Goal: Task Accomplishment & Management: Manage account settings

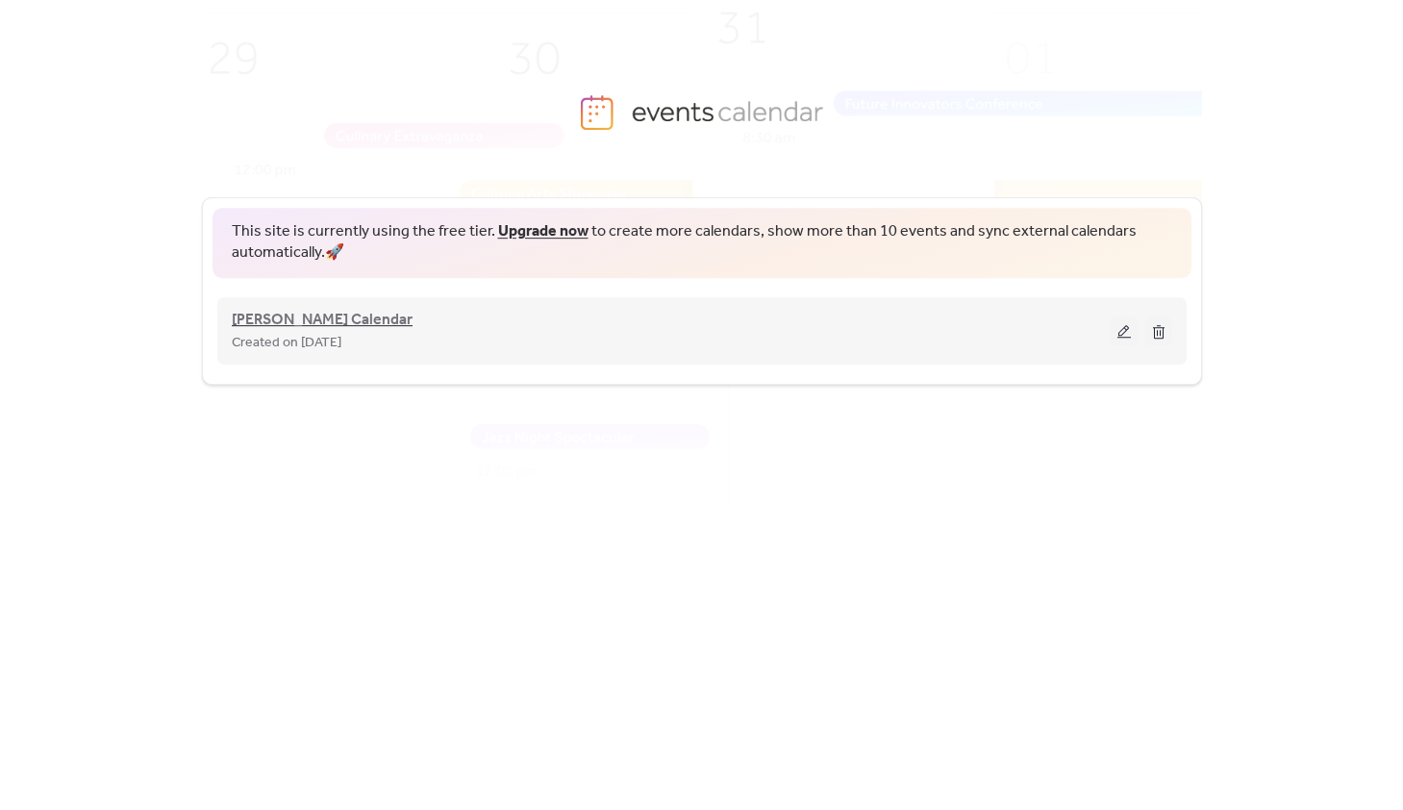
click at [289, 321] on span "[PERSON_NAME] Calendar" at bounding box center [322, 320] width 181 height 23
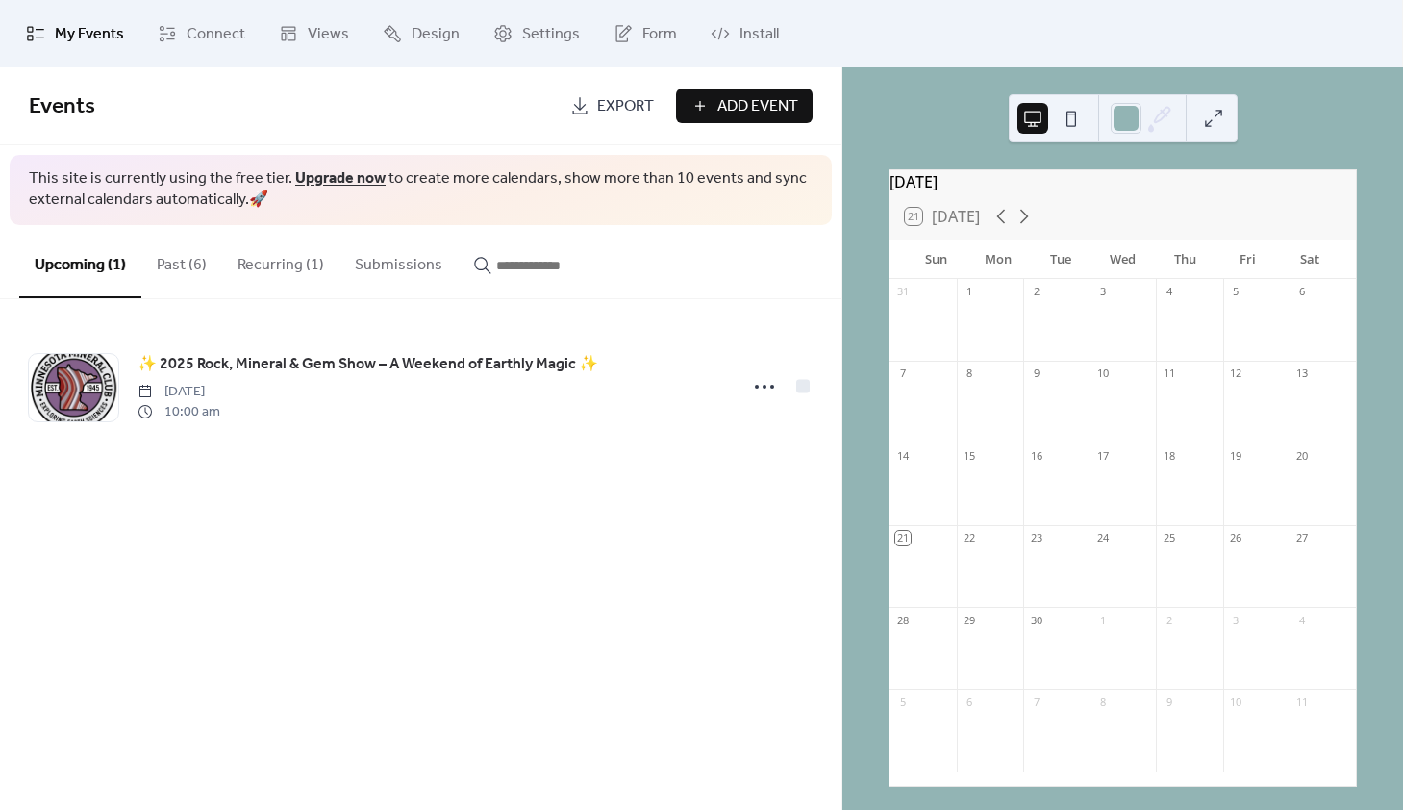
click at [401, 260] on button "Submissions" at bounding box center [398, 260] width 118 height 71
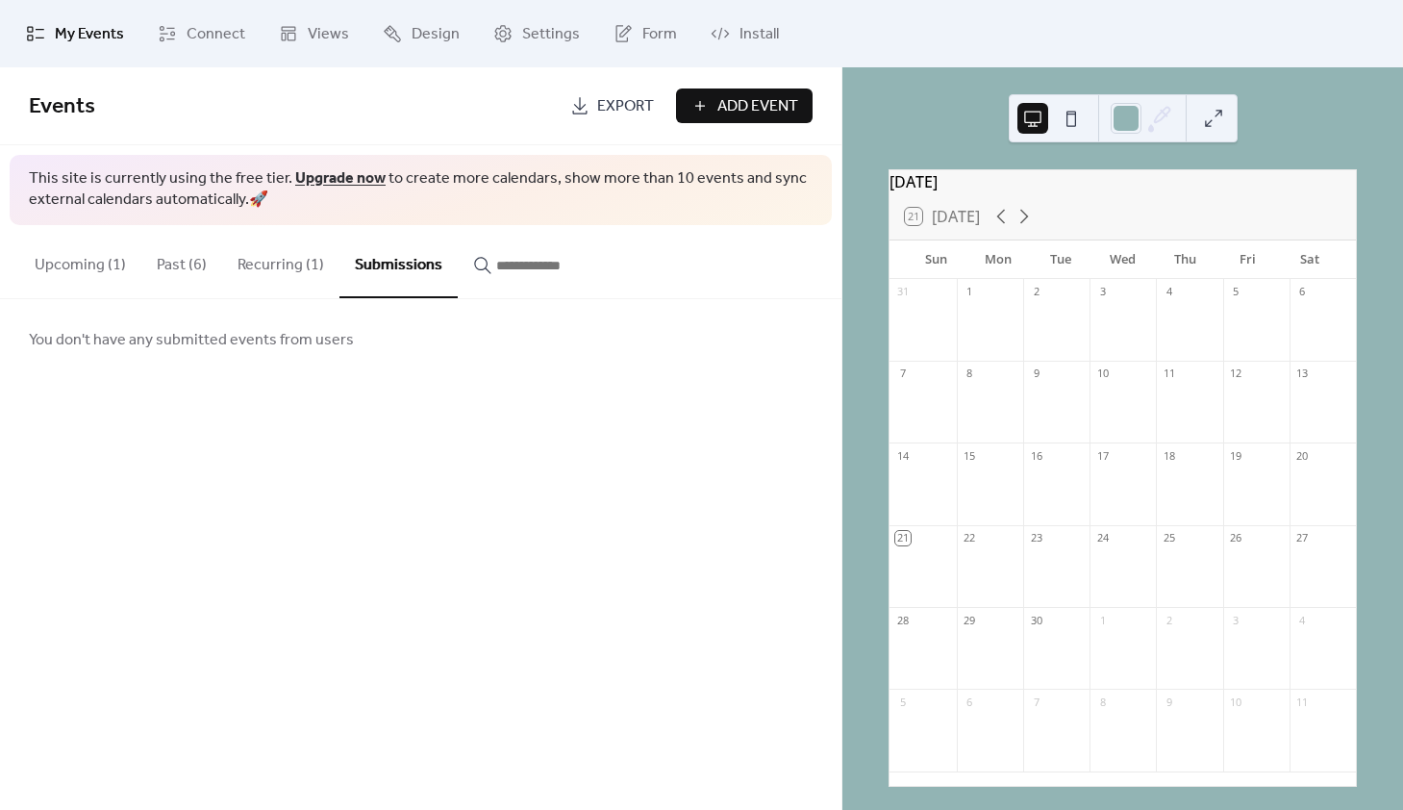
click at [268, 272] on button "Recurring (1)" at bounding box center [280, 260] width 117 height 71
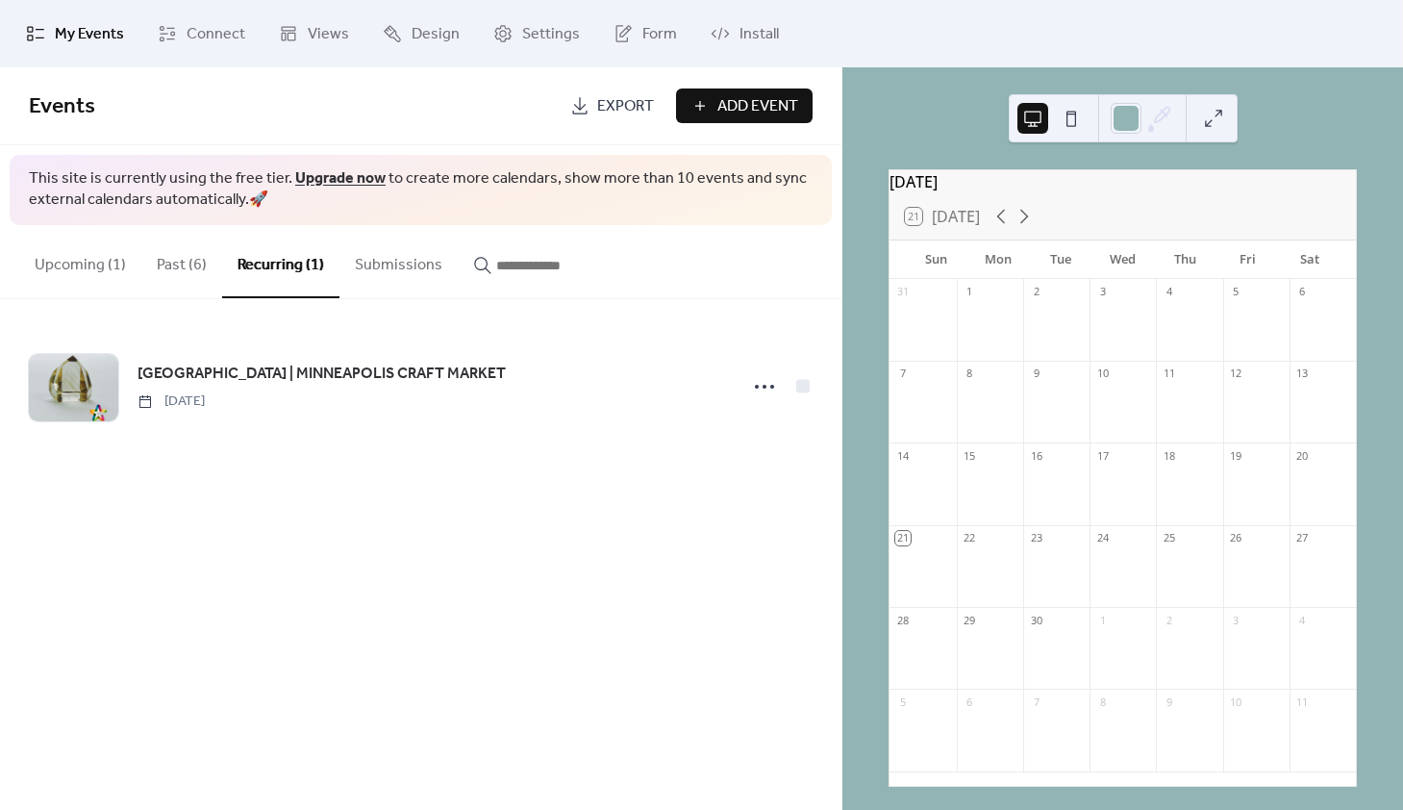
click at [171, 266] on button "Past (6)" at bounding box center [181, 260] width 81 height 71
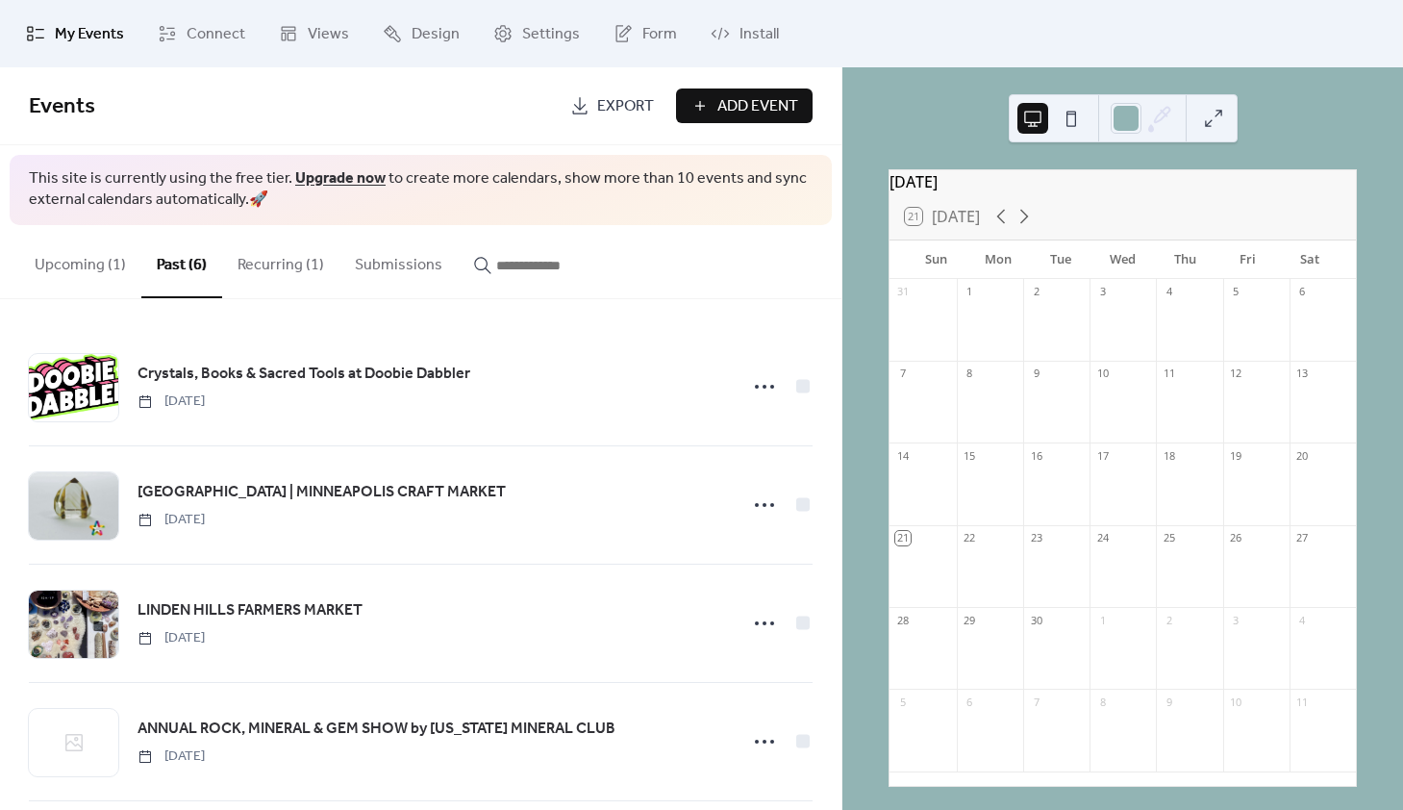
click at [86, 260] on button "Upcoming (1)" at bounding box center [80, 260] width 122 height 71
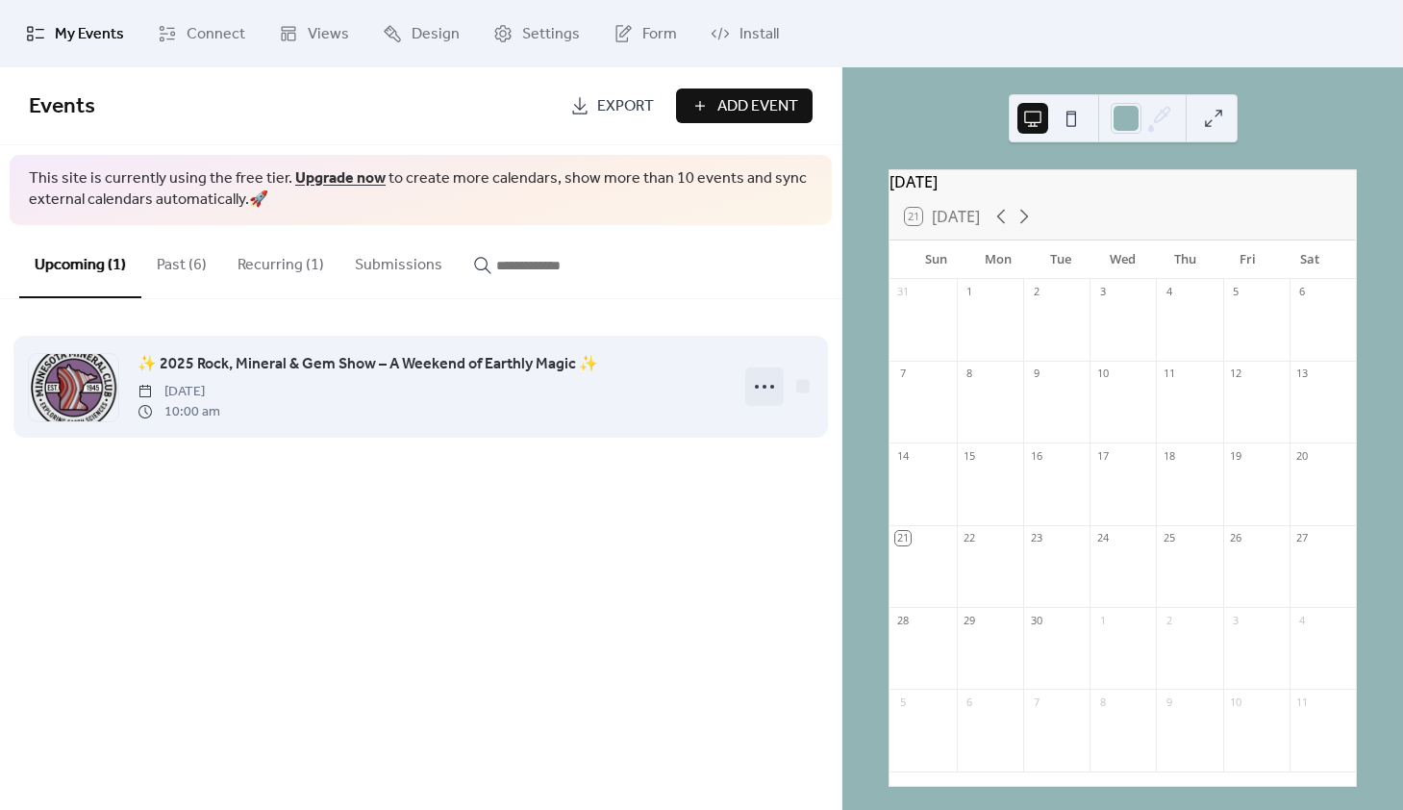
click at [764, 391] on icon at bounding box center [764, 386] width 31 height 31
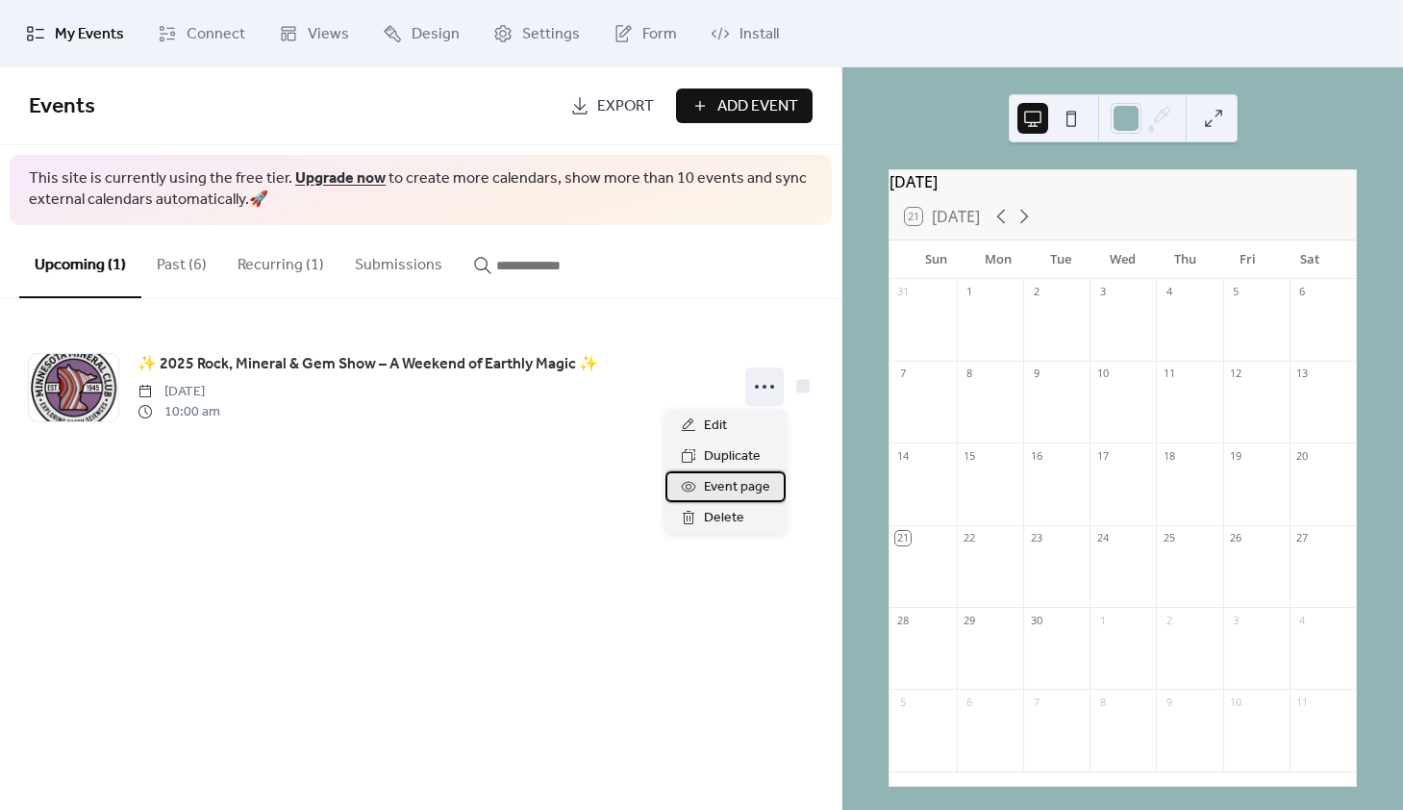
click at [746, 488] on span "Event page" at bounding box center [737, 487] width 66 height 23
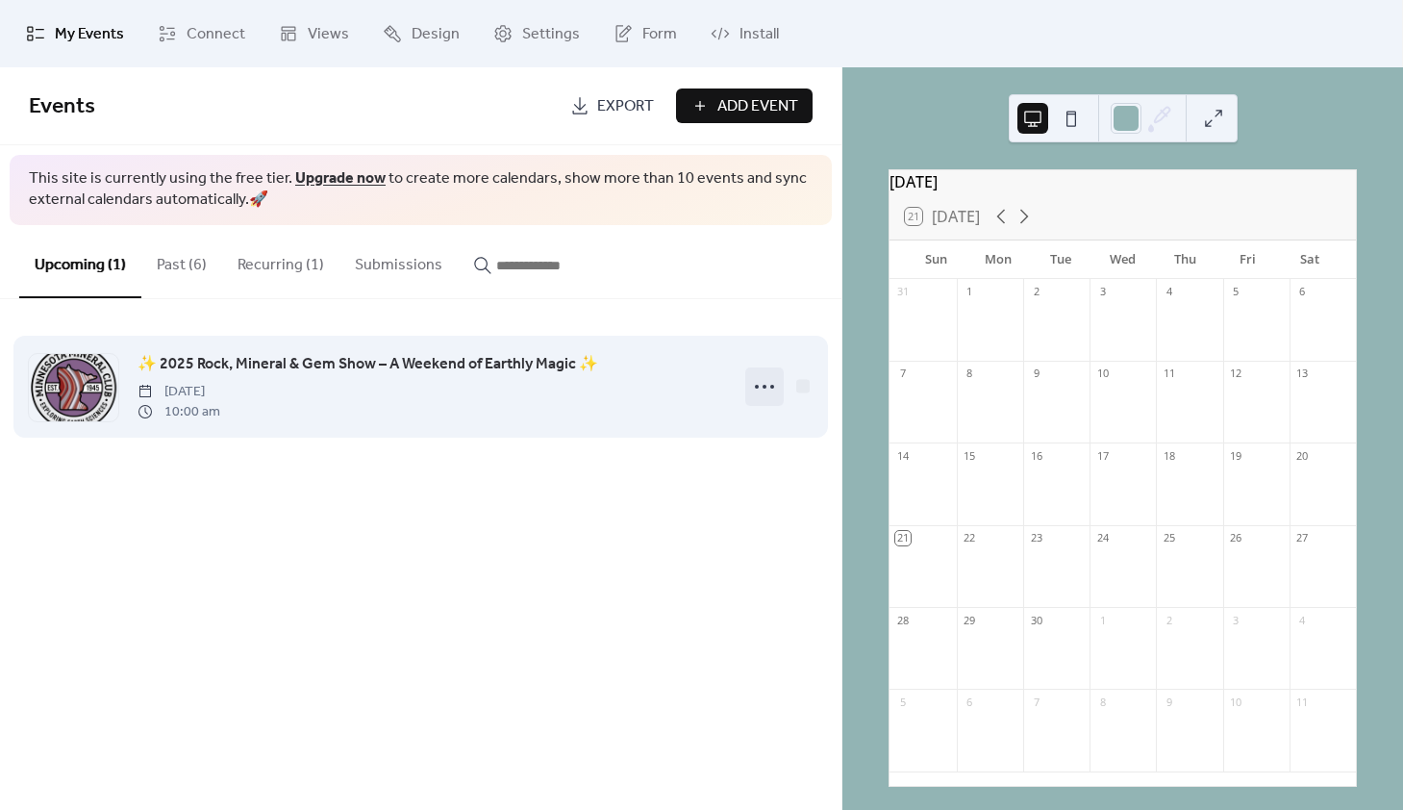
click at [764, 389] on icon at bounding box center [764, 386] width 31 height 31
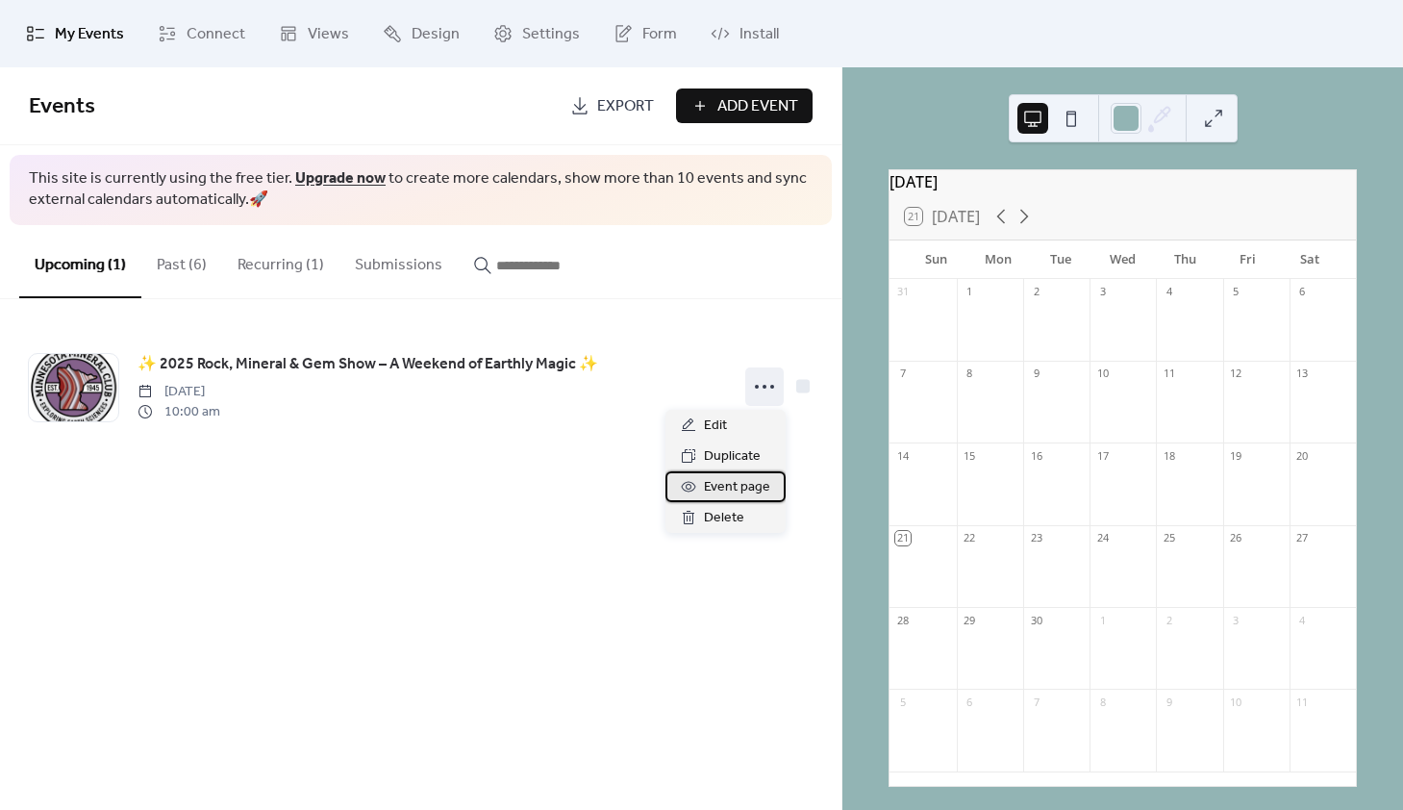
click at [748, 490] on span "Event page" at bounding box center [737, 487] width 66 height 23
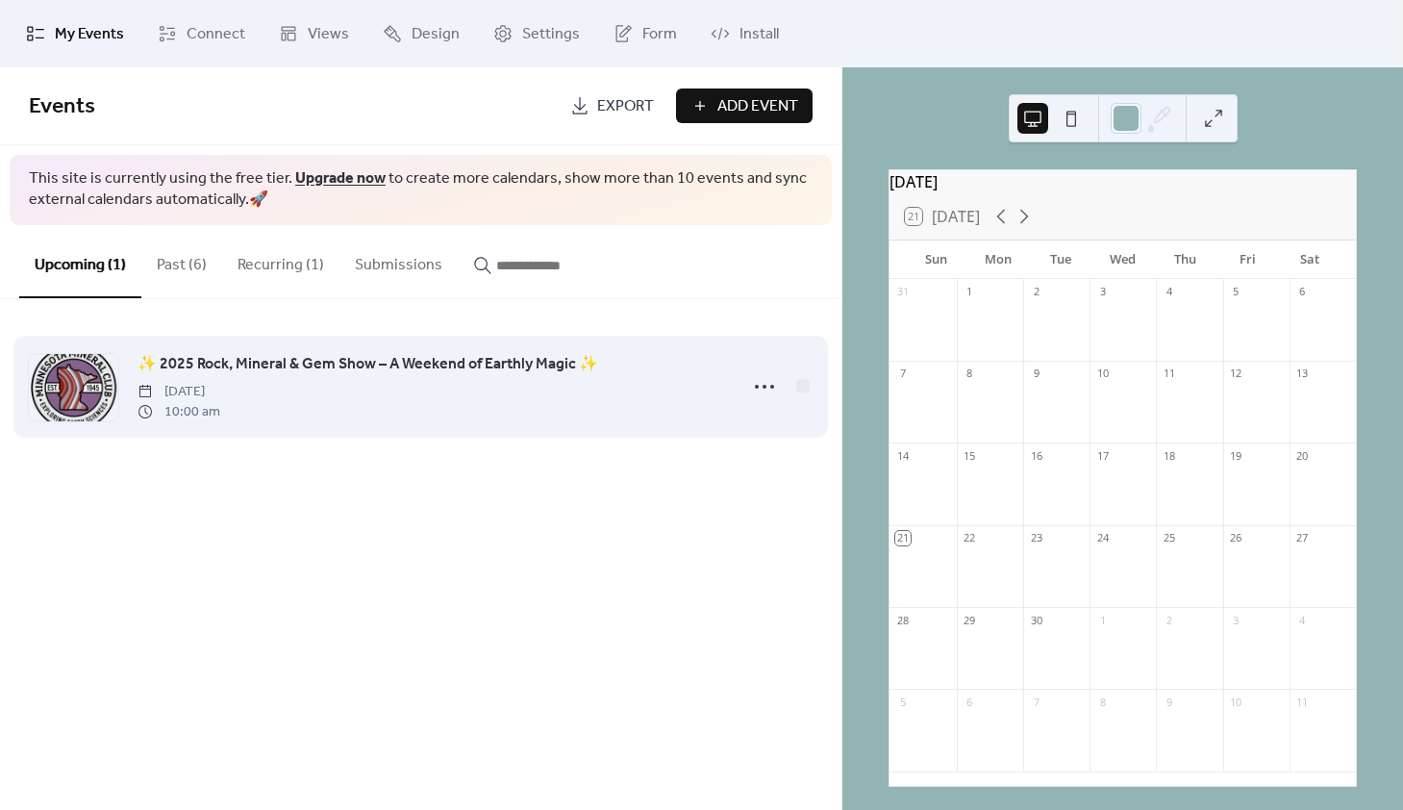
click at [220, 382] on span "[DATE]" at bounding box center [179, 392] width 83 height 20
click at [762, 384] on icon at bounding box center [764, 386] width 31 height 31
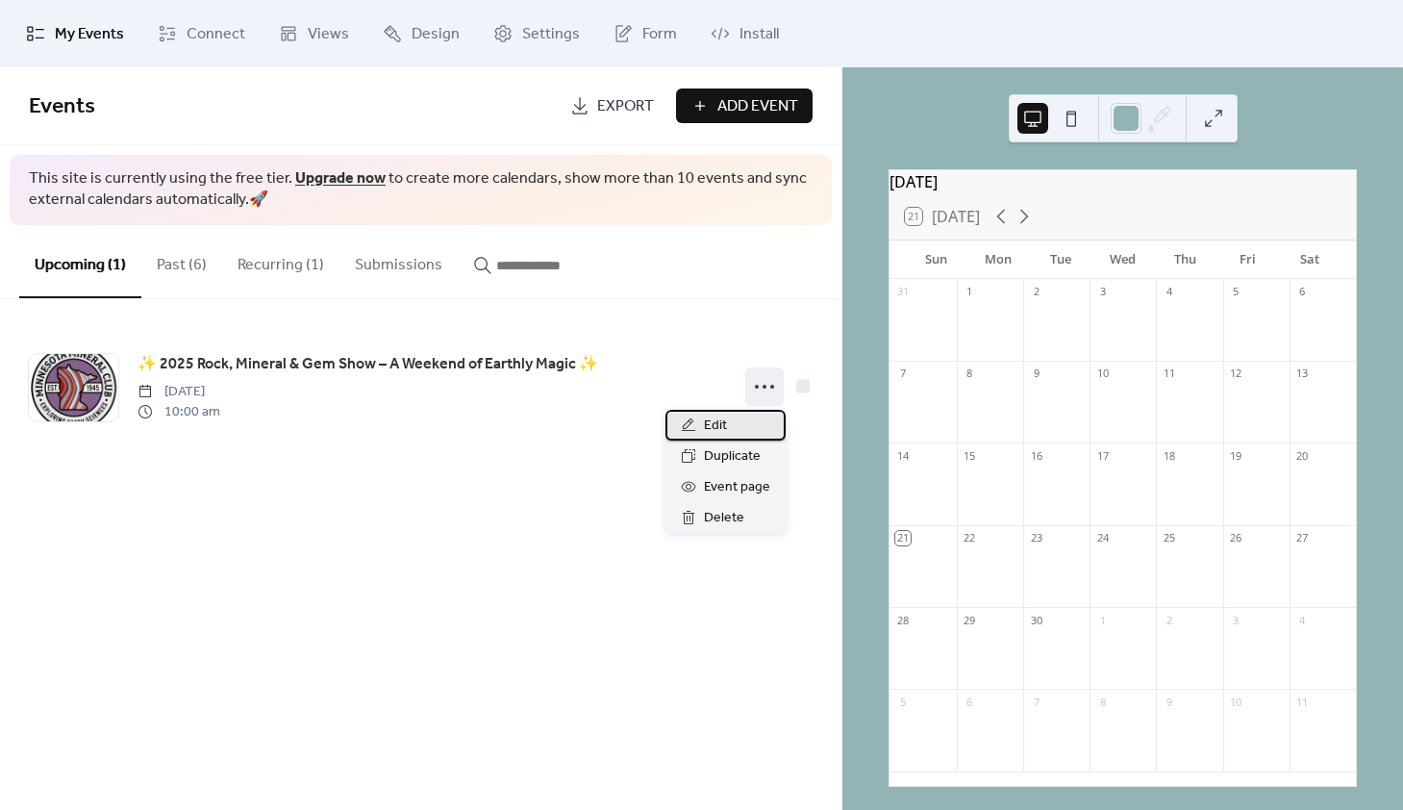
click at [729, 417] on div "Edit" at bounding box center [725, 425] width 120 height 31
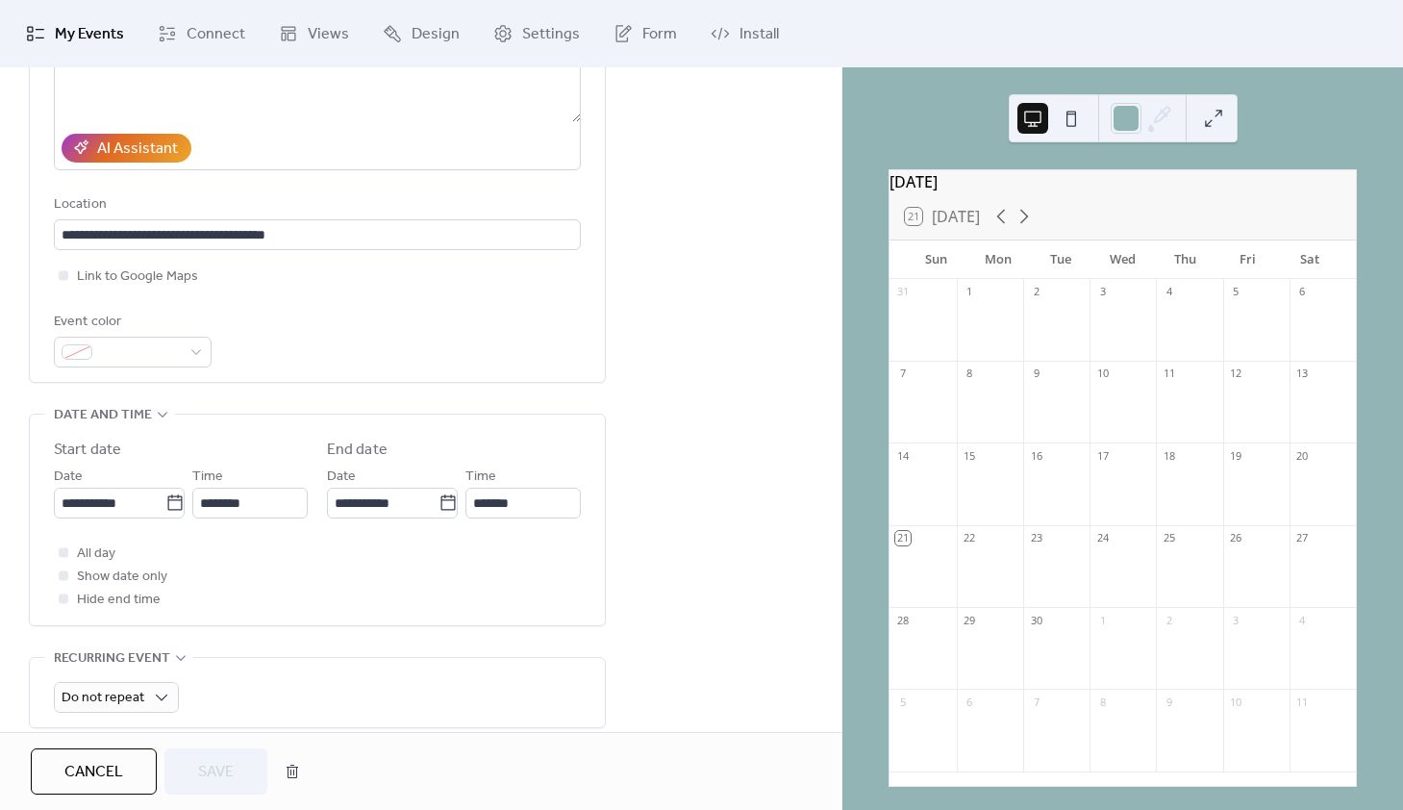
scroll to position [321, 0]
click at [63, 579] on div at bounding box center [64, 574] width 10 height 10
click at [211, 775] on span "Save" at bounding box center [216, 772] width 36 height 23
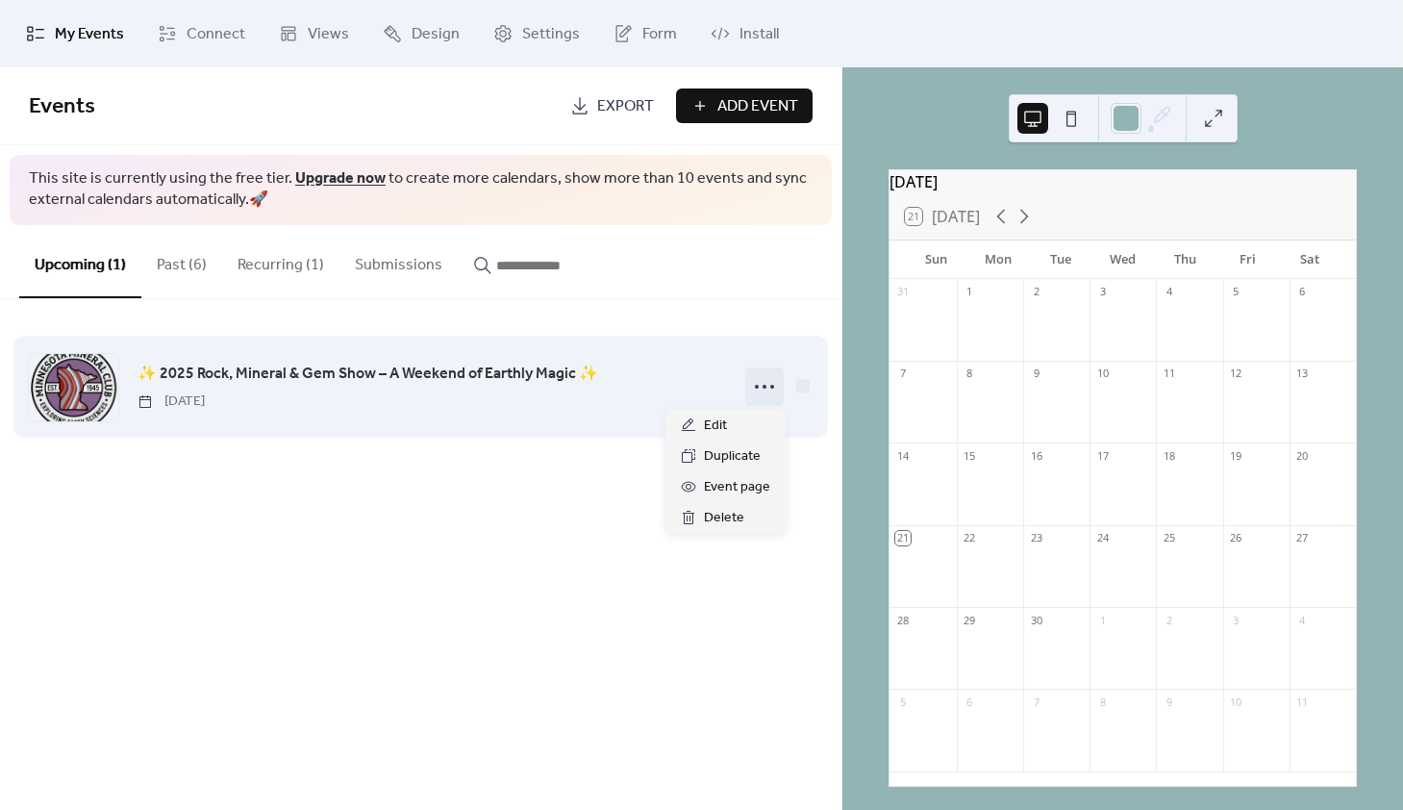
click at [762, 390] on icon at bounding box center [764, 386] width 31 height 31
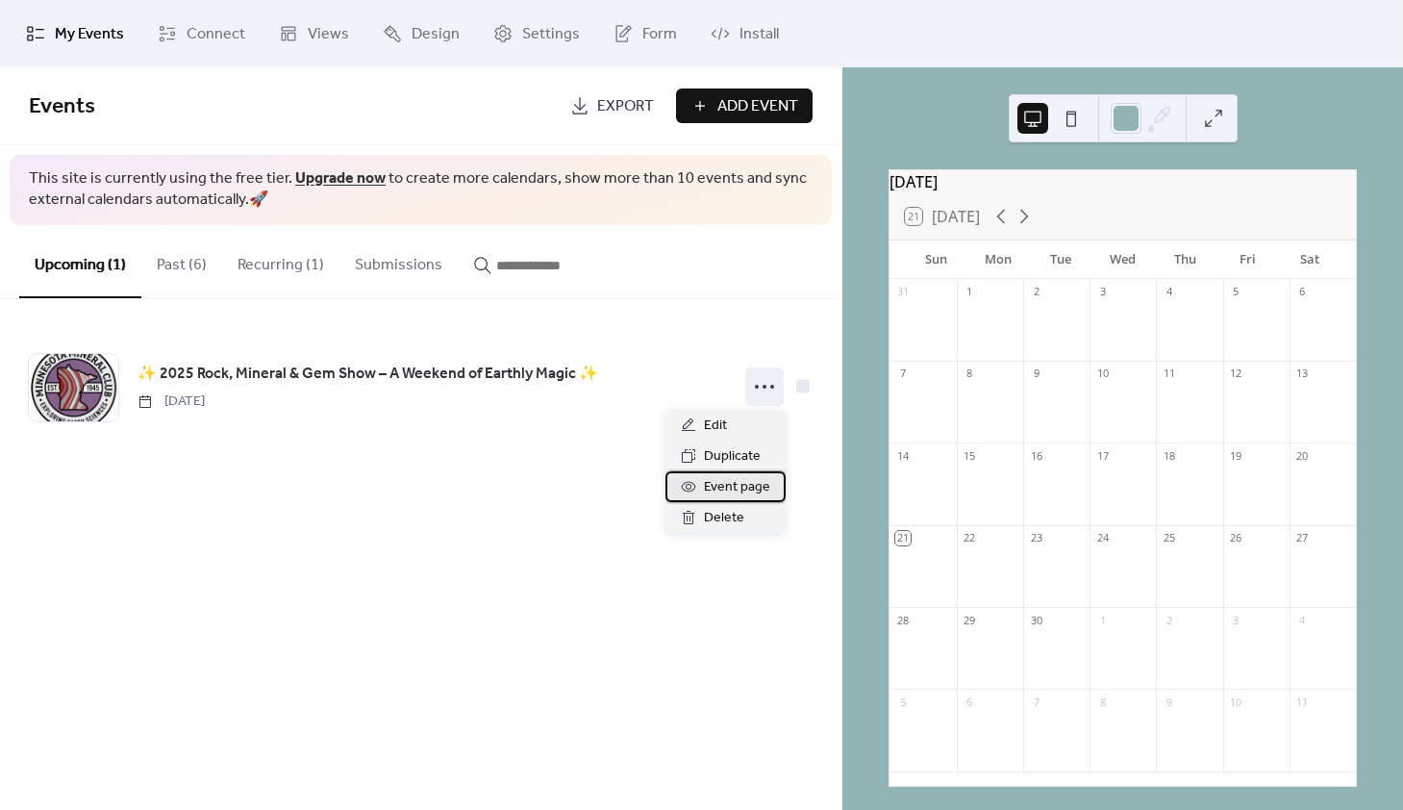
click at [736, 489] on span "Event page" at bounding box center [737, 487] width 66 height 23
click at [1302, 551] on div "27" at bounding box center [1322, 538] width 66 height 26
click at [1296, 551] on div "27" at bounding box center [1322, 538] width 66 height 26
click at [1021, 228] on icon at bounding box center [1024, 216] width 23 height 23
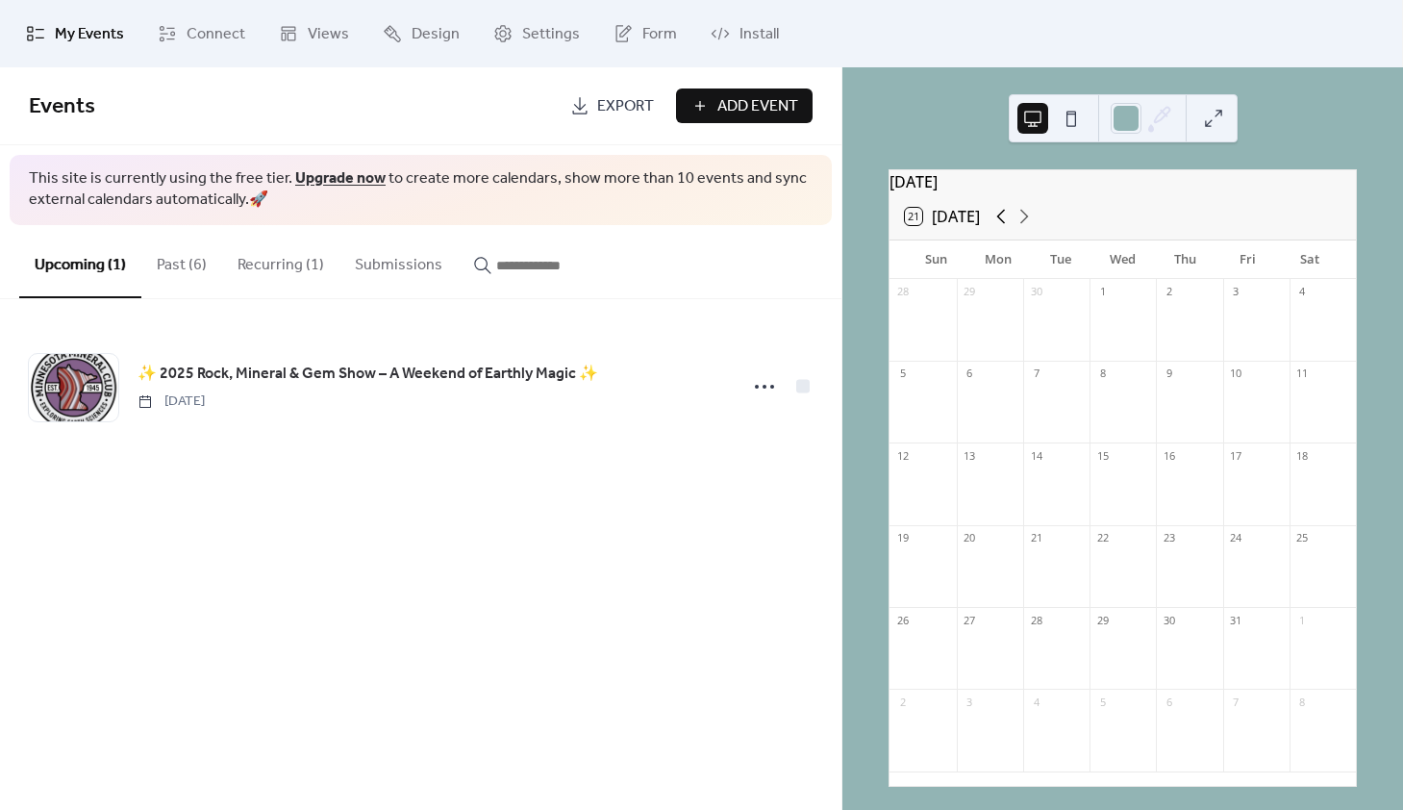
click at [996, 228] on icon at bounding box center [1000, 216] width 23 height 23
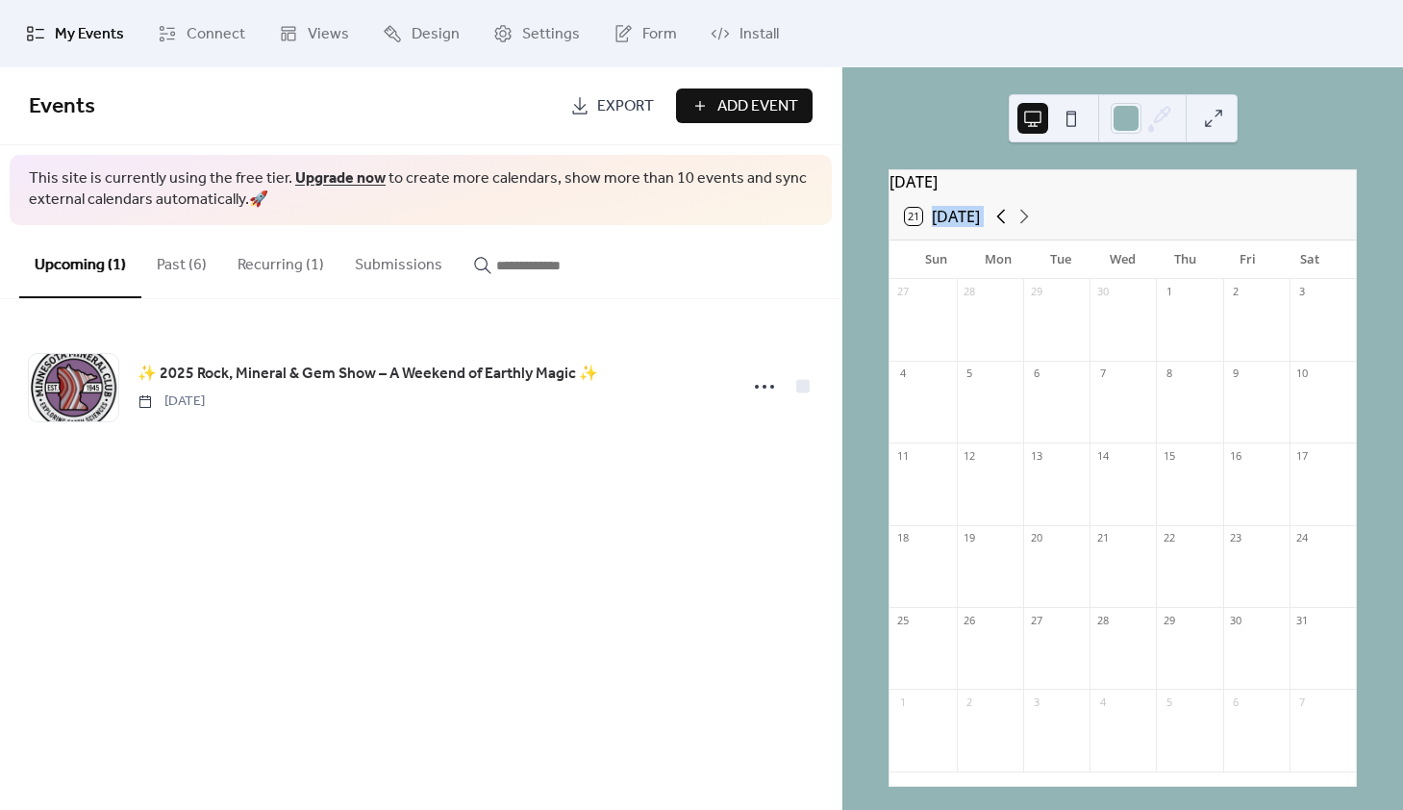
click at [996, 228] on icon at bounding box center [1000, 216] width 23 height 23
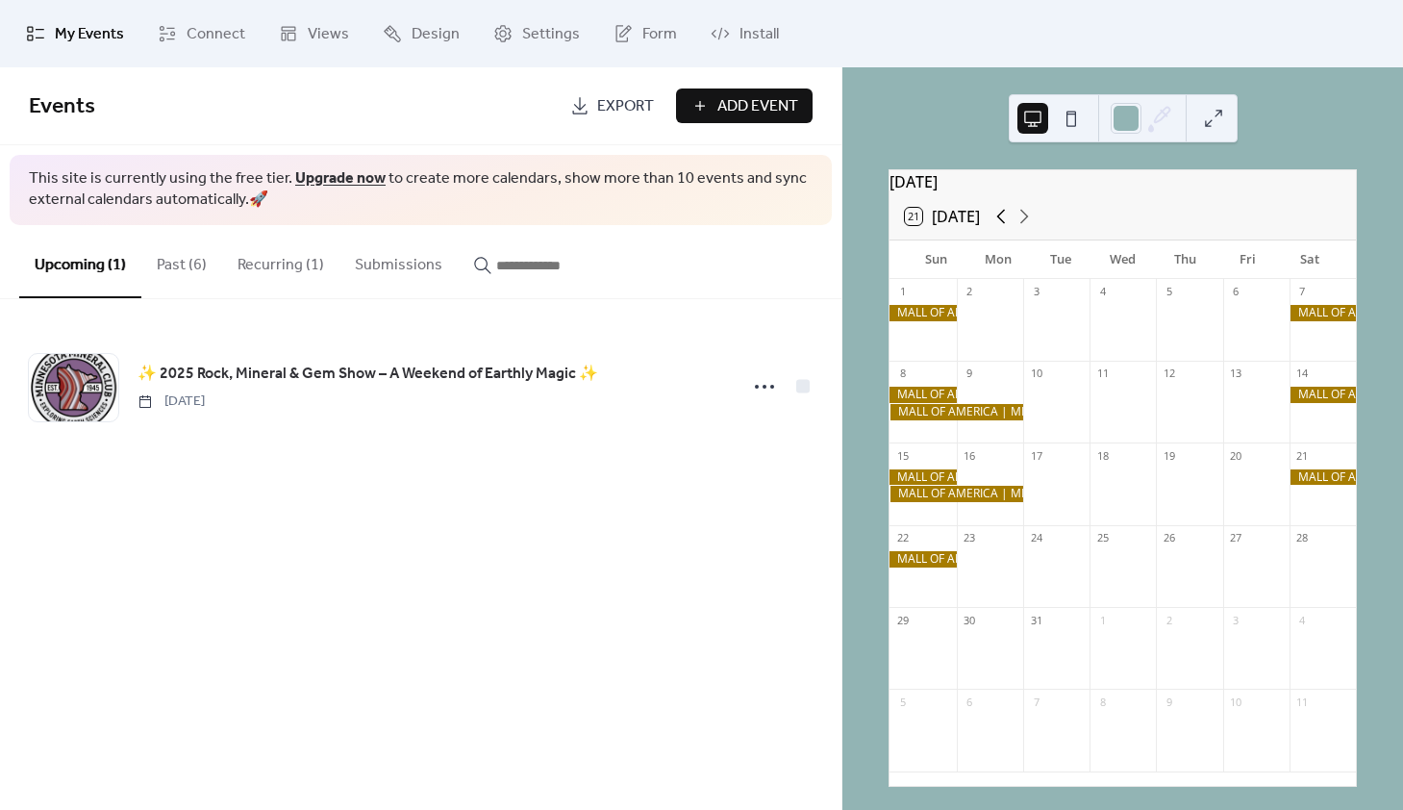
click at [996, 228] on icon at bounding box center [1000, 216] width 23 height 23
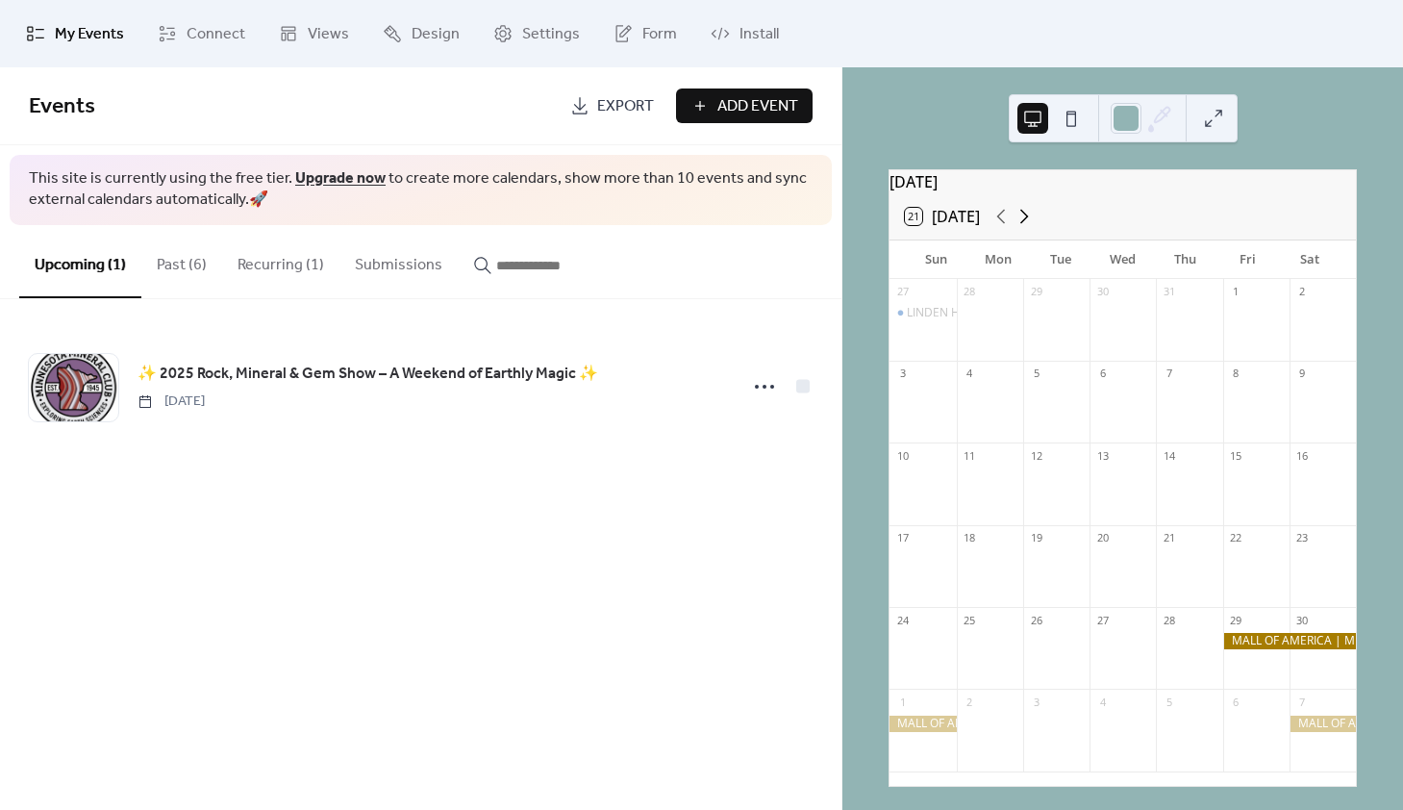
click at [1021, 228] on icon at bounding box center [1024, 216] width 23 height 23
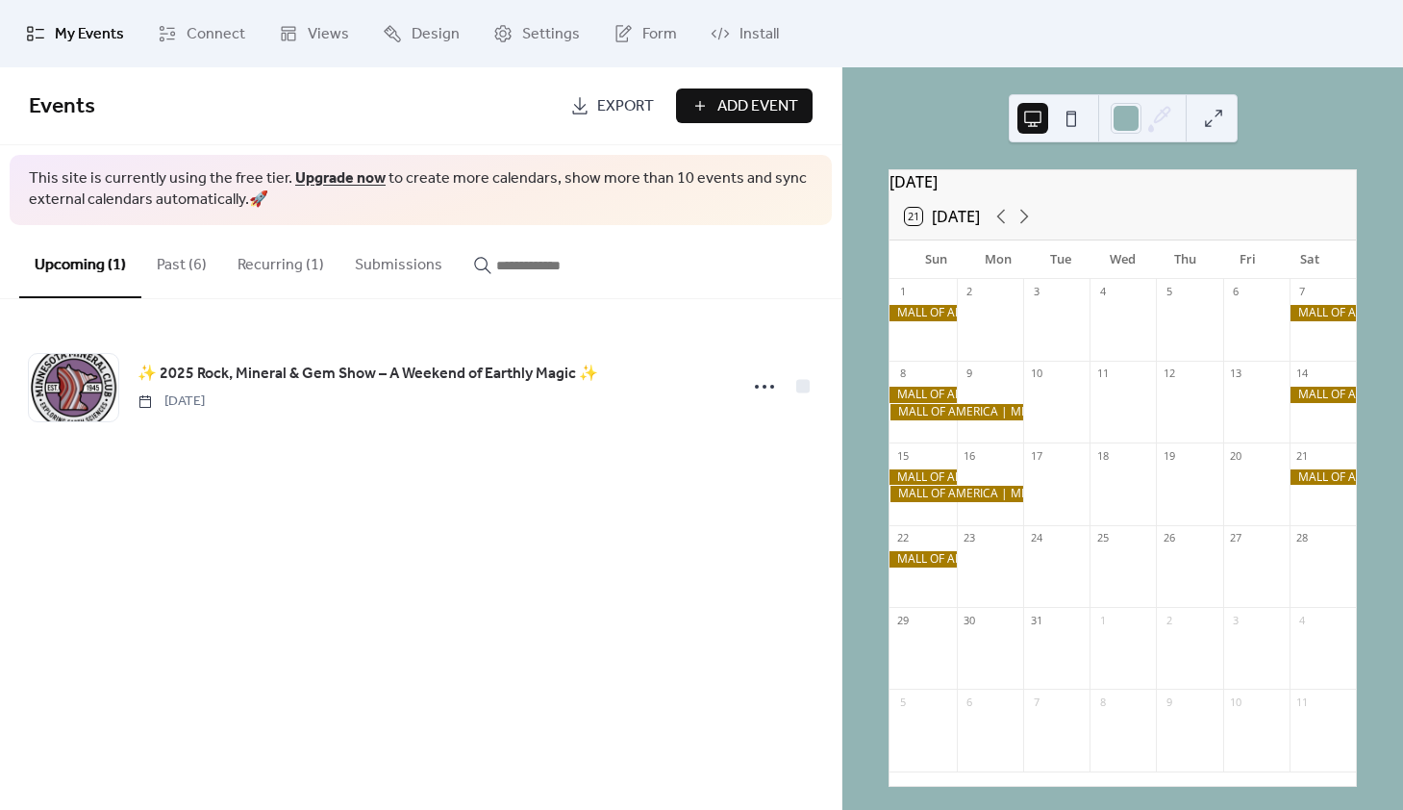
click at [942, 420] on div at bounding box center [955, 412] width 133 height 16
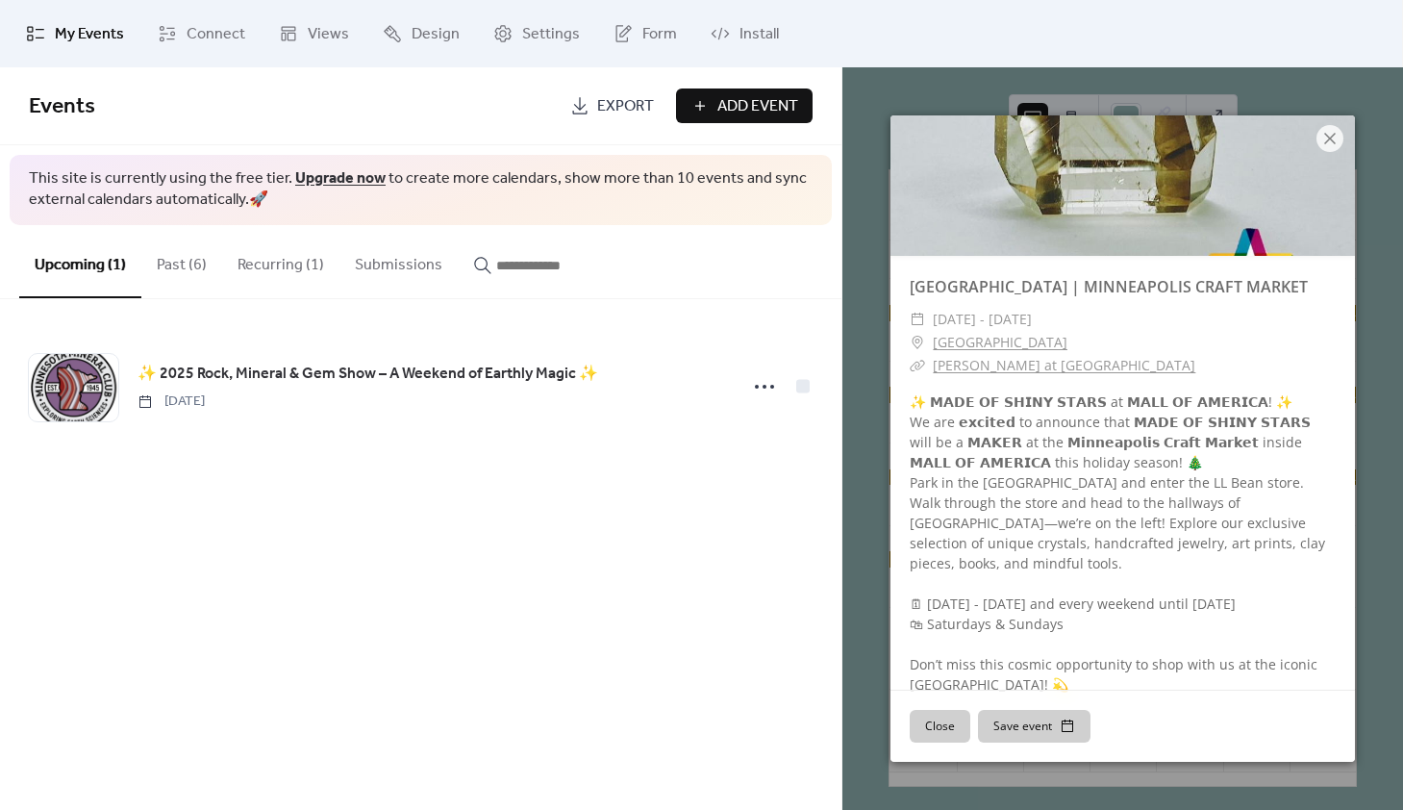
scroll to position [89, 0]
click at [175, 264] on button "Past (6)" at bounding box center [181, 260] width 81 height 71
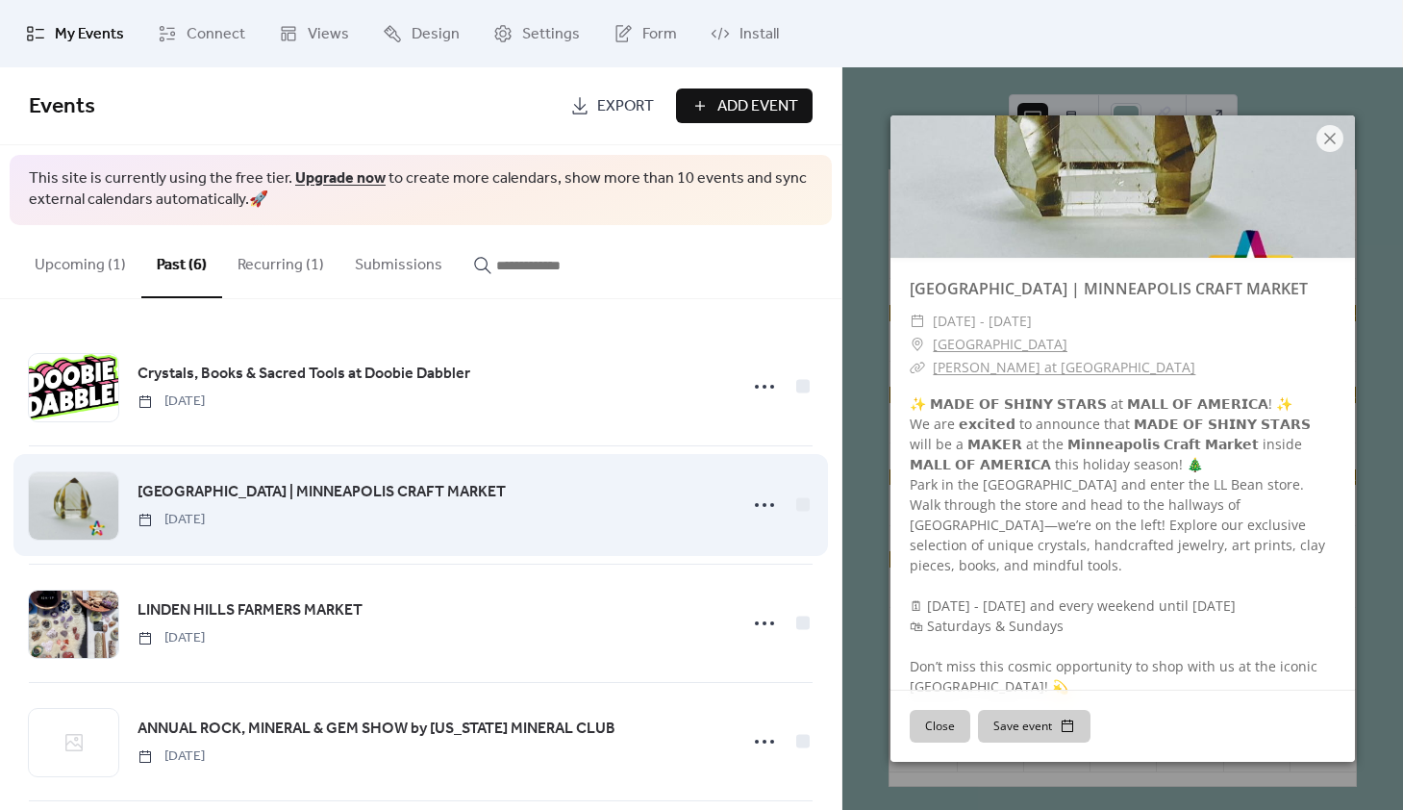
click at [249, 495] on span "[GEOGRAPHIC_DATA] | MINNEAPOLIS CRAFT MARKET" at bounding box center [322, 492] width 368 height 23
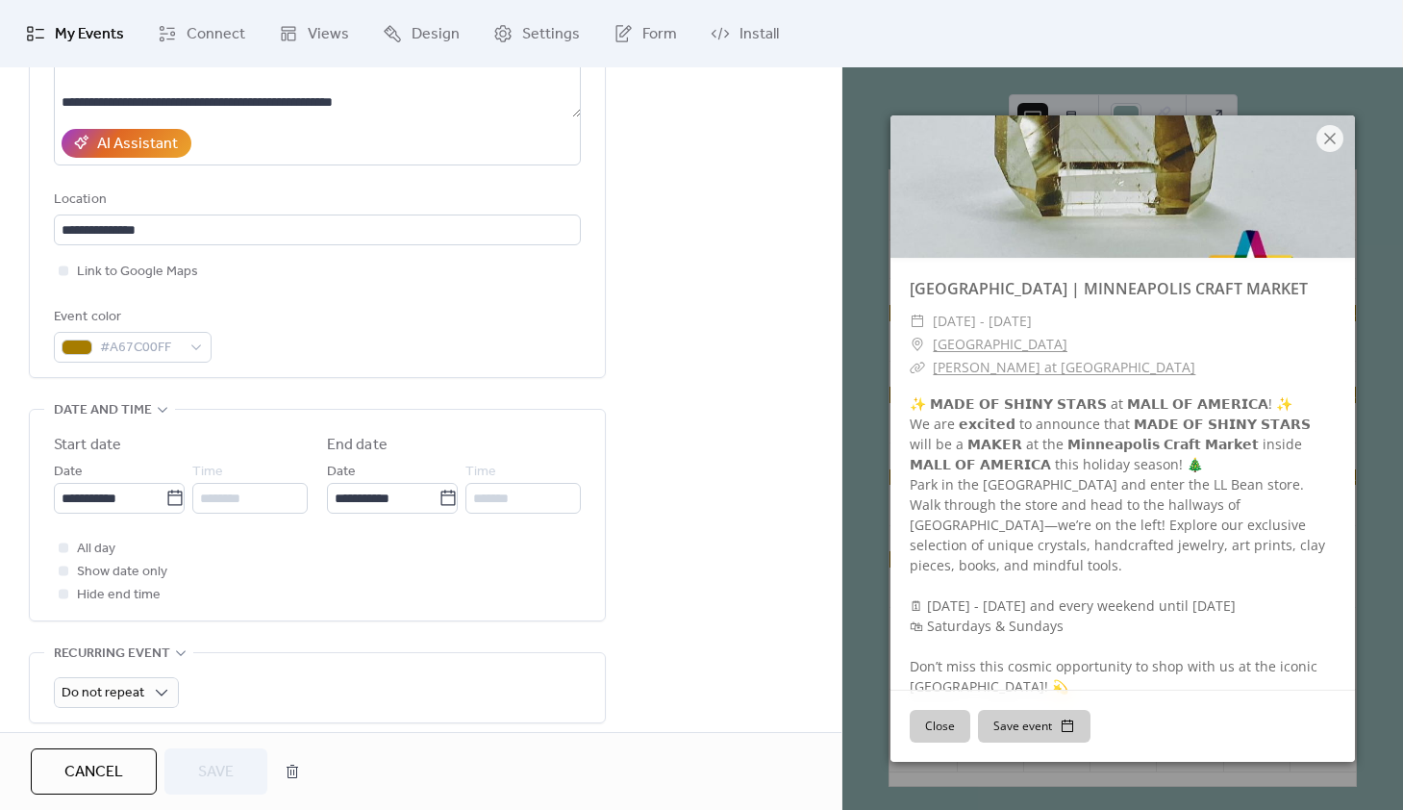
scroll to position [361, 0]
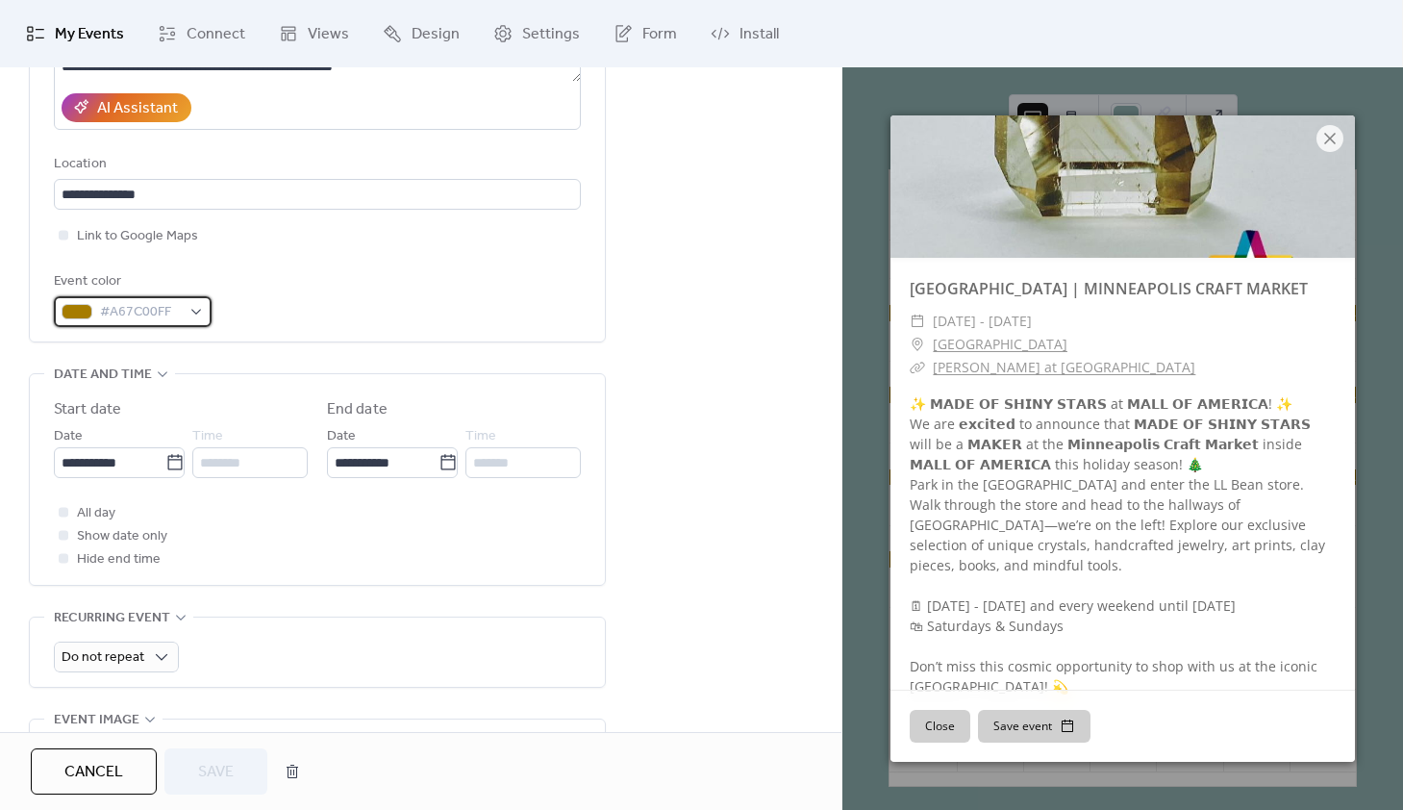
click at [194, 315] on div "#A67C00FF" at bounding box center [133, 311] width 158 height 31
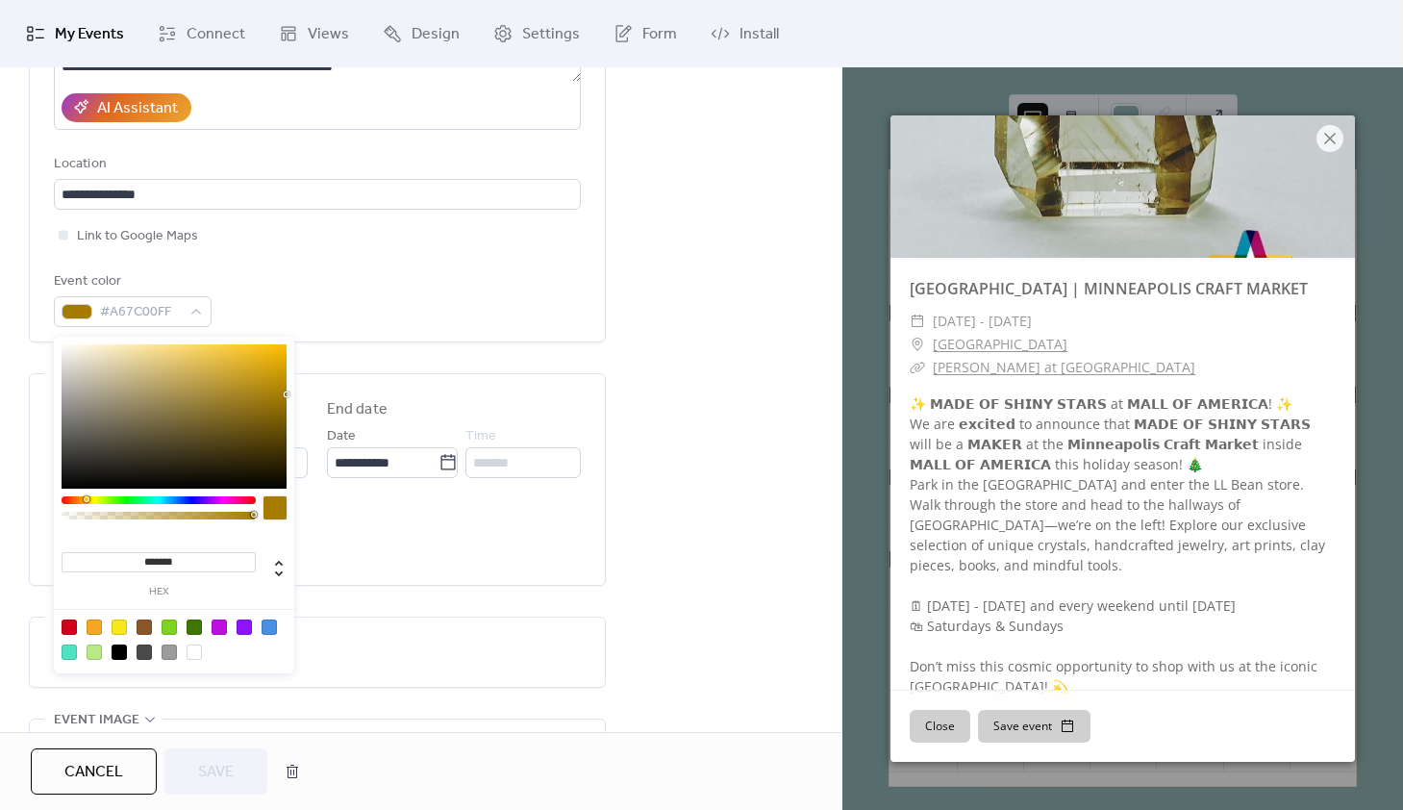
drag, startPoint x: 193, startPoint y: 564, endPoint x: 121, endPoint y: 557, distance: 72.5
click at [121, 557] on input "*******" at bounding box center [159, 562] width 194 height 20
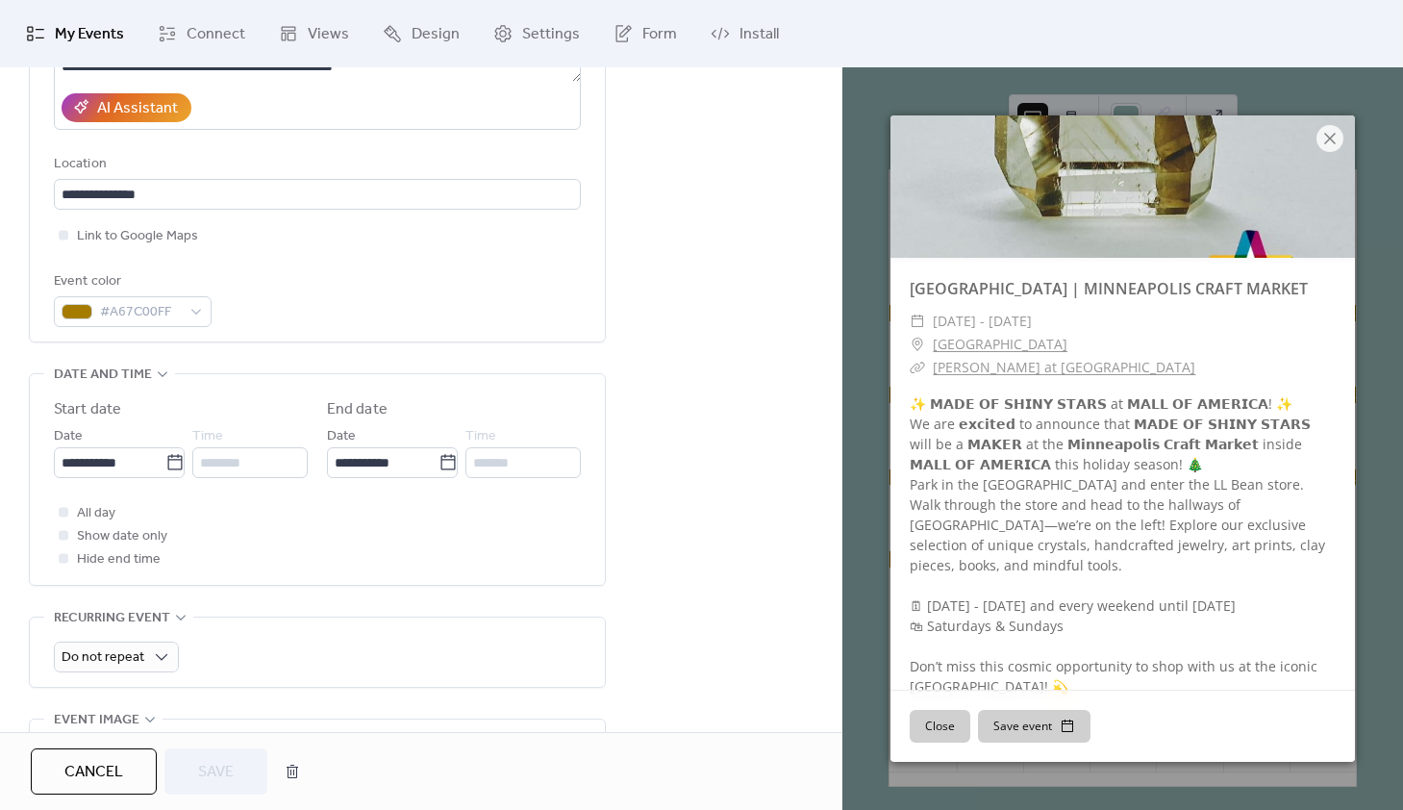
click at [405, 293] on div "Event color #A67C00FF" at bounding box center [317, 298] width 527 height 57
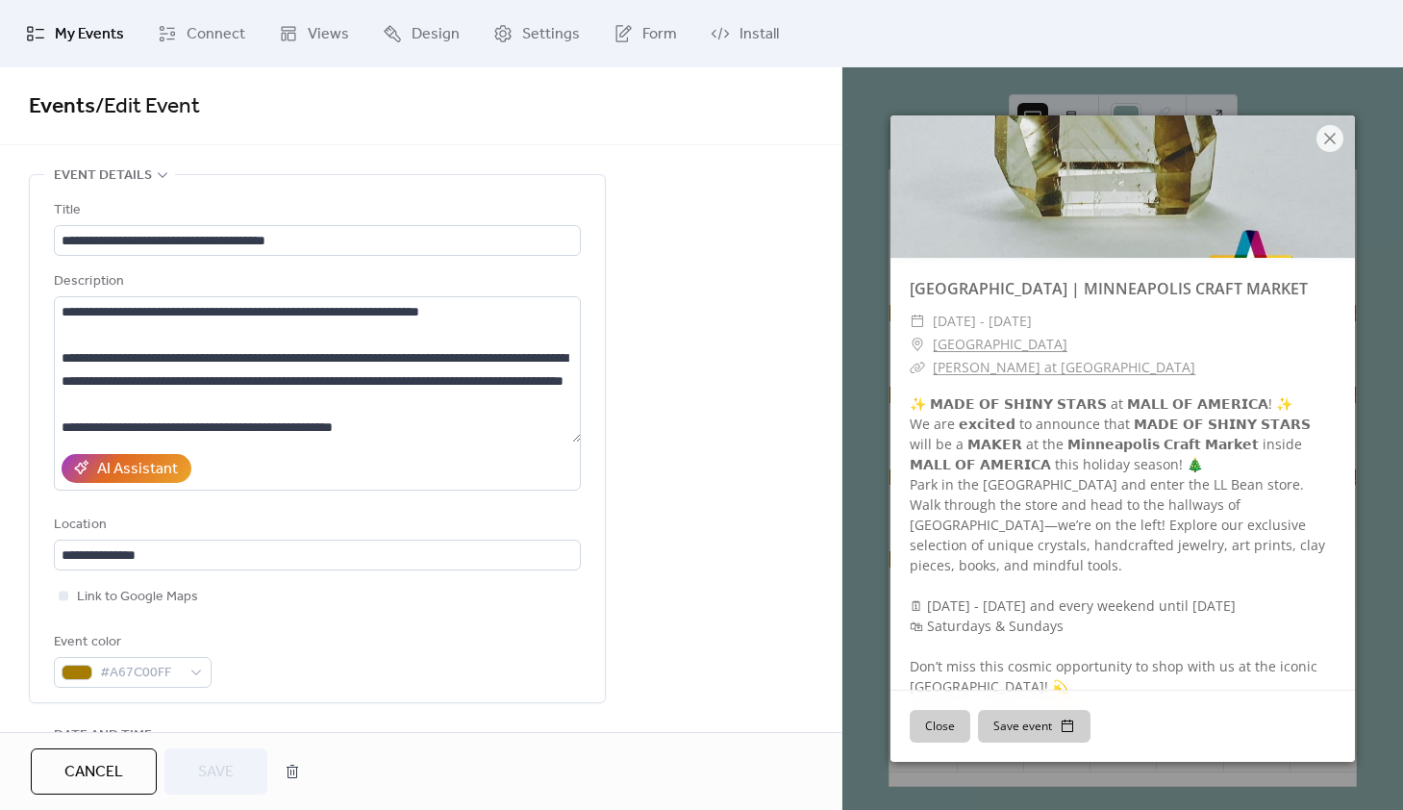
scroll to position [0, 0]
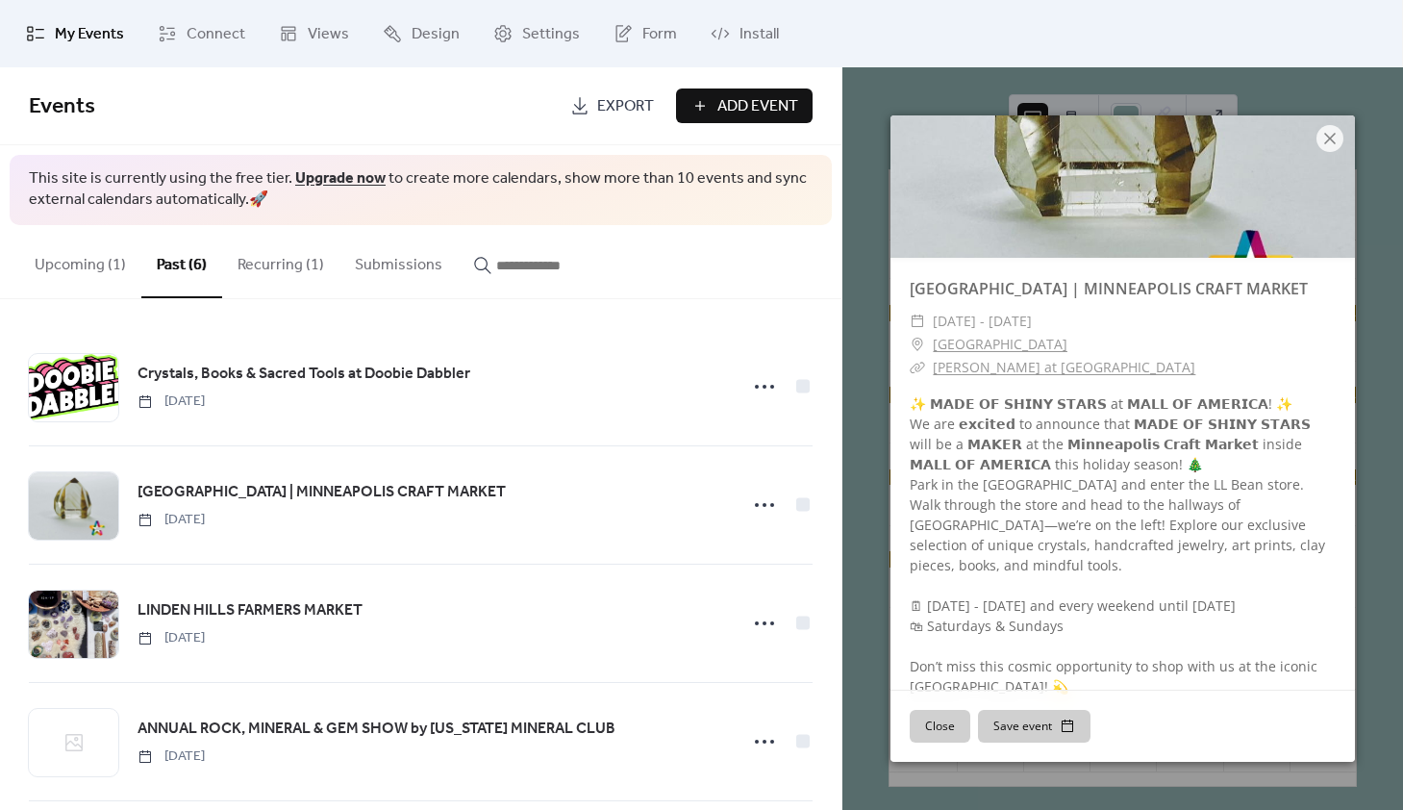
click at [85, 267] on button "Upcoming (1)" at bounding box center [80, 260] width 122 height 71
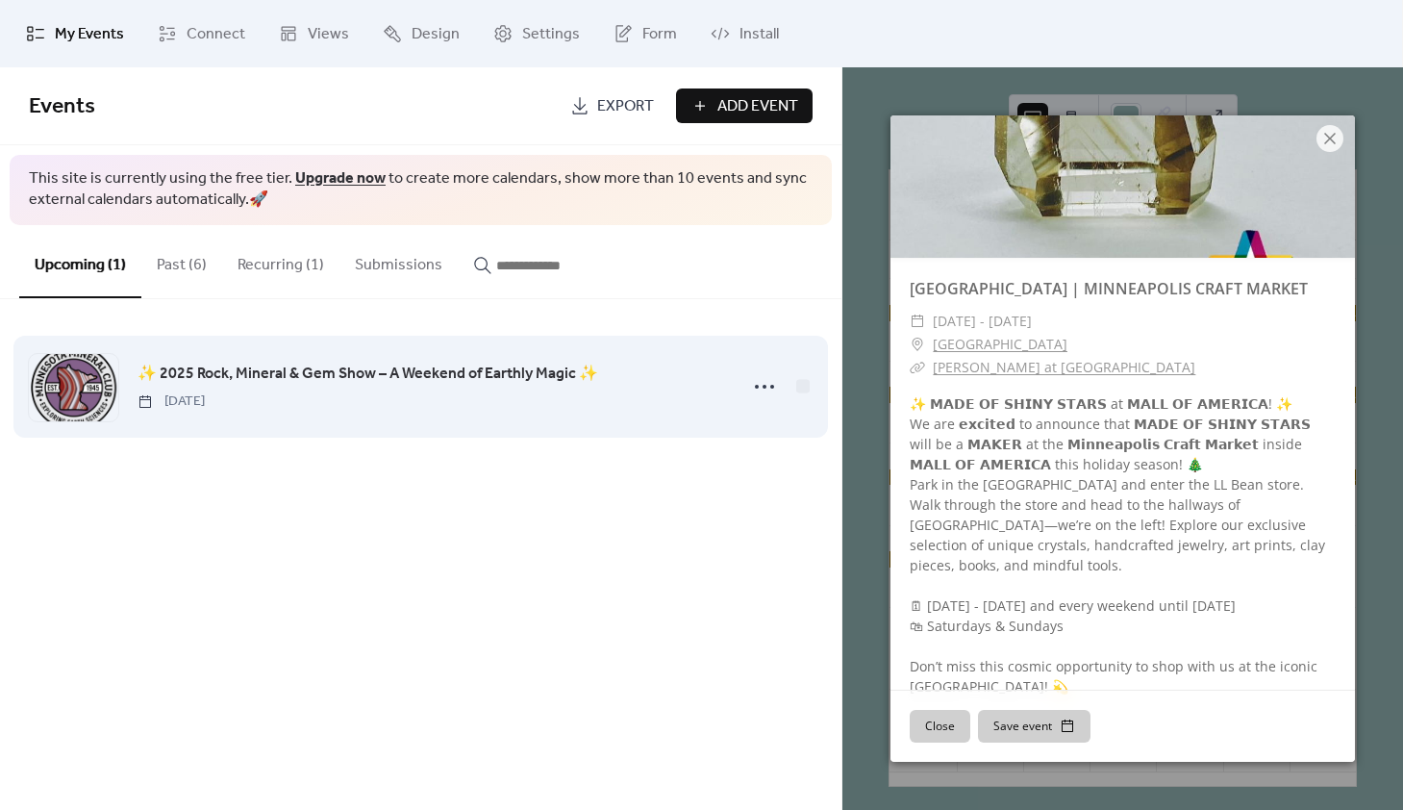
click at [205, 403] on span "[DATE]" at bounding box center [171, 401] width 67 height 20
click at [275, 379] on span "✨ 2025 Rock, Mineral & Gem Show – A Weekend of Earthly Magic ✨" at bounding box center [368, 374] width 461 height 23
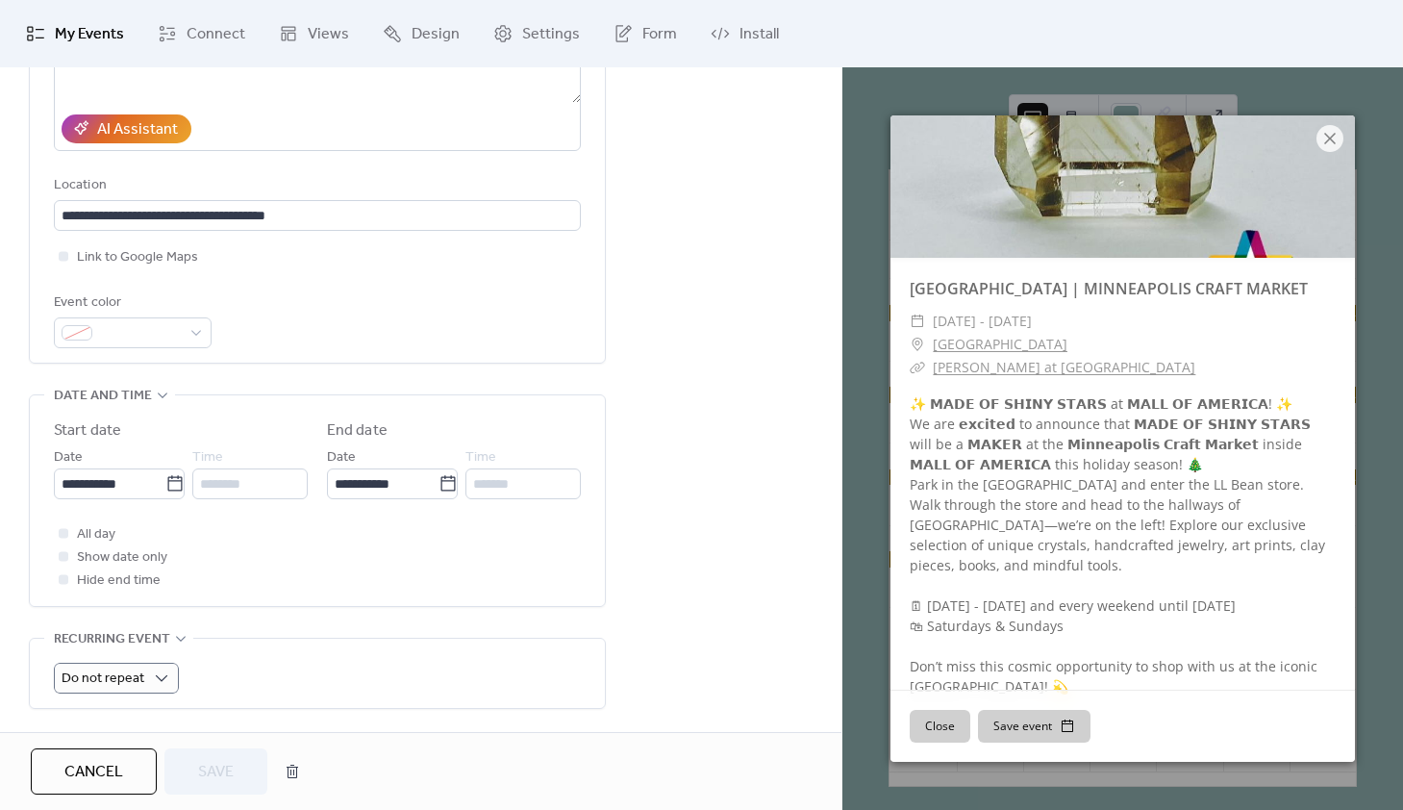
scroll to position [323, 0]
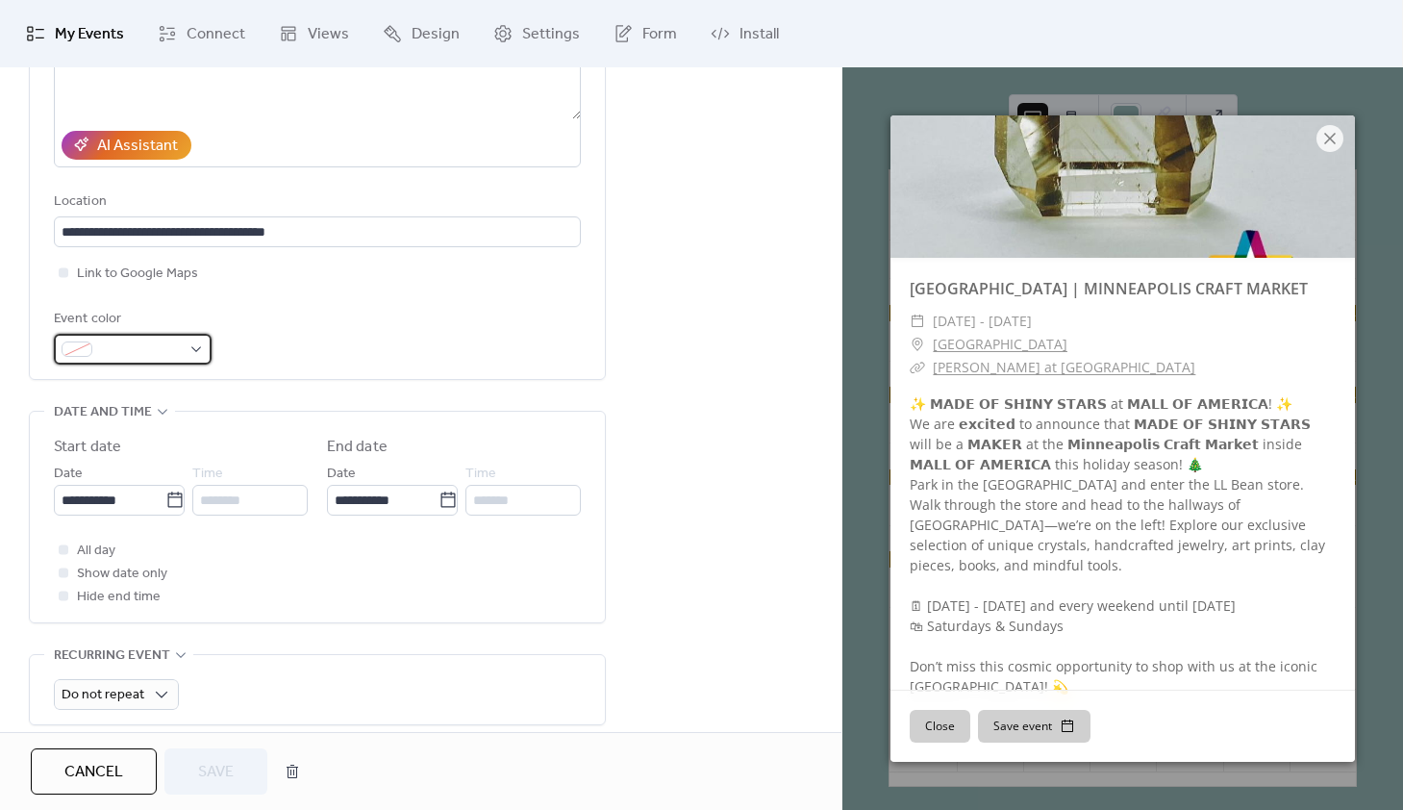
click at [197, 354] on div at bounding box center [133, 349] width 158 height 31
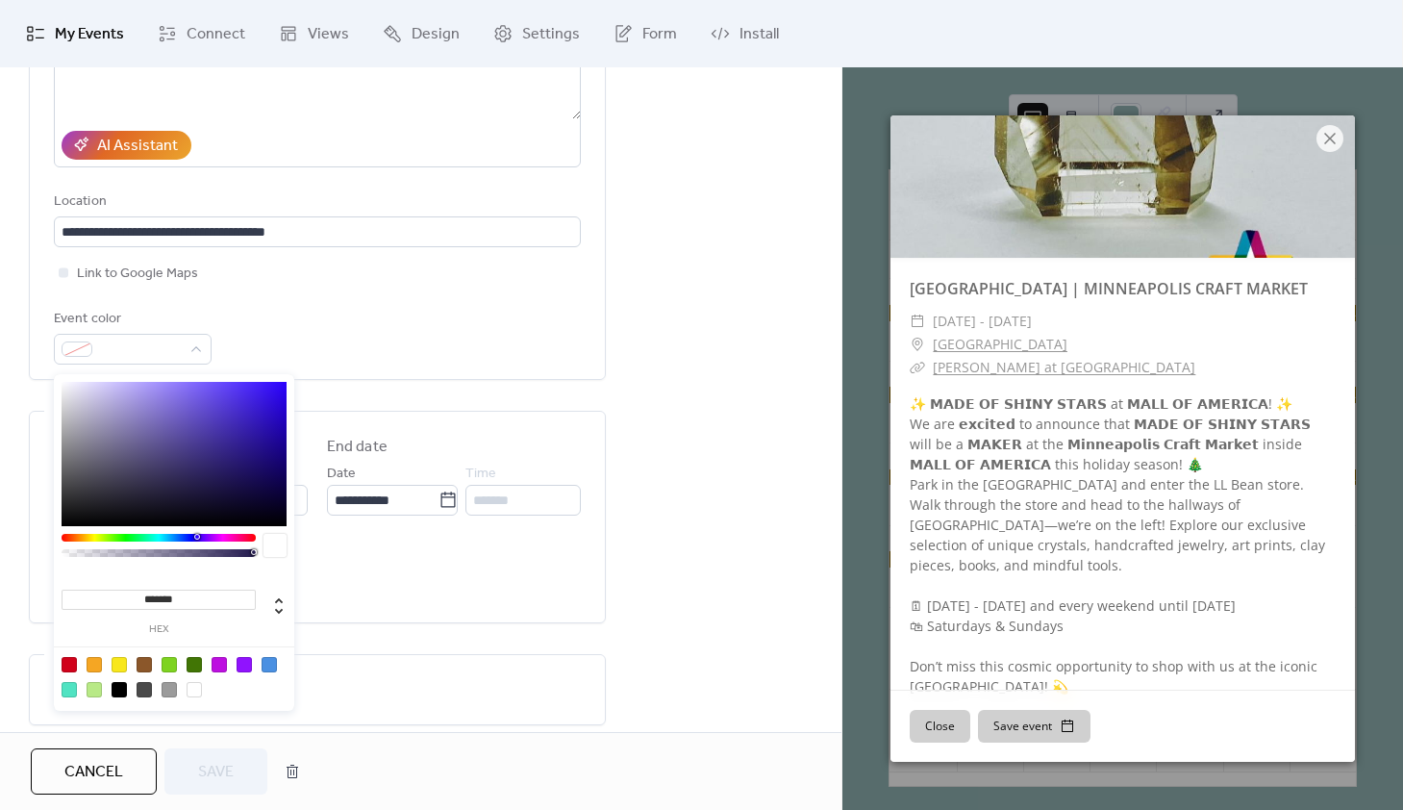
drag, startPoint x: 199, startPoint y: 593, endPoint x: 103, endPoint y: 606, distance: 97.0
click at [103, 606] on input "*******" at bounding box center [159, 599] width 194 height 20
drag, startPoint x: 192, startPoint y: 590, endPoint x: 142, endPoint y: 590, distance: 50.0
click at [142, 590] on input "*******" at bounding box center [159, 599] width 194 height 20
drag, startPoint x: 187, startPoint y: 593, endPoint x: 114, endPoint y: 593, distance: 72.1
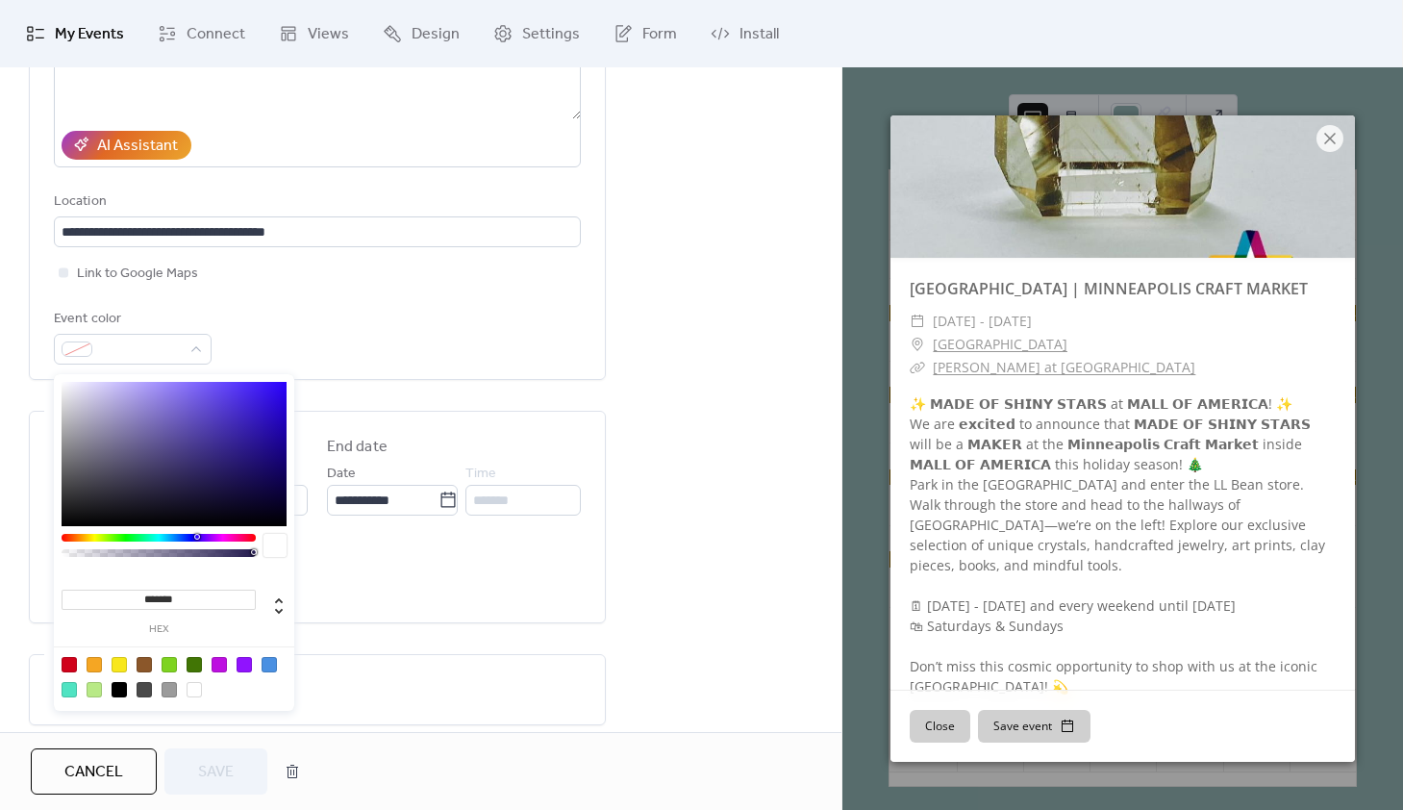
click at [114, 593] on input "*******" at bounding box center [159, 599] width 194 height 20
paste input
type input "*******"
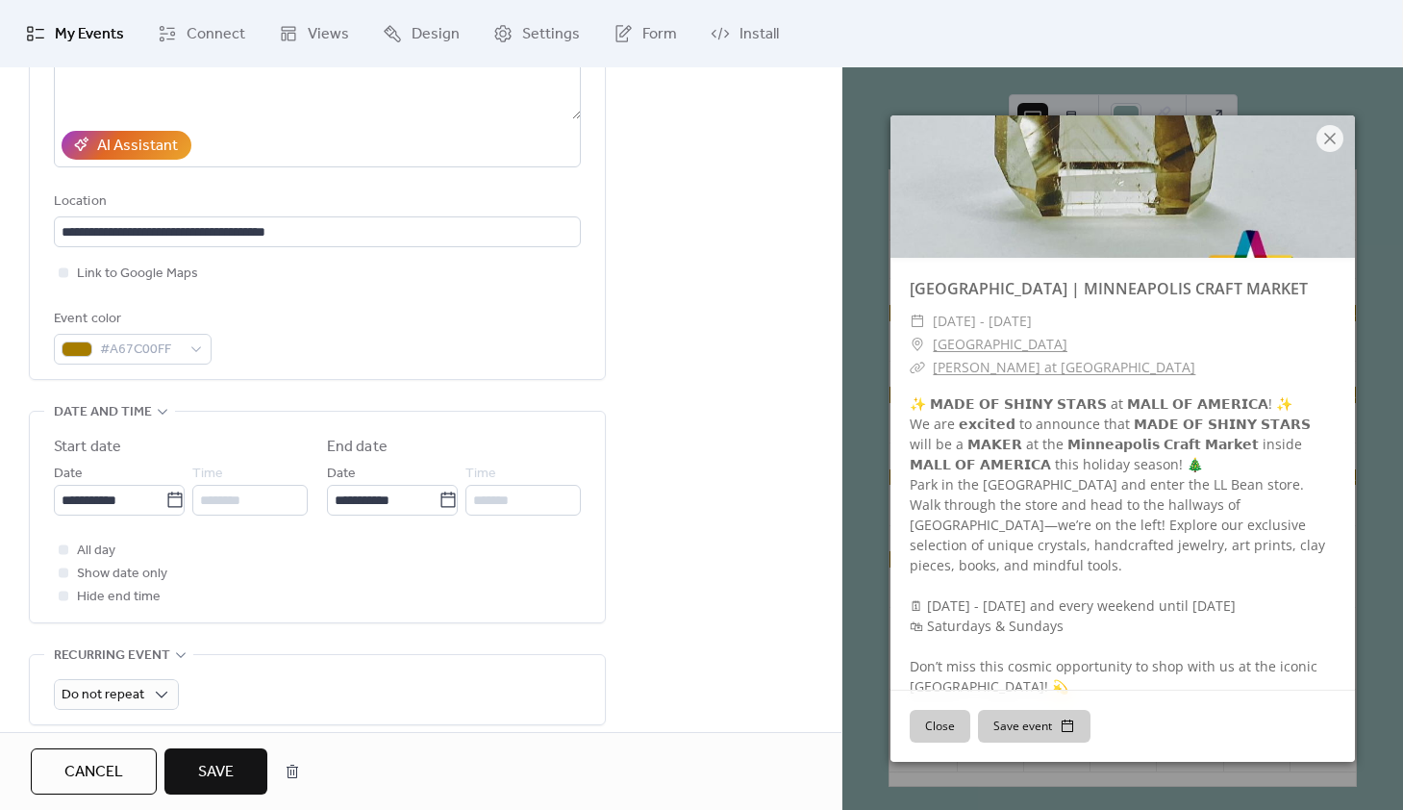
click at [202, 776] on span "Save" at bounding box center [216, 772] width 36 height 23
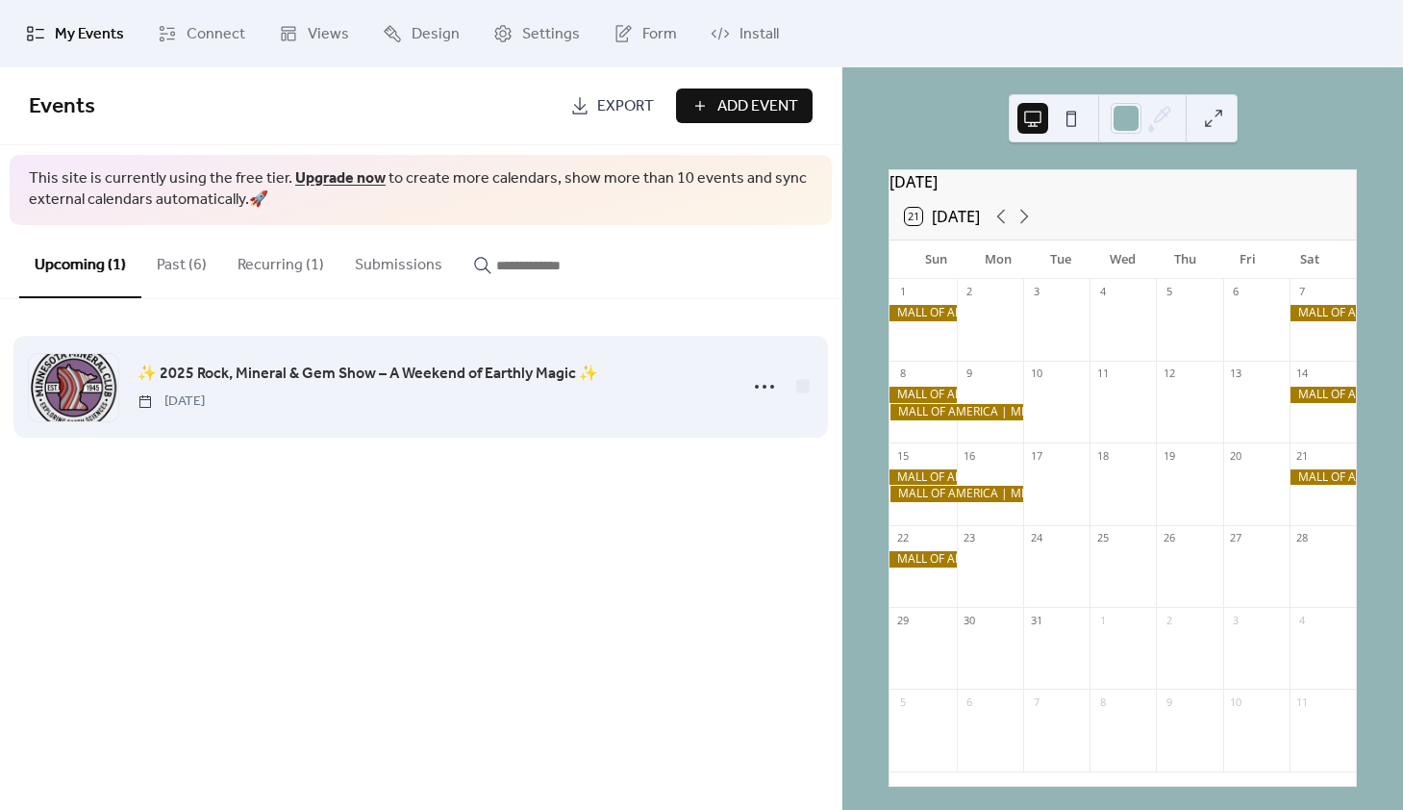
click at [367, 382] on span "✨ 2025 Rock, Mineral & Gem Show – A Weekend of Earthly Magic ✨" at bounding box center [368, 374] width 461 height 23
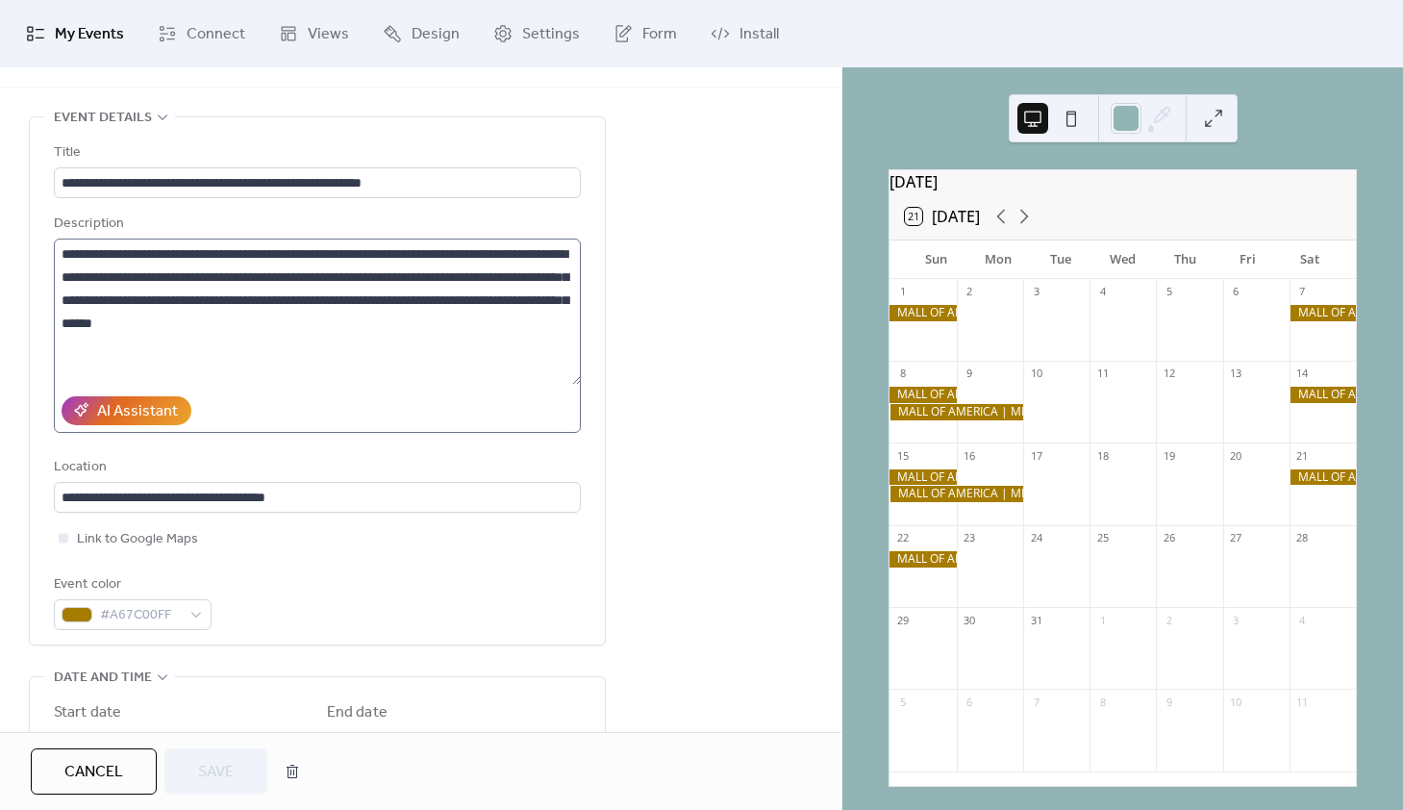
scroll to position [49, 0]
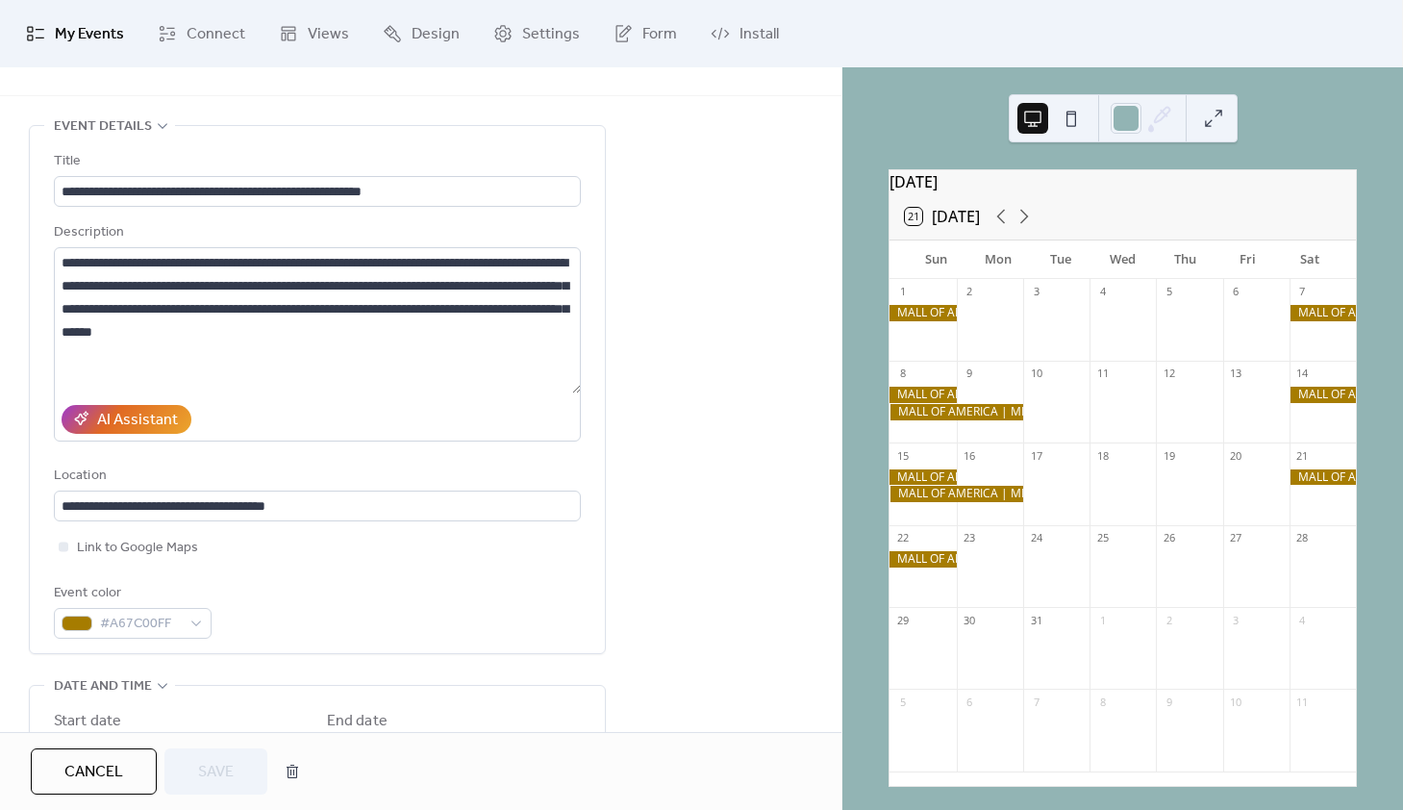
click at [89, 34] on span "My Events" at bounding box center [89, 34] width 69 height 23
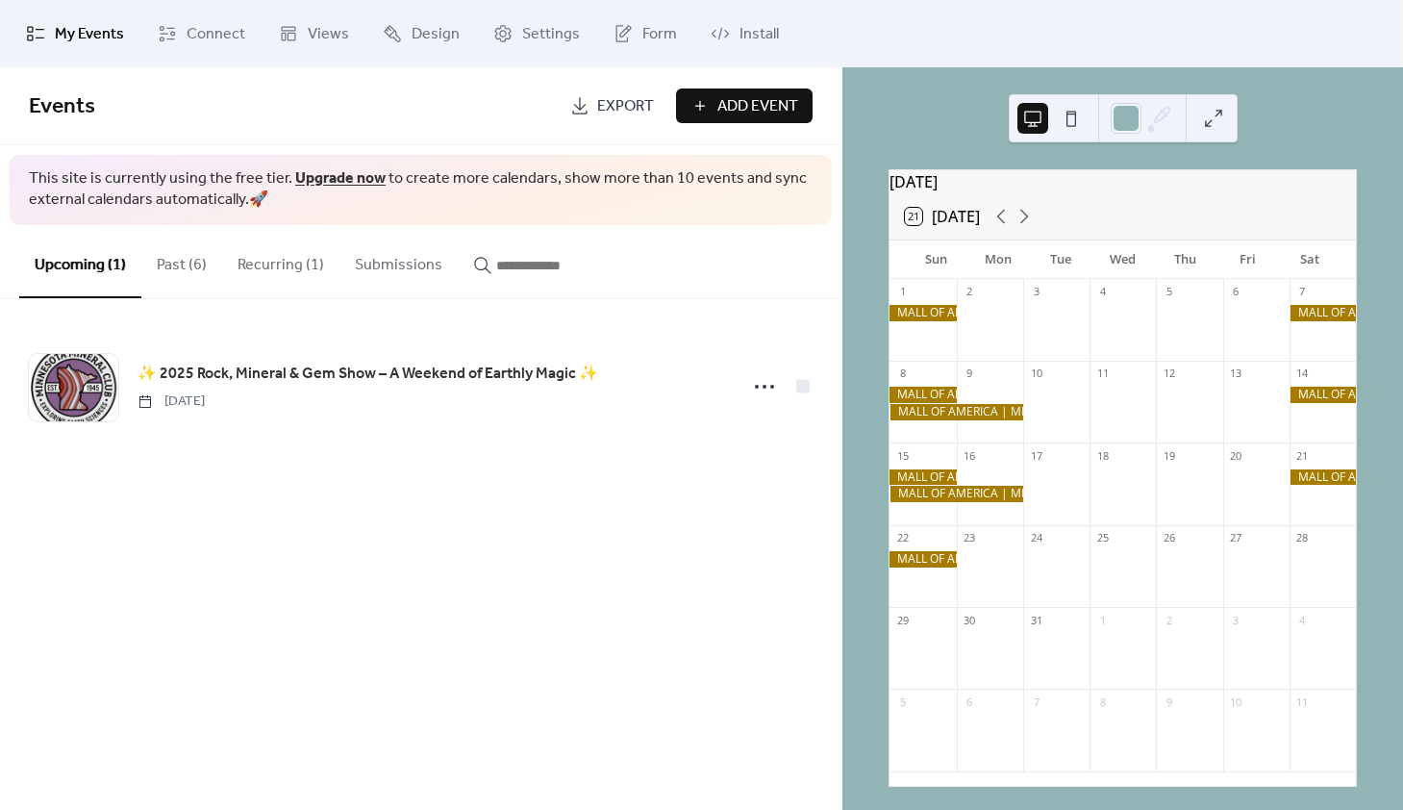
click at [165, 259] on button "Past (6)" at bounding box center [181, 260] width 81 height 71
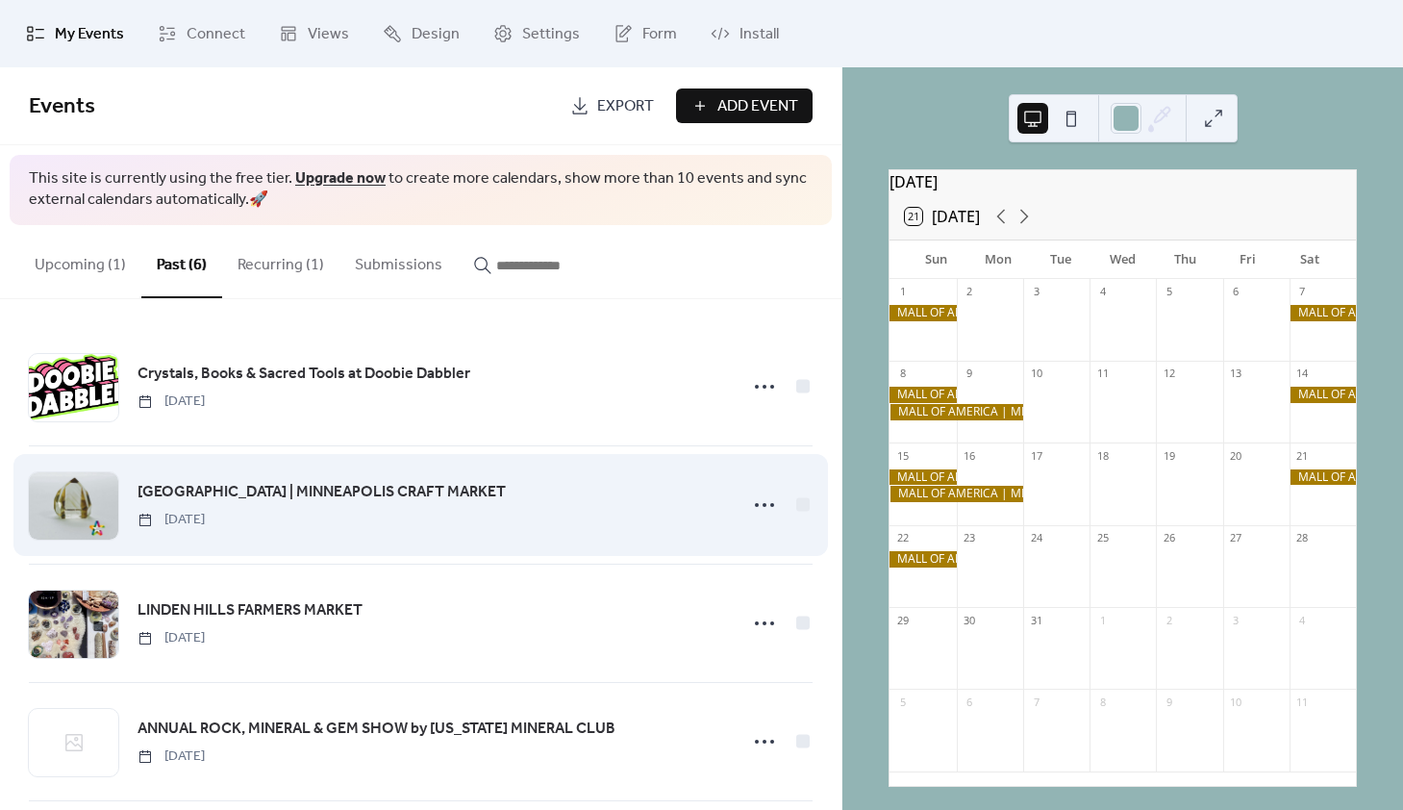
click at [251, 488] on span "[GEOGRAPHIC_DATA] | MINNEAPOLIS CRAFT MARKET" at bounding box center [322, 492] width 368 height 23
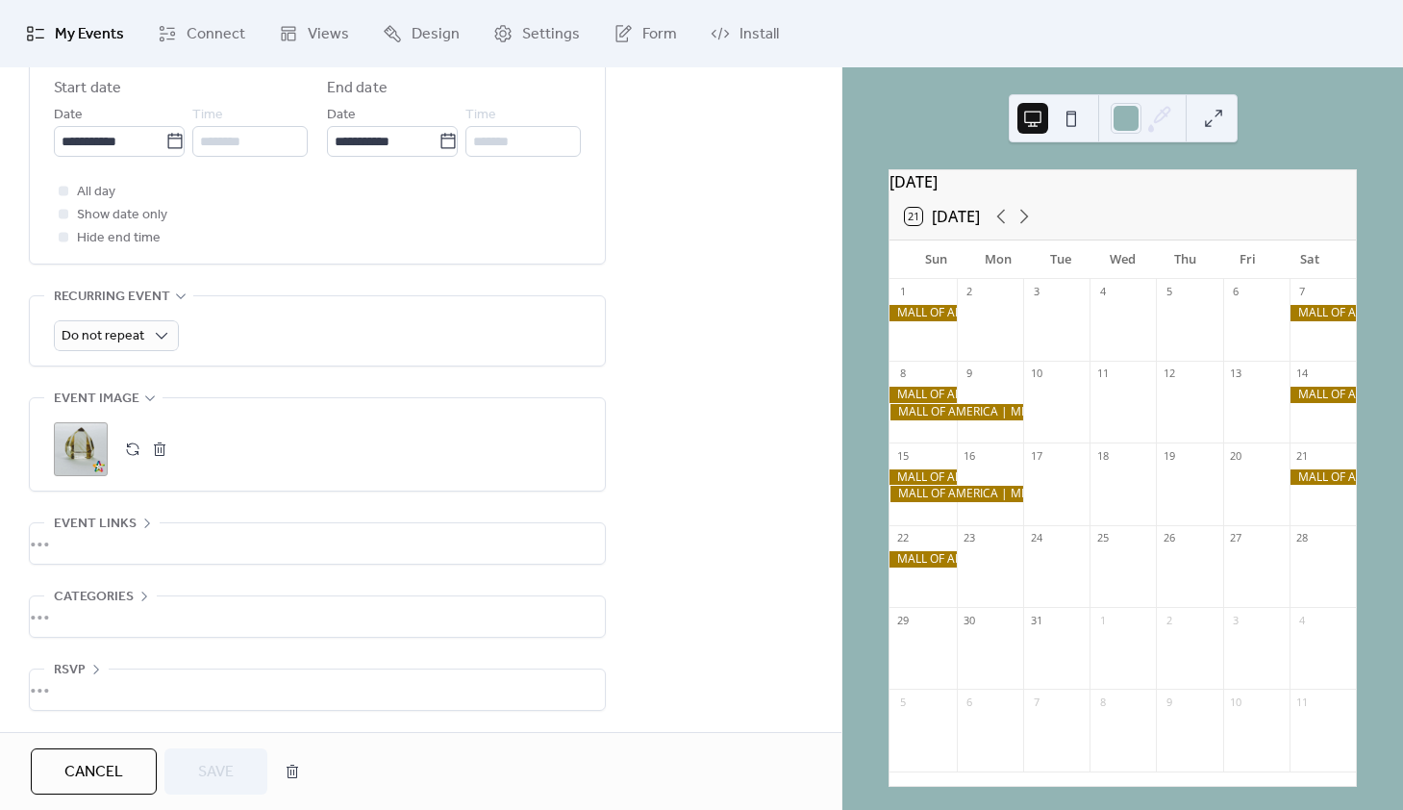
scroll to position [690, 0]
click at [140, 532] on div "•••" at bounding box center [317, 543] width 575 height 40
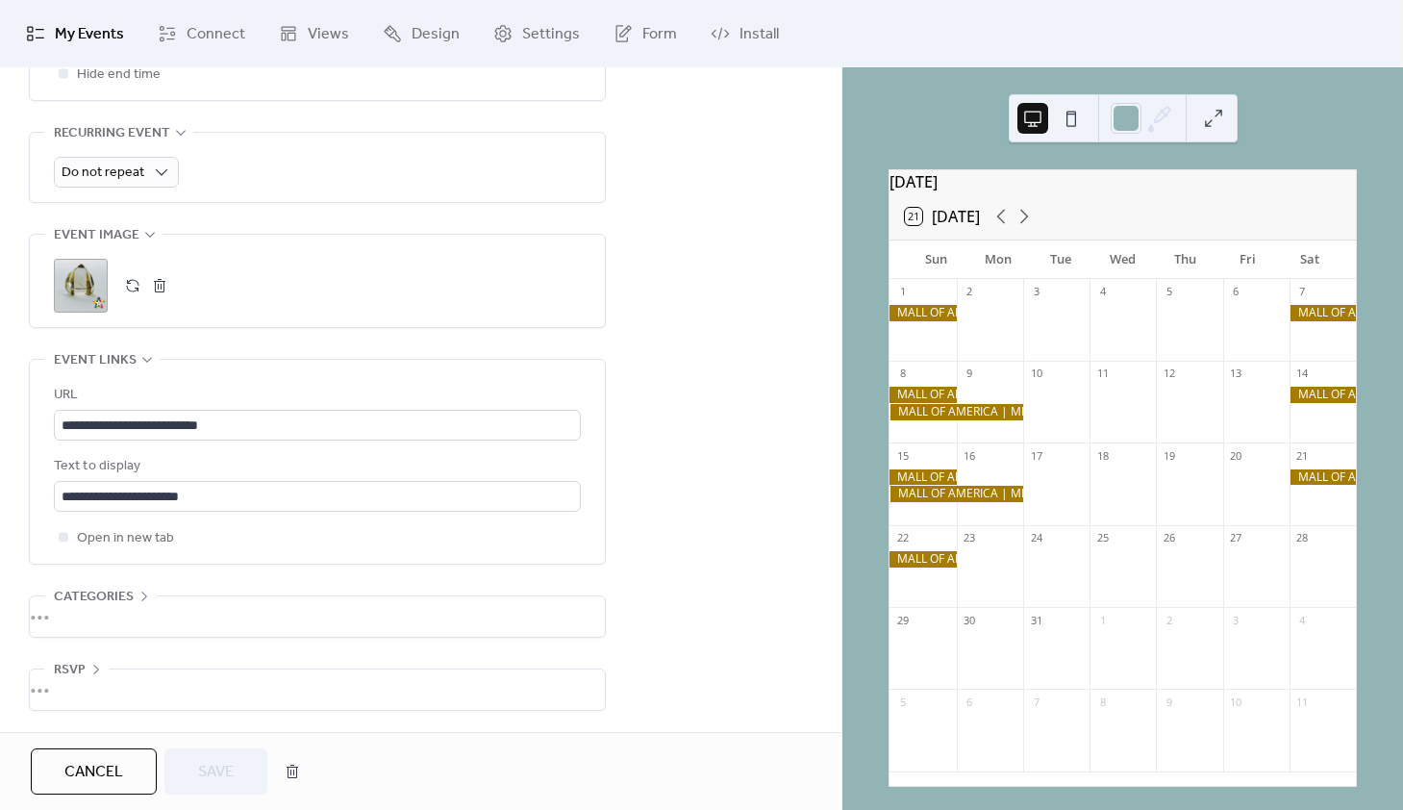
scroll to position [860, 0]
click at [141, 593] on icon at bounding box center [144, 595] width 15 height 15
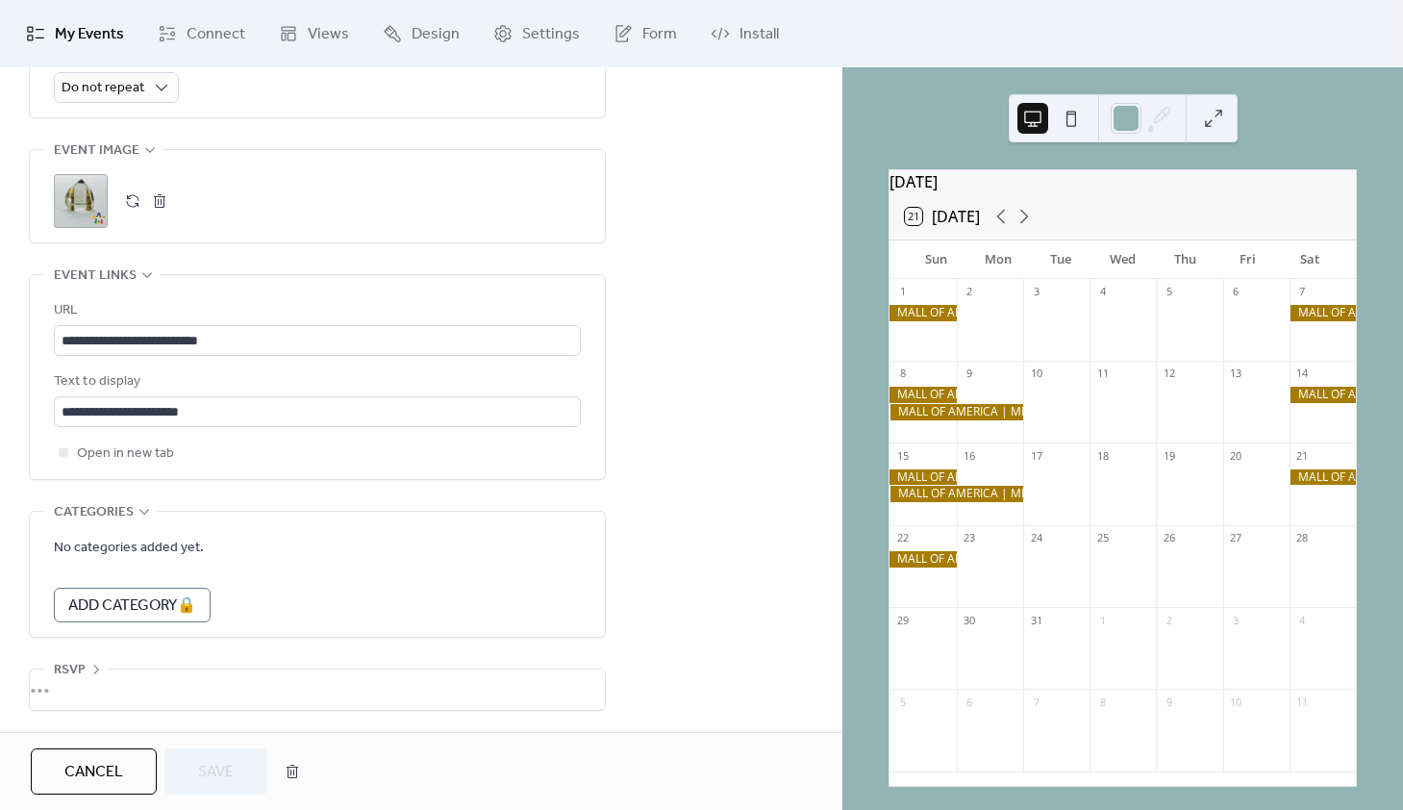
scroll to position [944, 0]
click at [92, 665] on icon at bounding box center [95, 669] width 15 height 15
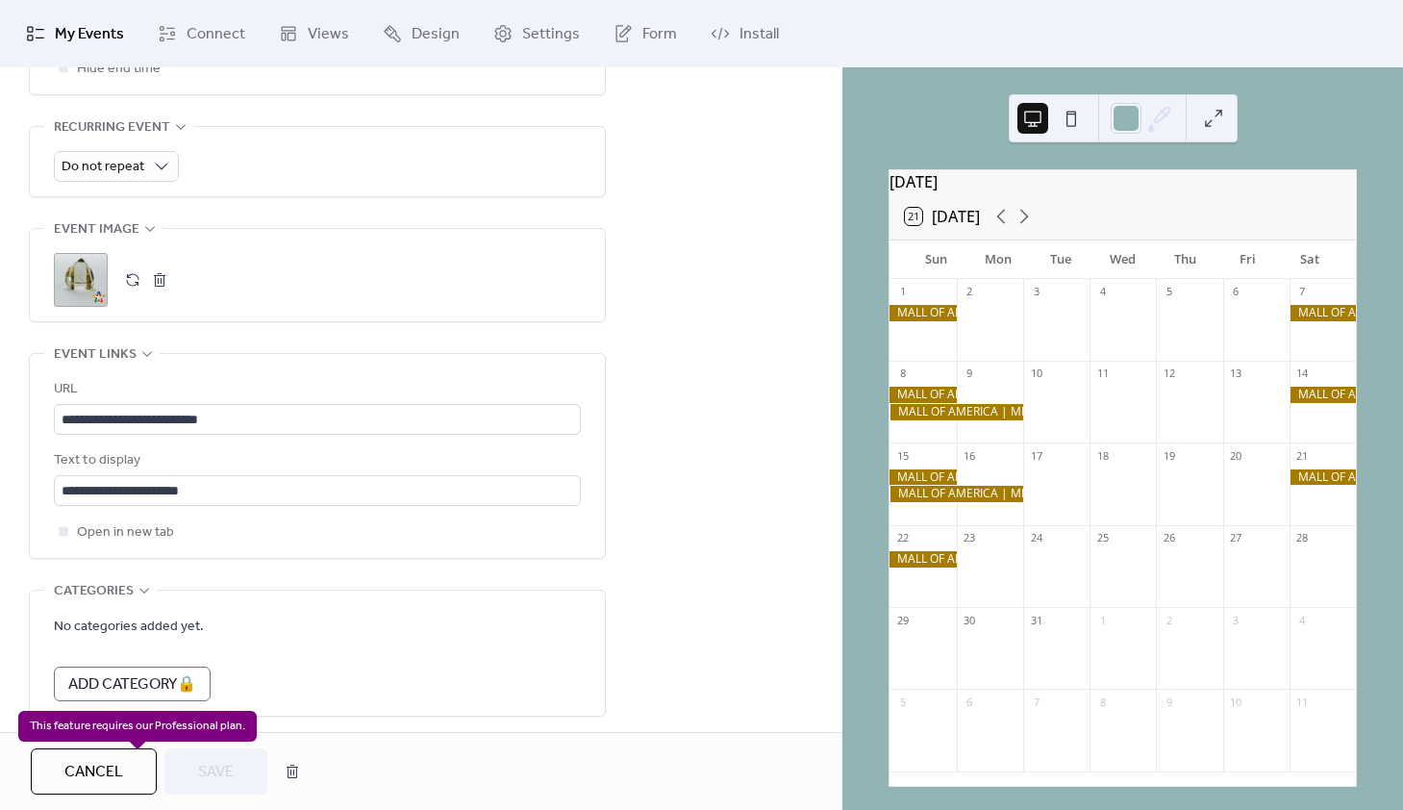
scroll to position [778, 0]
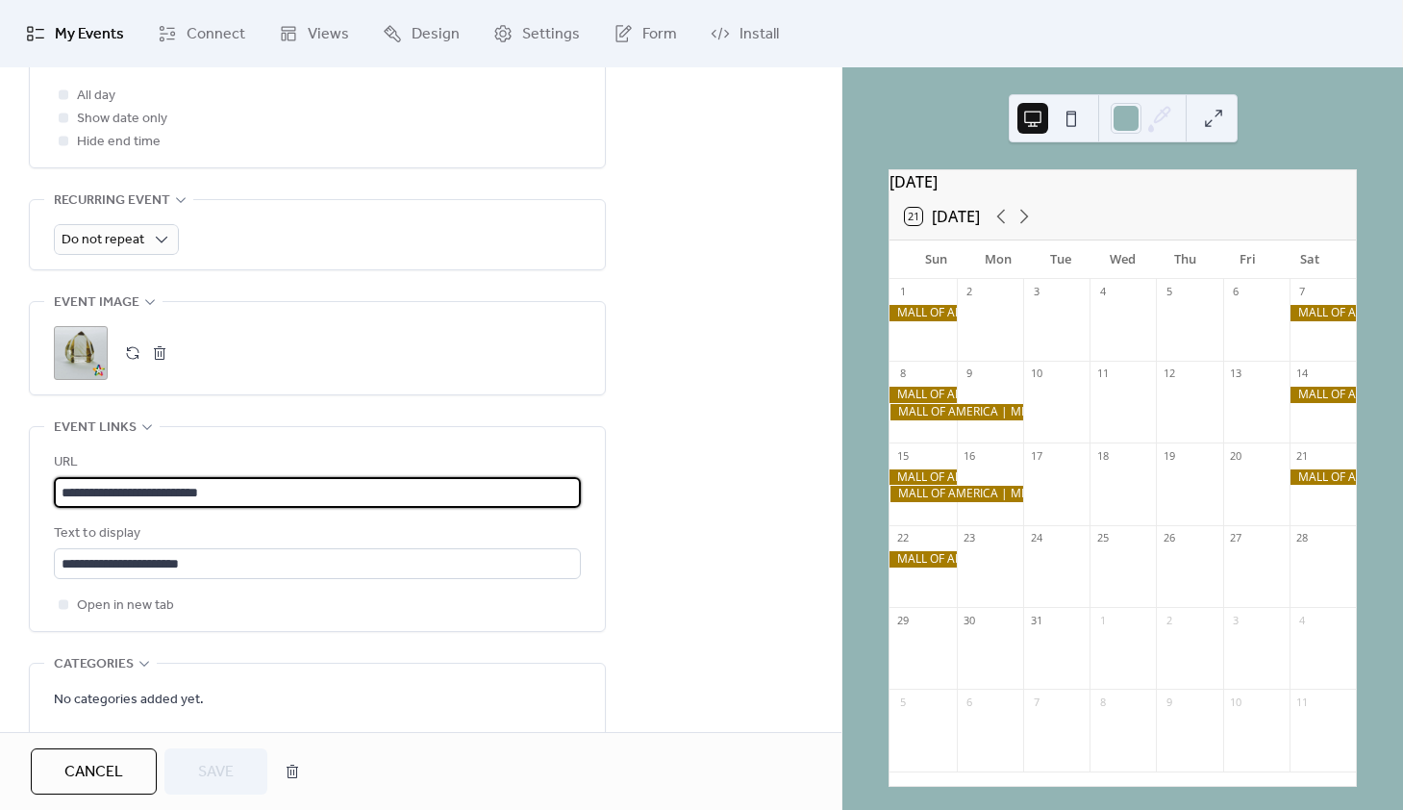
drag, startPoint x: 253, startPoint y: 498, endPoint x: 33, endPoint y: 496, distance: 220.2
click at [33, 496] on div "**********" at bounding box center [317, 529] width 575 height 204
click at [65, 29] on span "My Events" at bounding box center [89, 34] width 69 height 23
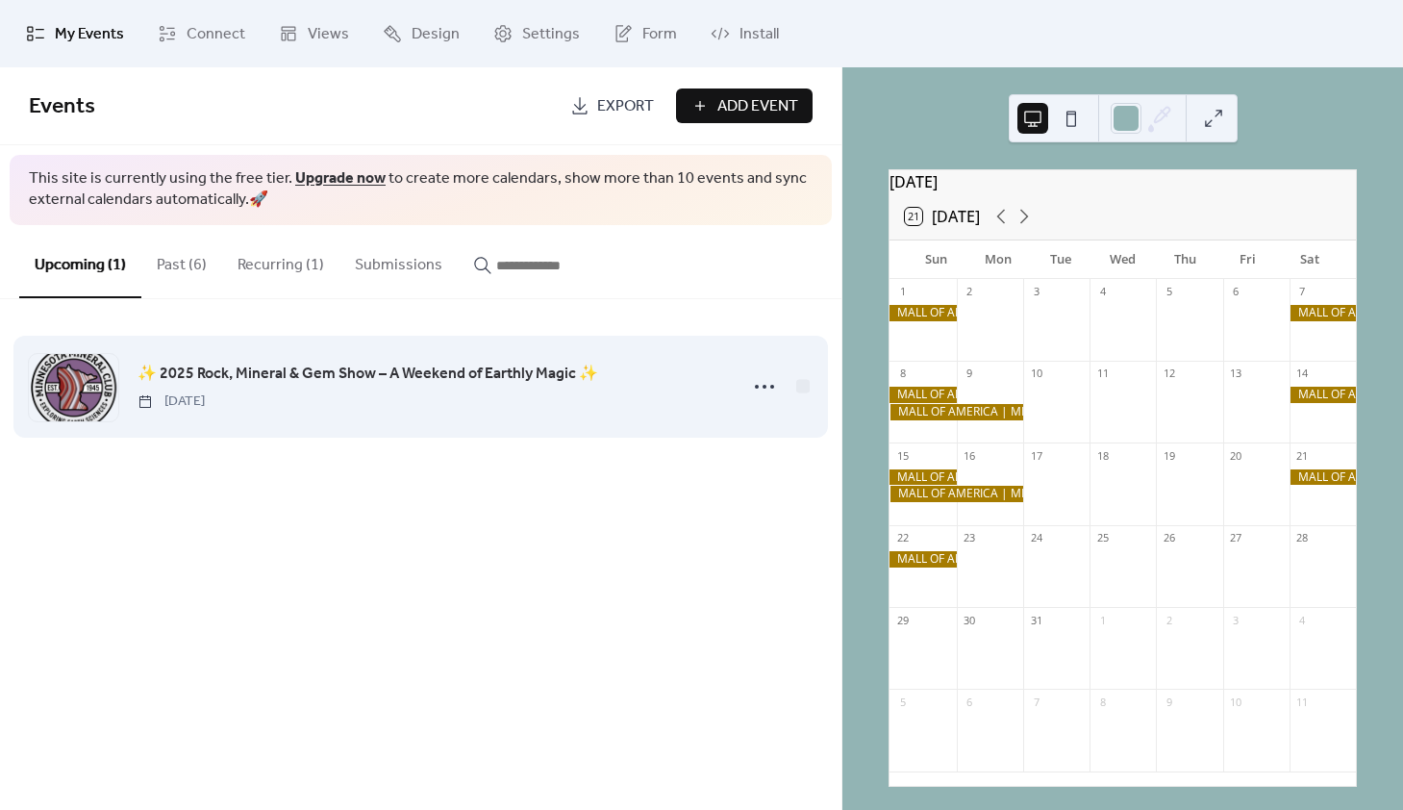
click at [249, 378] on span "✨ 2025 Rock, Mineral & Gem Show – A Weekend of Earthly Magic ✨" at bounding box center [368, 374] width 461 height 23
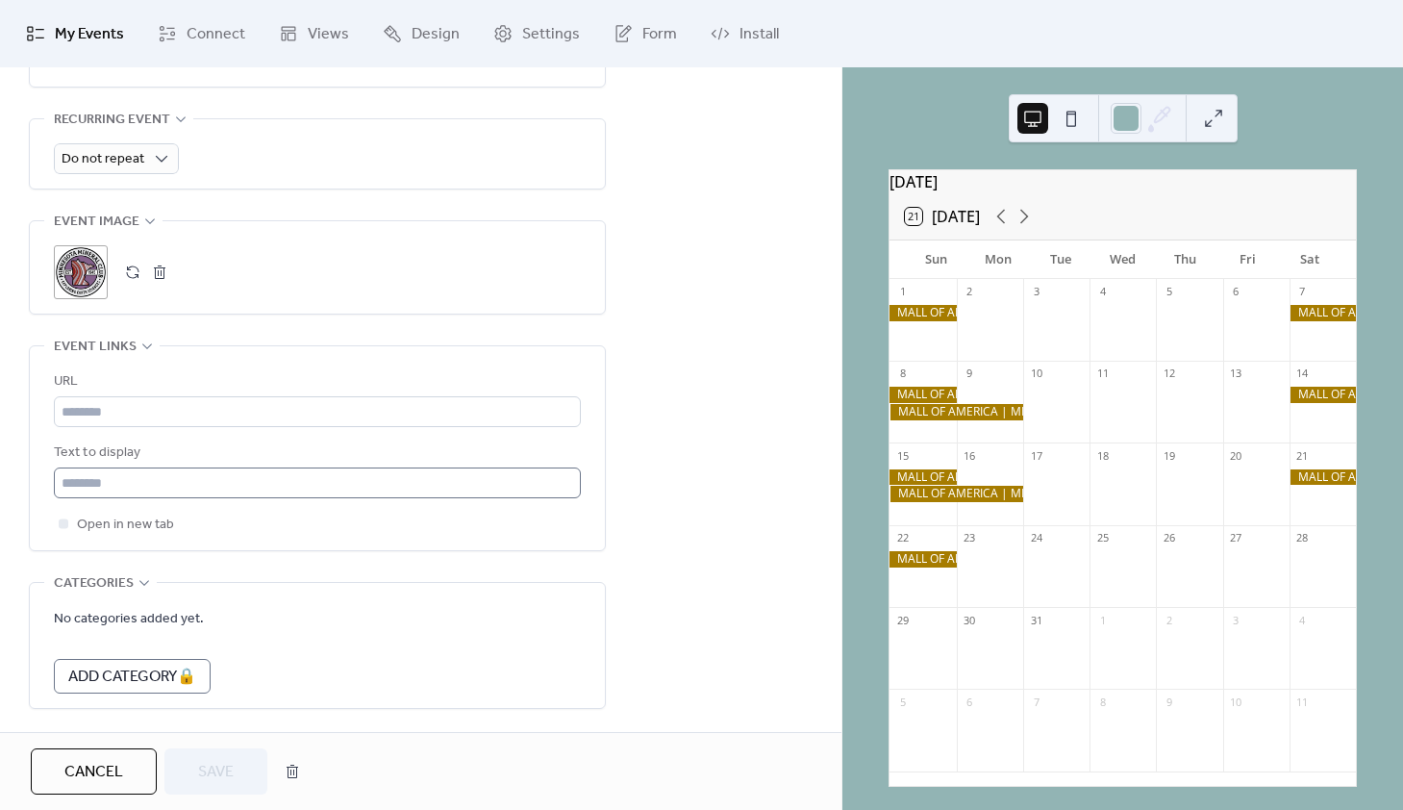
scroll to position [873, 0]
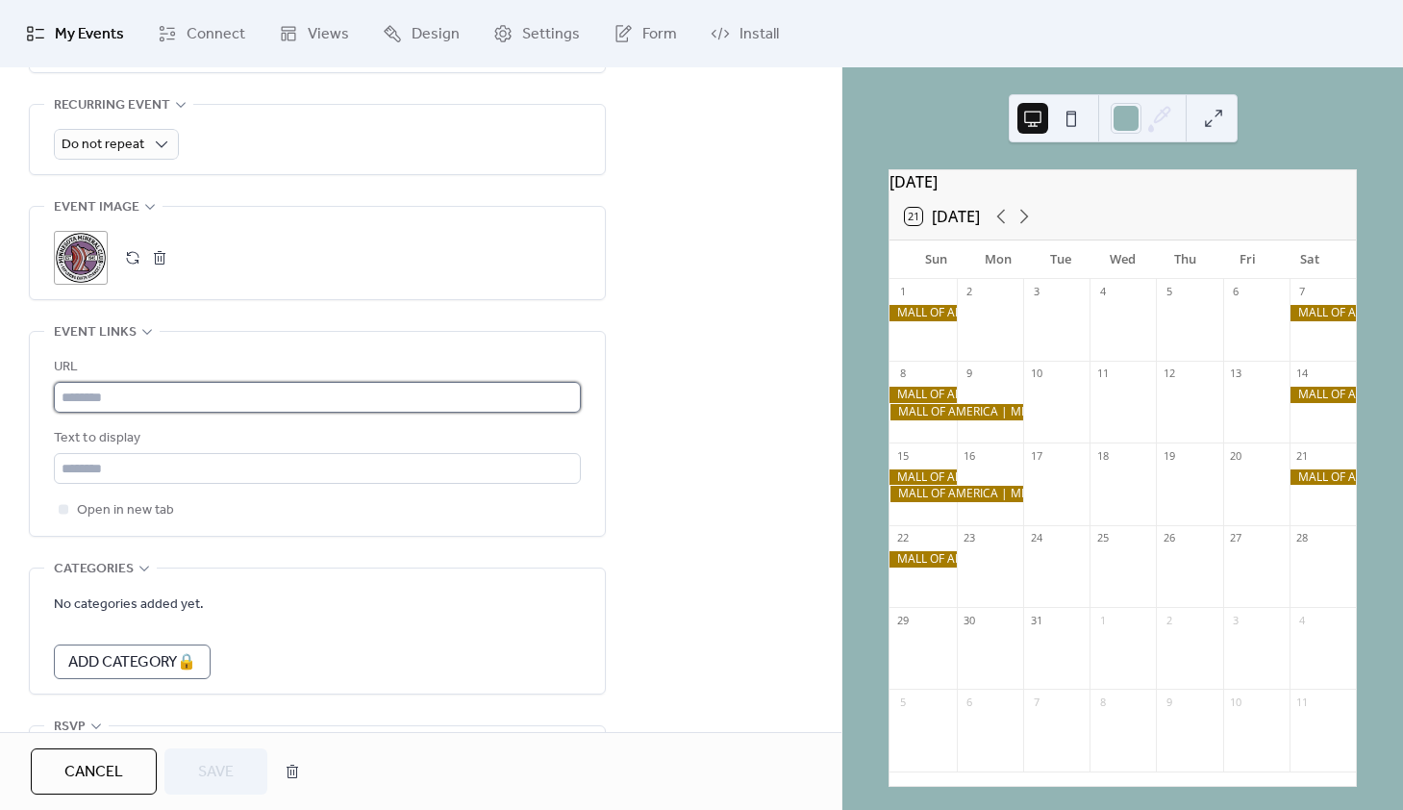
click at [108, 413] on input "text" at bounding box center [317, 397] width 527 height 31
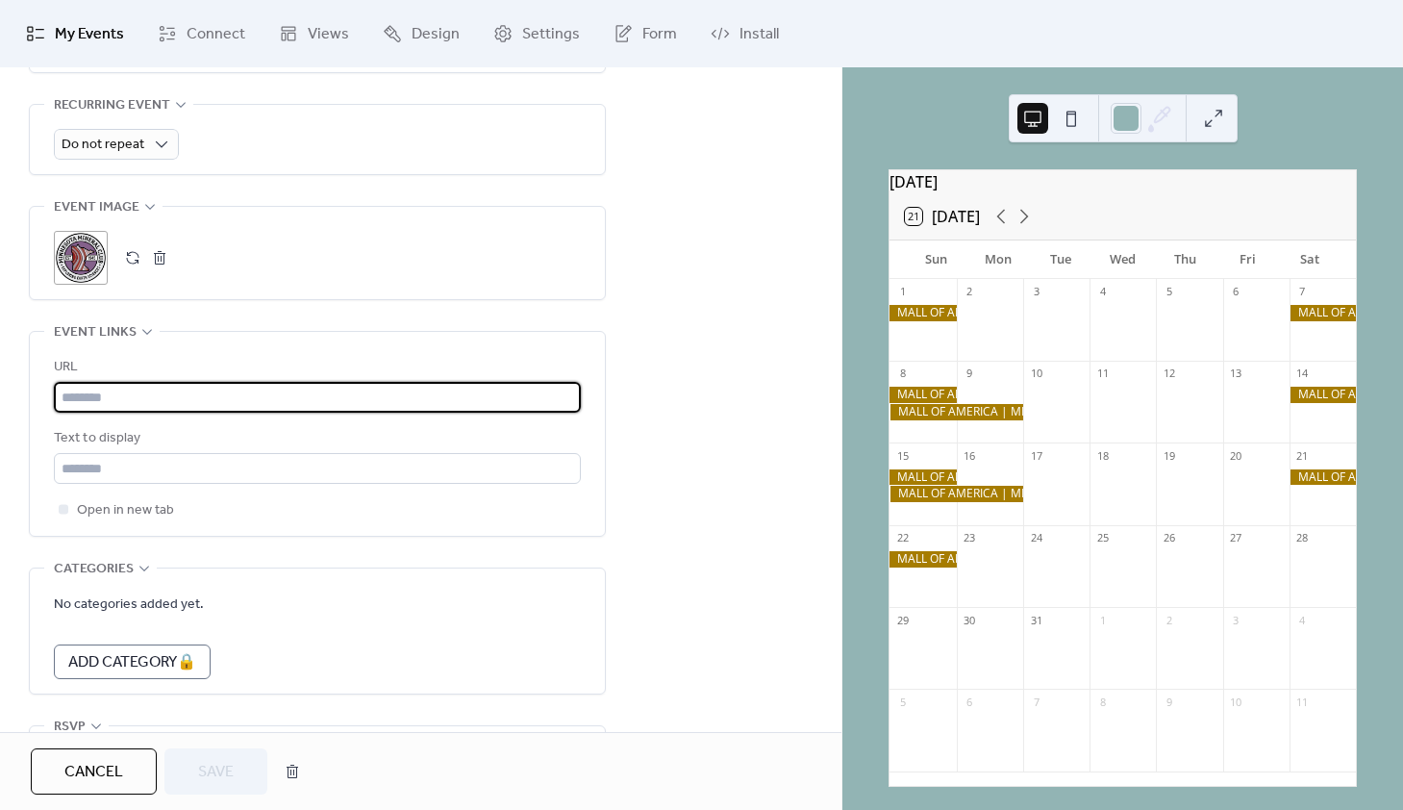
paste input "**********"
type input "**********"
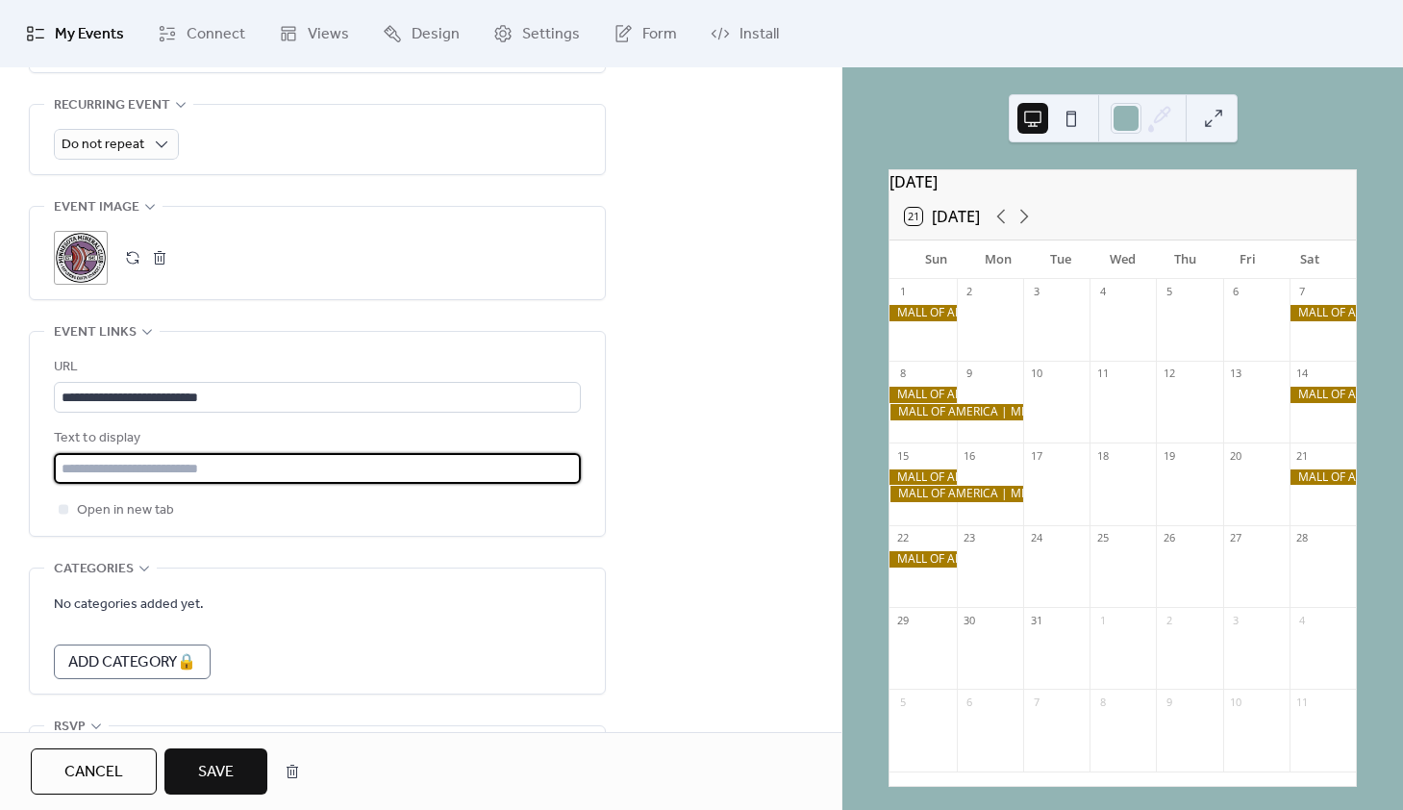
click at [120, 484] on input "text" at bounding box center [317, 468] width 527 height 31
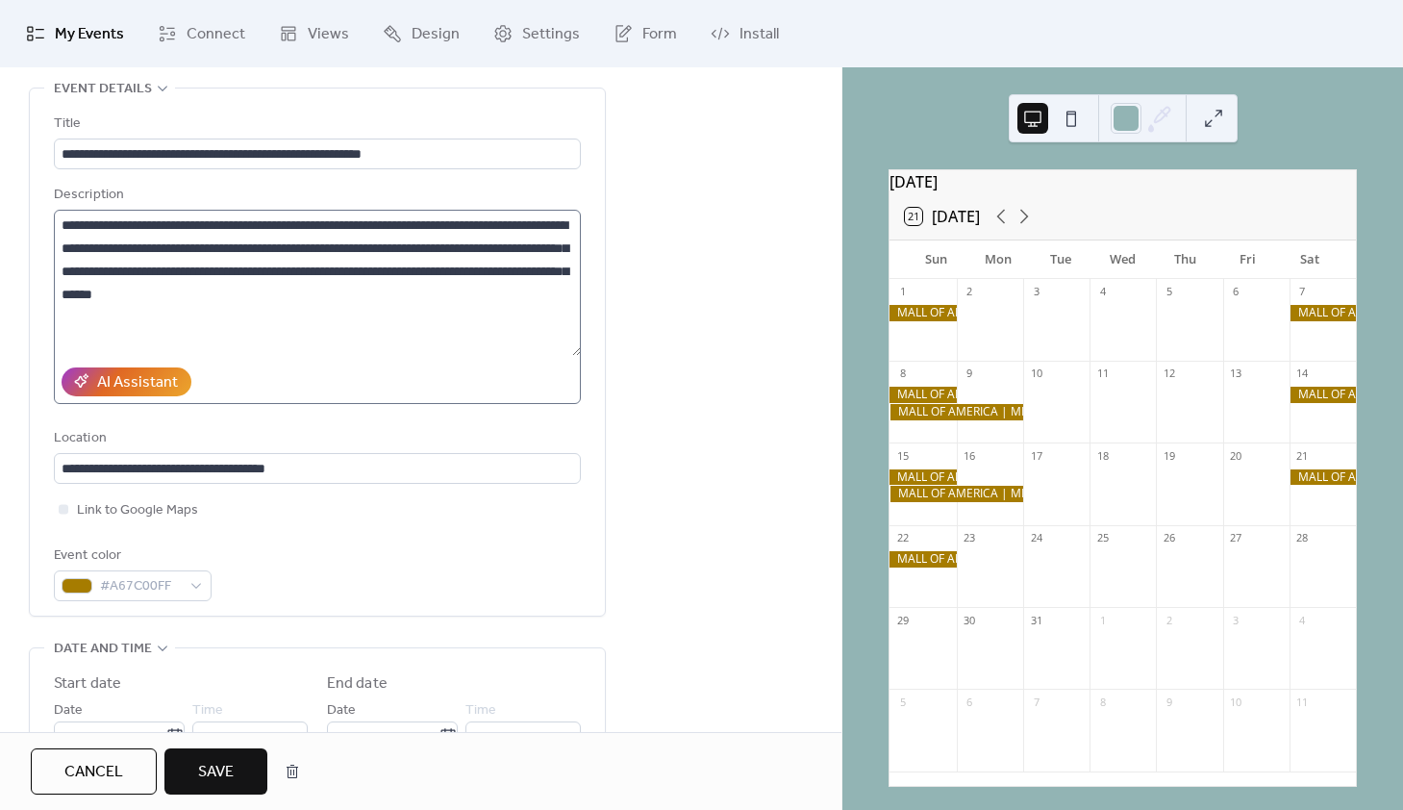
scroll to position [89, 0]
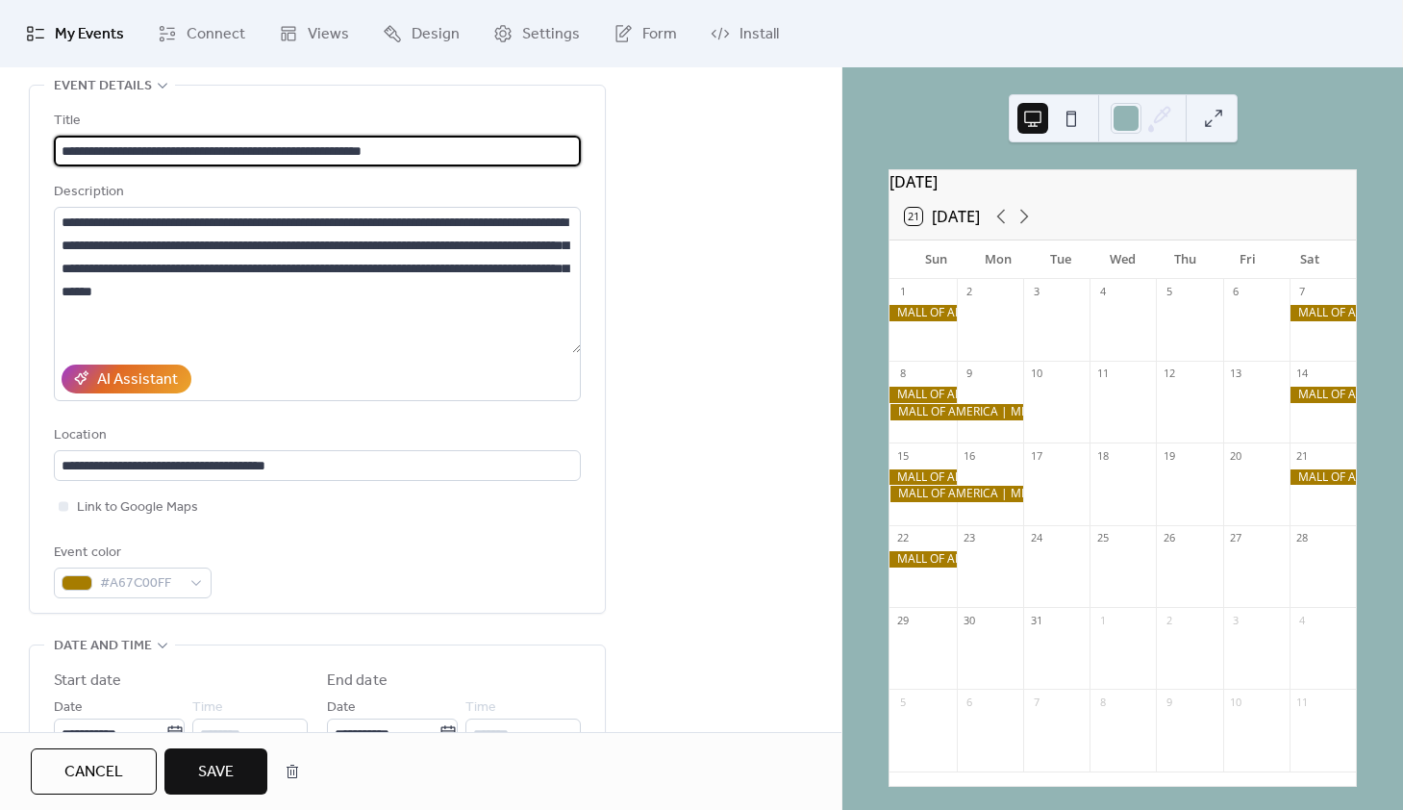
drag, startPoint x: 267, startPoint y: 154, endPoint x: 82, endPoint y: 163, distance: 185.8
click at [82, 163] on input "**********" at bounding box center [317, 151] width 527 height 31
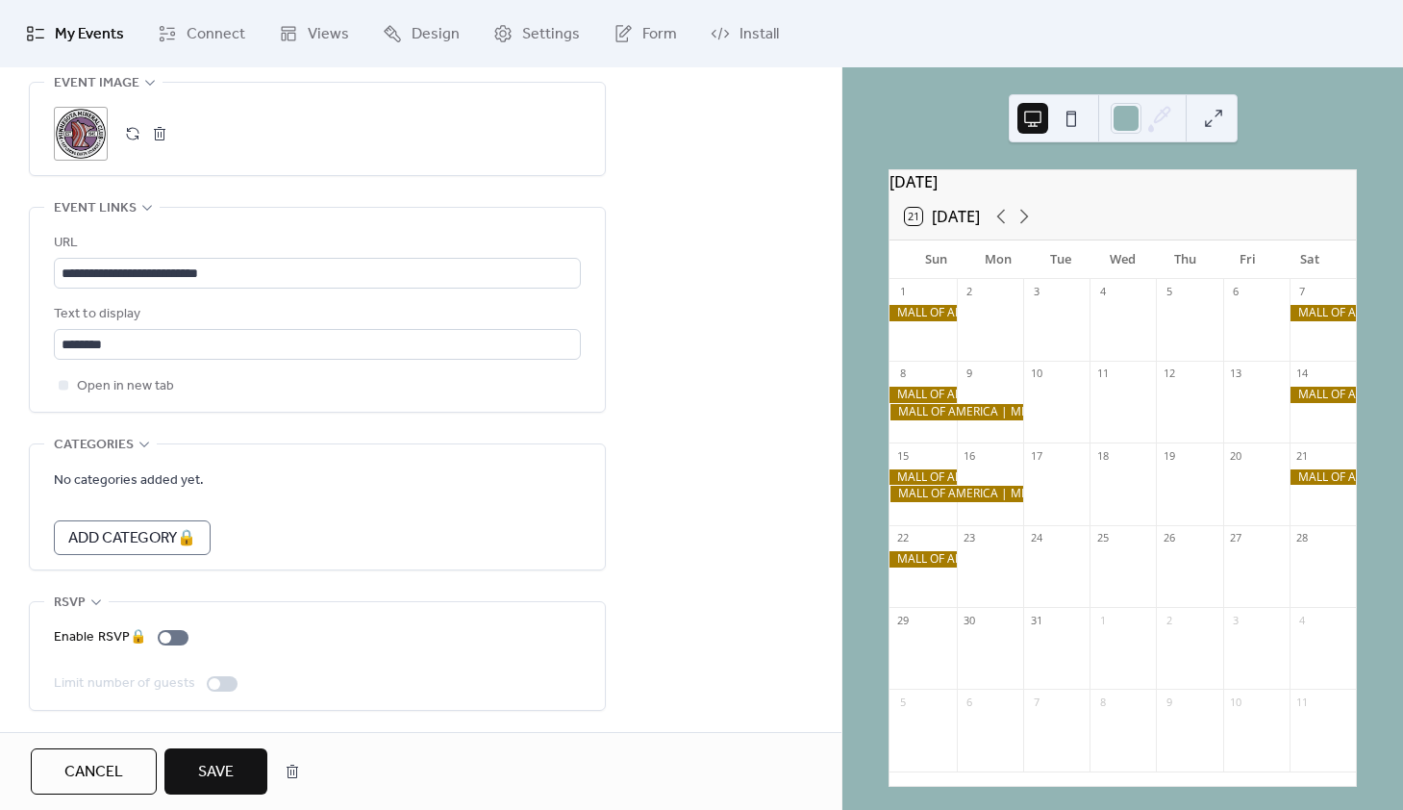
scroll to position [1012, 0]
click at [155, 347] on input "*******" at bounding box center [317, 344] width 527 height 31
paste input "**********"
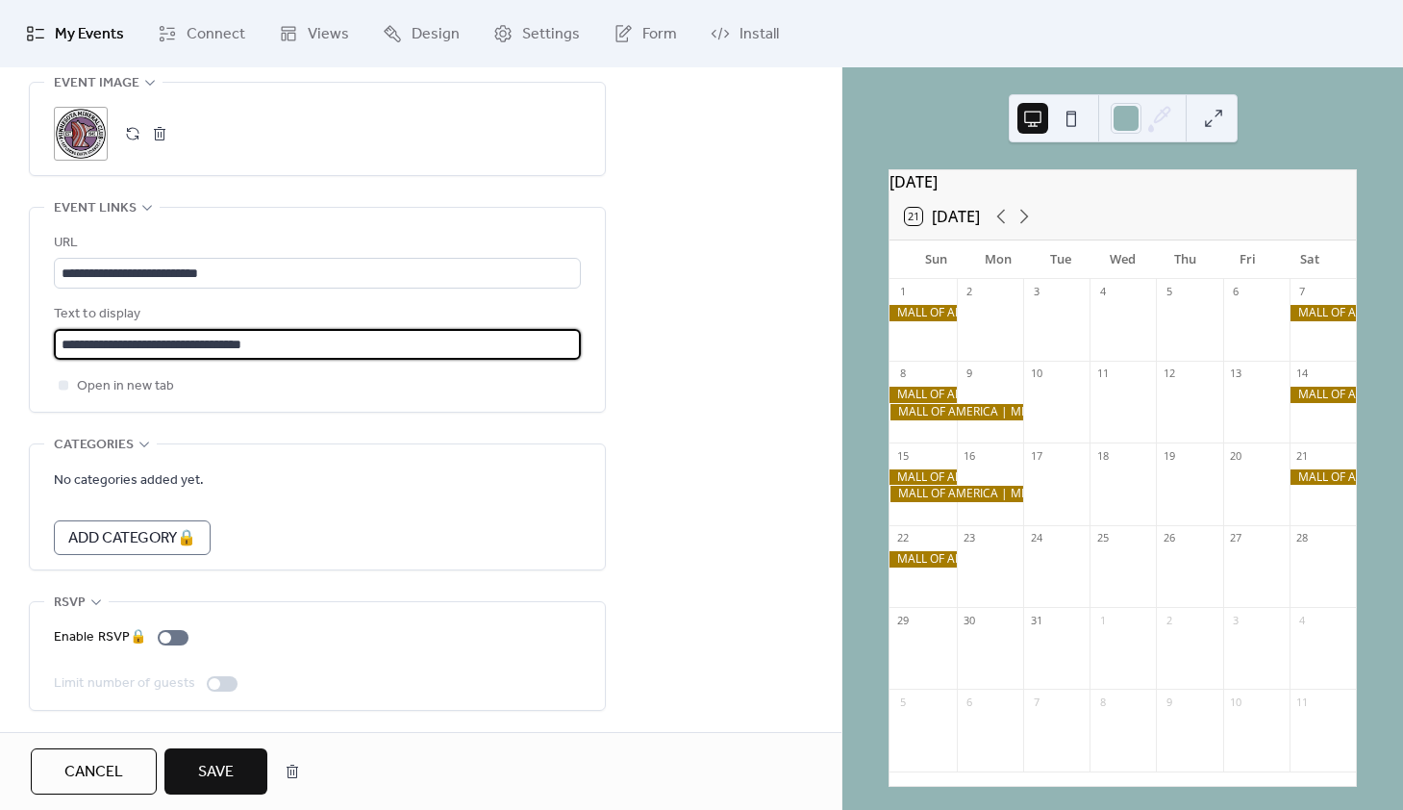
type input "**********"
click at [213, 761] on span "Save" at bounding box center [216, 772] width 36 height 23
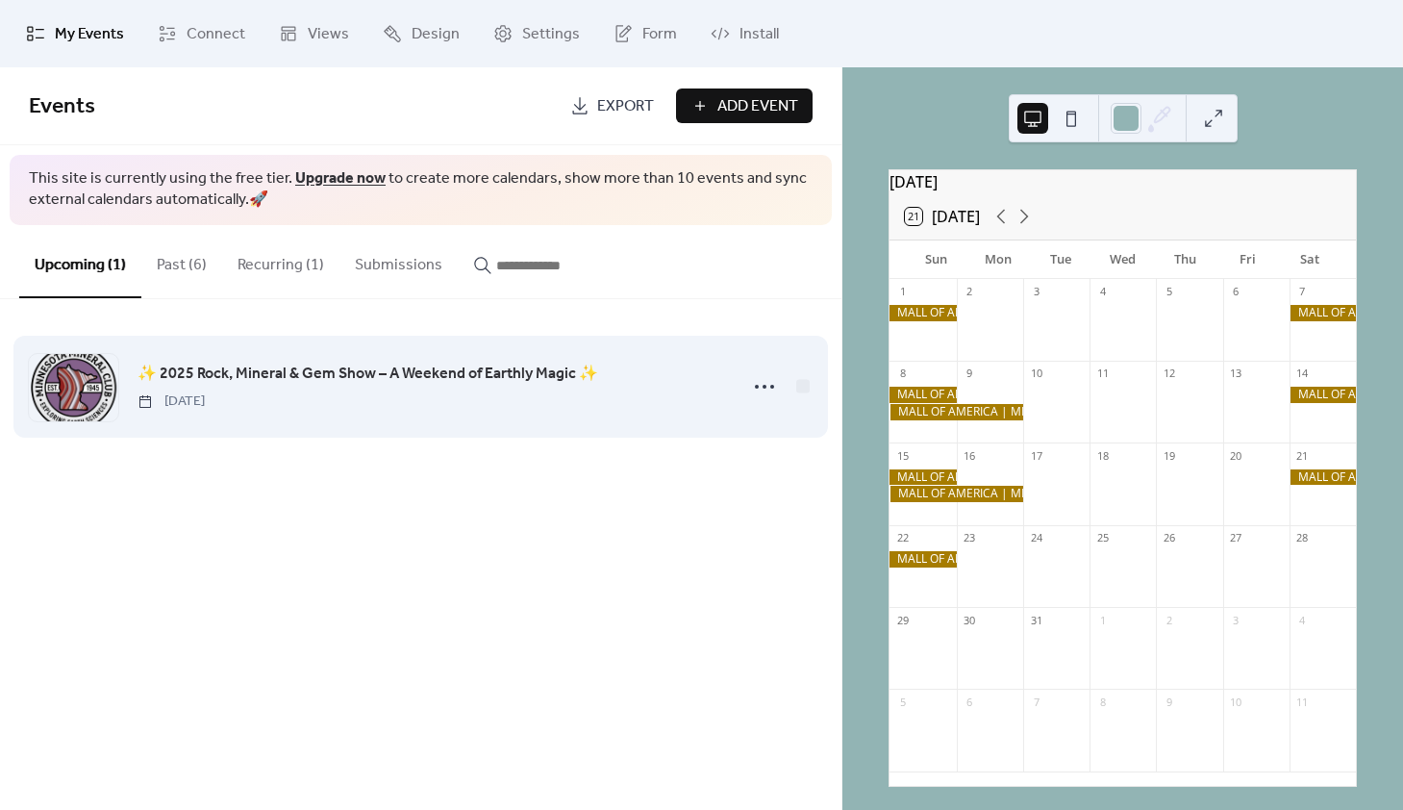
click at [308, 382] on span "✨ 2025 Rock, Mineral & Gem Show – A Weekend of Earthly Magic ✨" at bounding box center [368, 374] width 461 height 23
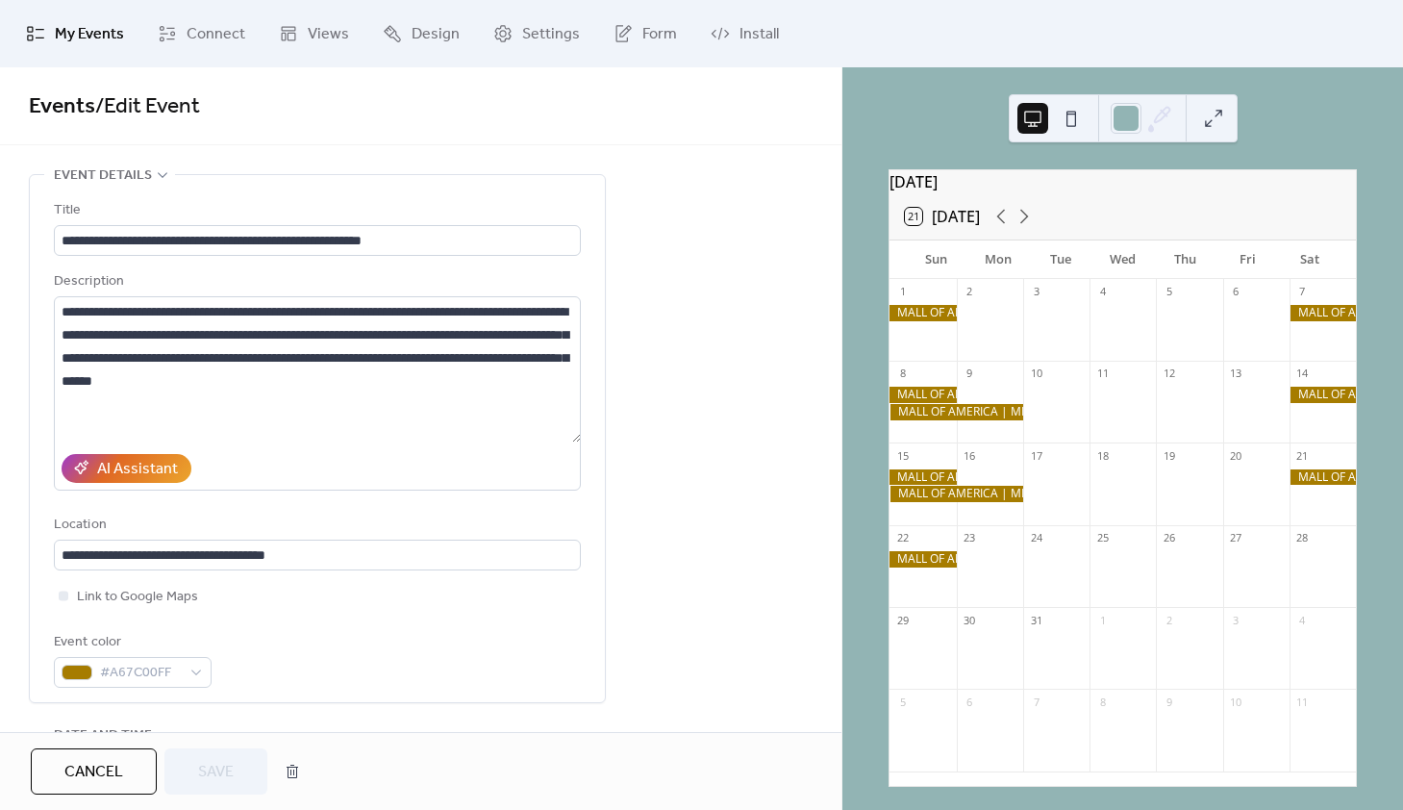
click at [94, 40] on span "My Events" at bounding box center [89, 34] width 69 height 23
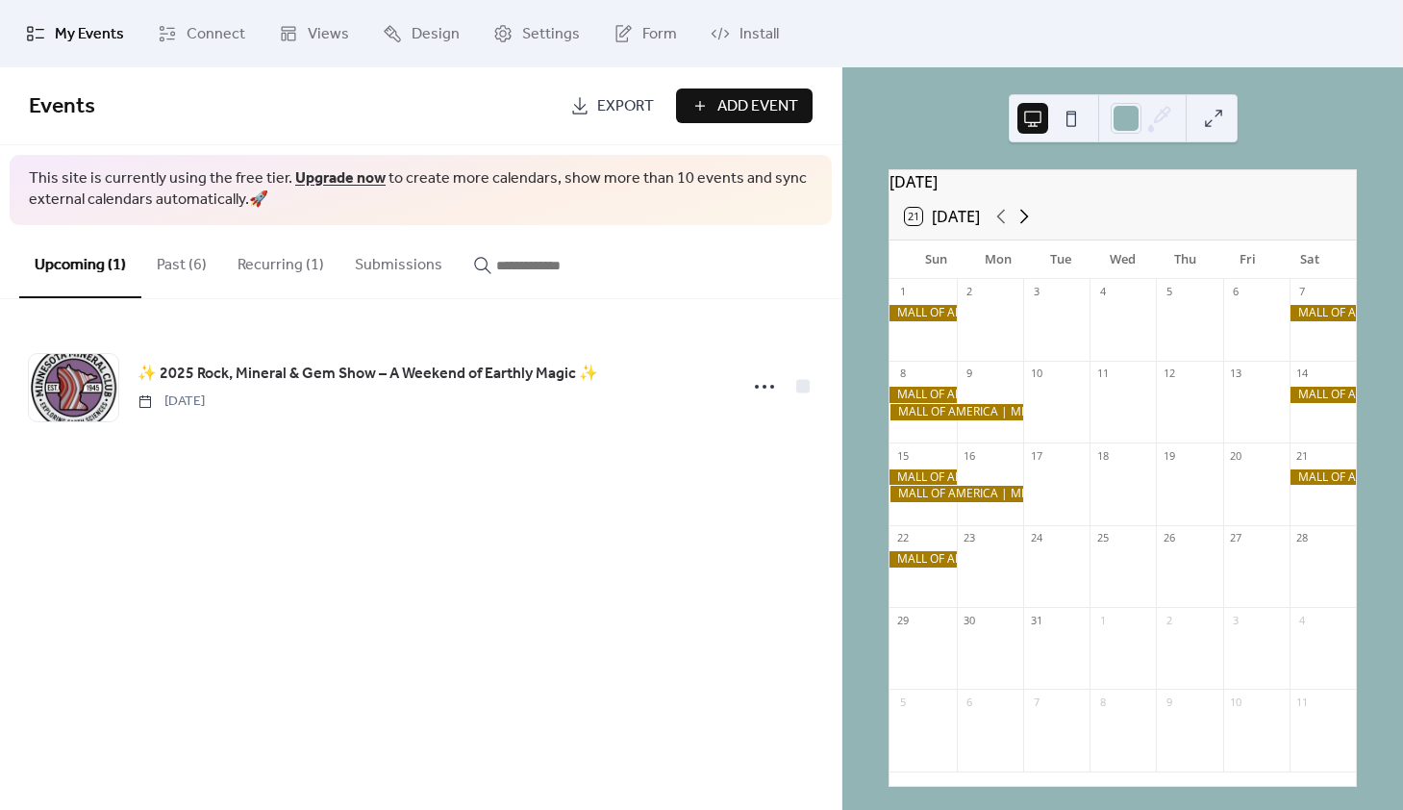
click at [1029, 224] on icon at bounding box center [1024, 217] width 9 height 14
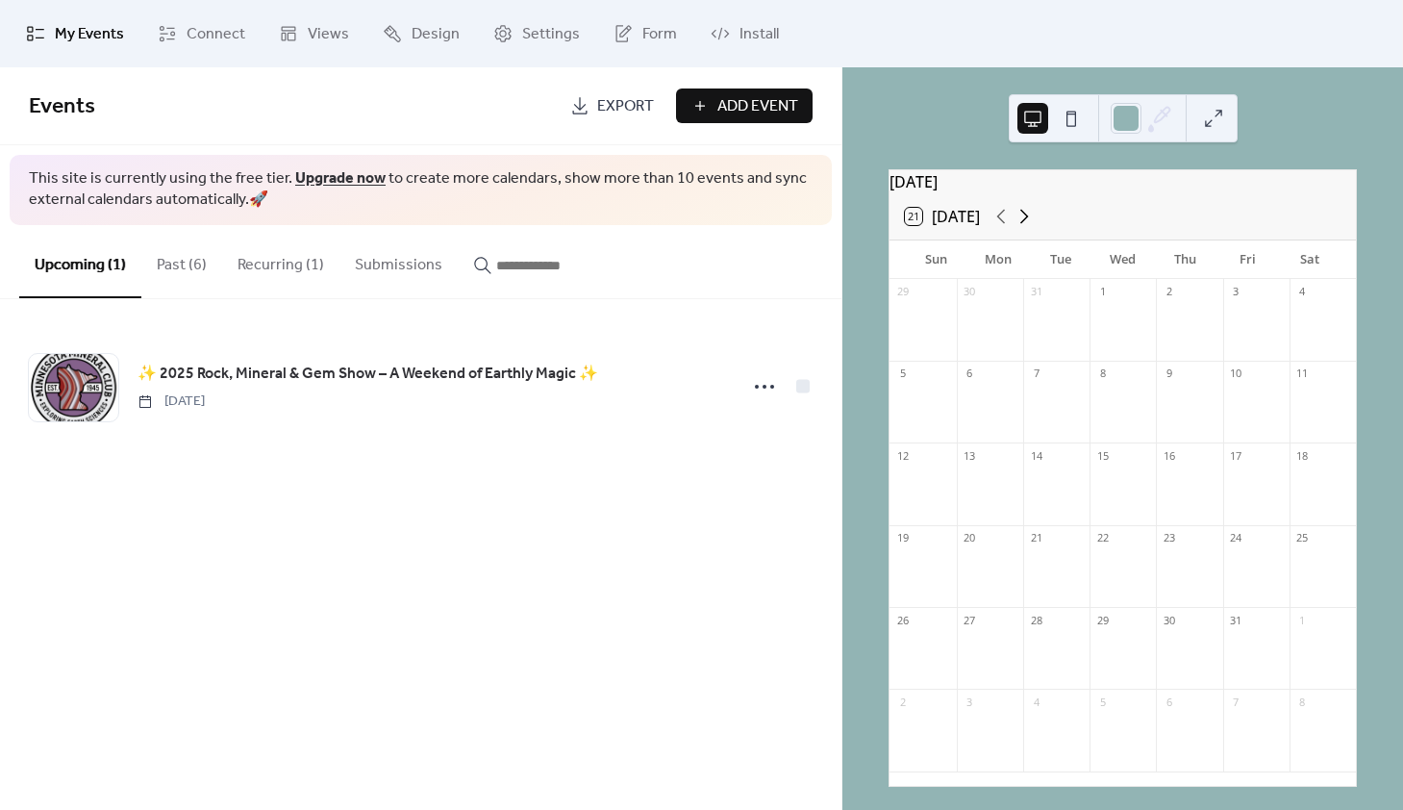
click at [1025, 227] on icon at bounding box center [1024, 216] width 23 height 23
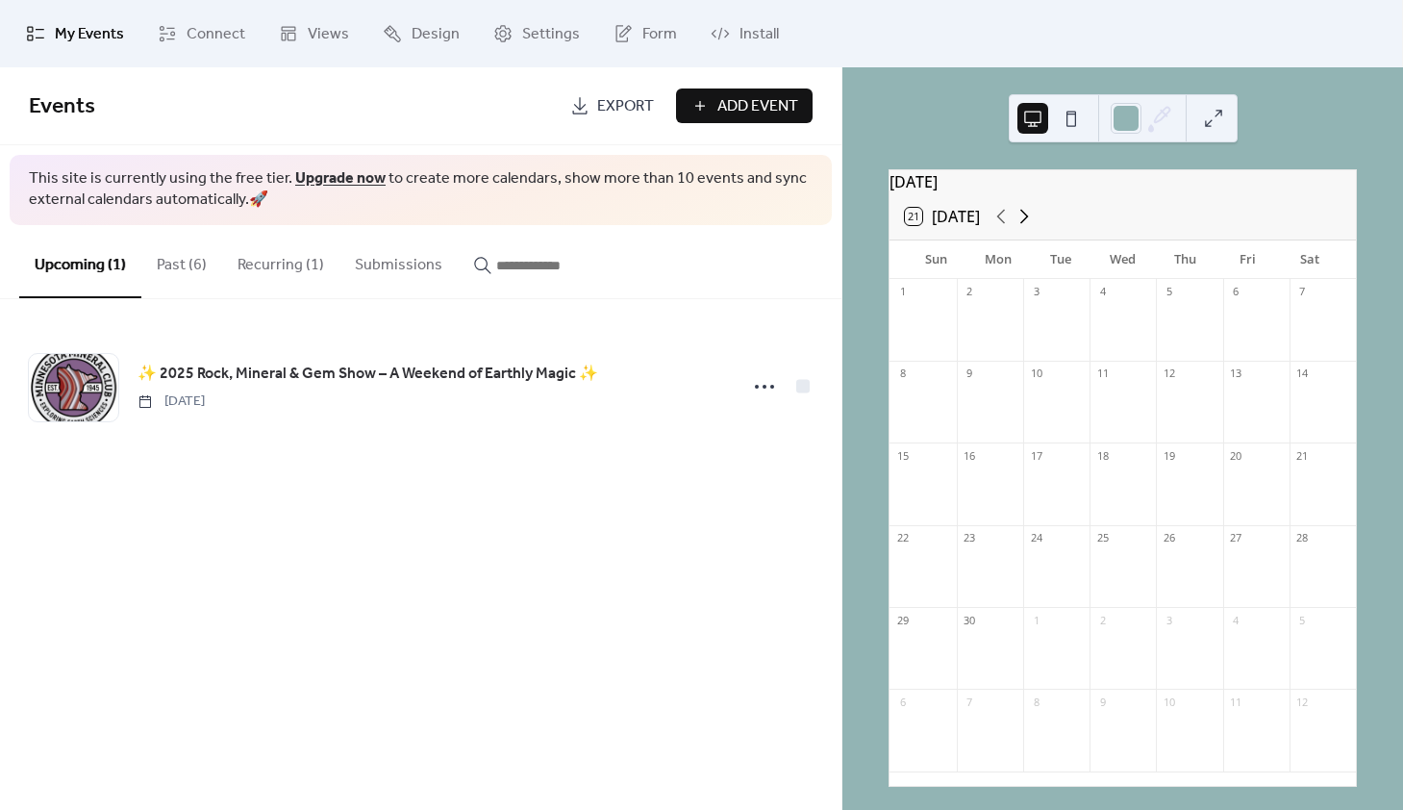
click at [1025, 227] on icon at bounding box center [1024, 216] width 23 height 23
click at [1002, 228] on icon at bounding box center [1000, 216] width 23 height 23
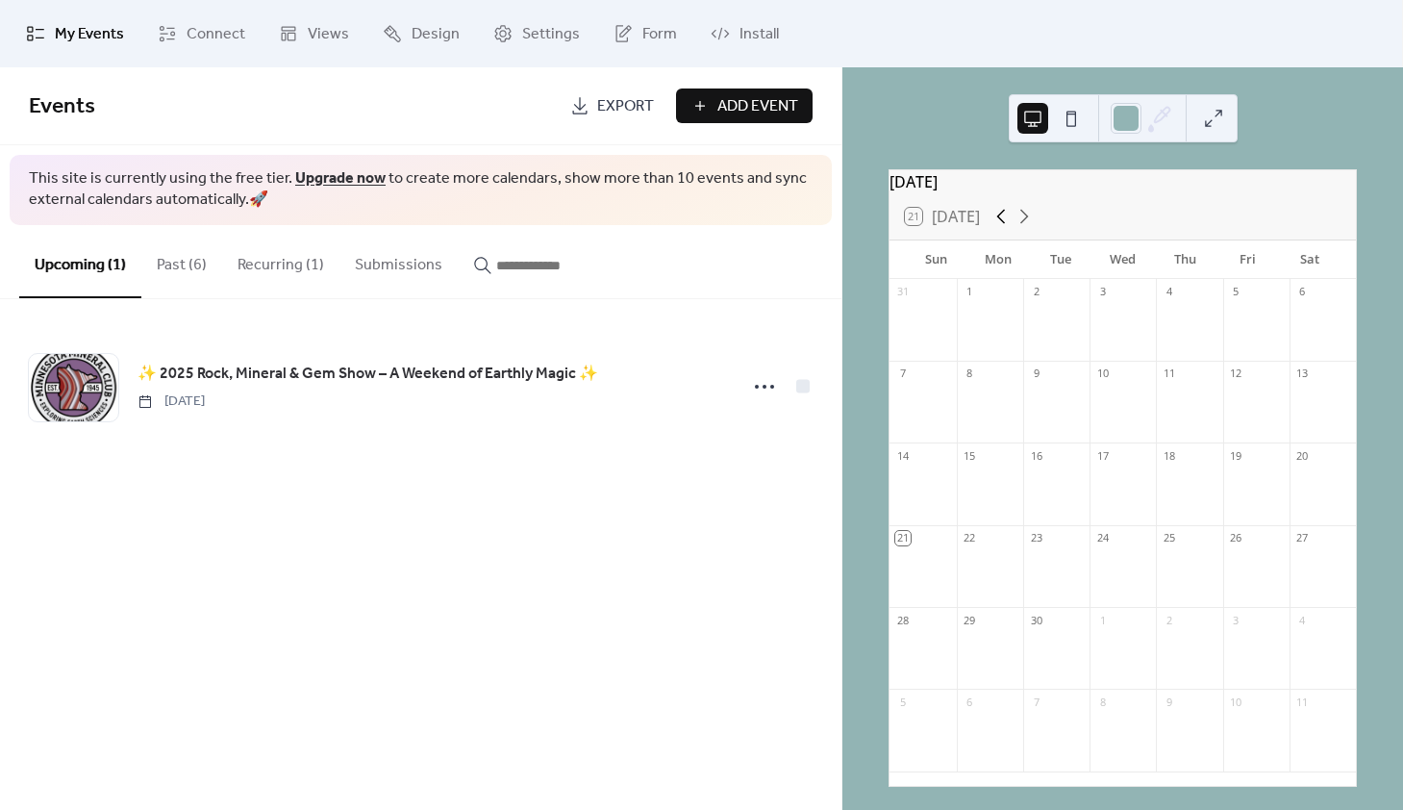
click at [1003, 228] on icon at bounding box center [1000, 216] width 23 height 23
click at [1031, 228] on icon at bounding box center [1024, 216] width 23 height 23
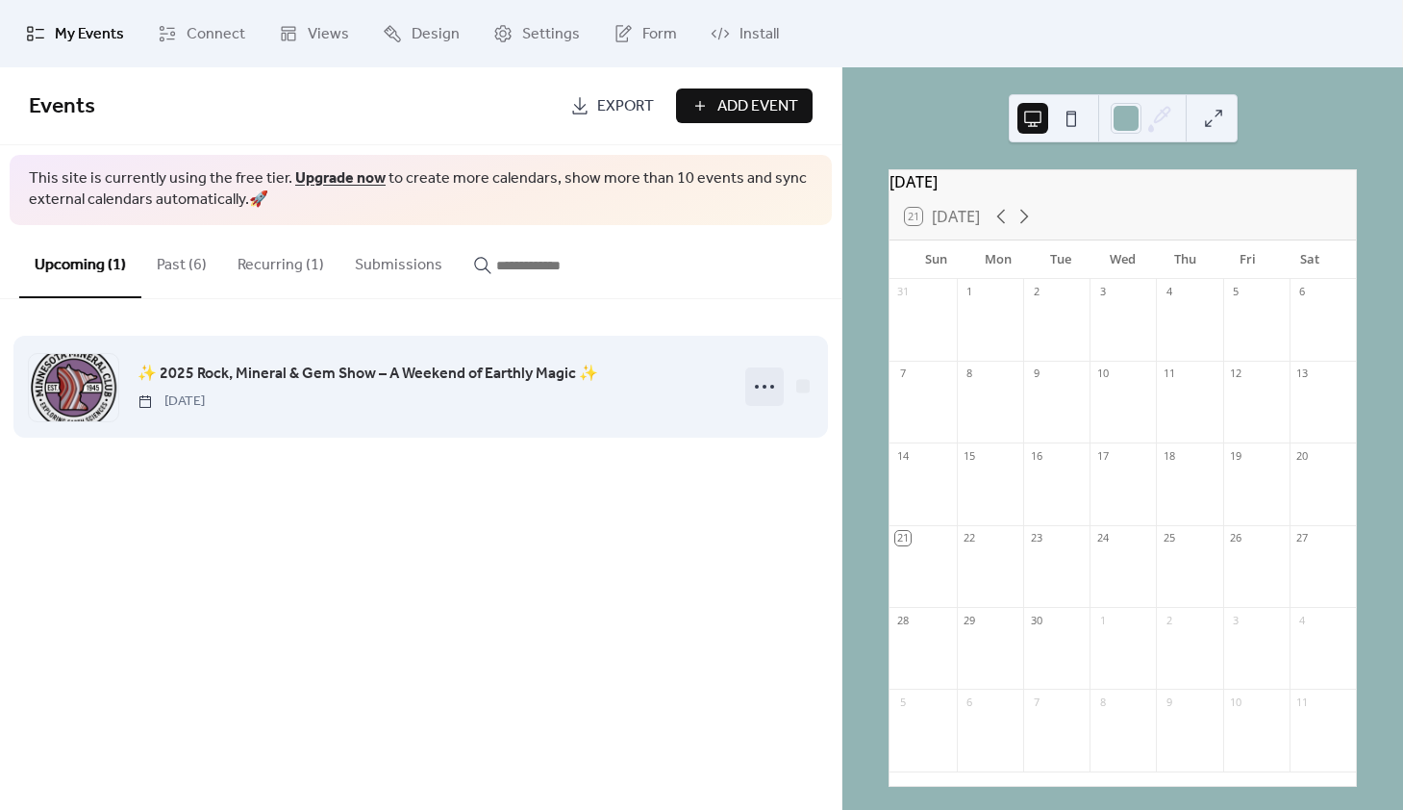
click at [767, 390] on icon at bounding box center [764, 386] width 31 height 31
click at [805, 388] on div at bounding box center [802, 385] width 13 height 13
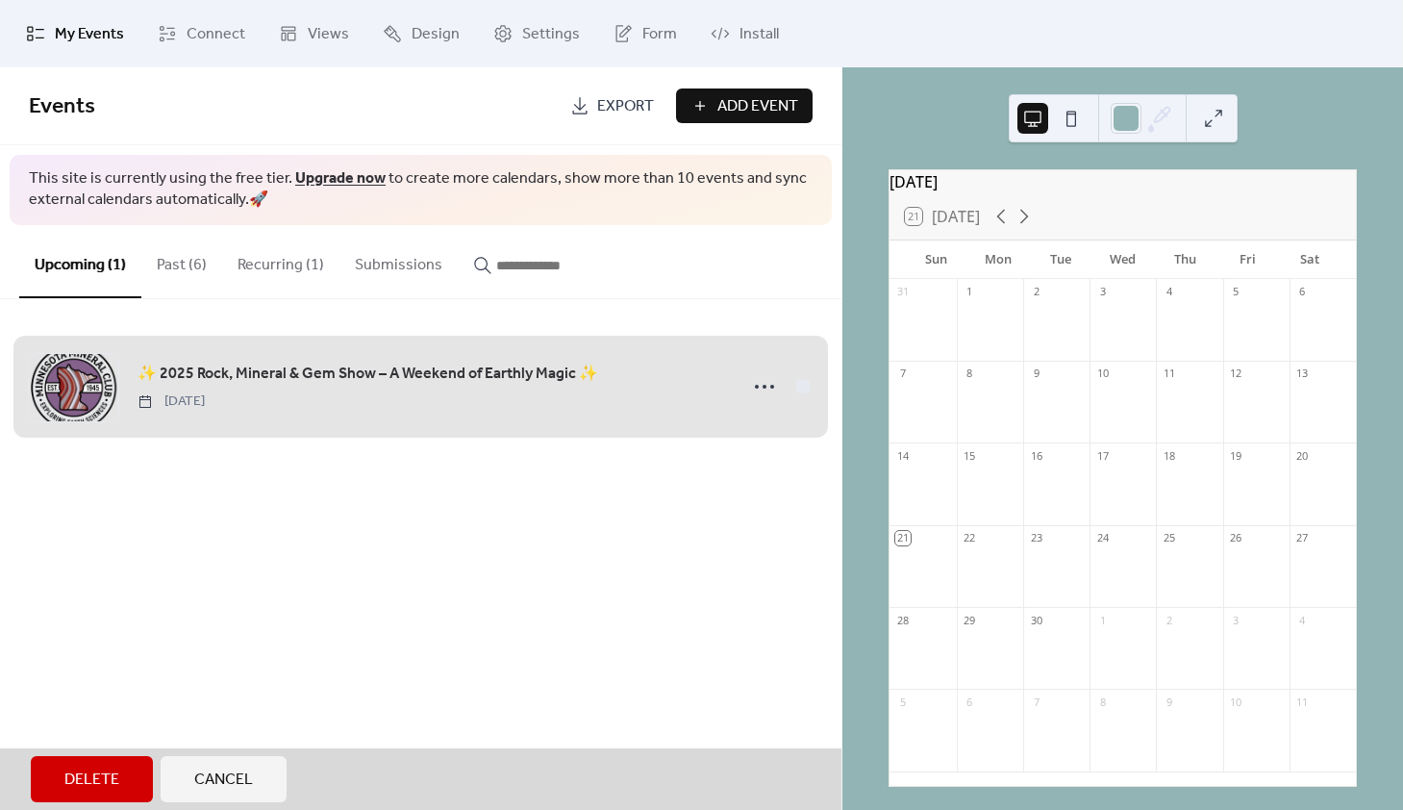
click at [808, 379] on span "✨ 2025 Rock, Mineral & Gem Show – A Weekend of Earthly Magic ✨ [DATE]" at bounding box center [421, 386] width 784 height 117
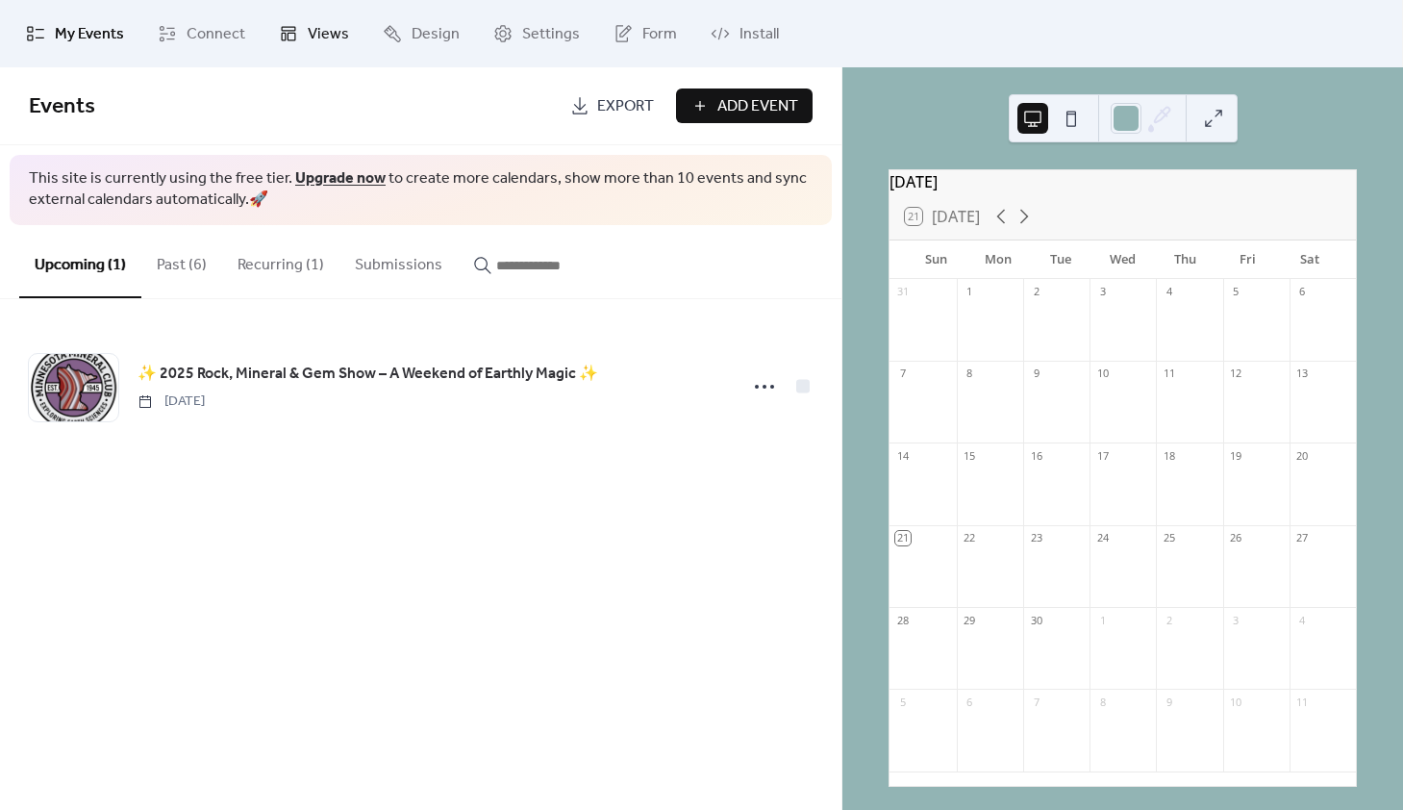
click at [331, 38] on span "Views" at bounding box center [328, 34] width 41 height 23
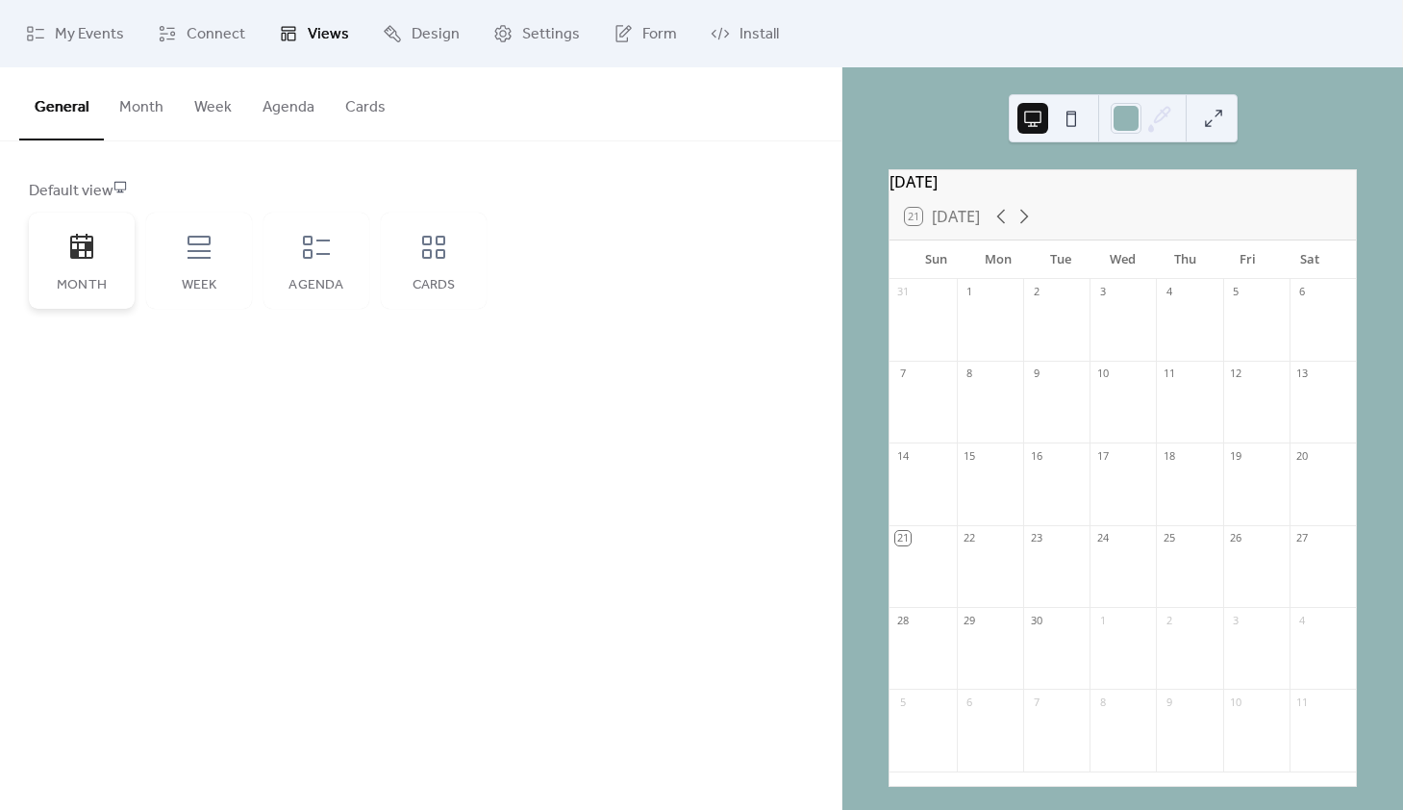
click at [69, 273] on div "Month" at bounding box center [82, 261] width 106 height 96
click at [213, 274] on div "Week" at bounding box center [199, 261] width 106 height 96
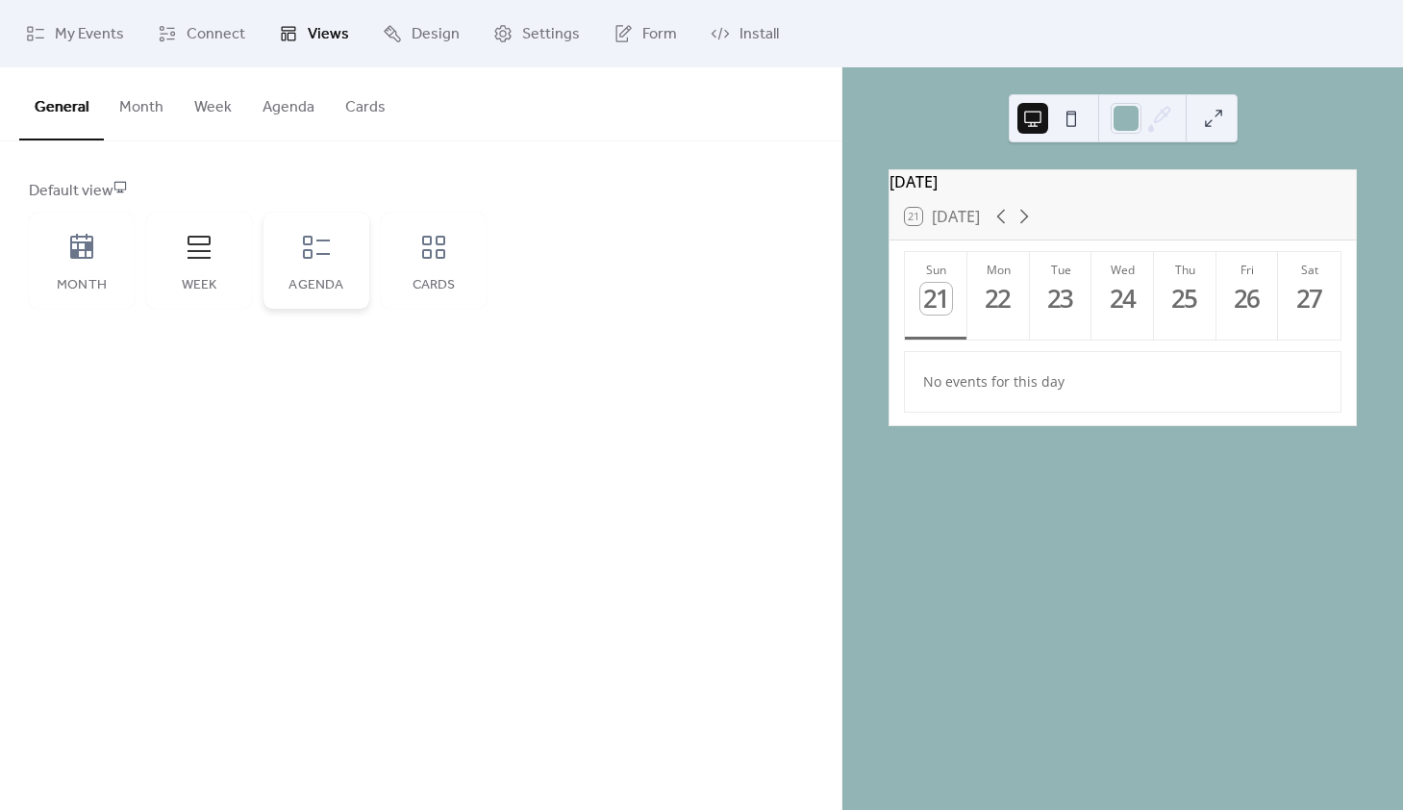
click at [312, 266] on div "Agenda" at bounding box center [316, 261] width 106 height 96
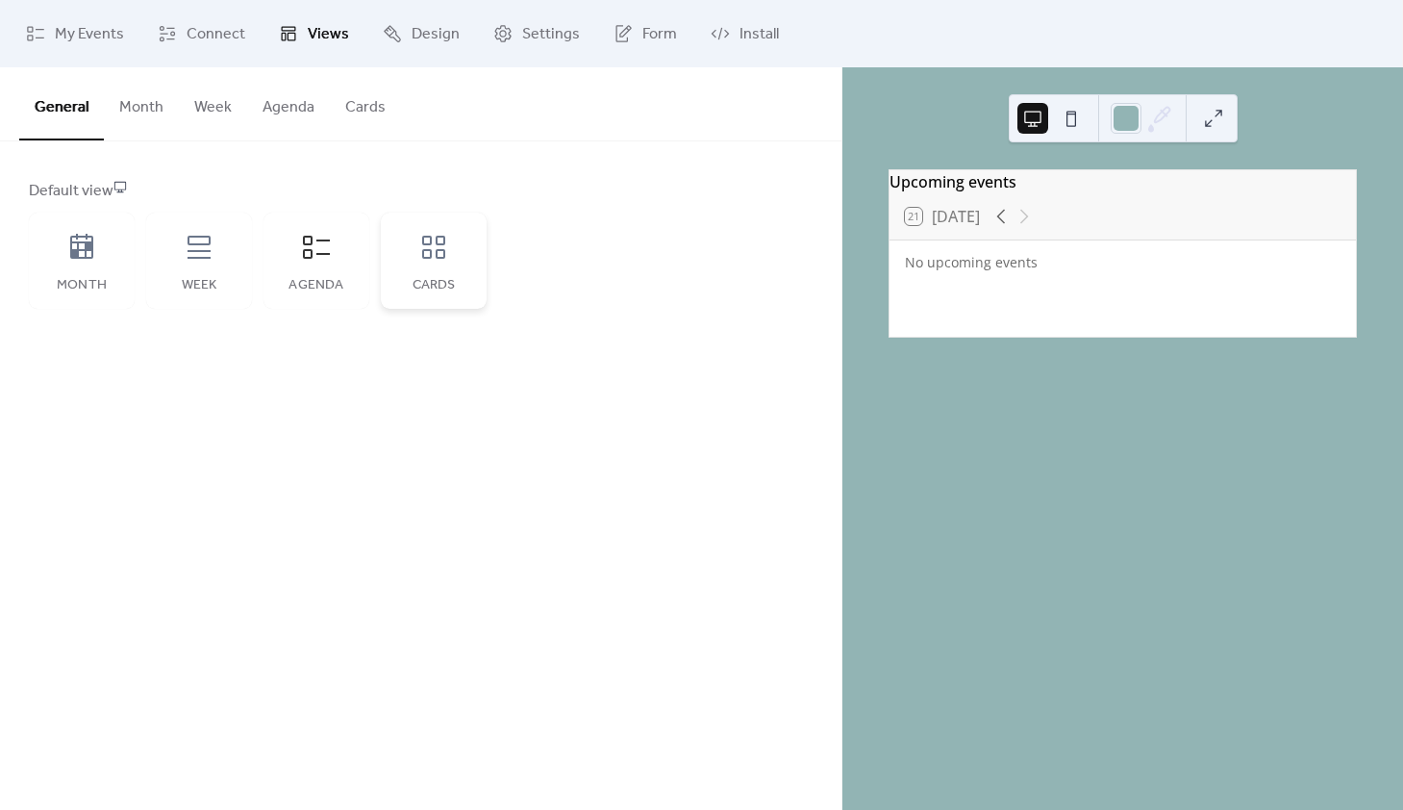
click at [435, 263] on div "Cards" at bounding box center [434, 261] width 106 height 96
click at [301, 263] on div "Agenda" at bounding box center [316, 261] width 106 height 96
click at [213, 254] on icon at bounding box center [199, 247] width 31 height 31
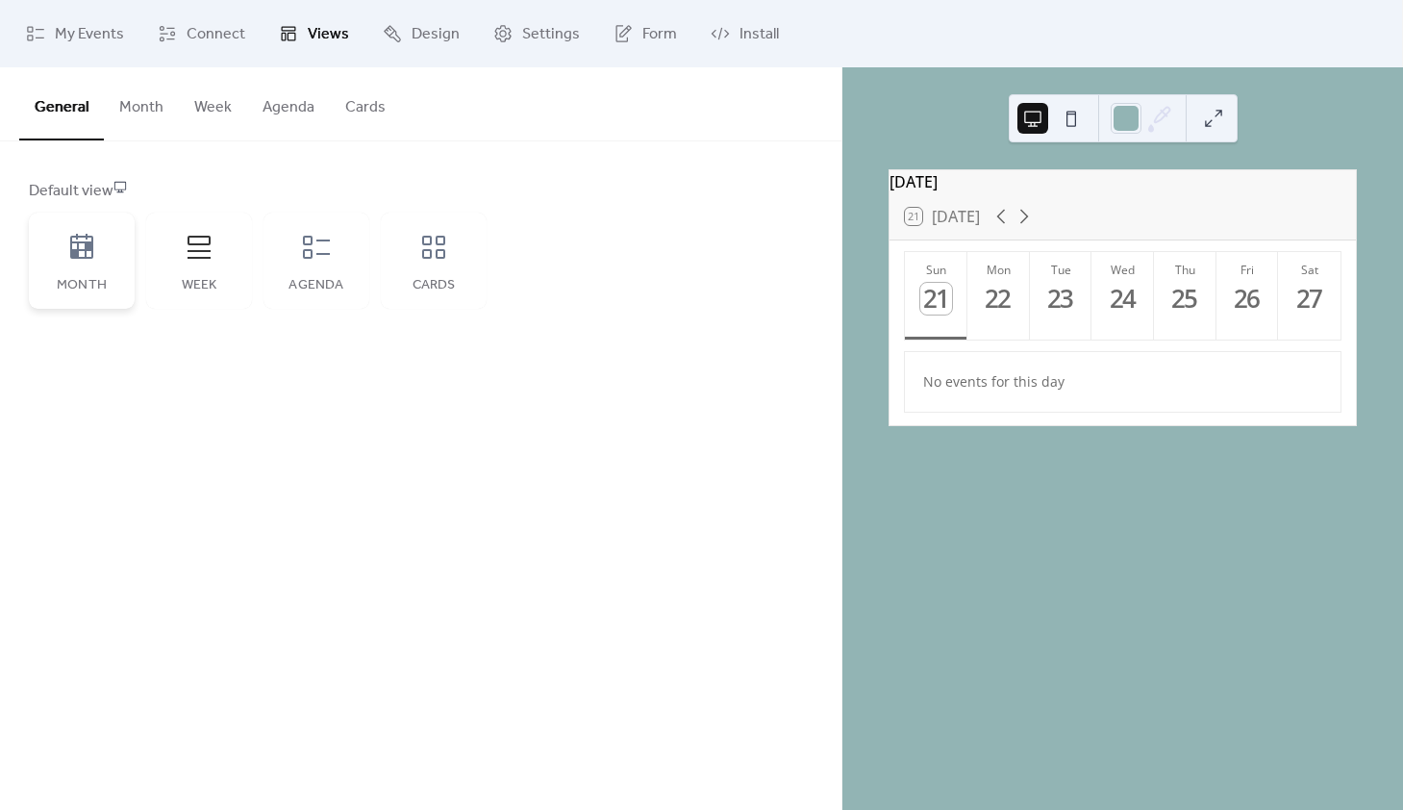
click at [80, 250] on icon at bounding box center [81, 246] width 23 height 25
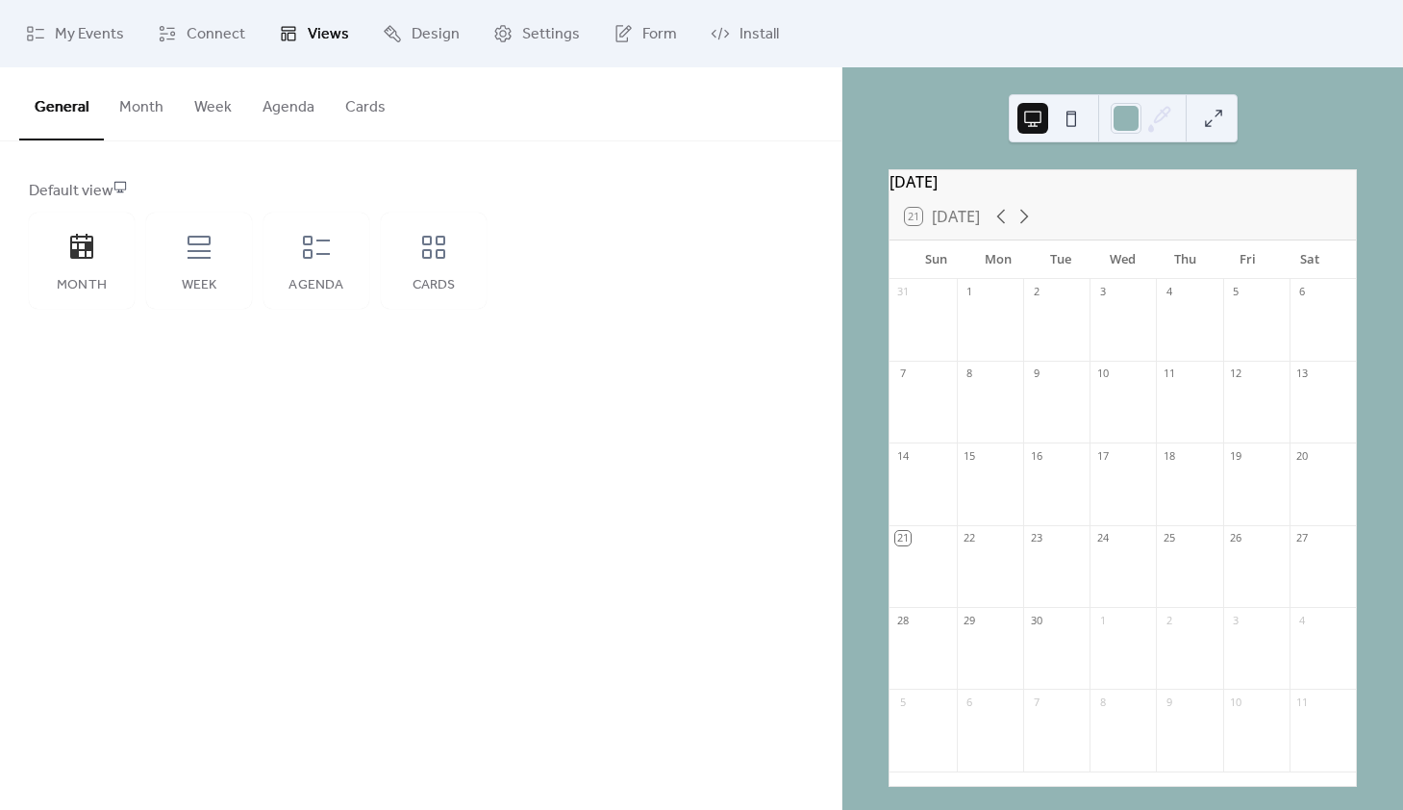
click at [1070, 118] on button at bounding box center [1071, 118] width 31 height 31
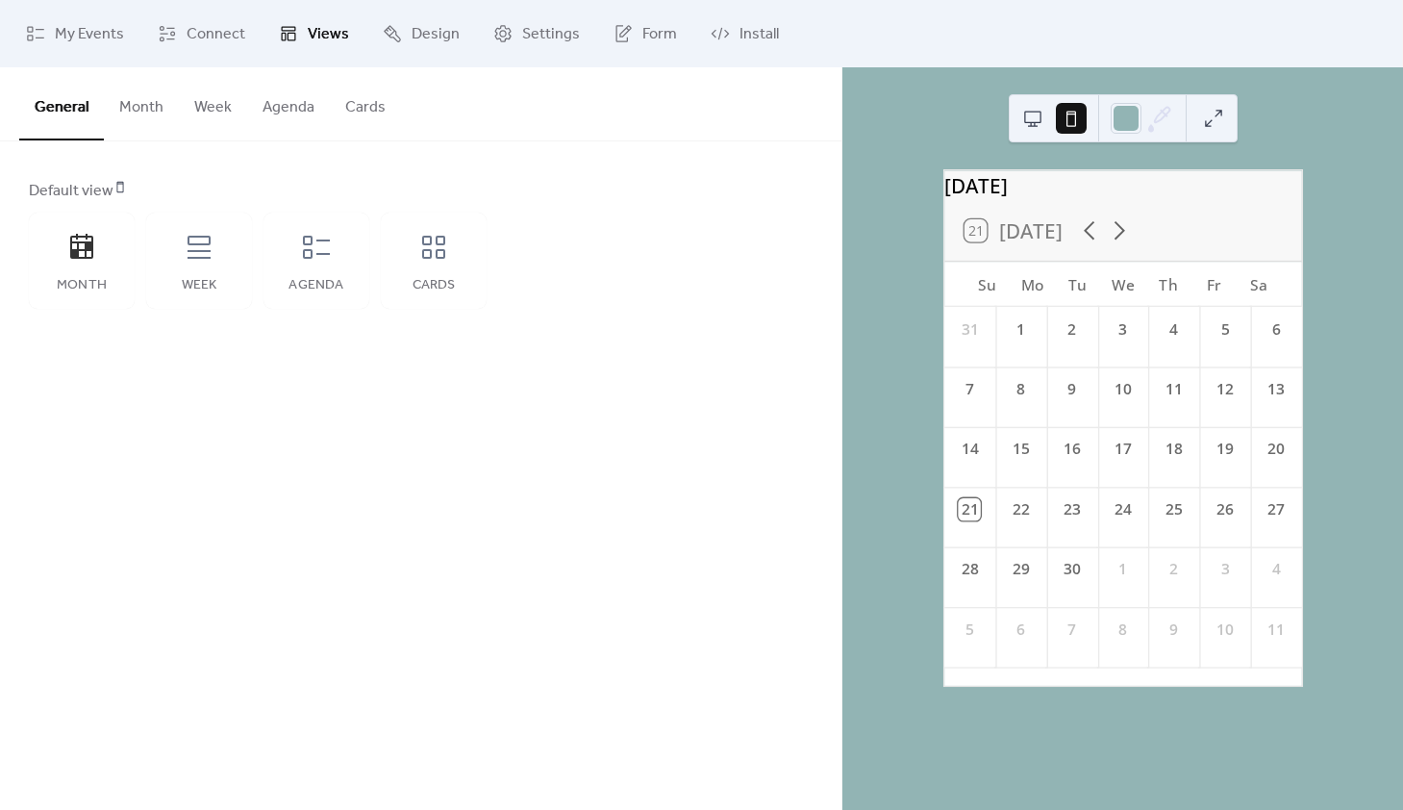
click at [1033, 115] on button at bounding box center [1032, 118] width 31 height 31
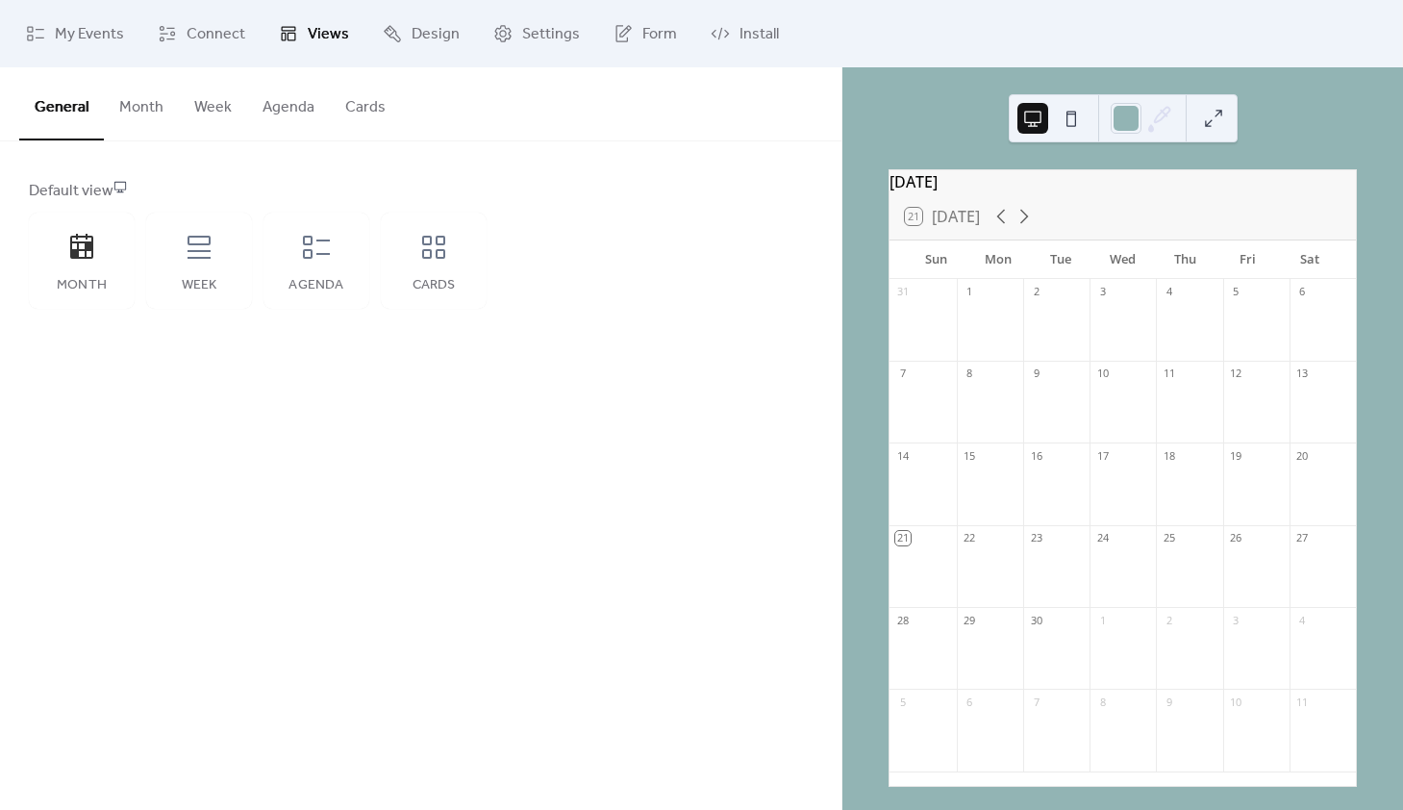
click at [145, 109] on button "Month" at bounding box center [141, 102] width 75 height 71
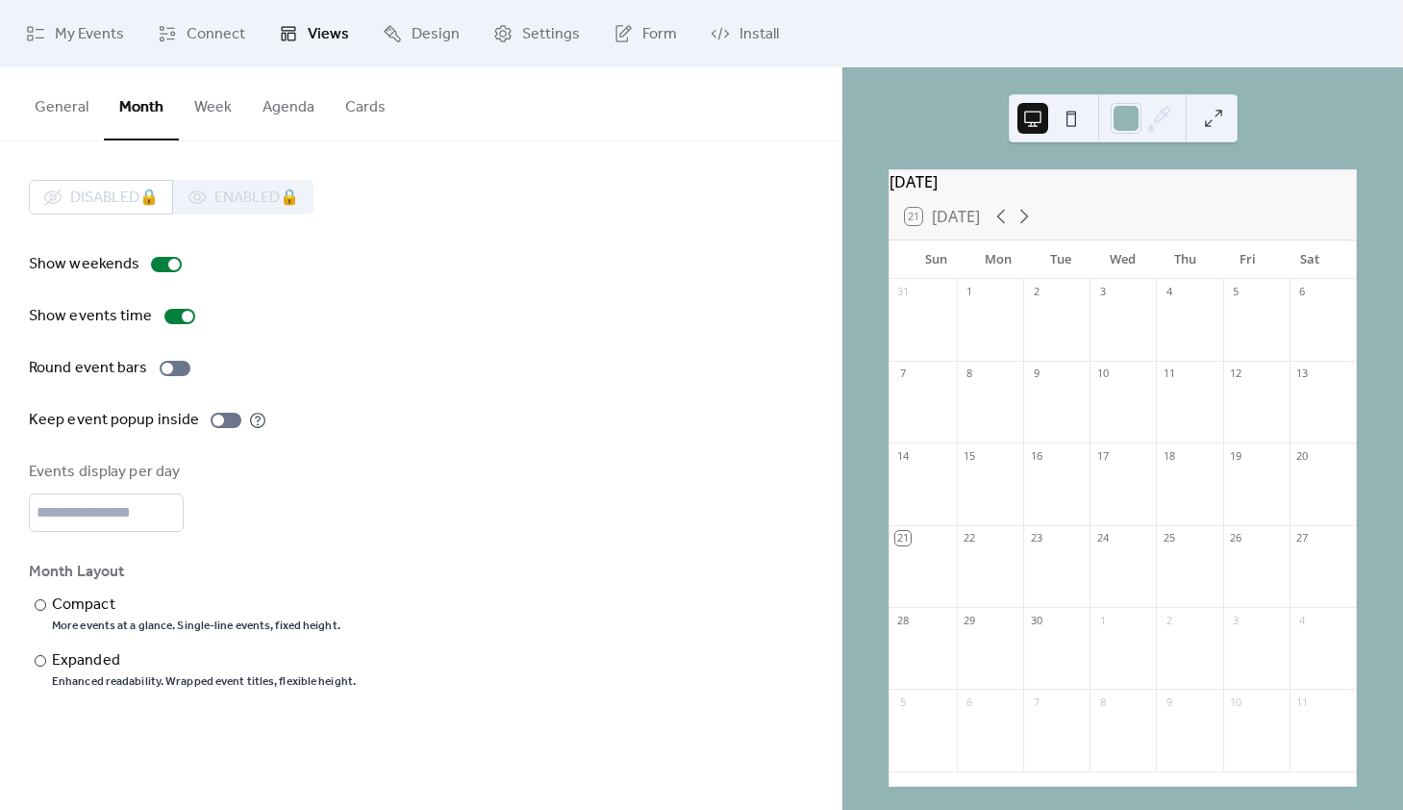
click at [207, 102] on button "Week" at bounding box center [213, 102] width 68 height 71
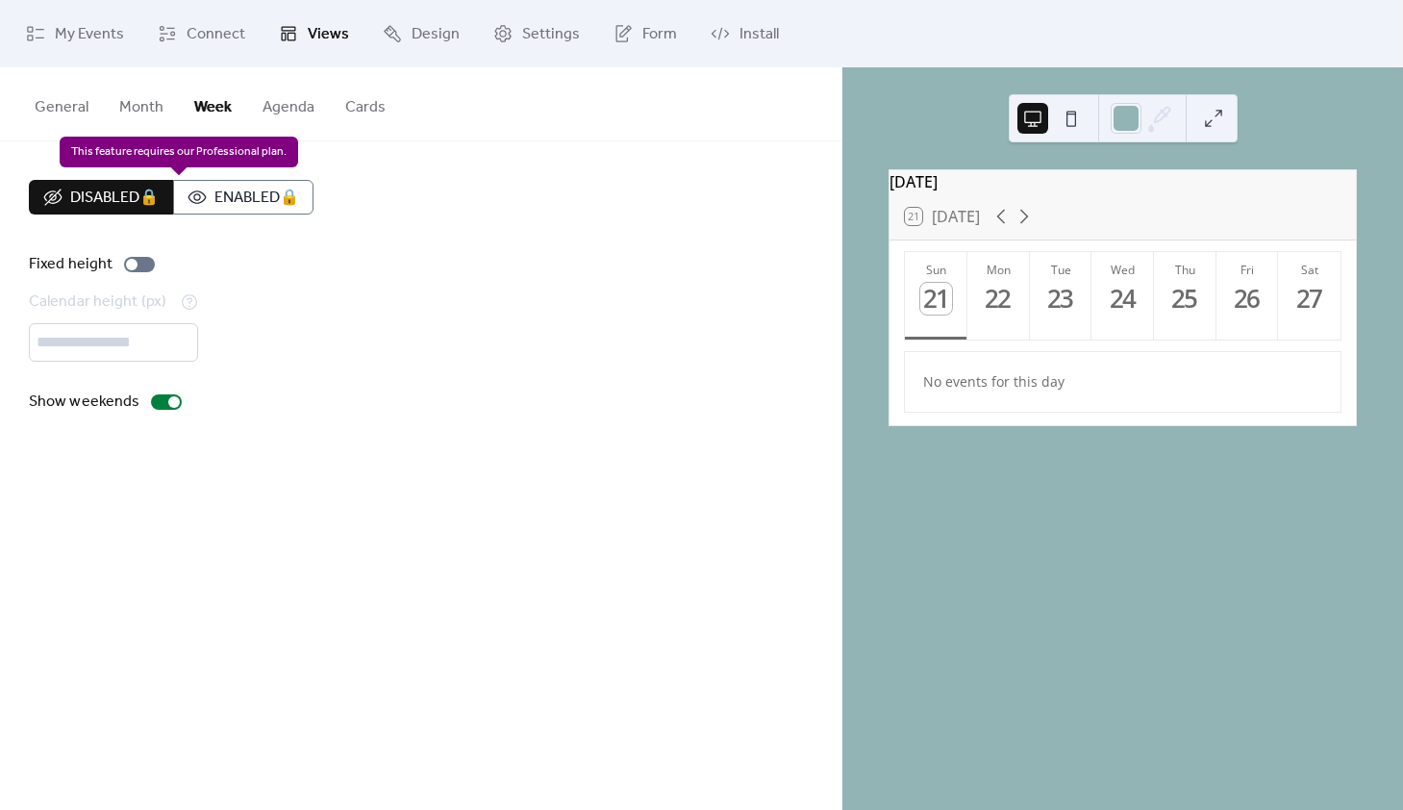
click at [251, 195] on div "Disabled 🔒 Enabled 🔒" at bounding box center [171, 197] width 285 height 35
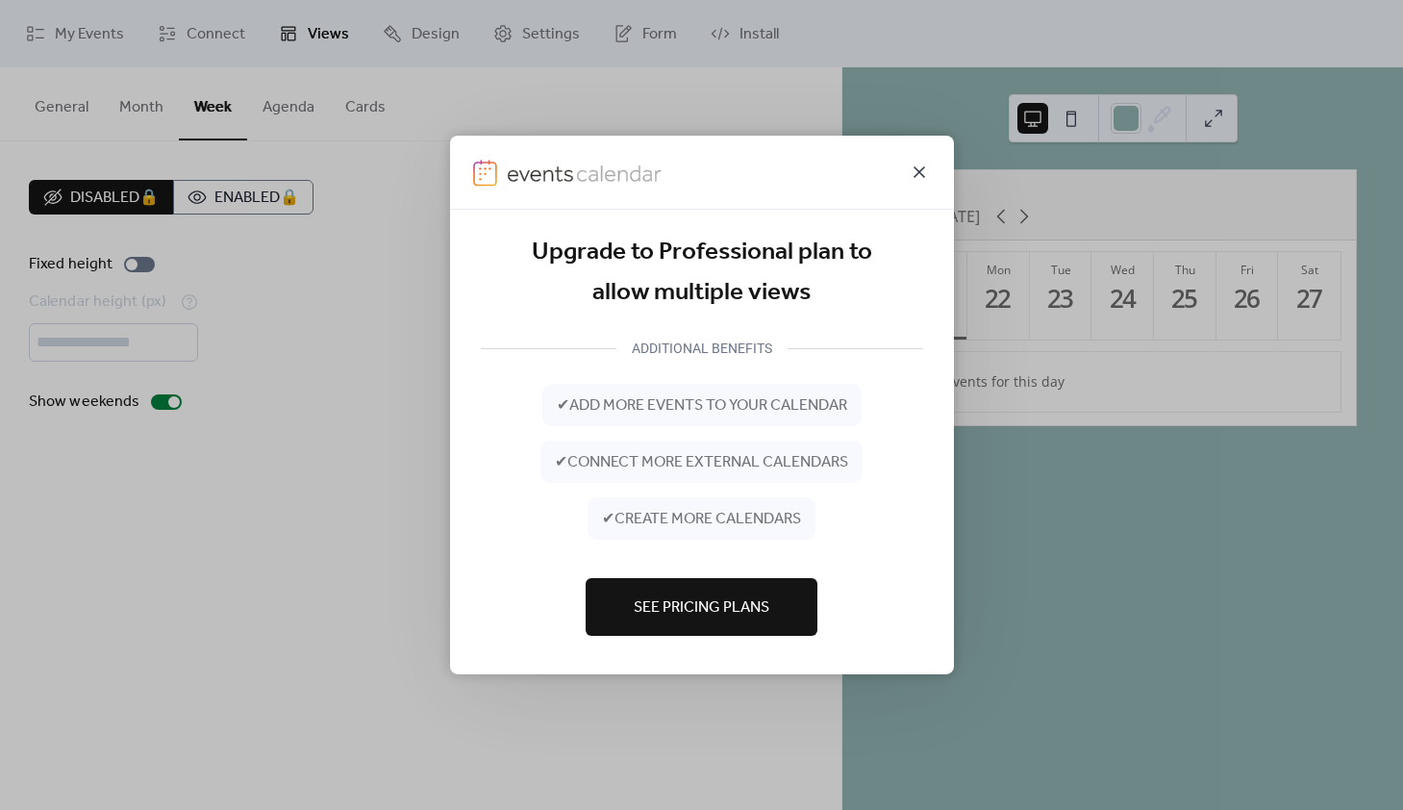
click at [917, 171] on icon at bounding box center [919, 172] width 12 height 12
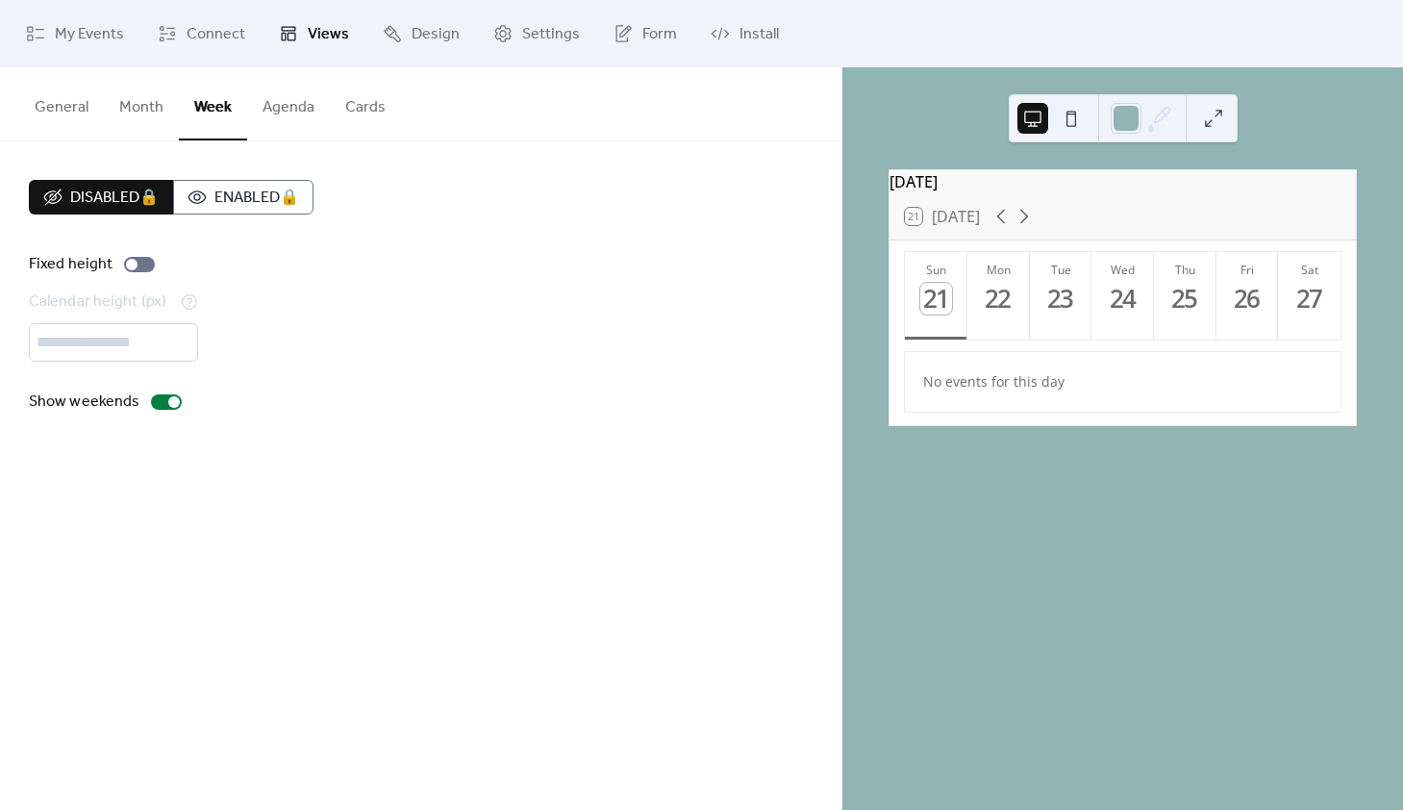
click at [293, 103] on button "Agenda" at bounding box center [288, 102] width 83 height 71
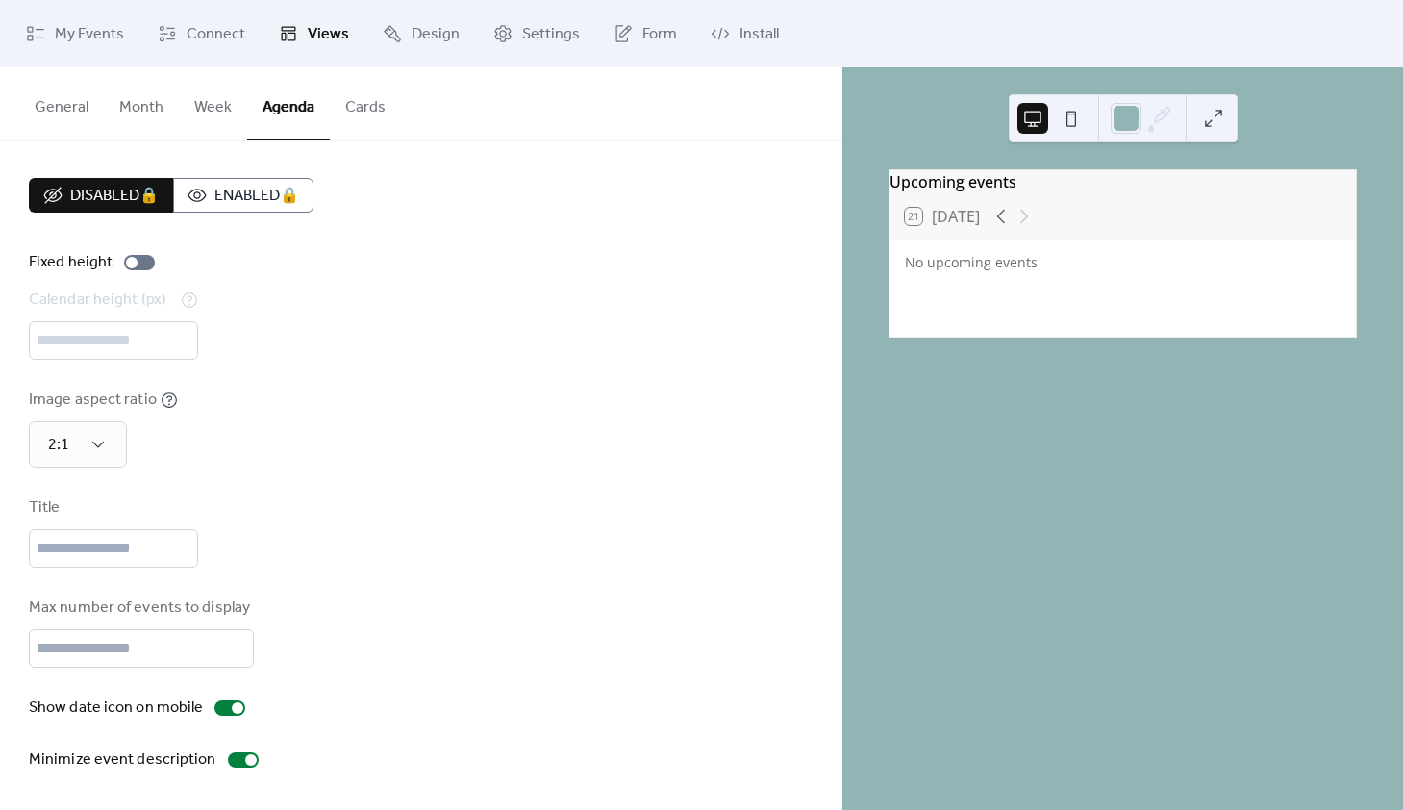
scroll to position [22, 0]
click at [362, 104] on button "Cards" at bounding box center [365, 102] width 71 height 71
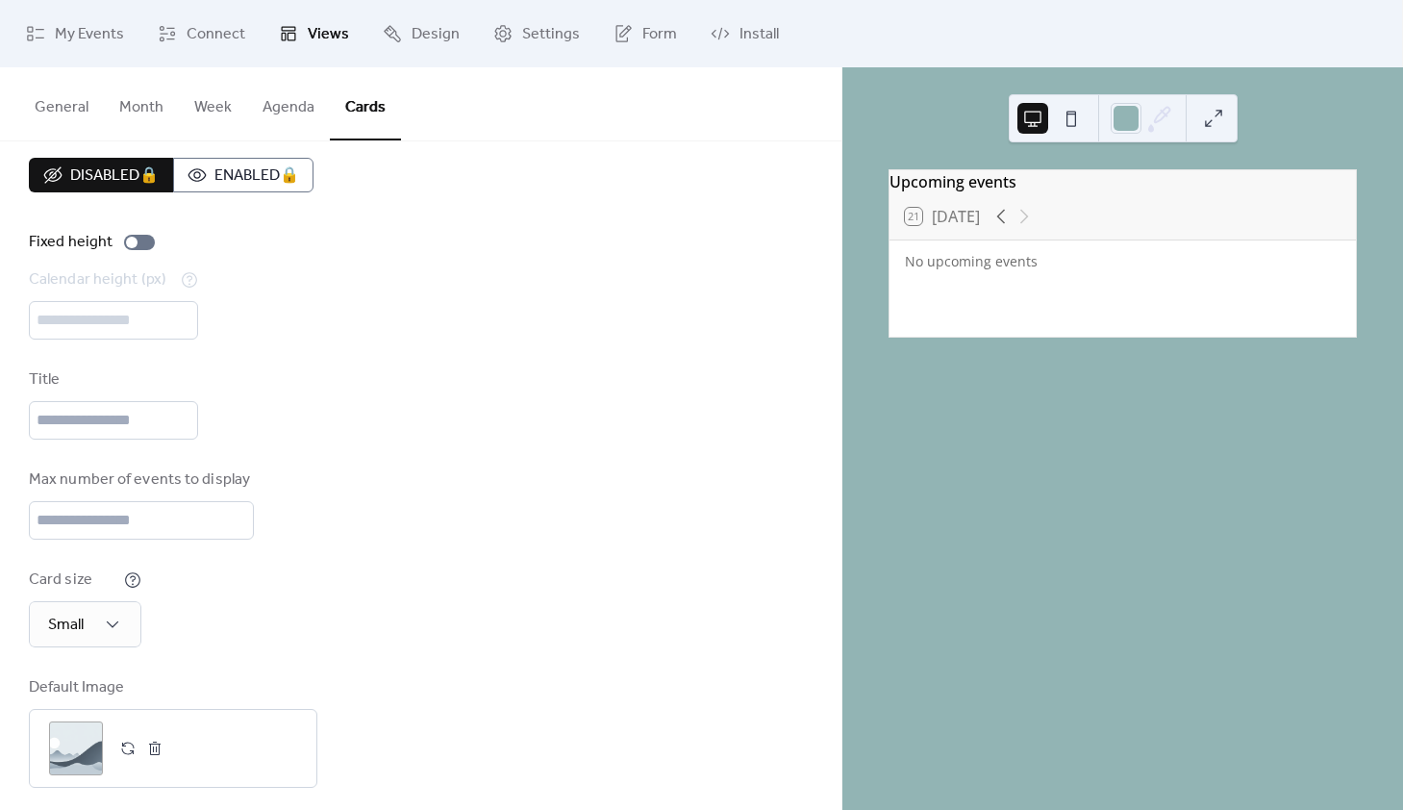
click at [289, 101] on button "Agenda" at bounding box center [288, 102] width 83 height 71
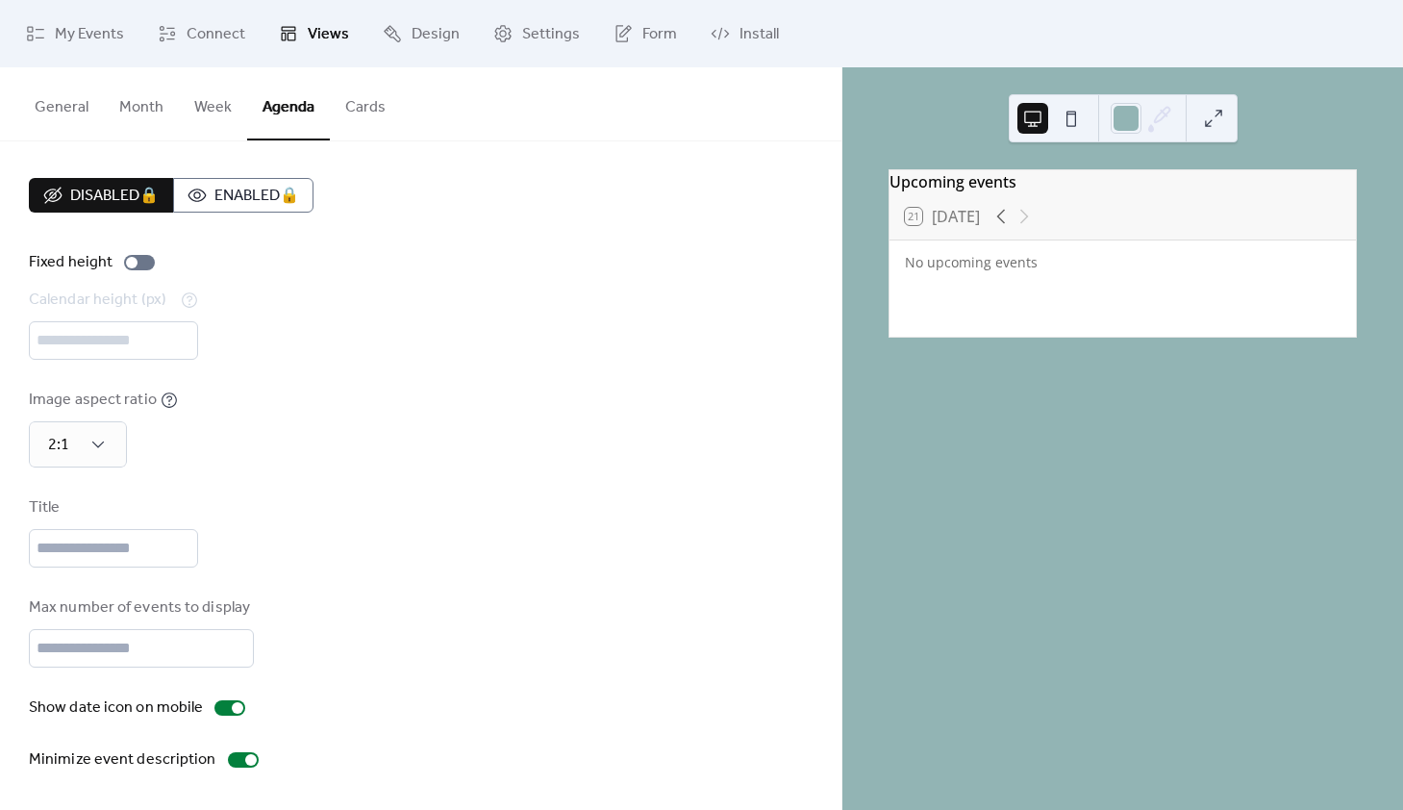
click at [215, 105] on button "Week" at bounding box center [213, 102] width 68 height 71
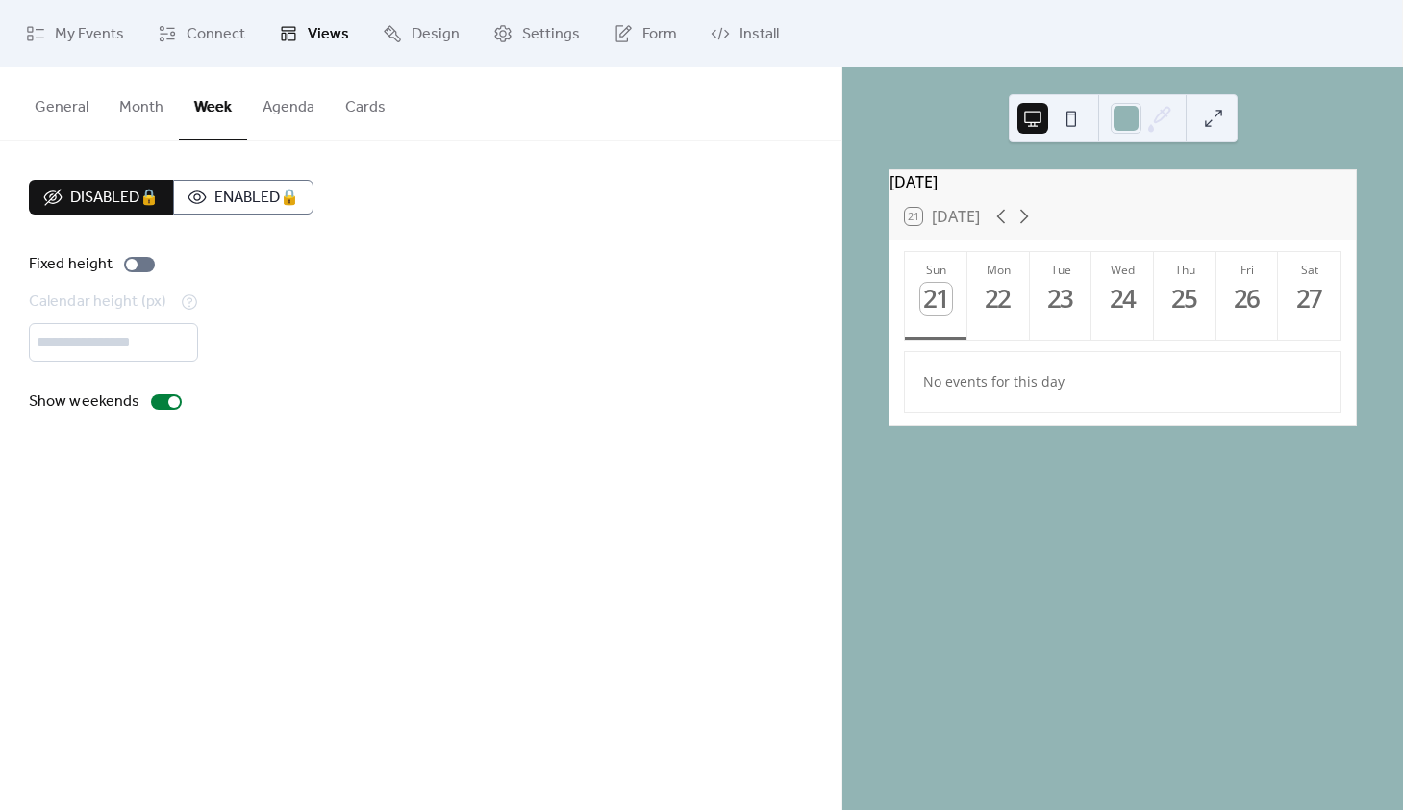
click at [129, 108] on button "Month" at bounding box center [141, 102] width 75 height 71
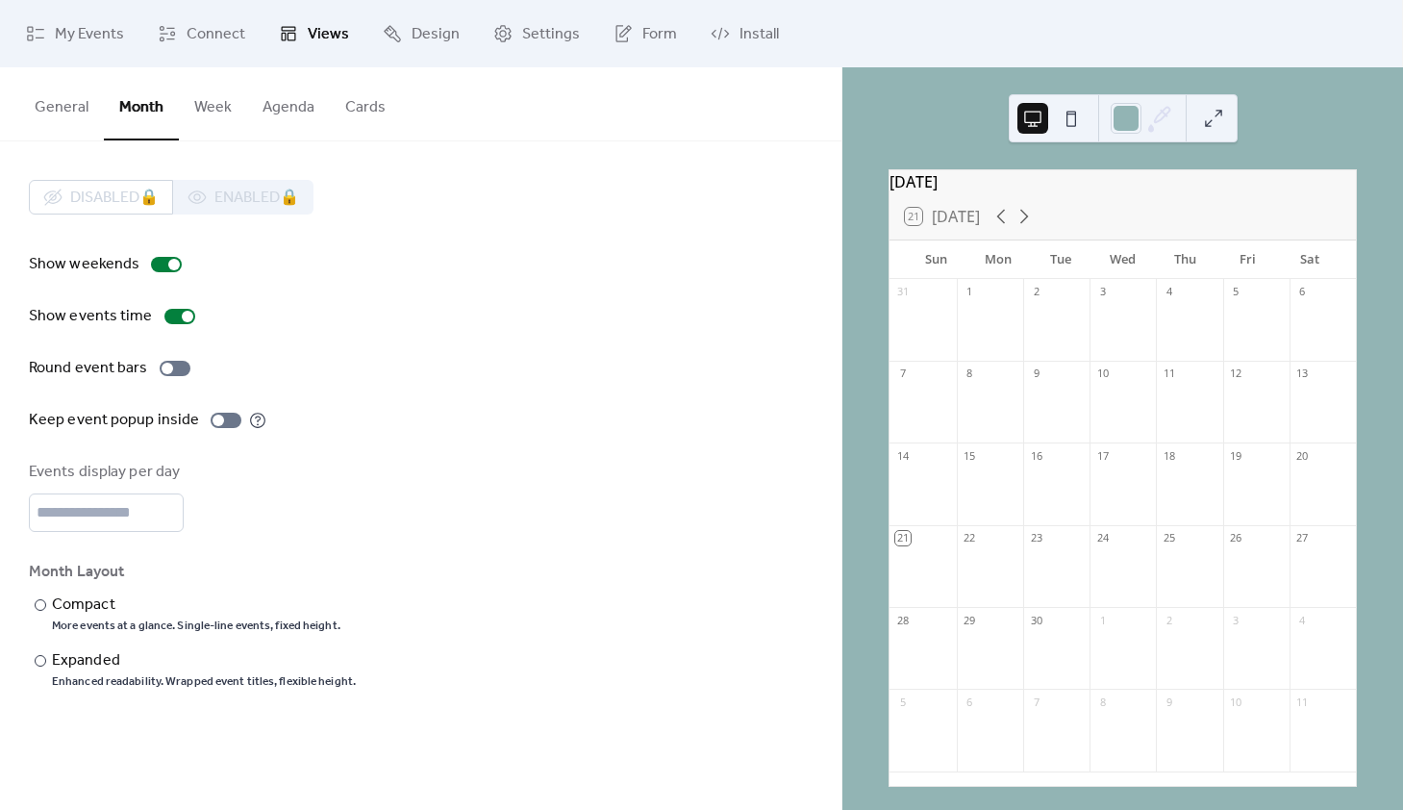
click at [68, 102] on button "General" at bounding box center [61, 102] width 85 height 71
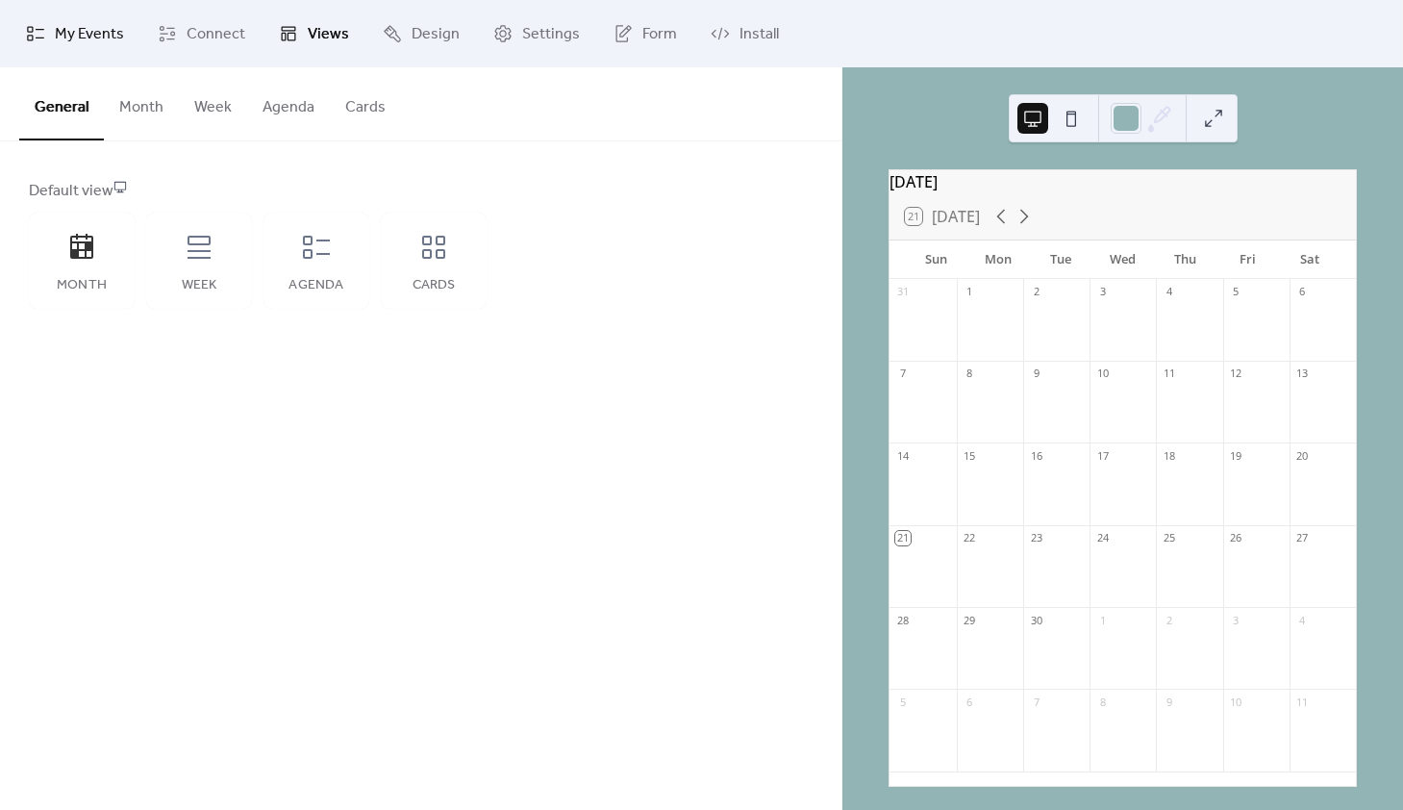
click at [103, 40] on span "My Events" at bounding box center [89, 34] width 69 height 23
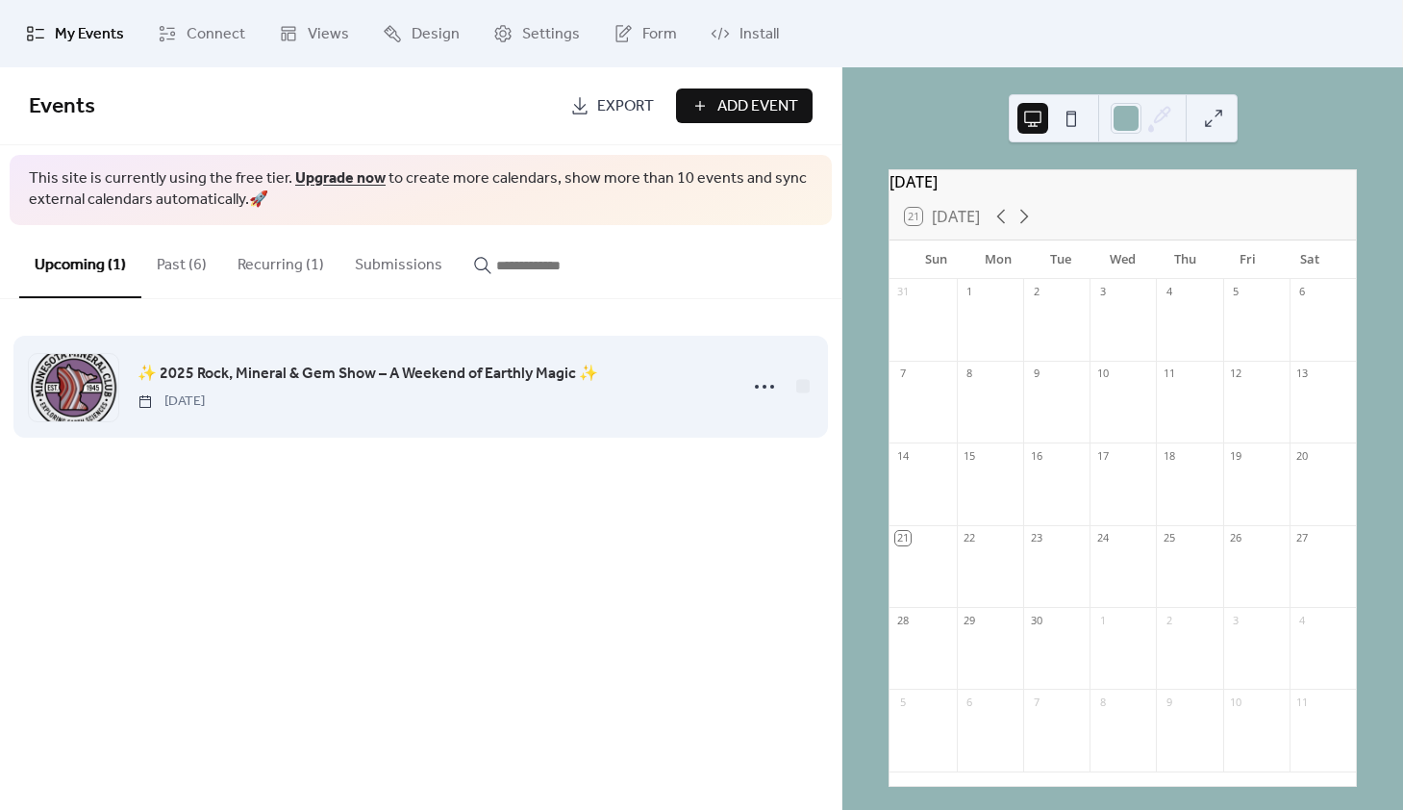
click at [338, 382] on span "✨ 2025 Rock, Mineral & Gem Show – A Weekend of Earthly Magic ✨" at bounding box center [368, 374] width 461 height 23
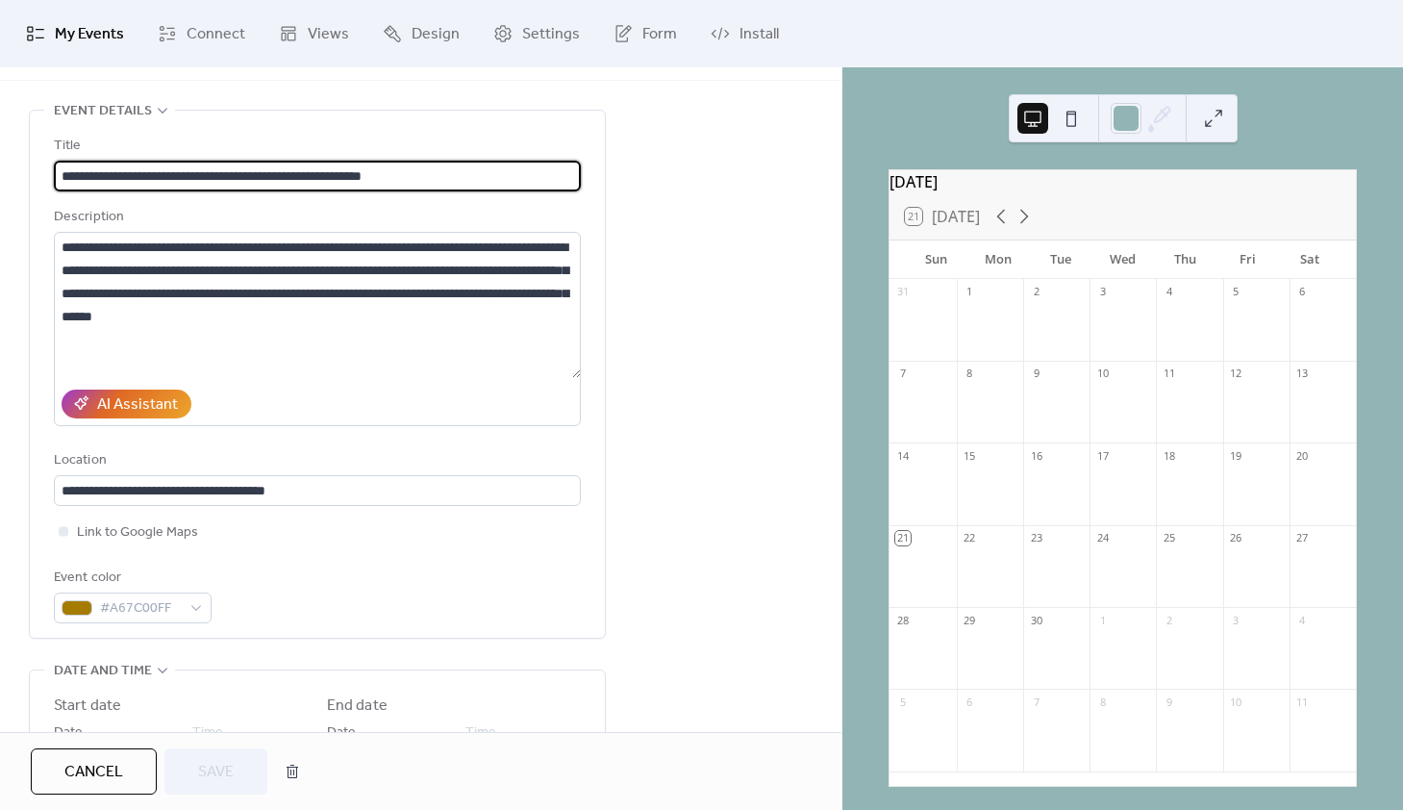
scroll to position [82, 0]
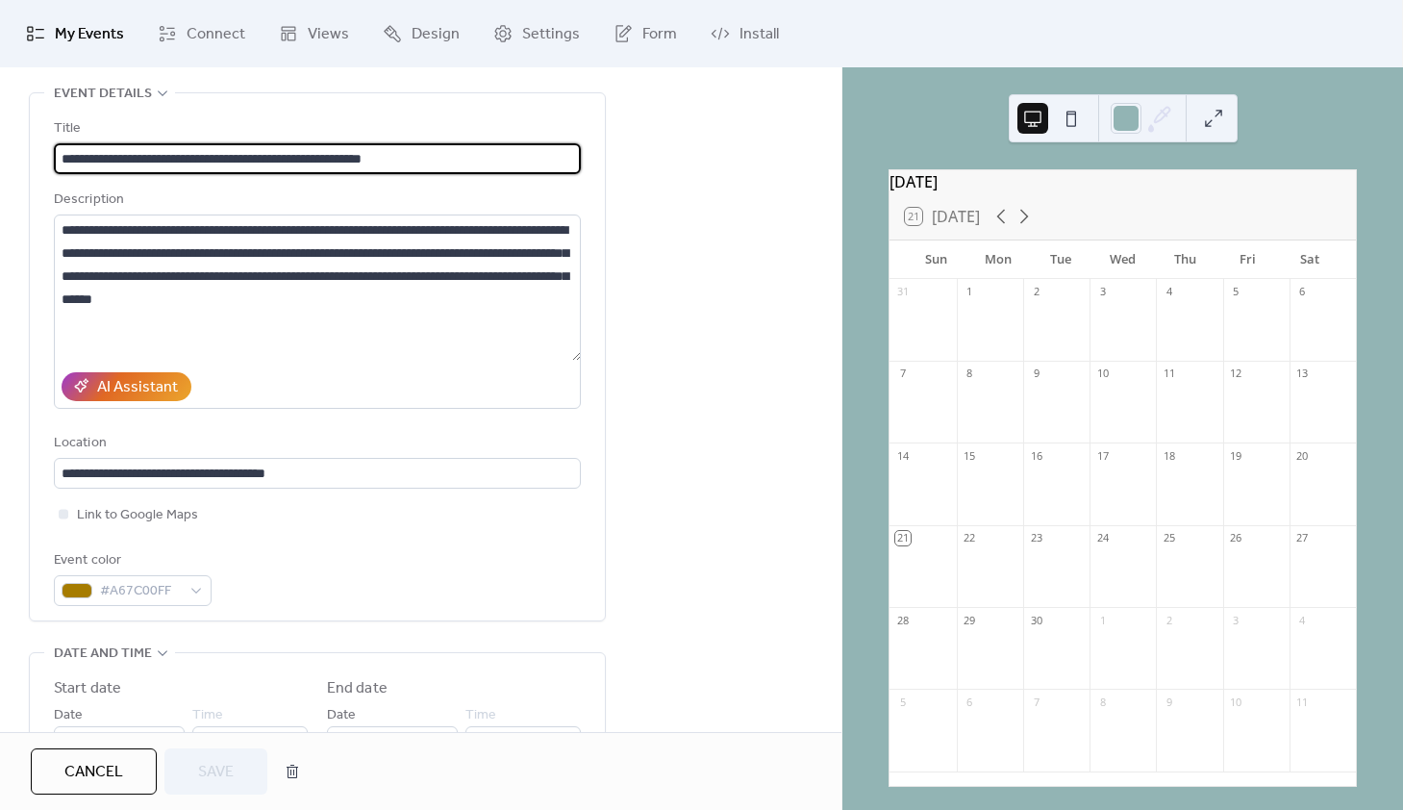
click at [83, 162] on input "**********" at bounding box center [317, 158] width 527 height 31
drag, startPoint x: 438, startPoint y: 160, endPoint x: 420, endPoint y: 159, distance: 17.3
click at [420, 159] on input "**********" at bounding box center [317, 158] width 527 height 31
type input "**********"
click at [207, 761] on span "Save" at bounding box center [216, 772] width 36 height 23
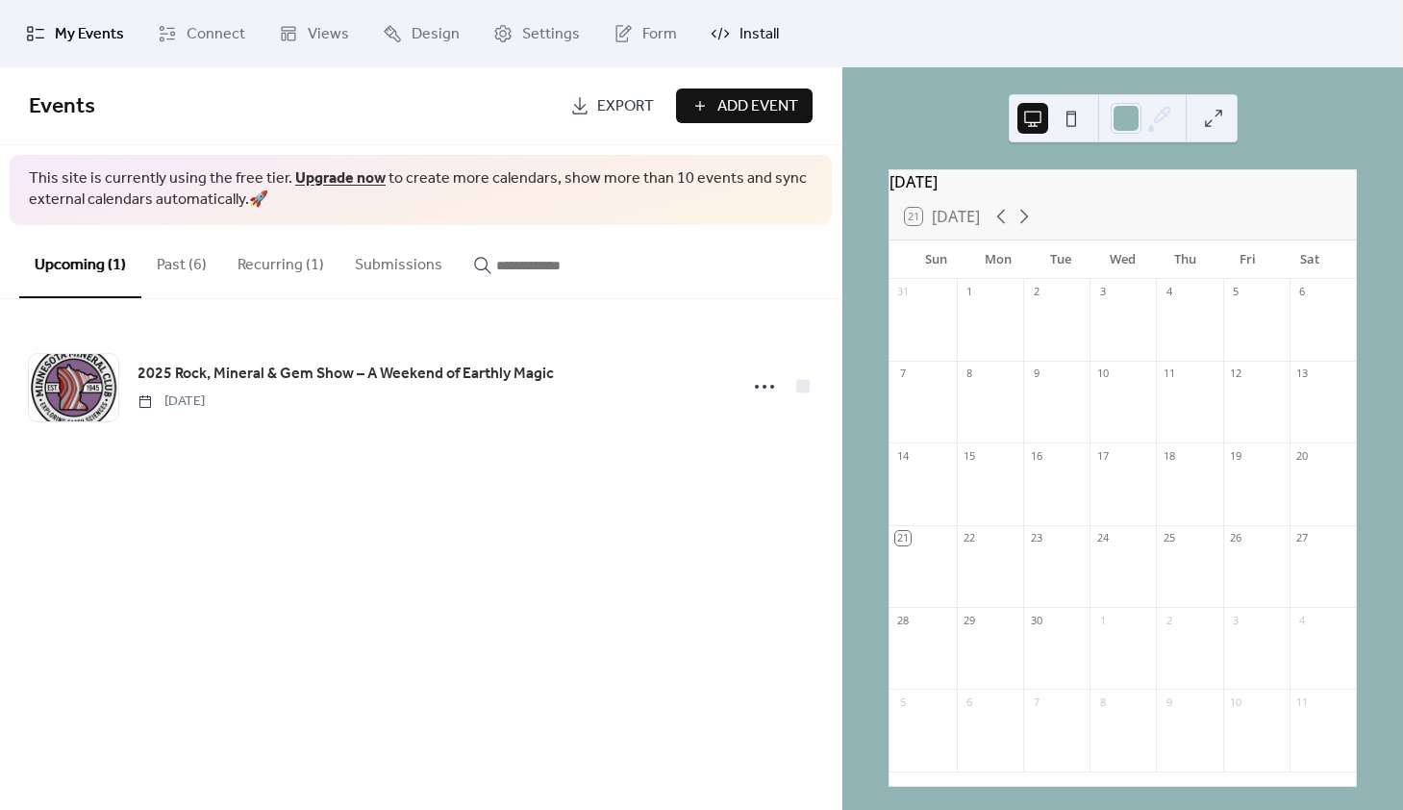
click at [754, 32] on span "Install" at bounding box center [758, 34] width 39 height 23
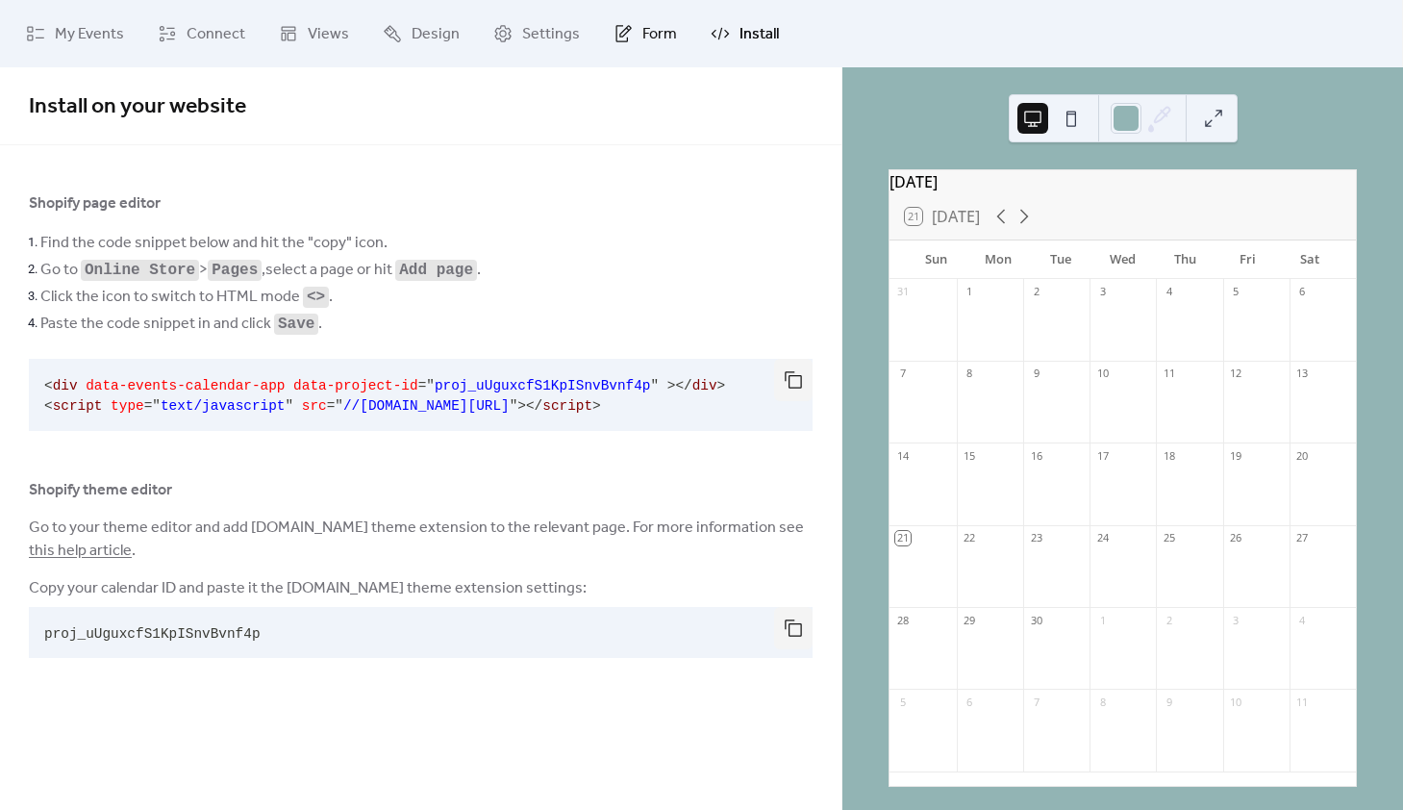
click at [655, 38] on span "Form" at bounding box center [659, 34] width 35 height 23
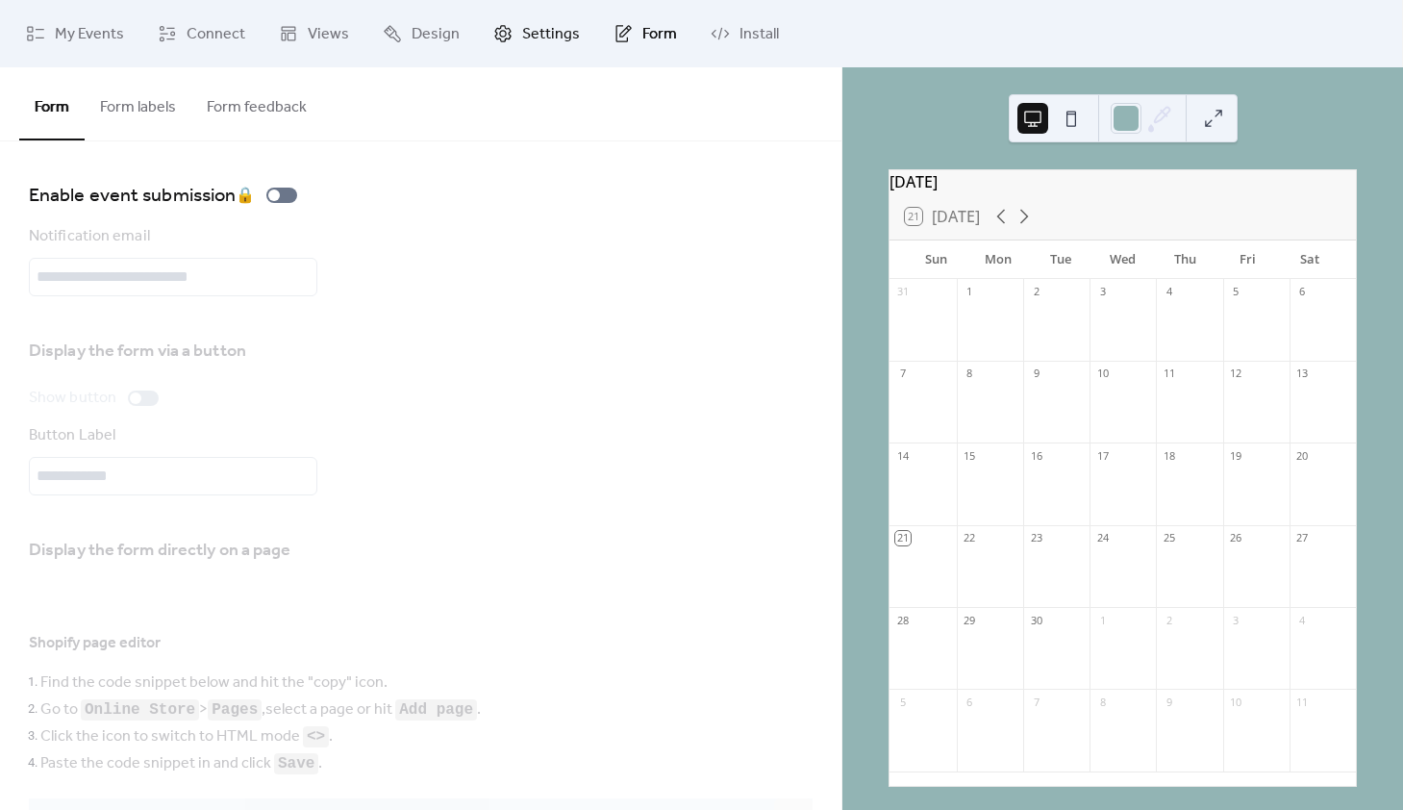
click at [538, 38] on span "Settings" at bounding box center [551, 34] width 58 height 23
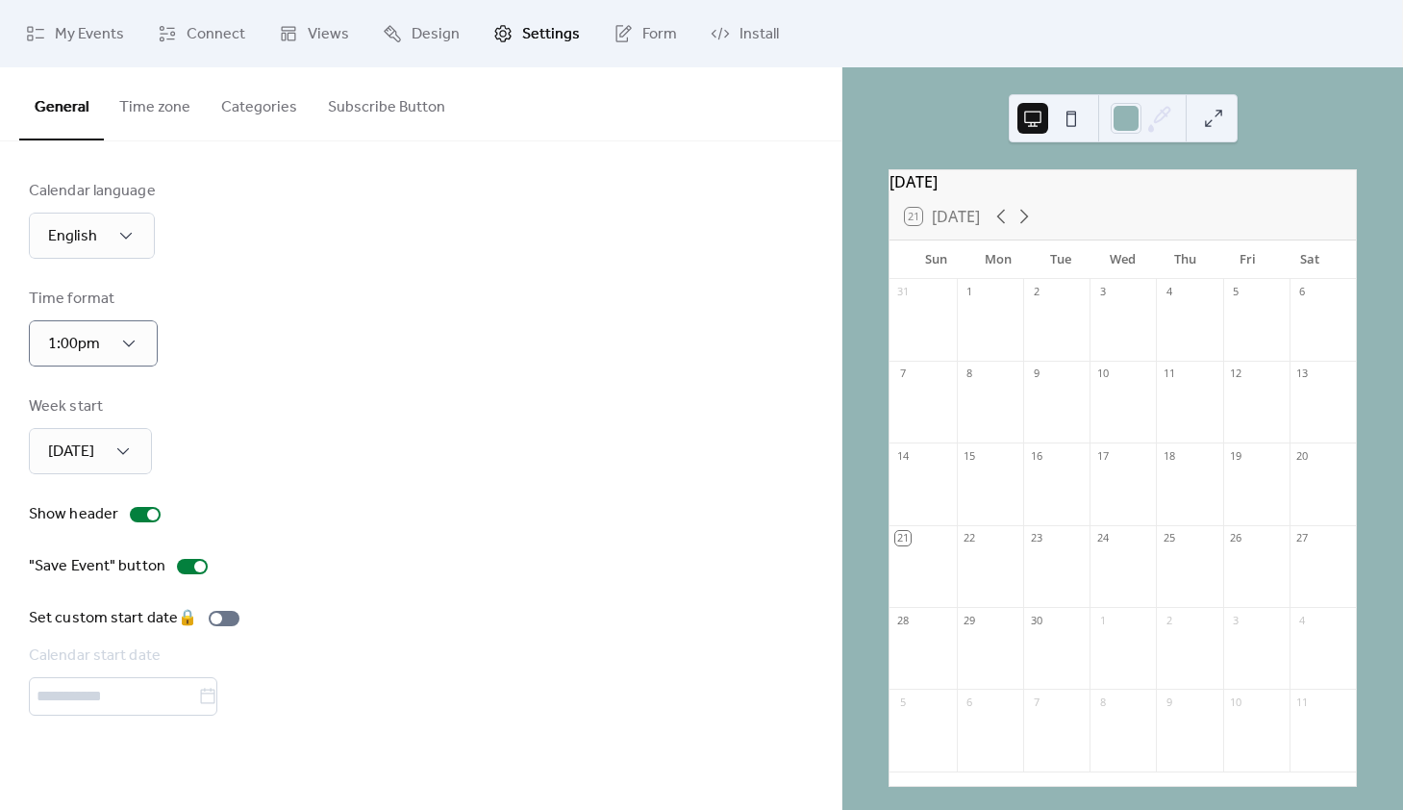
click at [158, 307] on div "Time format 1:00pm" at bounding box center [421, 327] width 784 height 79
click at [423, 37] on span "Design" at bounding box center [436, 34] width 48 height 23
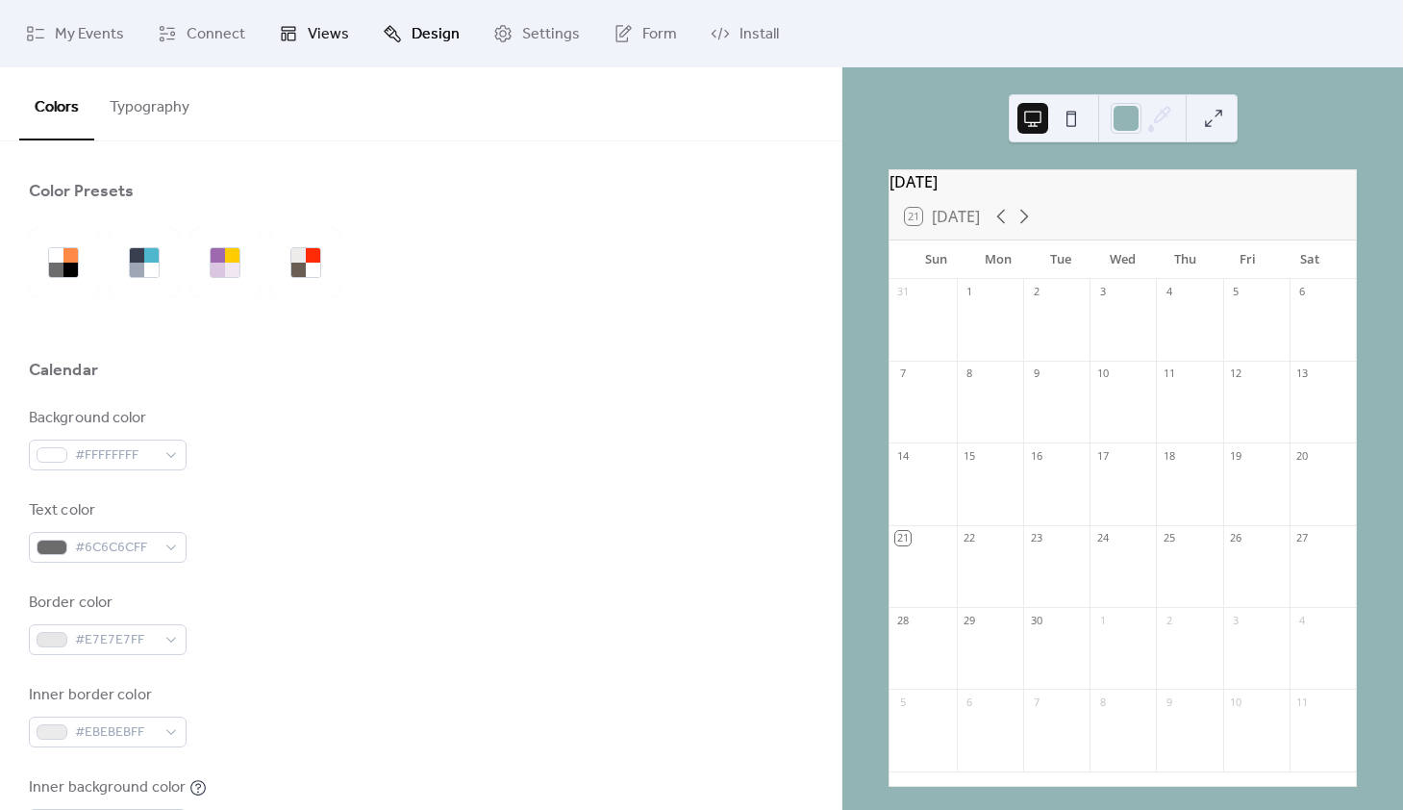
click at [312, 32] on span "Views" at bounding box center [328, 34] width 41 height 23
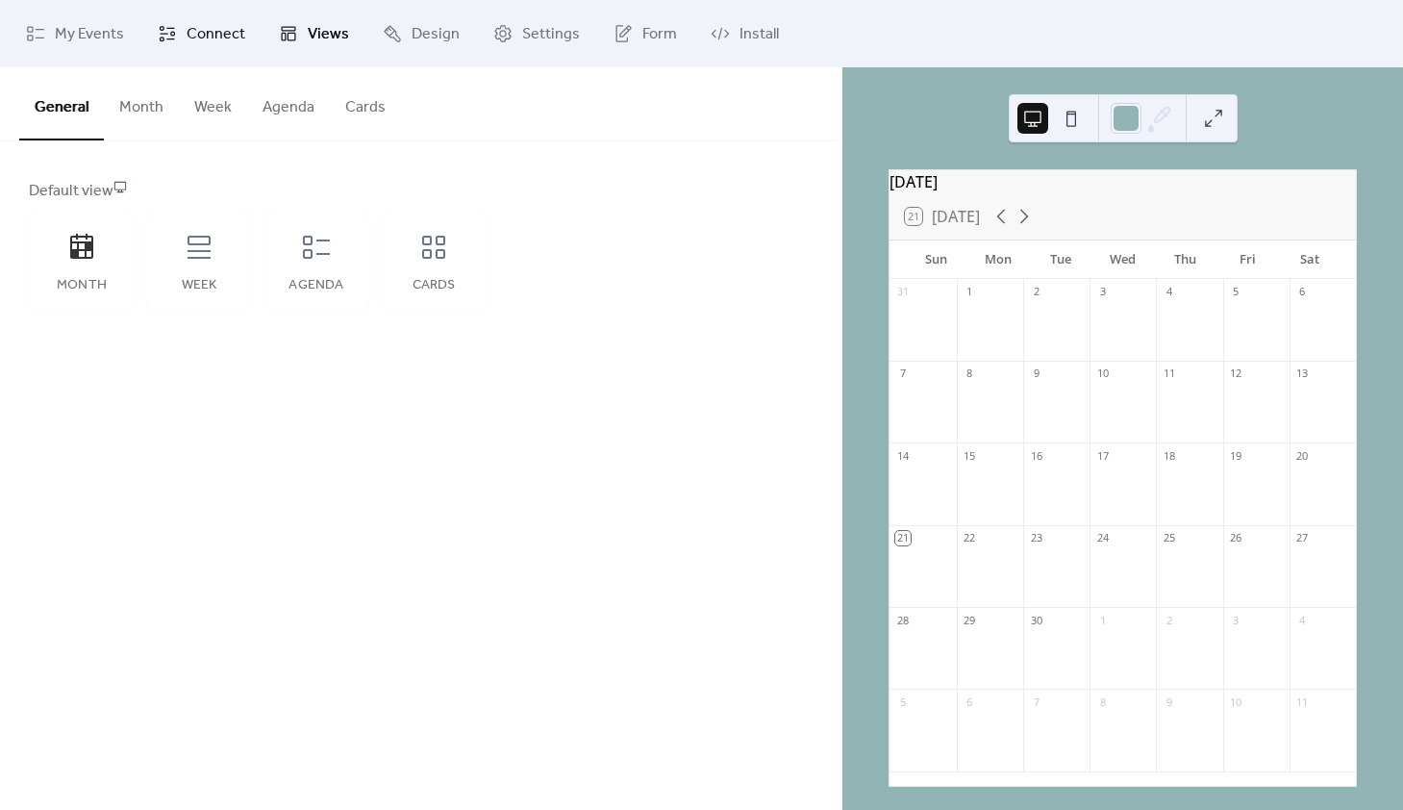
click at [212, 33] on span "Connect" at bounding box center [216, 34] width 59 height 23
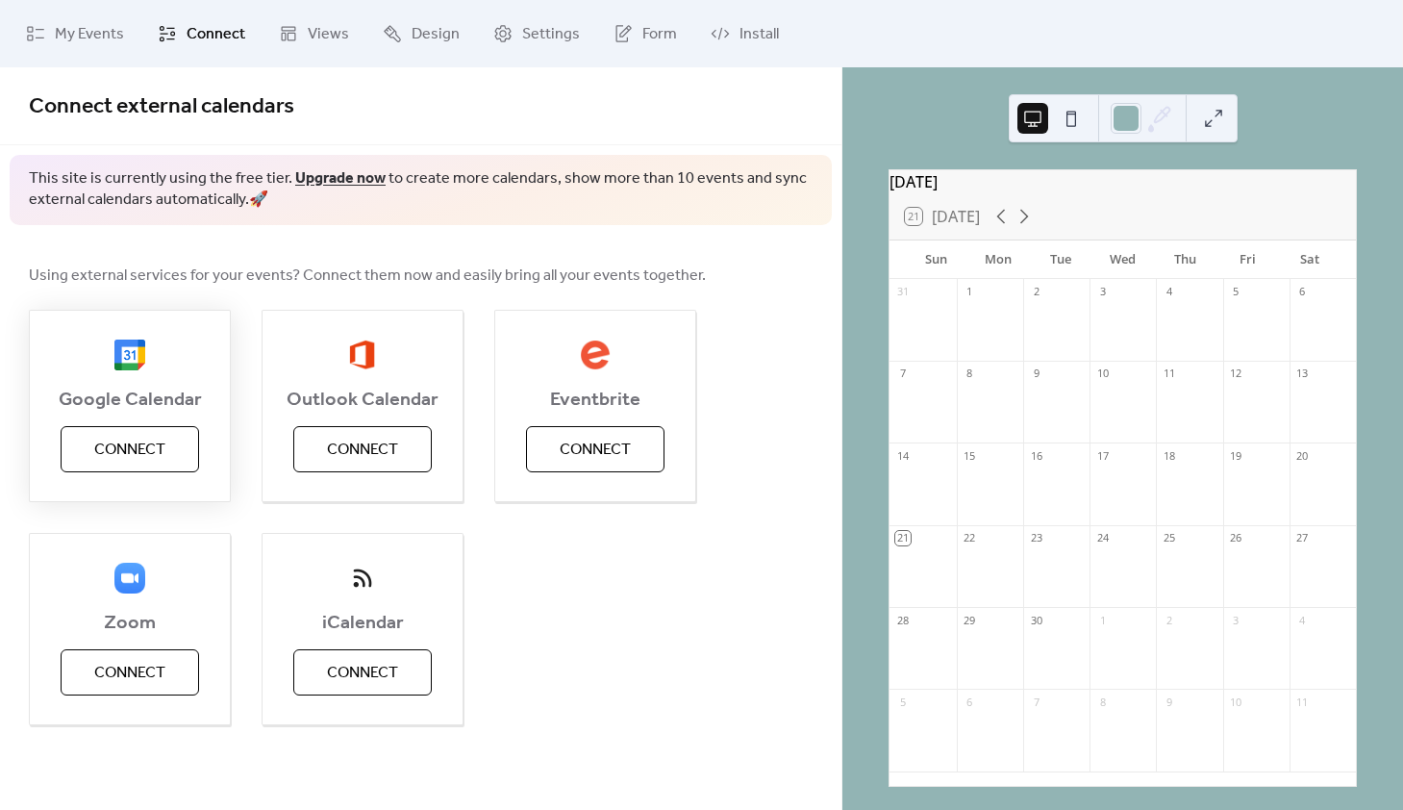
click at [152, 446] on span "Connect" at bounding box center [129, 449] width 71 height 23
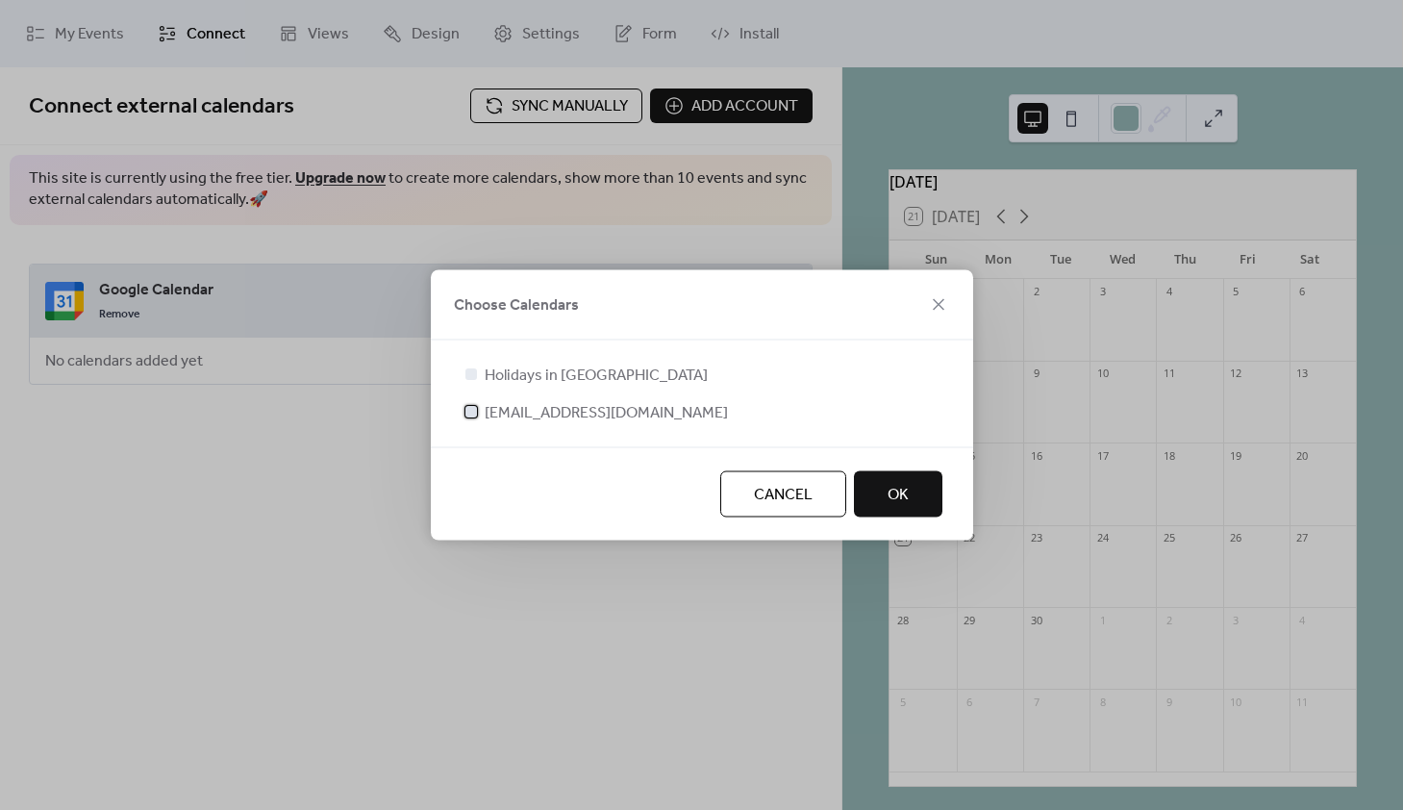
click at [472, 413] on div at bounding box center [471, 412] width 12 height 12
click at [893, 493] on span "OK" at bounding box center [898, 495] width 21 height 23
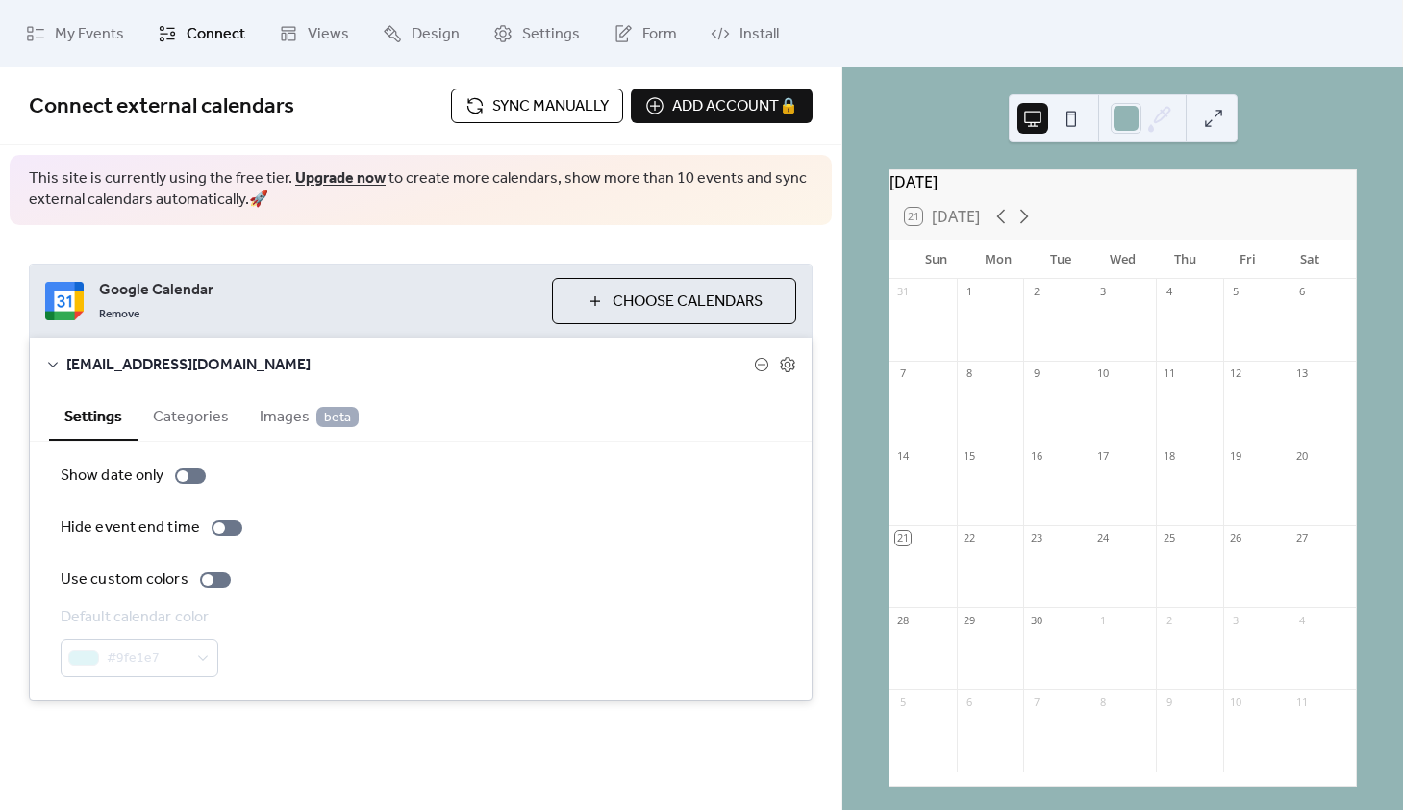
click at [202, 414] on button "Categories" at bounding box center [191, 414] width 107 height 47
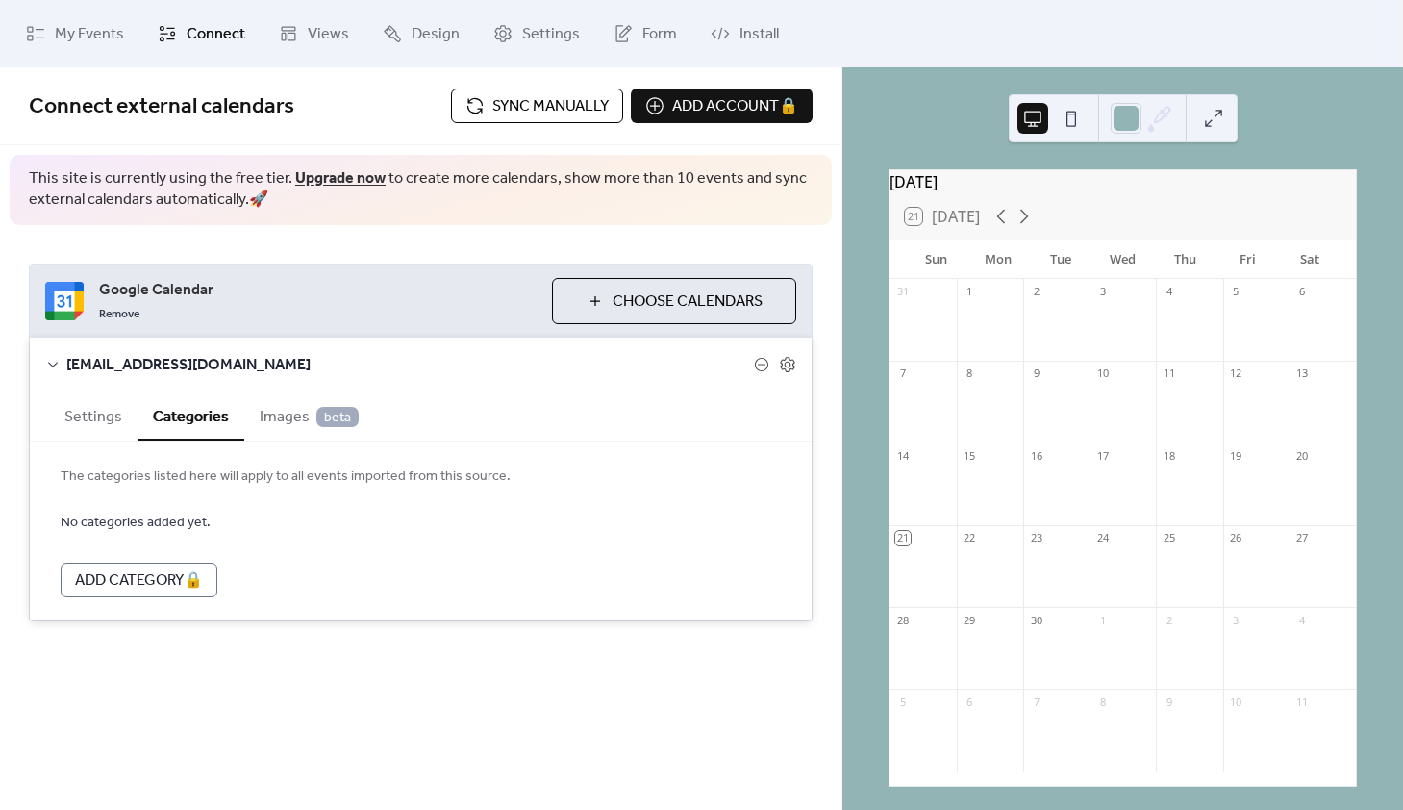
click at [101, 418] on button "Settings" at bounding box center [93, 414] width 88 height 47
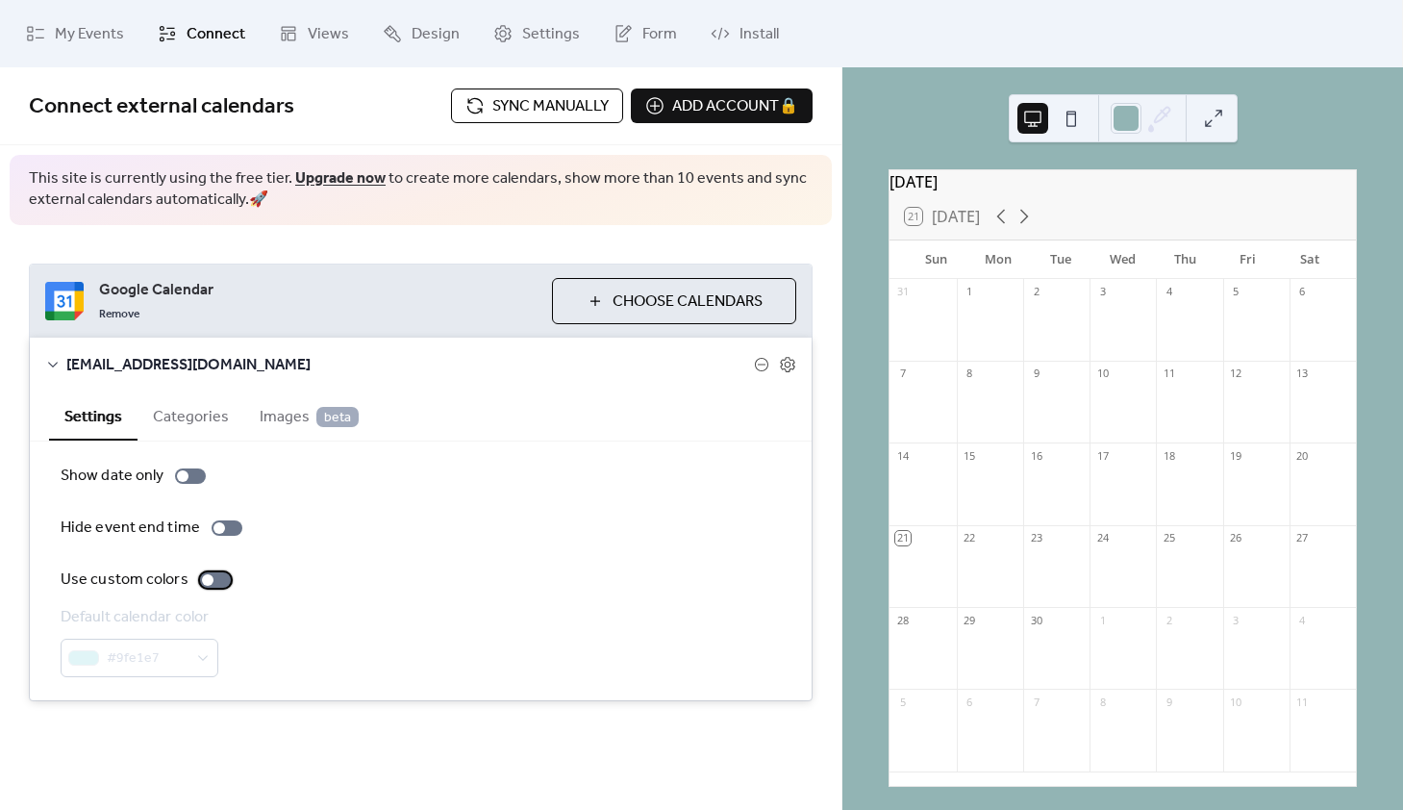
click at [209, 581] on div at bounding box center [208, 580] width 12 height 12
click at [201, 657] on div "#9fe1e7" at bounding box center [140, 657] width 158 height 38
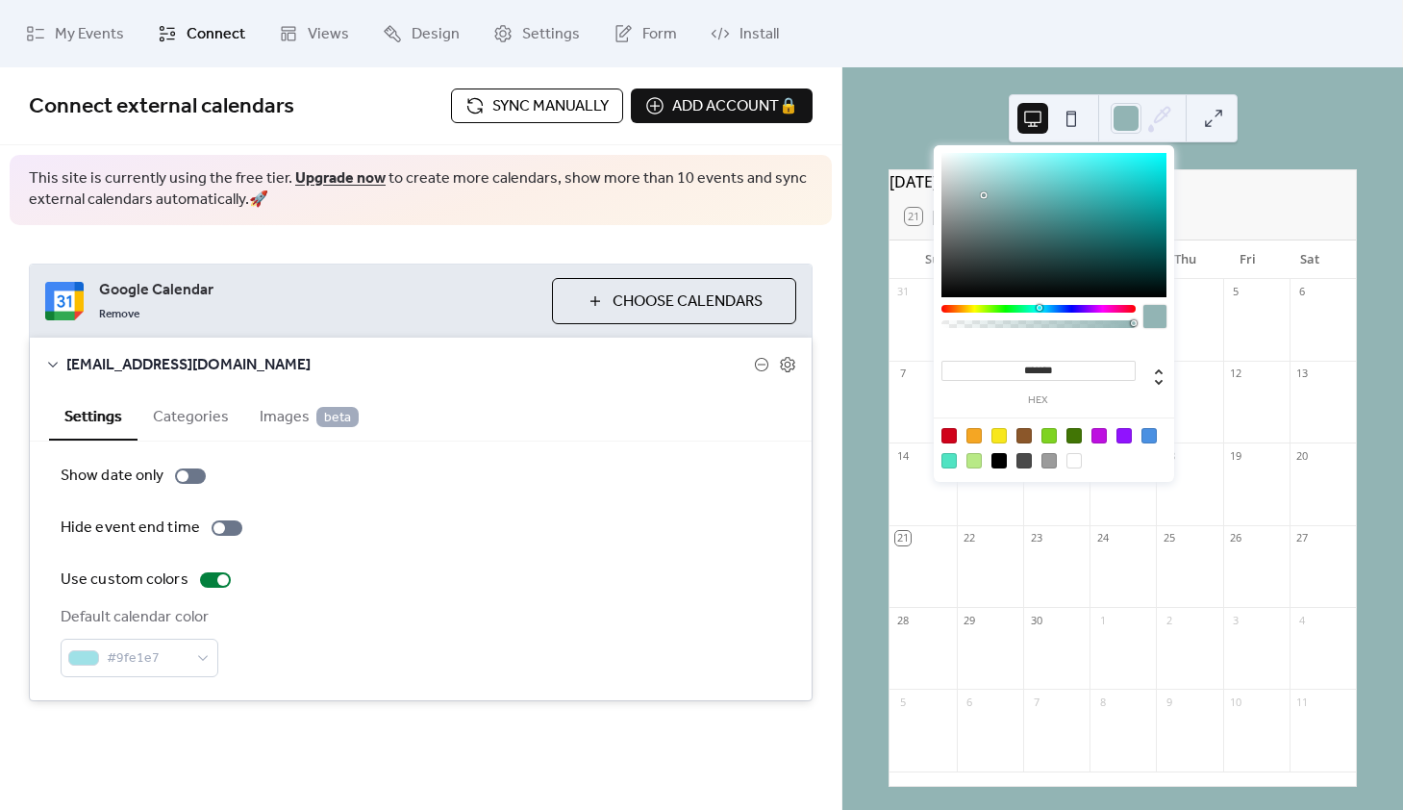
click at [1164, 114] on icon at bounding box center [1163, 113] width 7 height 7
drag, startPoint x: 1073, startPoint y: 369, endPoint x: 1005, endPoint y: 372, distance: 68.3
click at [1005, 372] on input "*******" at bounding box center [1038, 371] width 194 height 20
click at [165, 651] on span "#9fe1e7" at bounding box center [147, 658] width 81 height 23
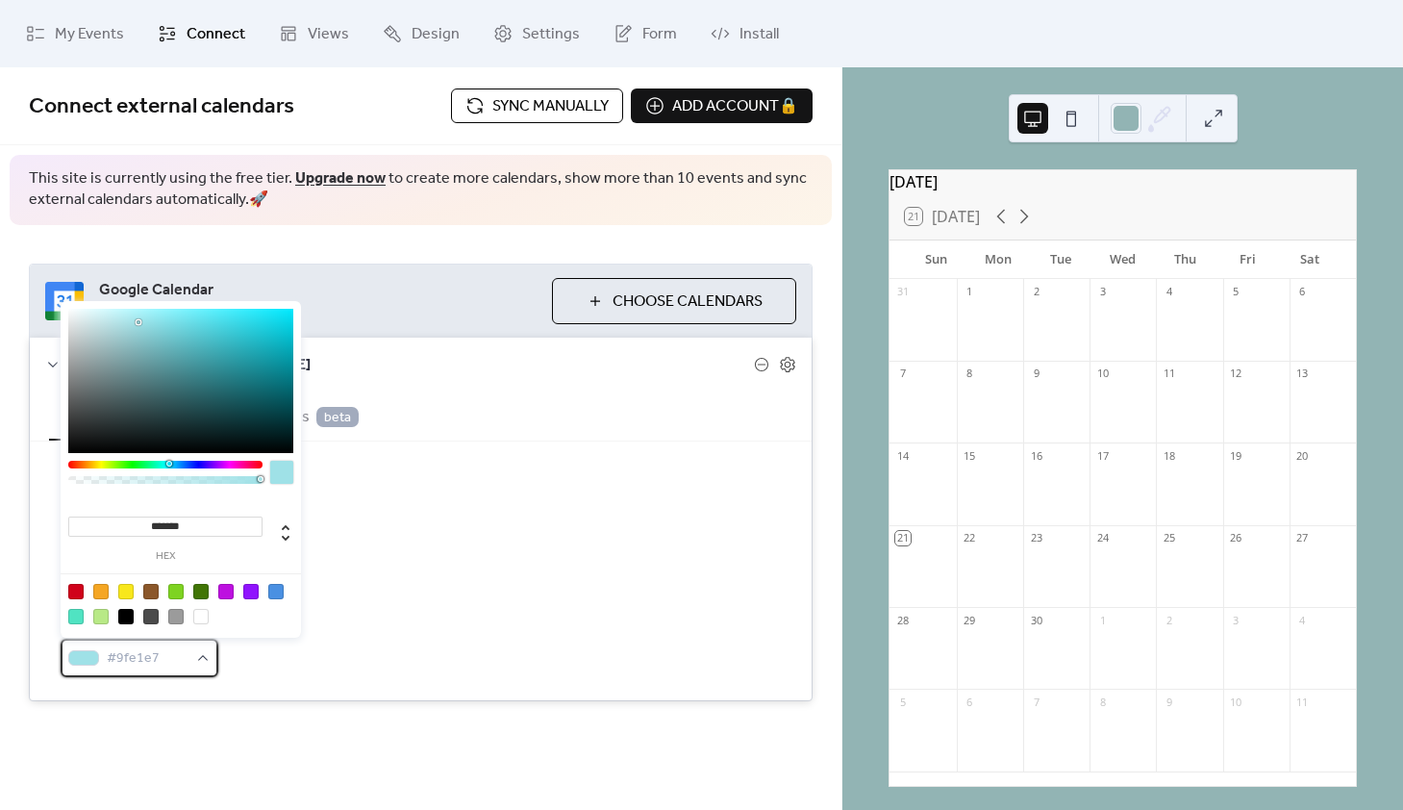
click at [163, 655] on span "#9fe1e7" at bounding box center [147, 658] width 81 height 23
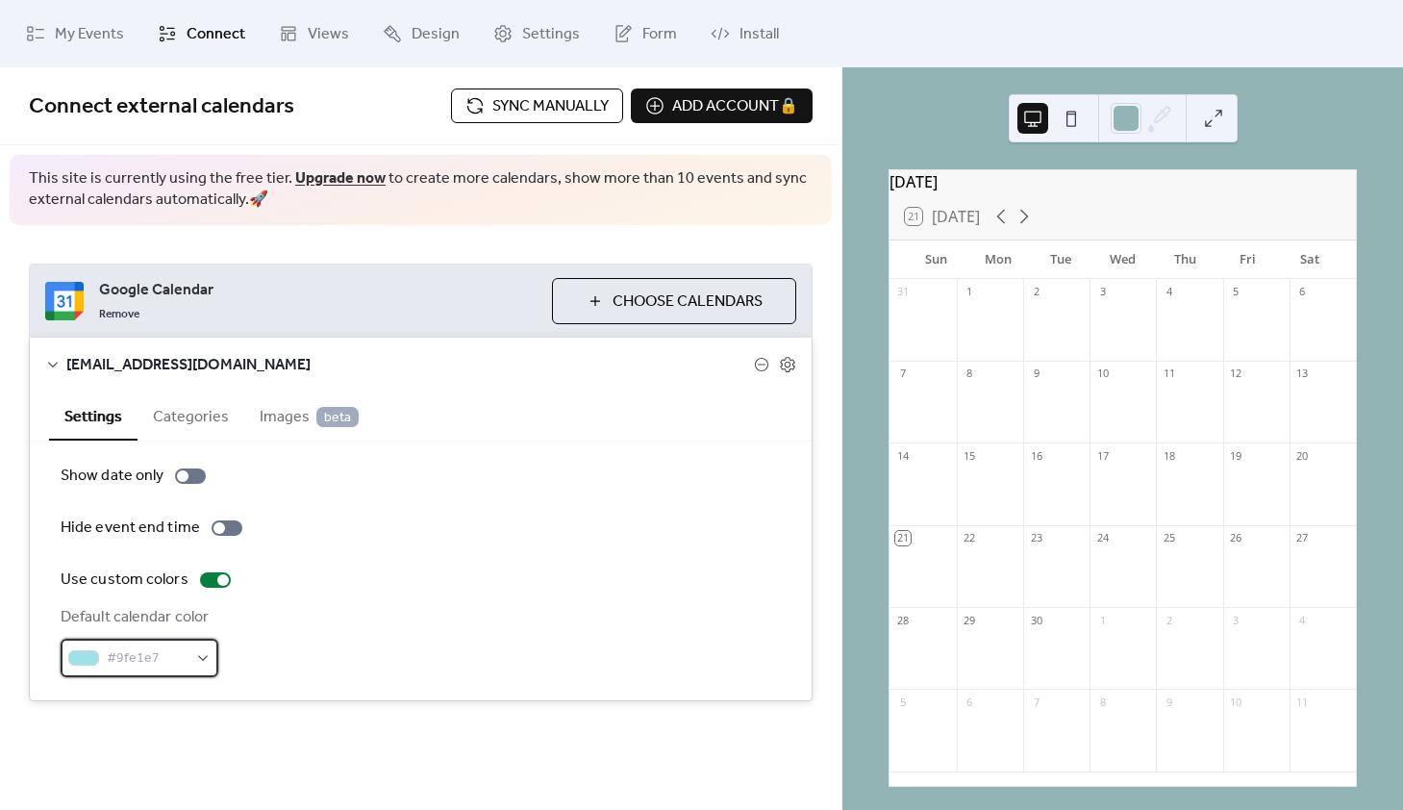
click at [158, 651] on span "#9fe1e7" at bounding box center [147, 658] width 81 height 23
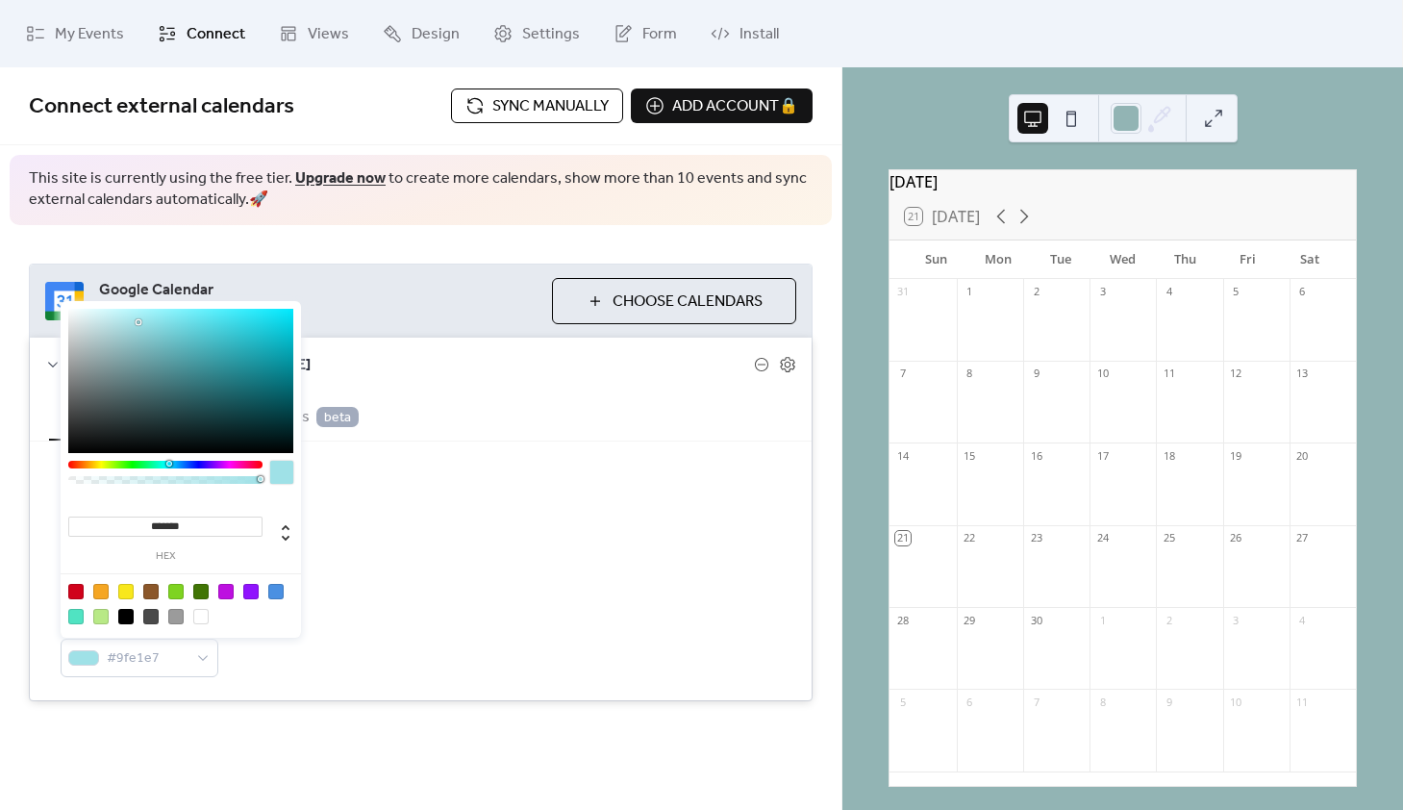
drag, startPoint x: 188, startPoint y: 527, endPoint x: 102, endPoint y: 527, distance: 86.5
click at [102, 527] on input "*******" at bounding box center [165, 526] width 194 height 20
paste input
type input "*******"
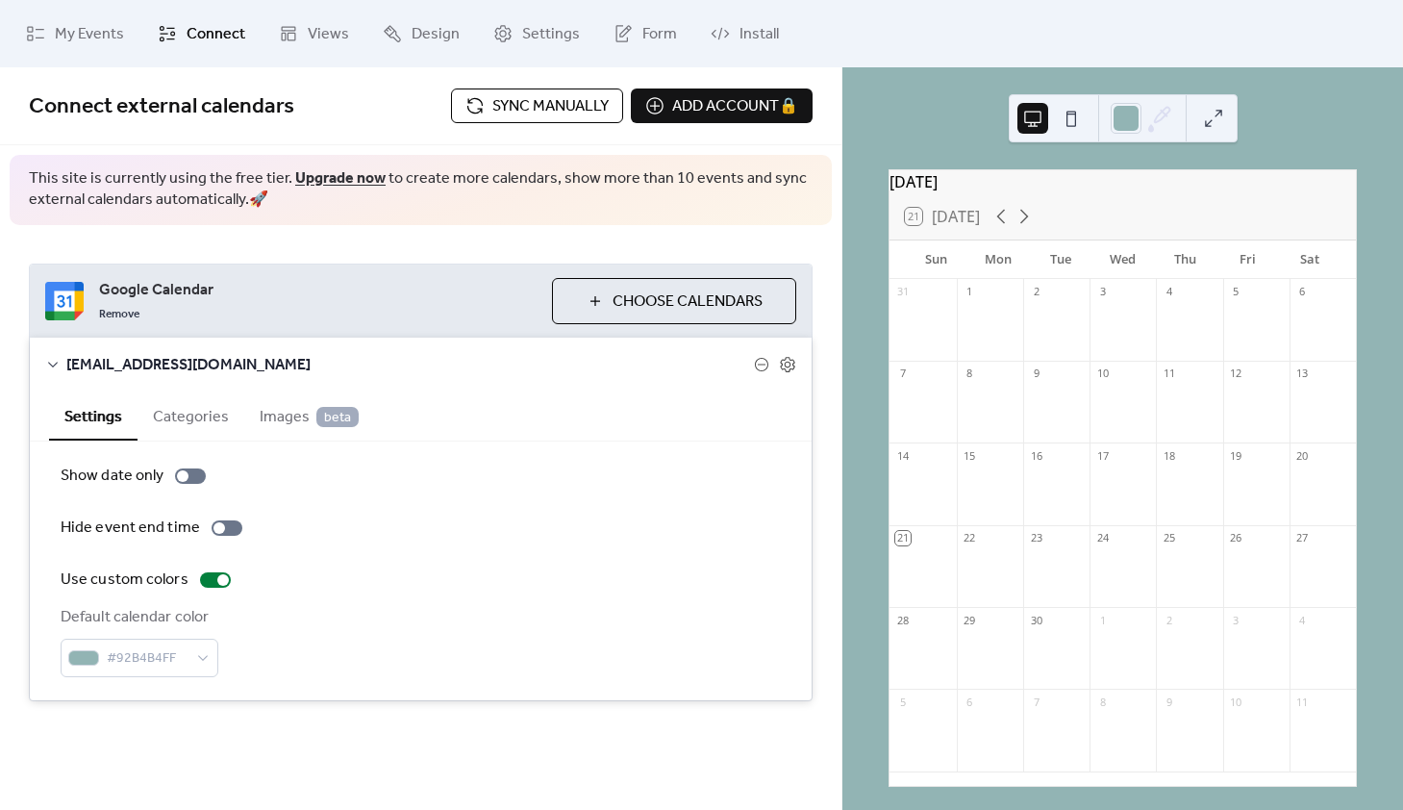
click at [423, 521] on div "Hide event end time" at bounding box center [421, 527] width 720 height 23
click at [560, 106] on span "Sync manually" at bounding box center [550, 106] width 116 height 23
click at [87, 41] on span "My Events" at bounding box center [89, 34] width 69 height 23
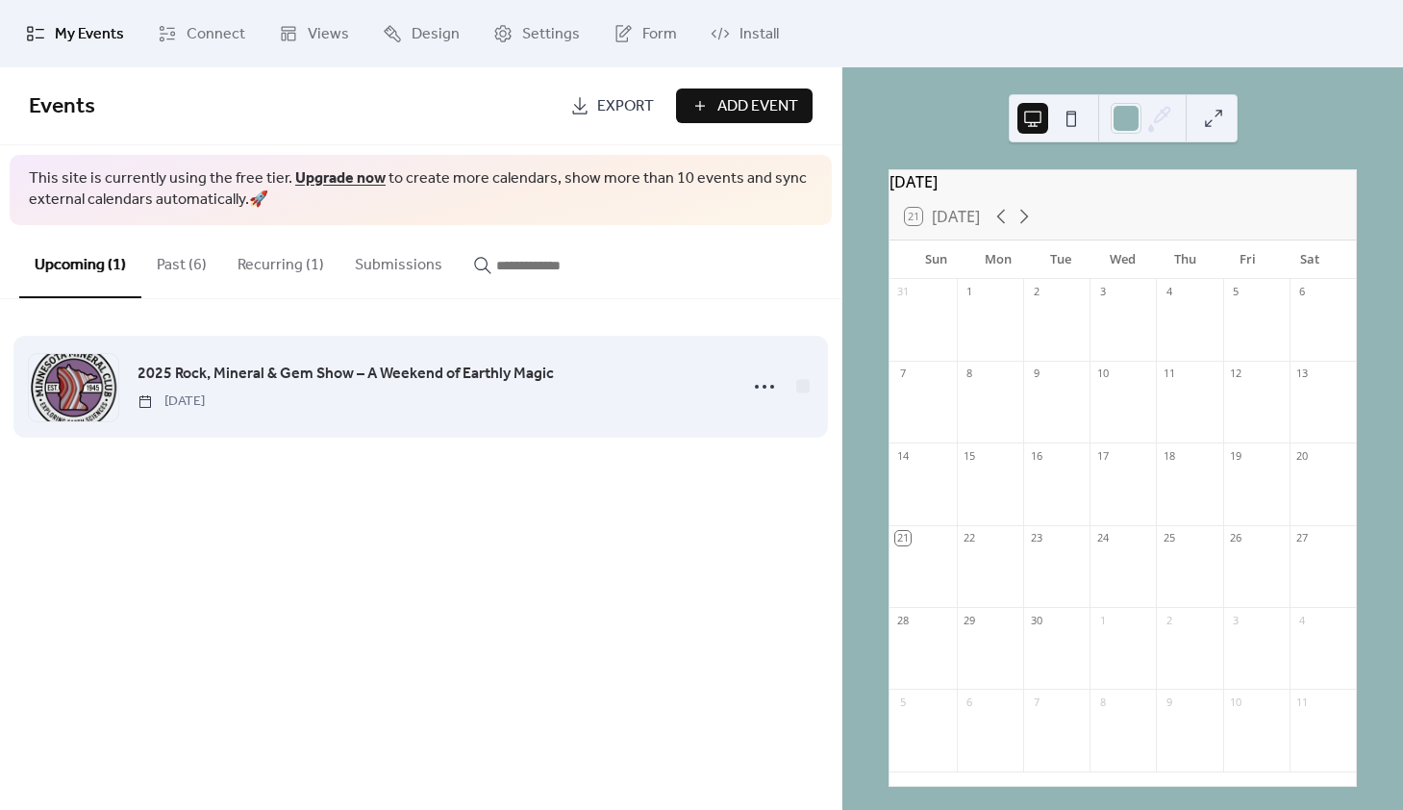
click at [425, 373] on span "2025 Rock, Mineral & Gem Show – A Weekend of Earthly Magic" at bounding box center [346, 374] width 416 height 23
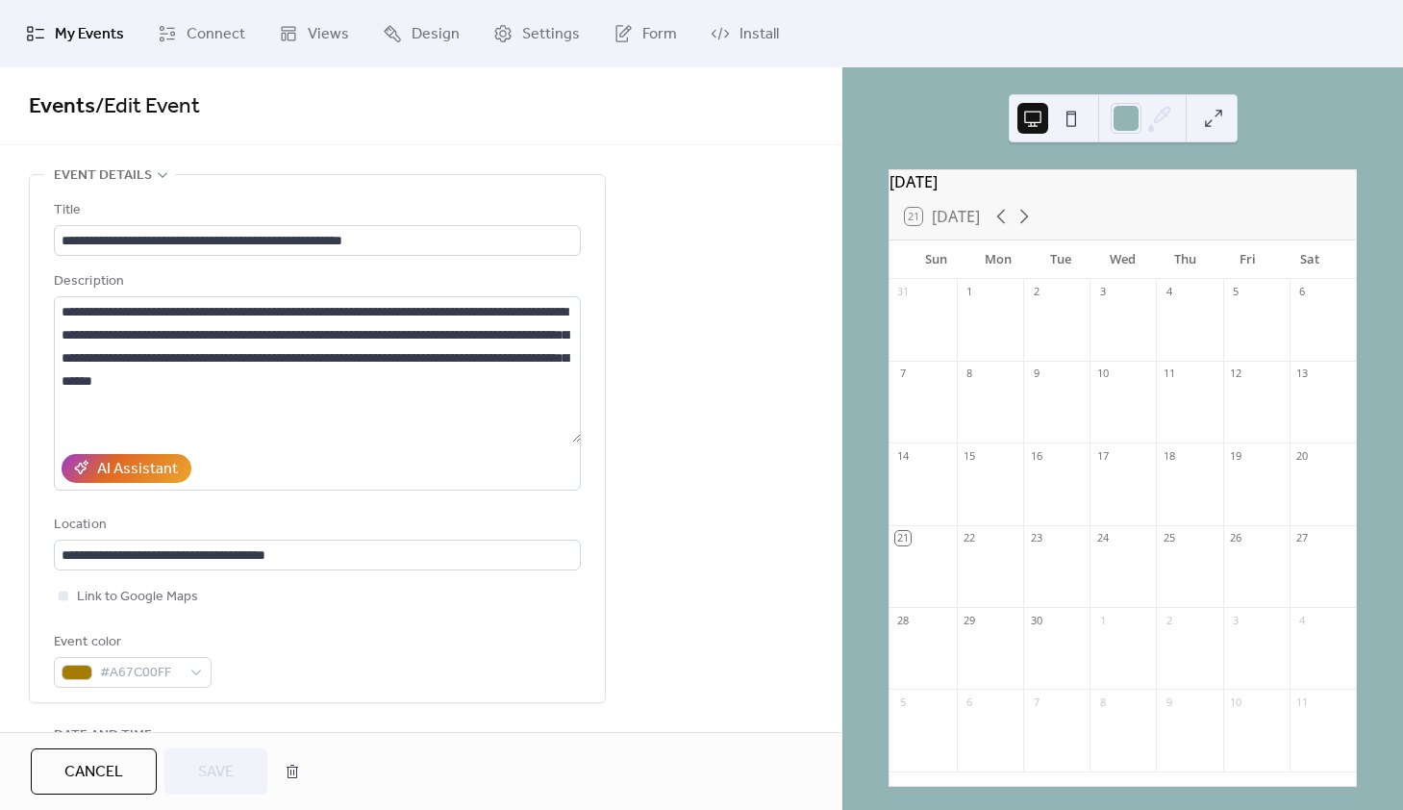
click at [76, 15] on link "My Events" at bounding box center [75, 34] width 127 height 52
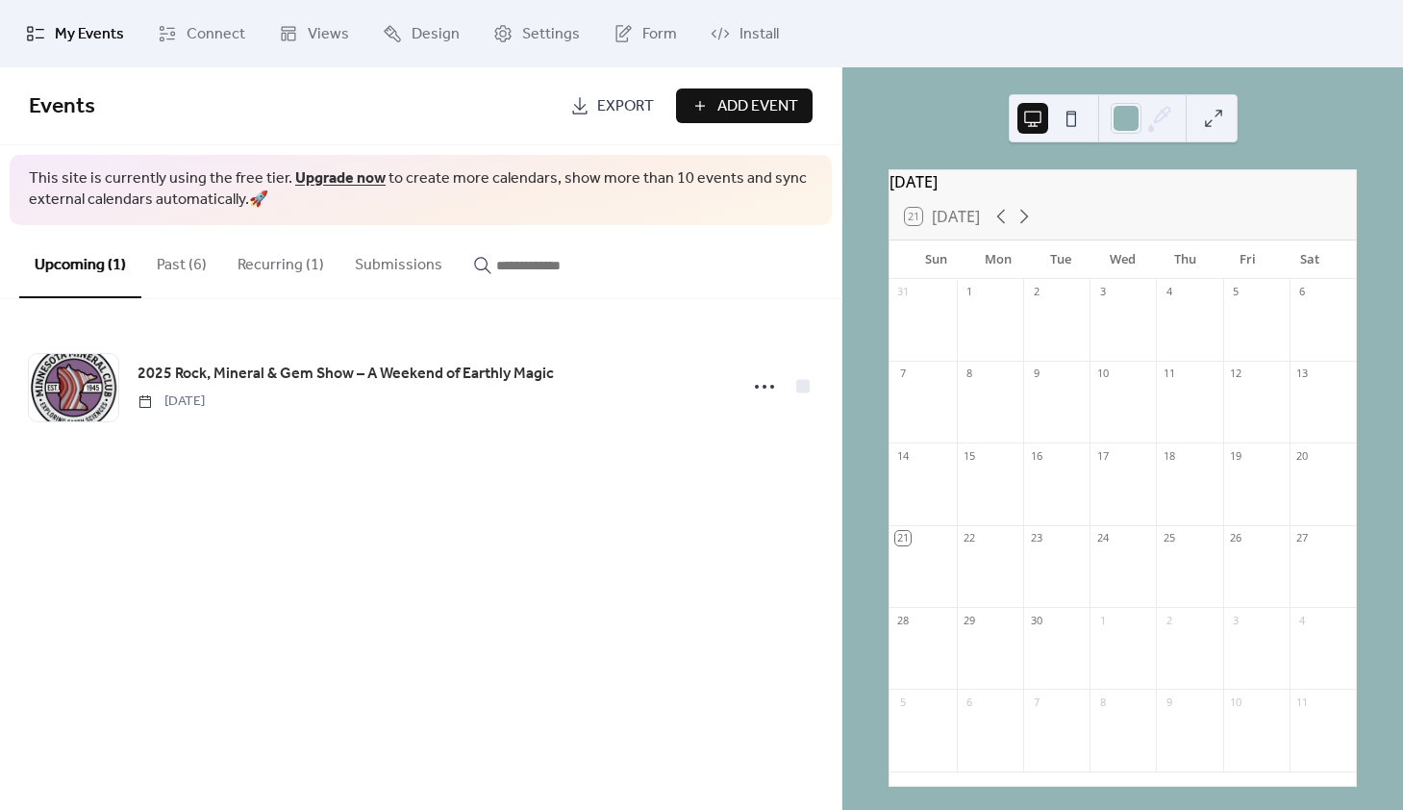
click at [180, 272] on button "Past (6)" at bounding box center [181, 260] width 81 height 71
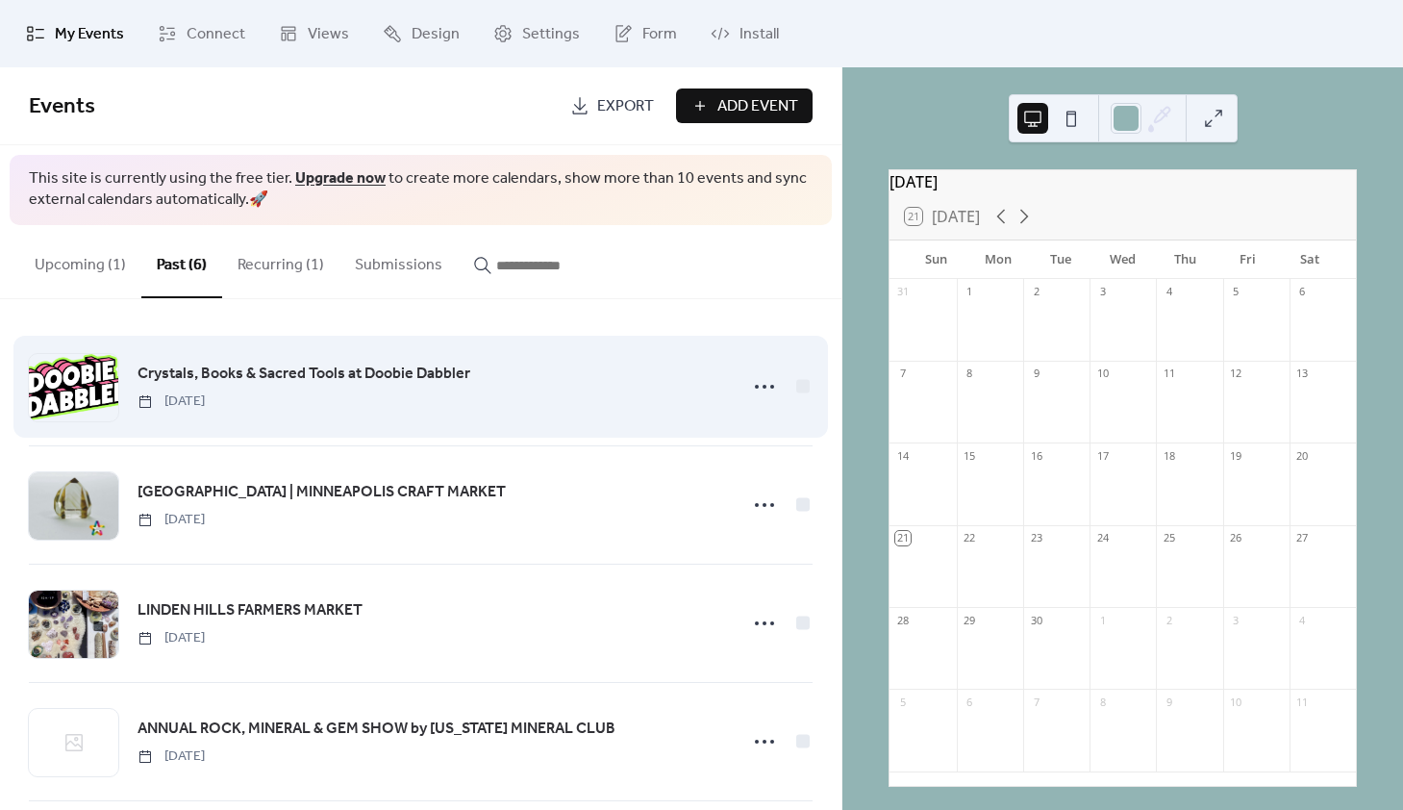
click at [208, 377] on span "Crystals, Books & Sacred Tools at Doobie Dabbler" at bounding box center [304, 374] width 333 height 23
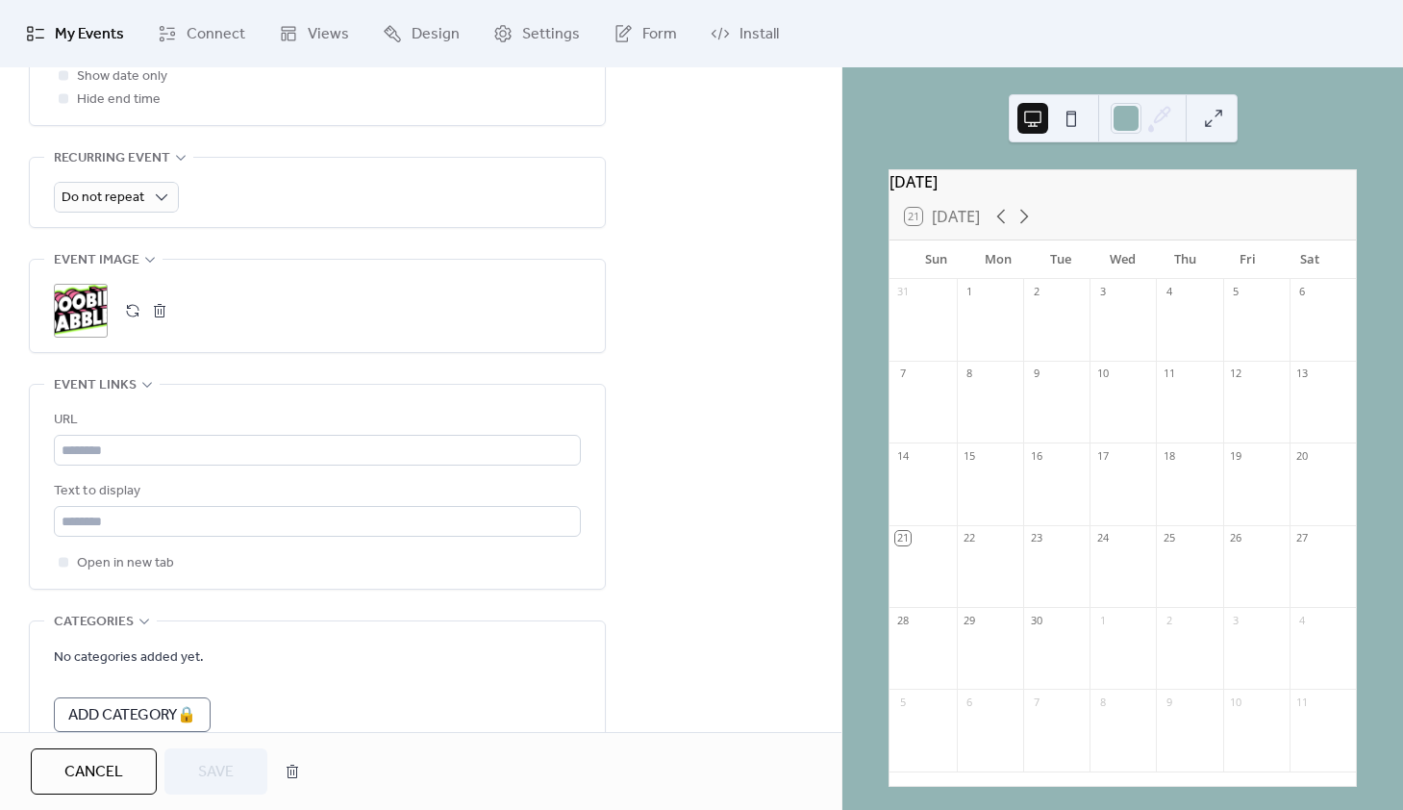
scroll to position [835, 0]
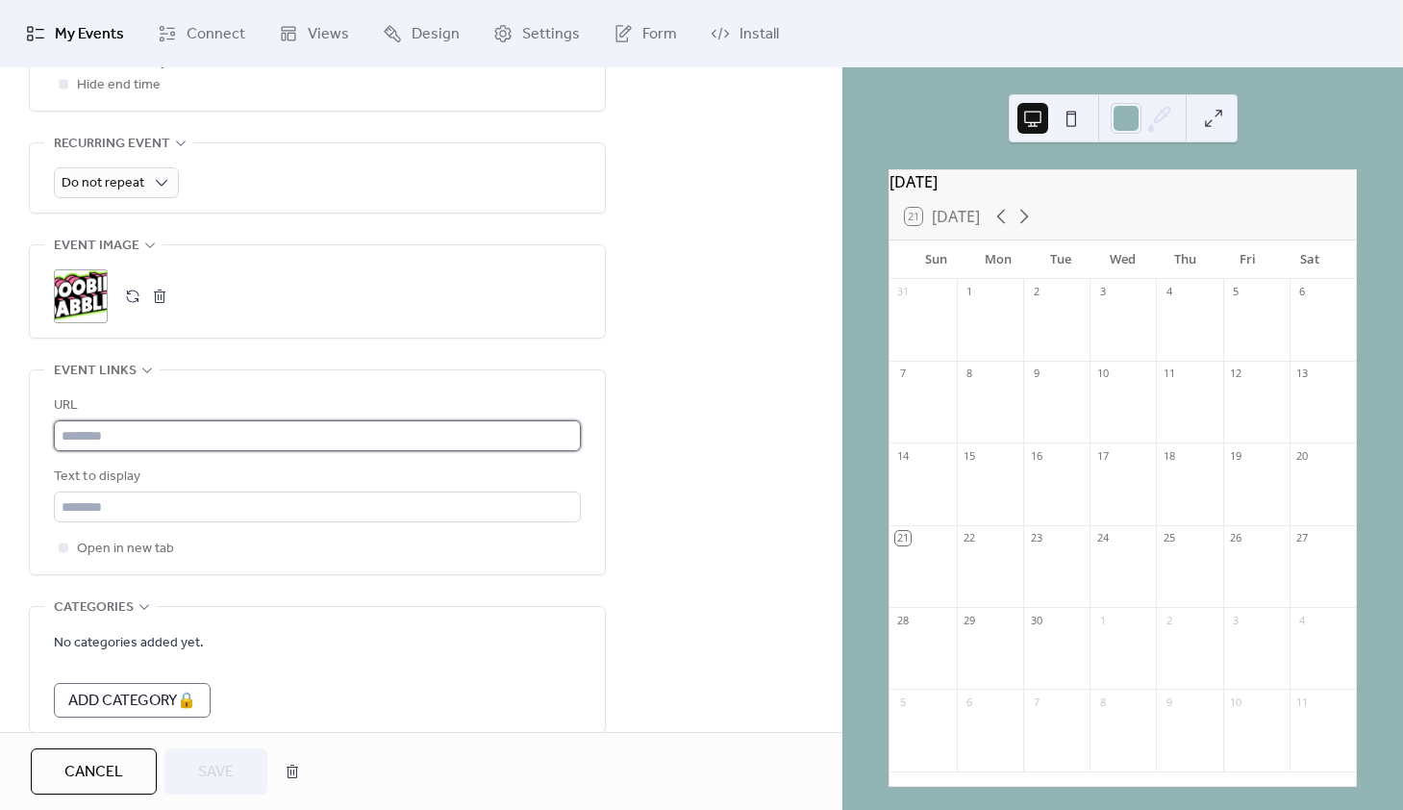
click at [148, 444] on input "text" at bounding box center [317, 435] width 527 height 31
paste input "*******"
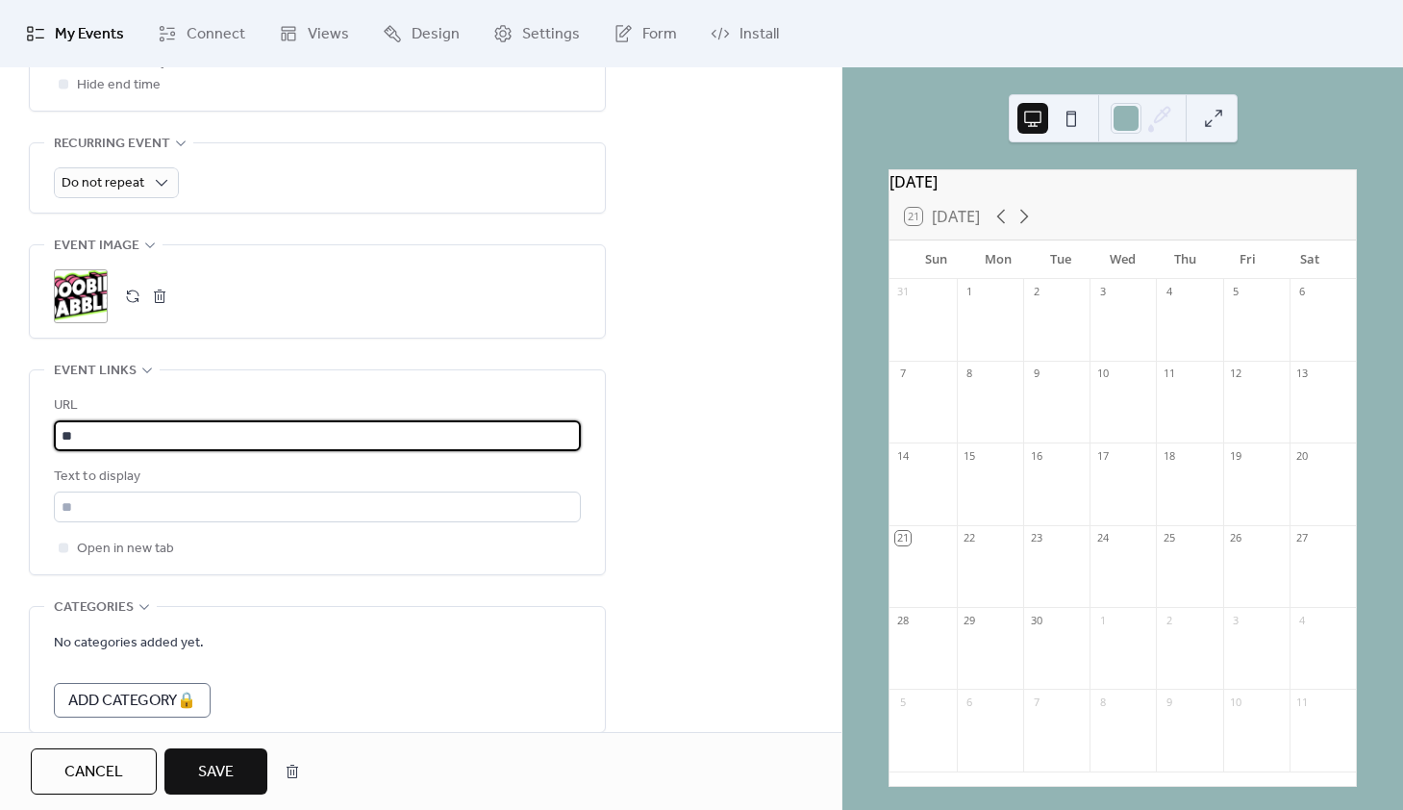
type input "*"
paste input "**********"
type input "**********"
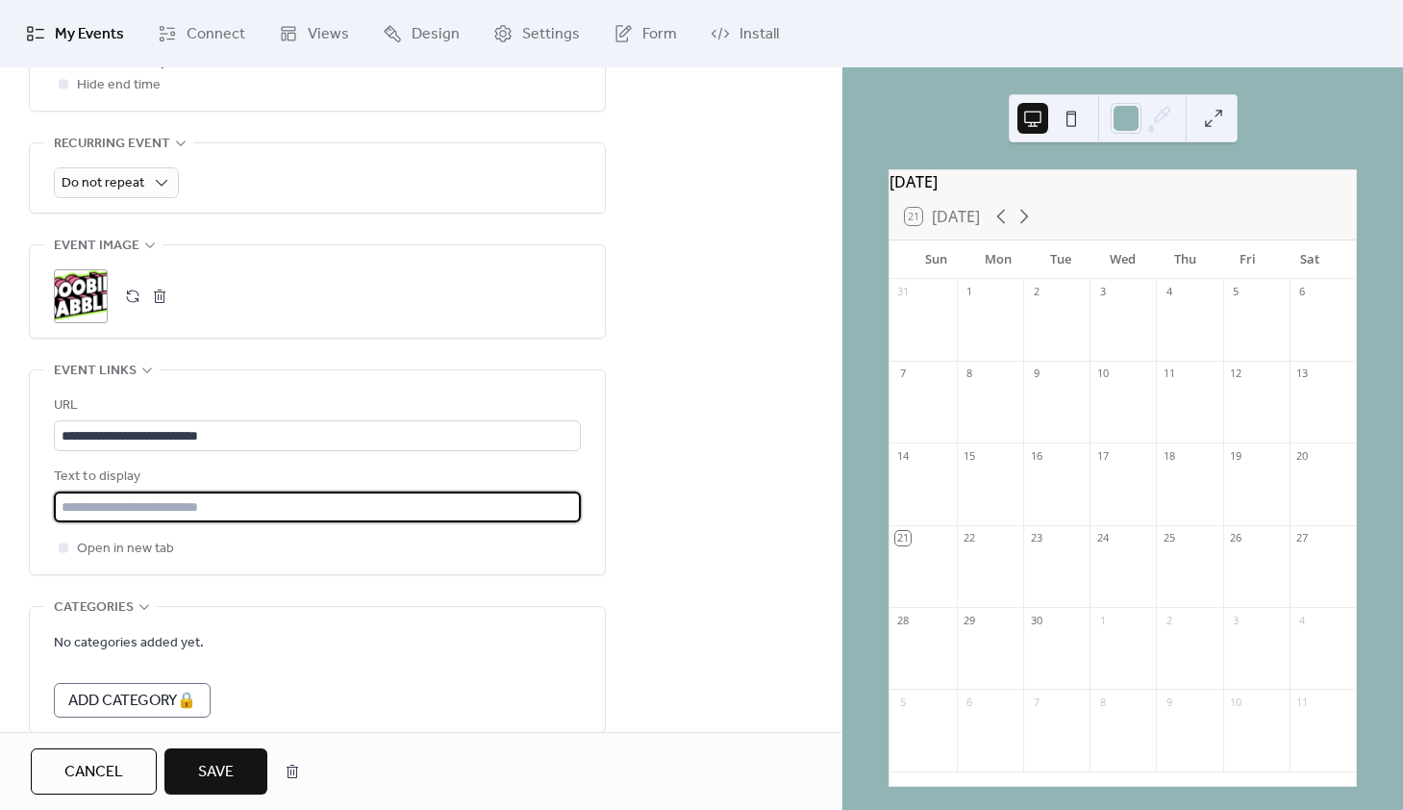
click at [96, 522] on input "text" at bounding box center [317, 506] width 527 height 31
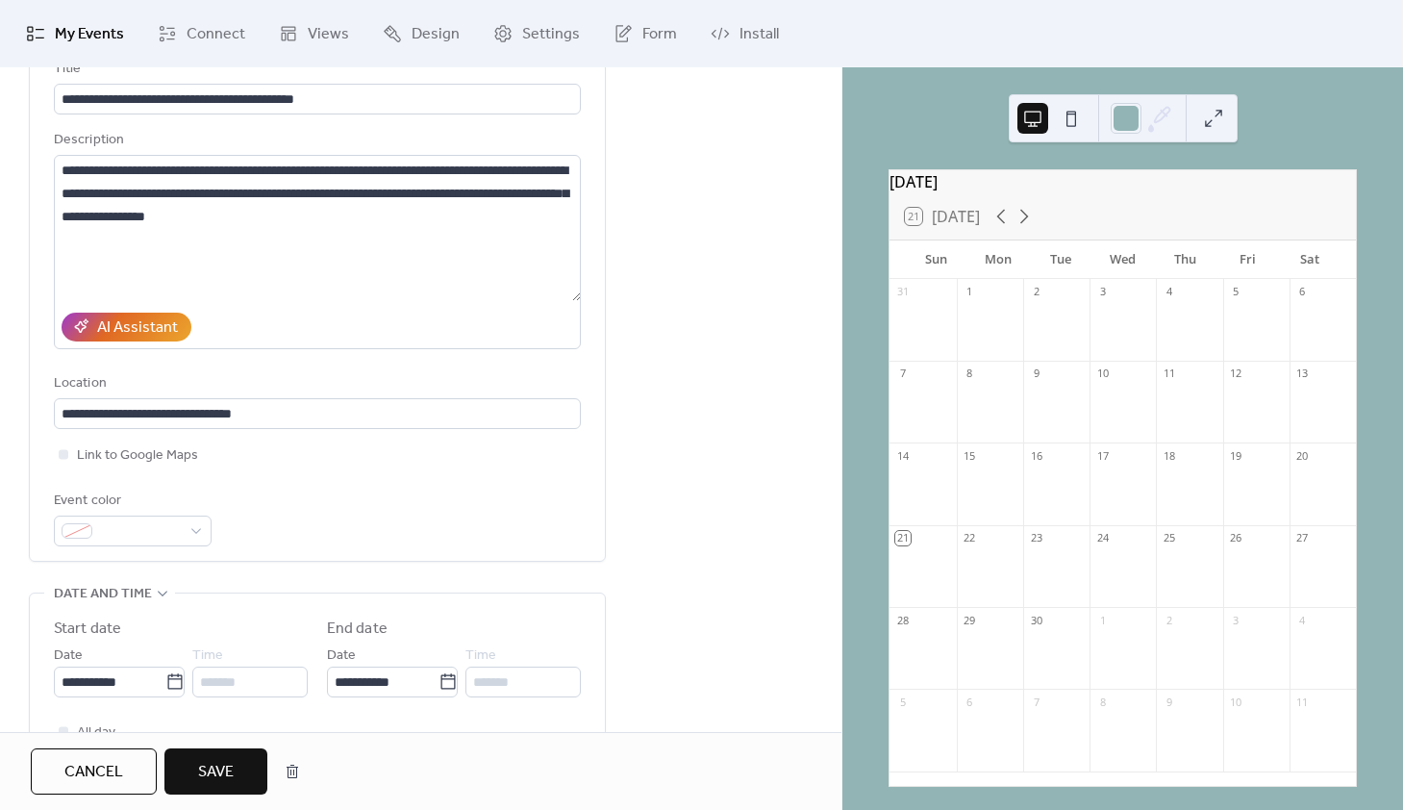
scroll to position [374, 0]
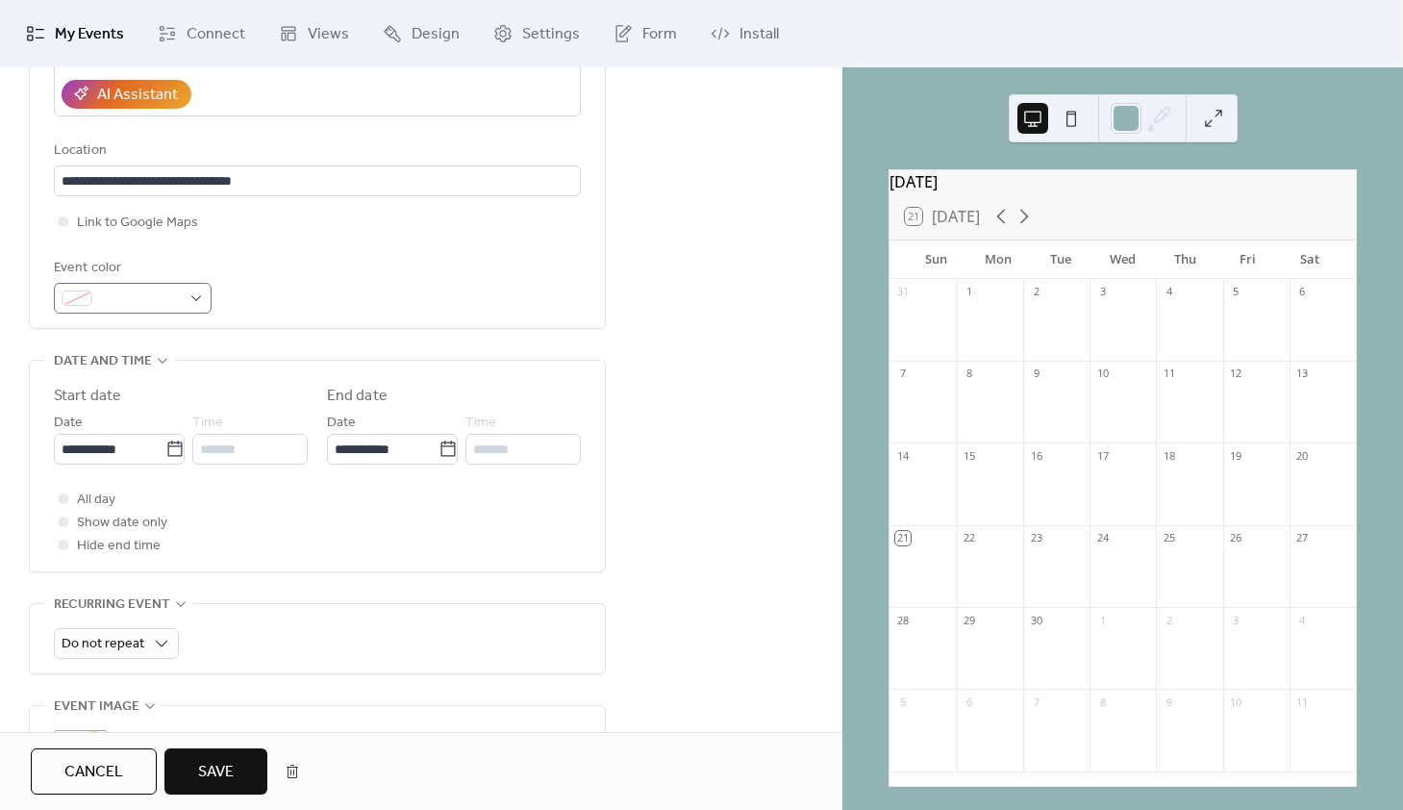
type input "**********"
click at [196, 304] on div at bounding box center [133, 298] width 158 height 31
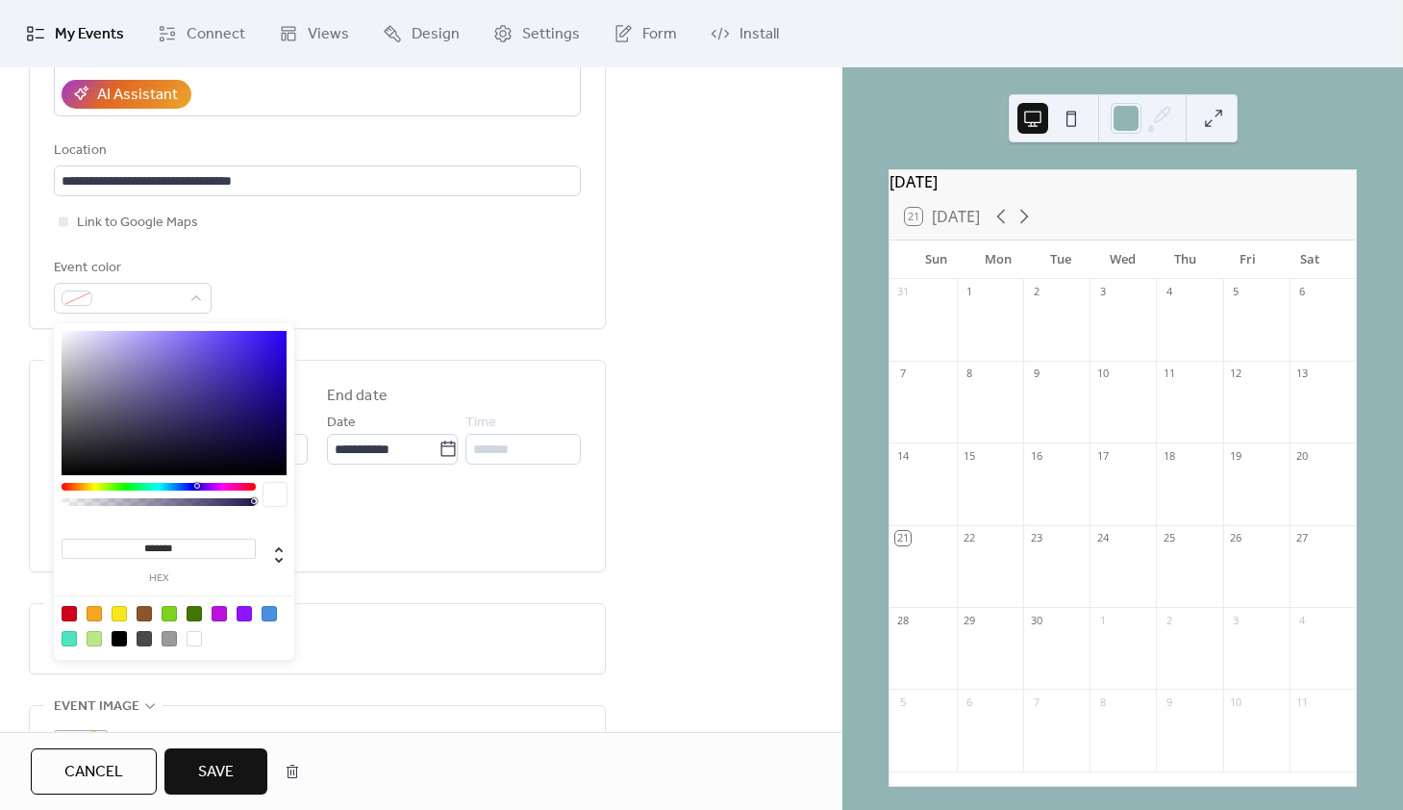
click at [190, 613] on div at bounding box center [194, 613] width 15 height 15
type input "*******"
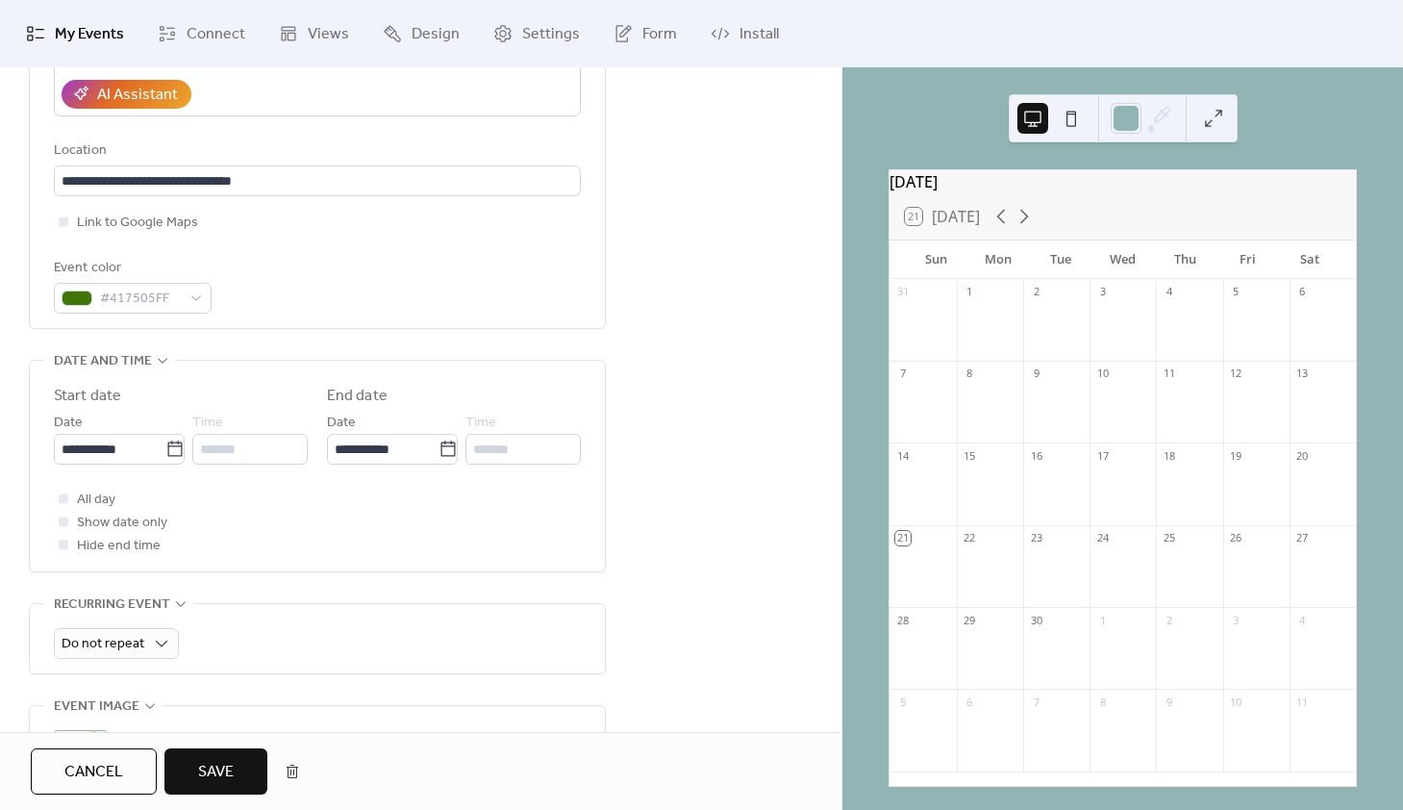
click at [366, 288] on div "Event color #417505FF" at bounding box center [317, 285] width 527 height 57
click at [204, 782] on span "Save" at bounding box center [216, 772] width 36 height 23
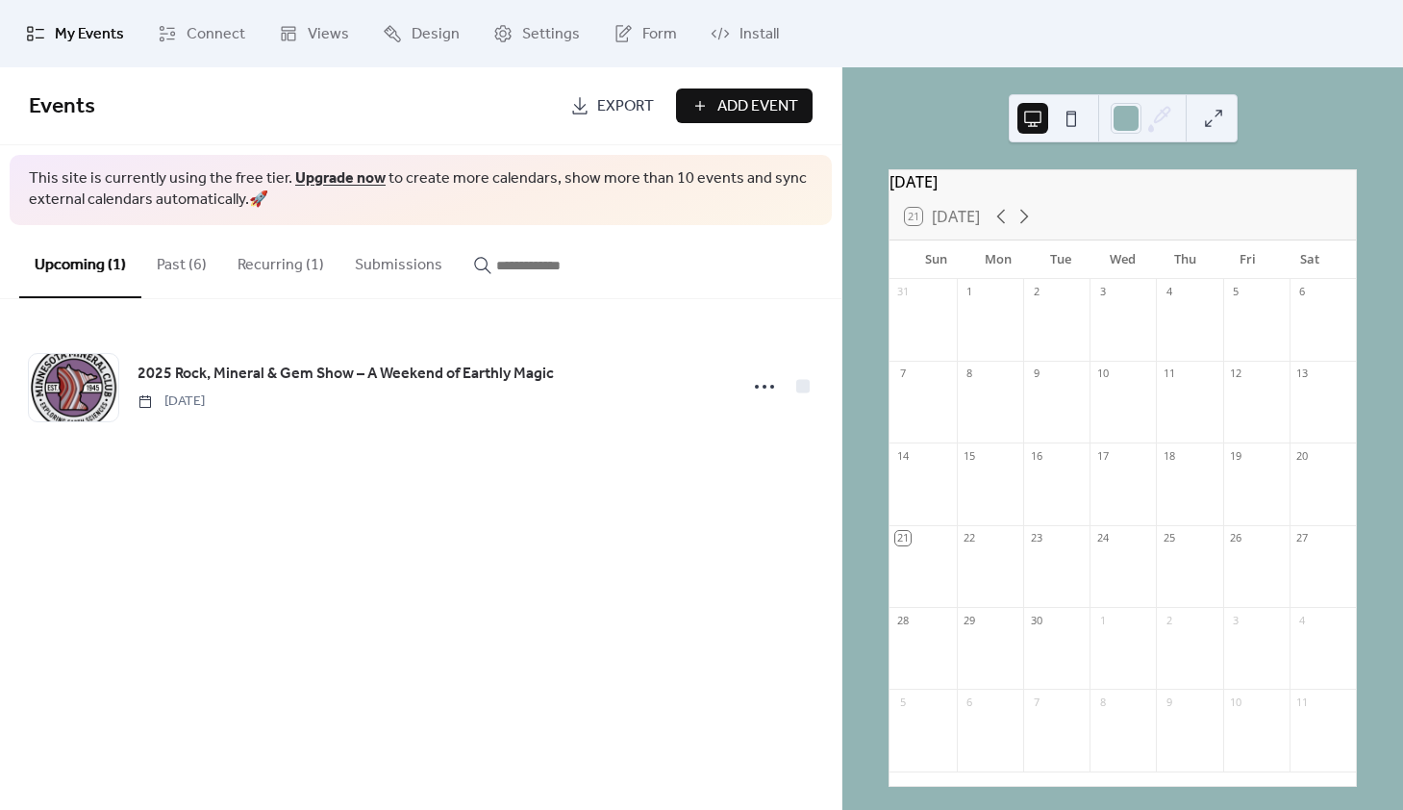
click at [177, 262] on button "Past (6)" at bounding box center [181, 260] width 81 height 71
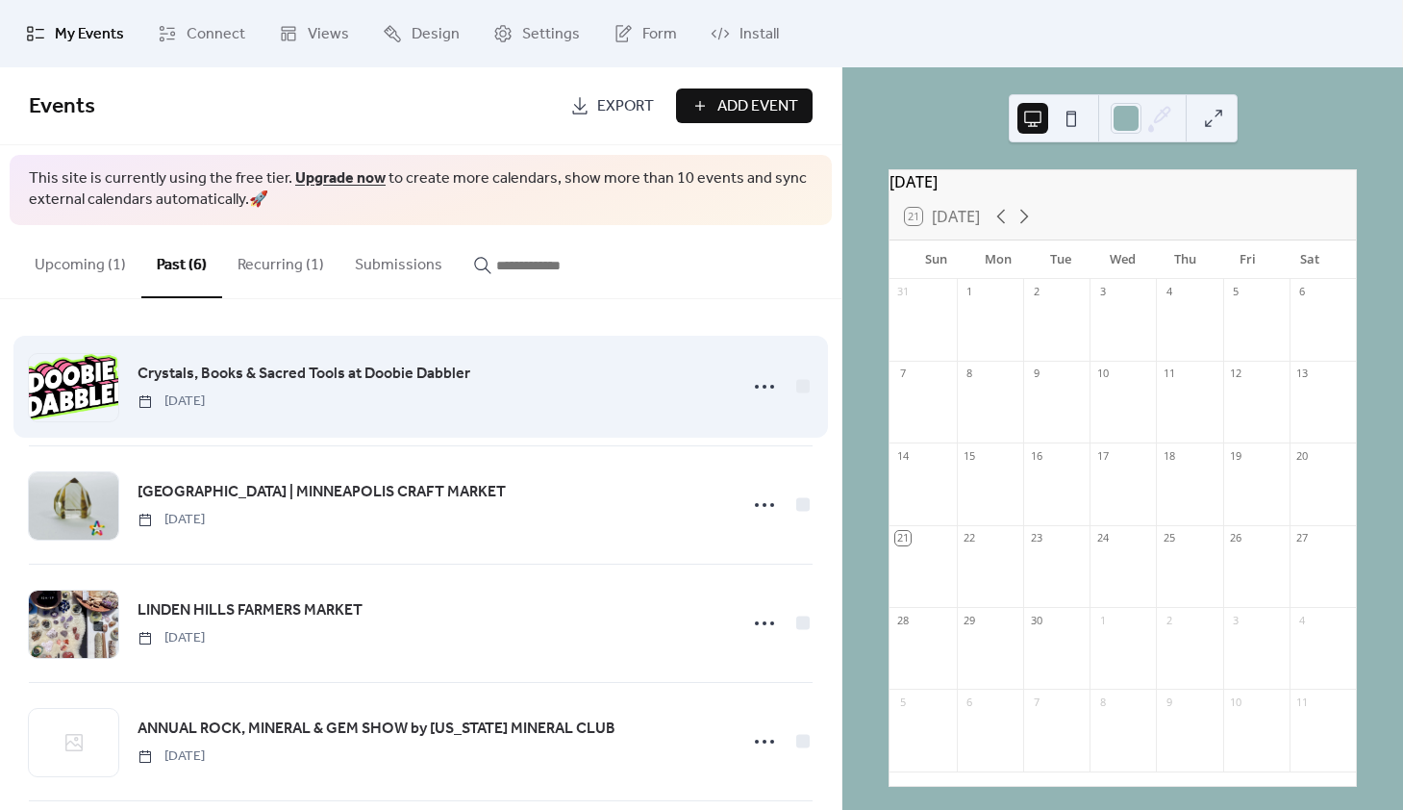
click at [395, 367] on span "Crystals, Books & Sacred Tools at Doobie Dabbler" at bounding box center [304, 374] width 333 height 23
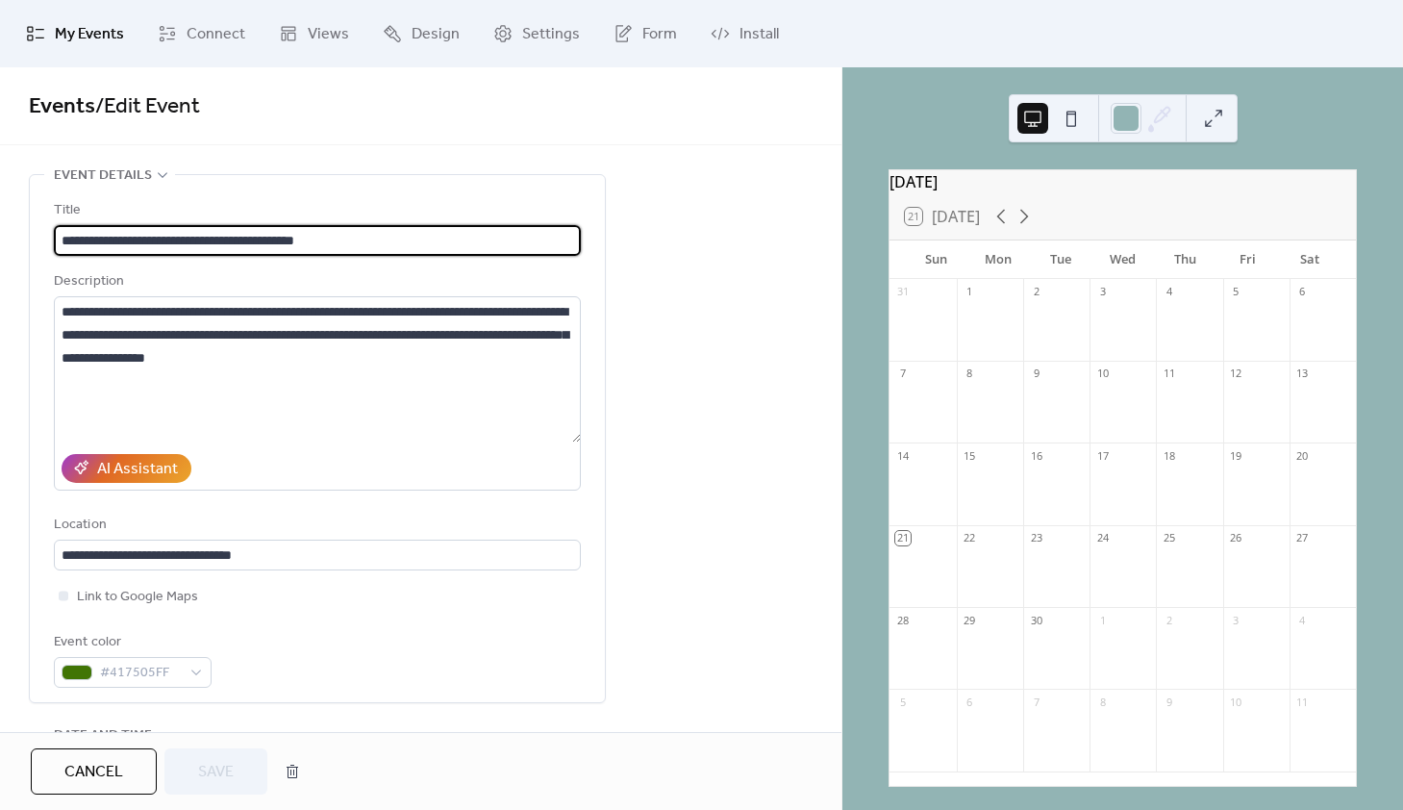
click at [99, 33] on span "My Events" at bounding box center [89, 34] width 69 height 23
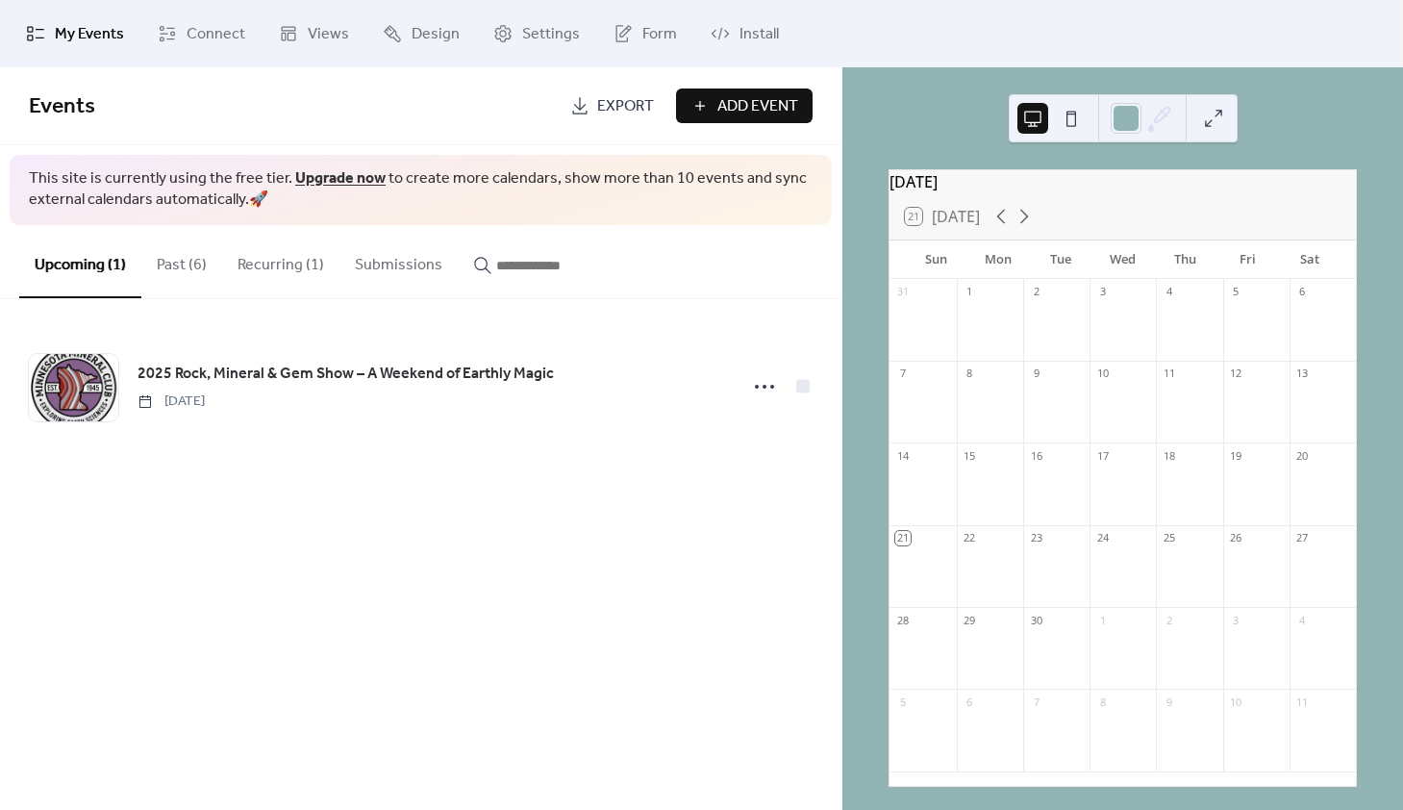
click at [170, 263] on button "Past (6)" at bounding box center [181, 260] width 81 height 71
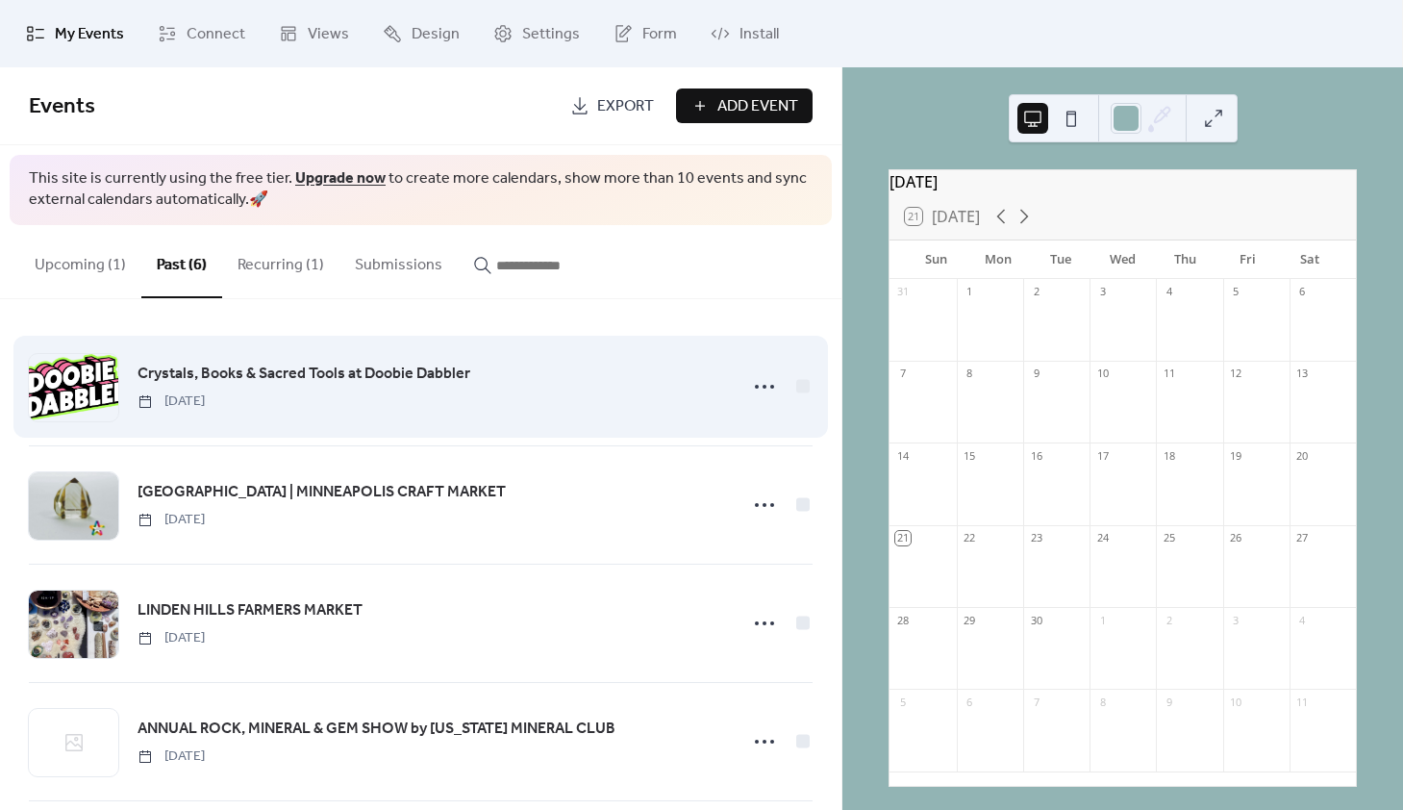
click at [230, 373] on span "Crystals, Books & Sacred Tools at Doobie Dabbler" at bounding box center [304, 374] width 333 height 23
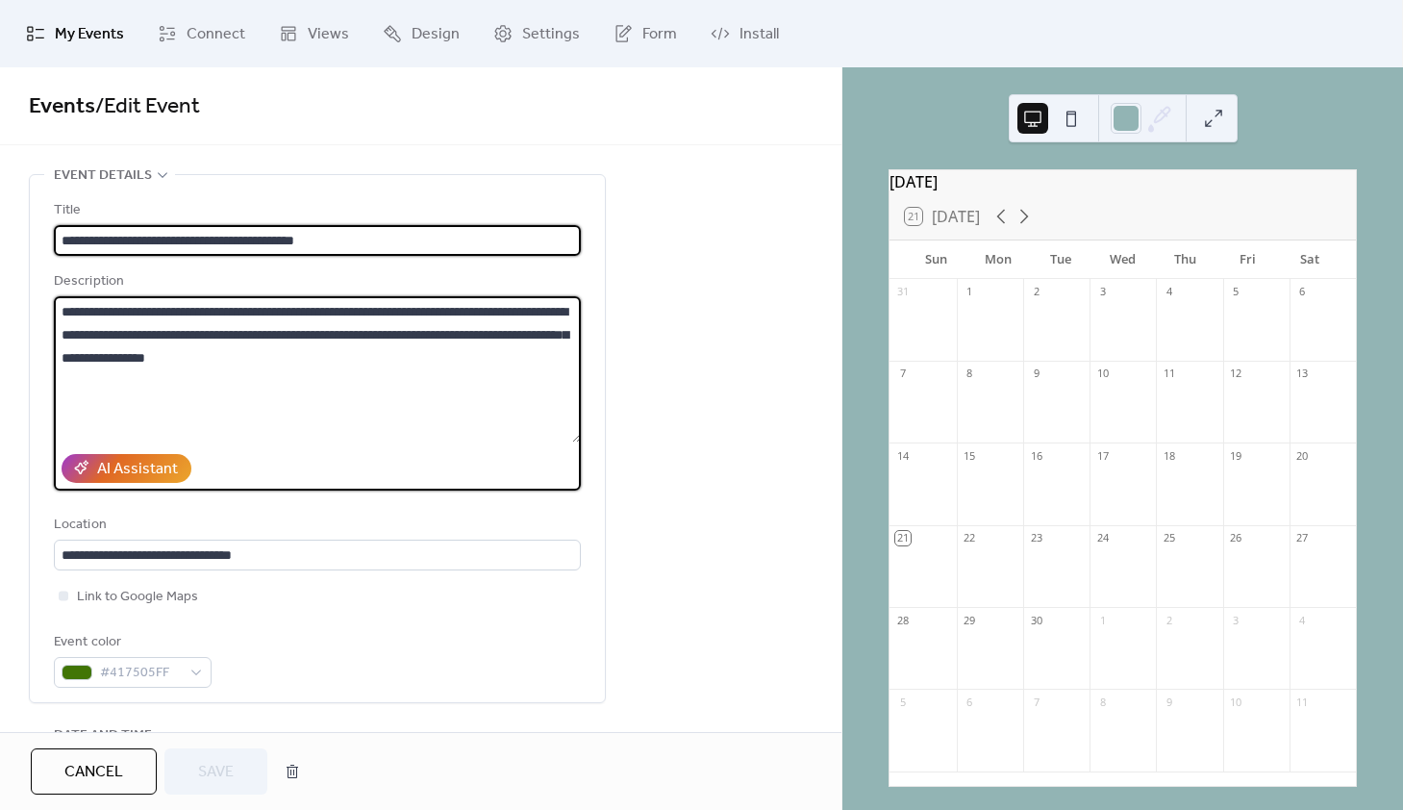
click at [230, 373] on textarea "**********" at bounding box center [317, 369] width 527 height 146
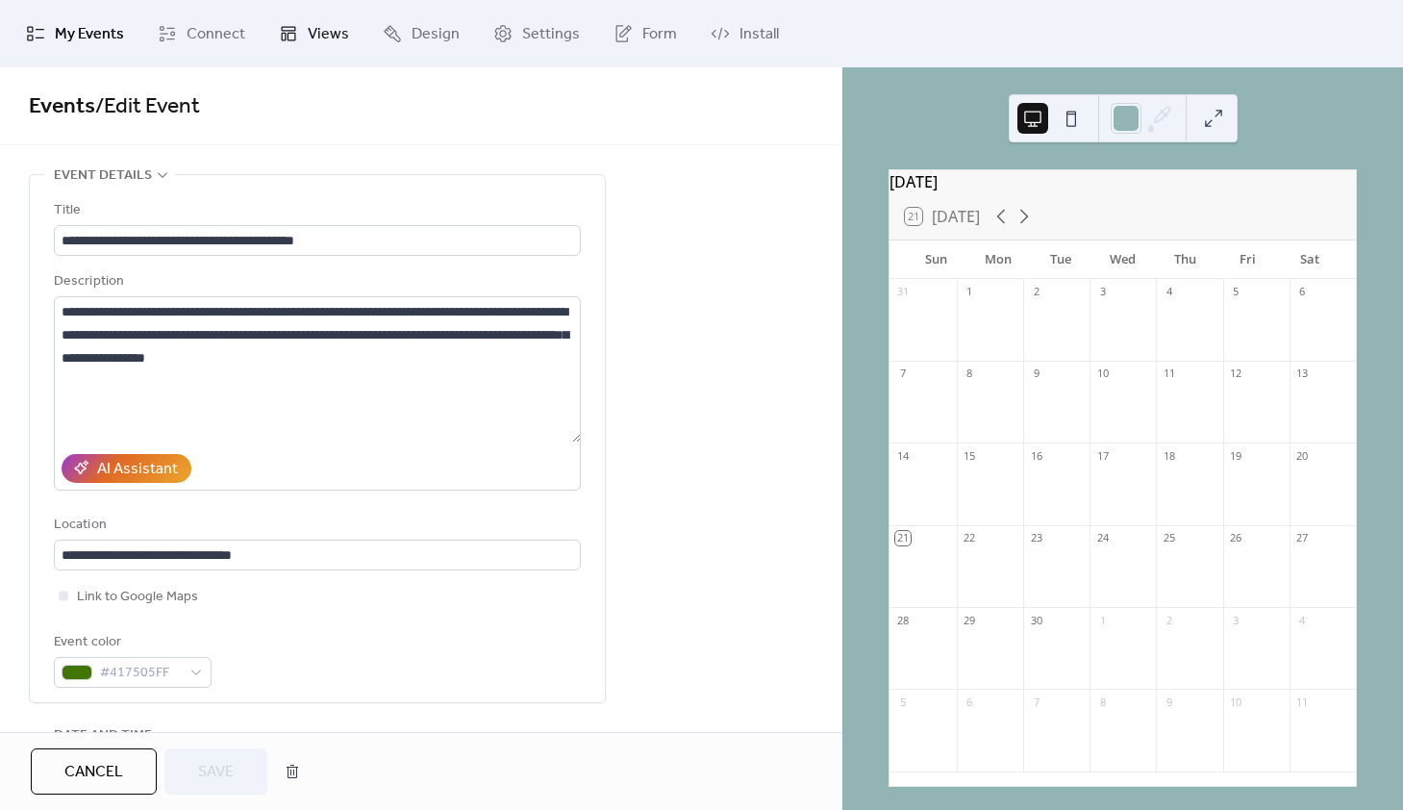
click at [319, 36] on span "Views" at bounding box center [328, 34] width 41 height 23
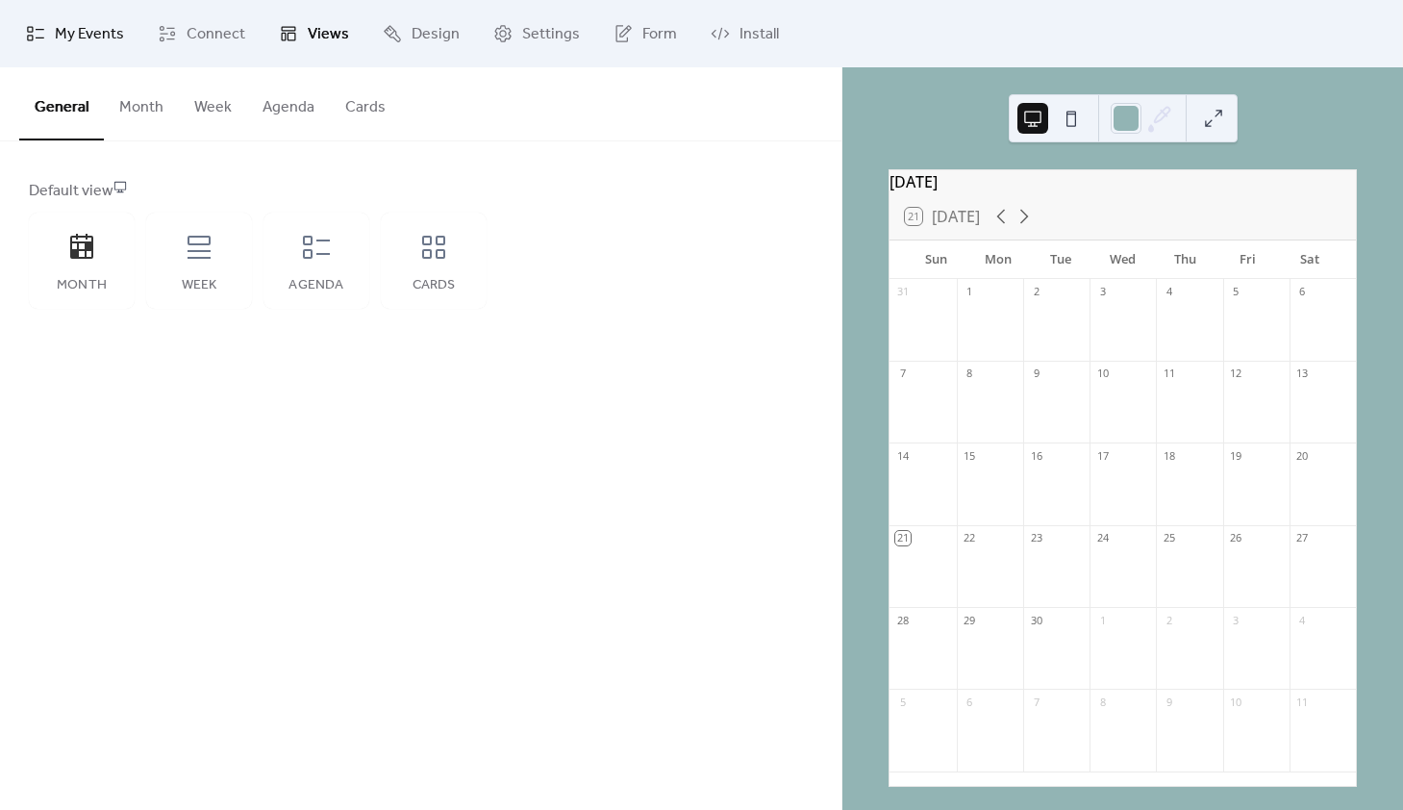
click at [91, 30] on span "My Events" at bounding box center [89, 34] width 69 height 23
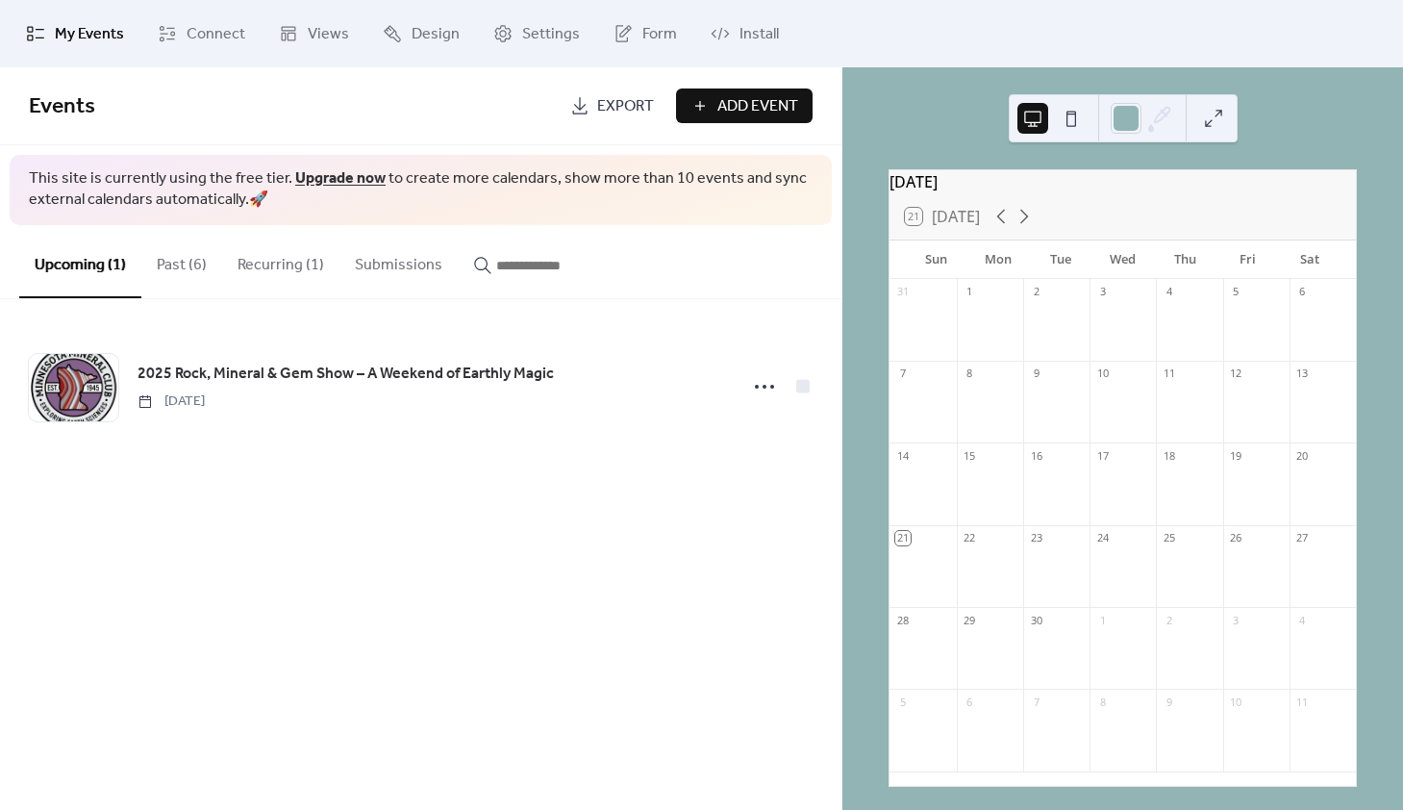
click at [156, 263] on button "Past (6)" at bounding box center [181, 260] width 81 height 71
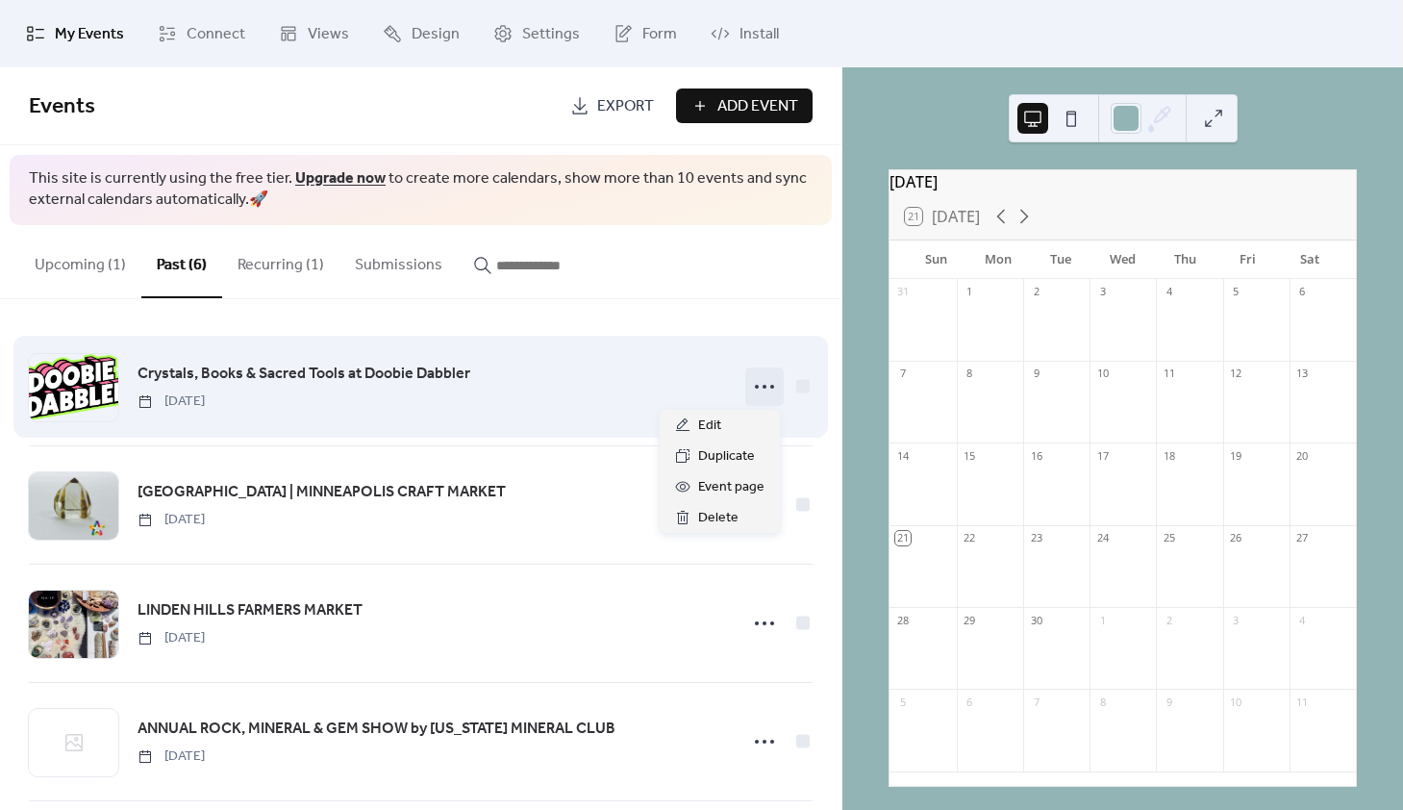
click at [755, 382] on icon at bounding box center [764, 386] width 31 height 31
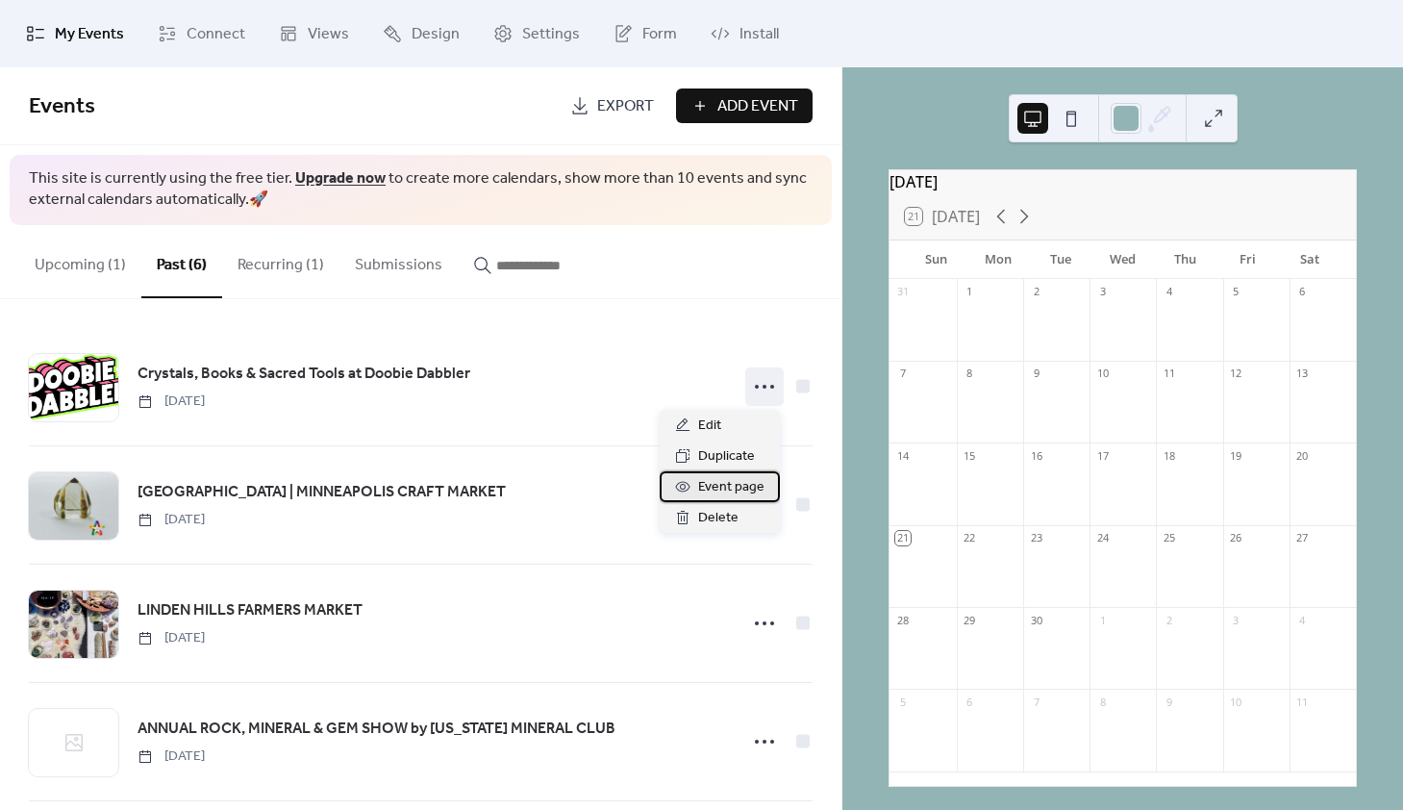
click at [742, 496] on span "Event page" at bounding box center [731, 487] width 66 height 23
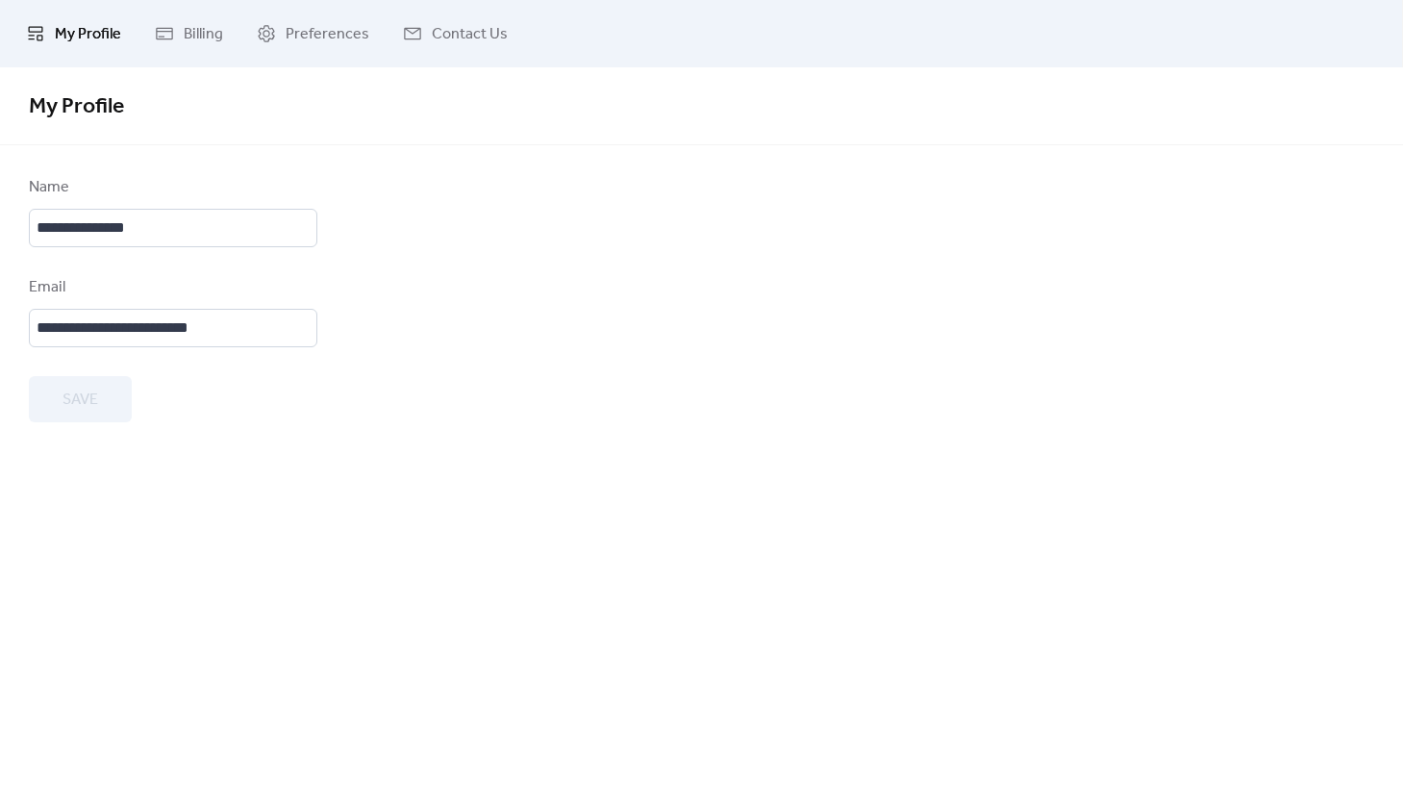
click at [84, 411] on div "Save" at bounding box center [173, 399] width 288 height 46
click at [200, 25] on span "Billing" at bounding box center [203, 34] width 39 height 23
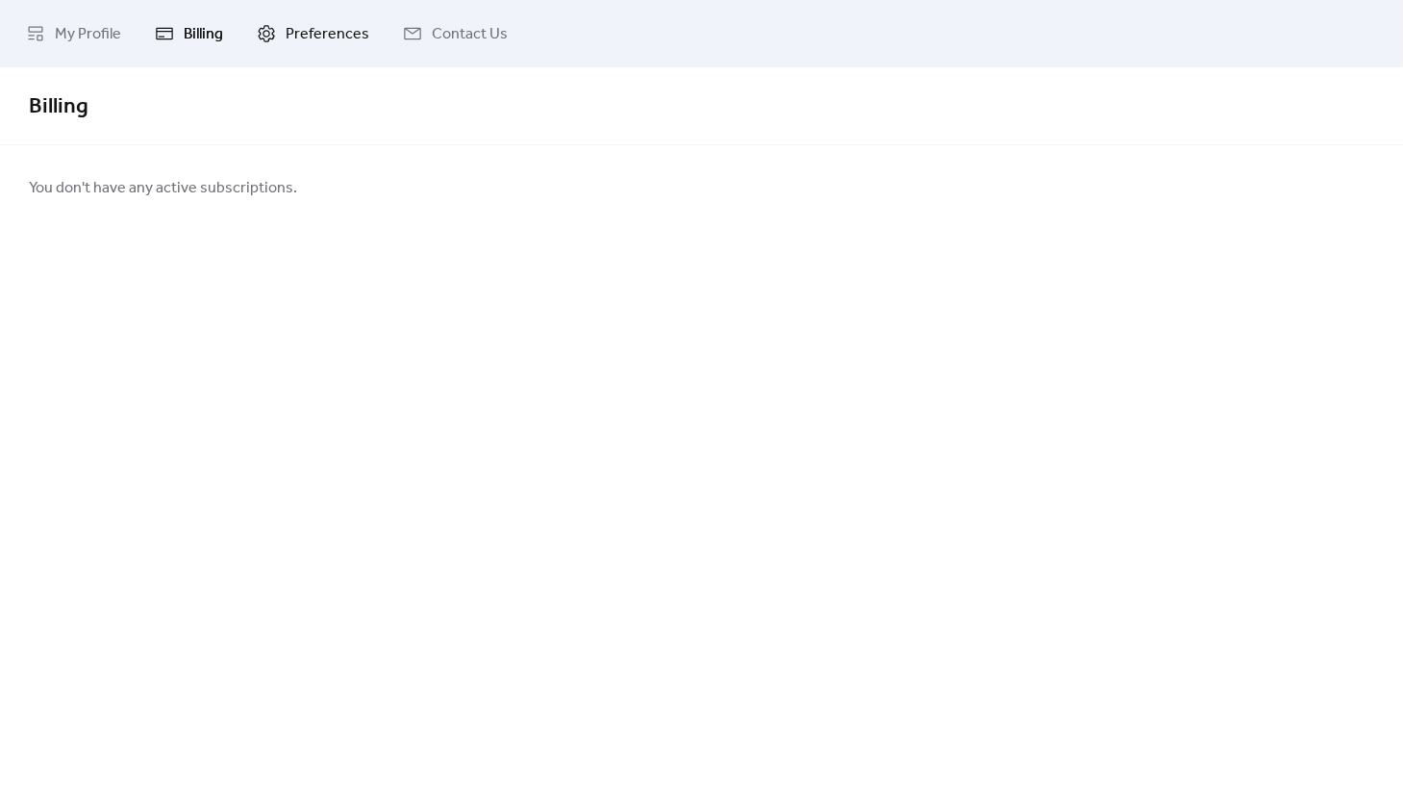
click at [318, 31] on span "Preferences" at bounding box center [328, 34] width 84 height 23
click at [435, 35] on span "Contact Us" at bounding box center [470, 34] width 76 height 23
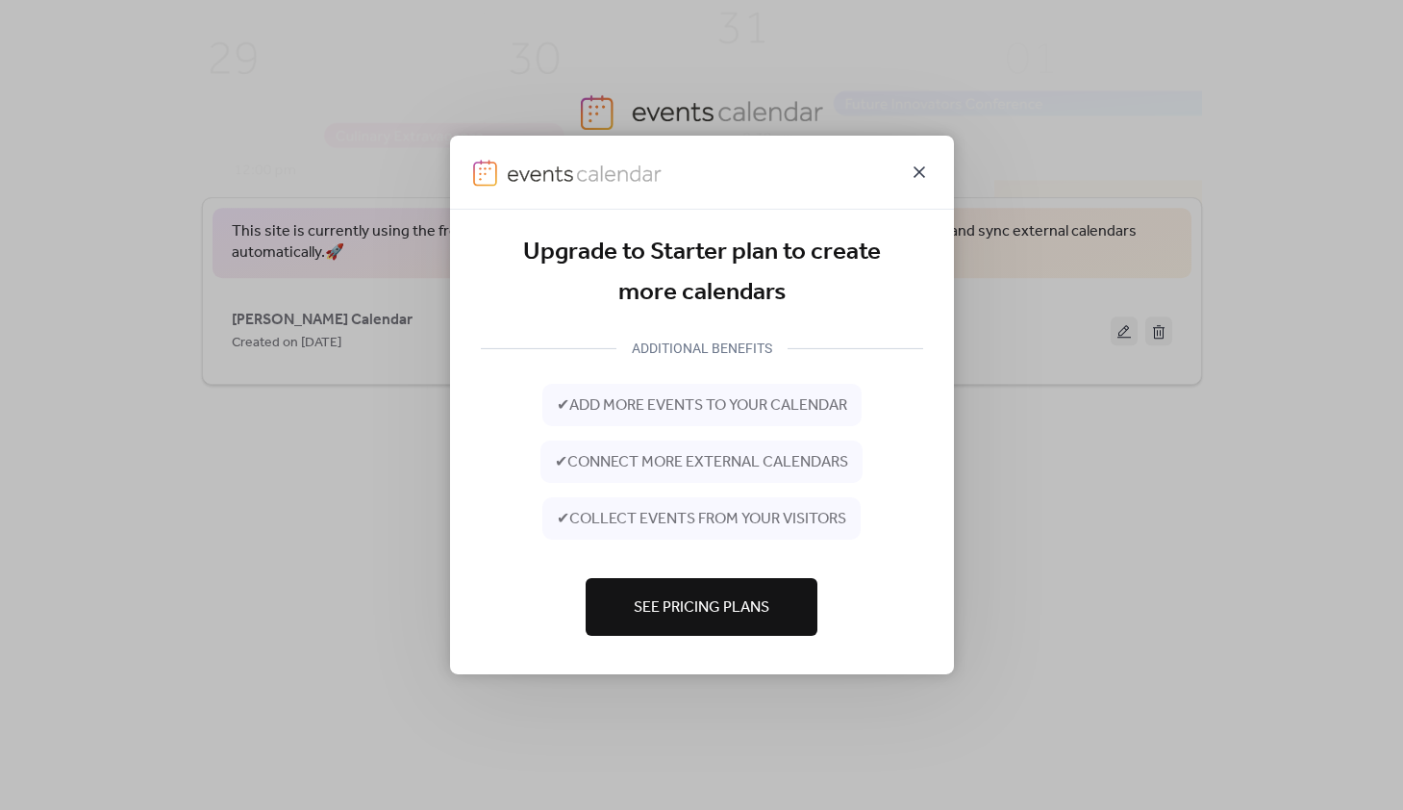
click at [913, 174] on icon at bounding box center [919, 172] width 23 height 23
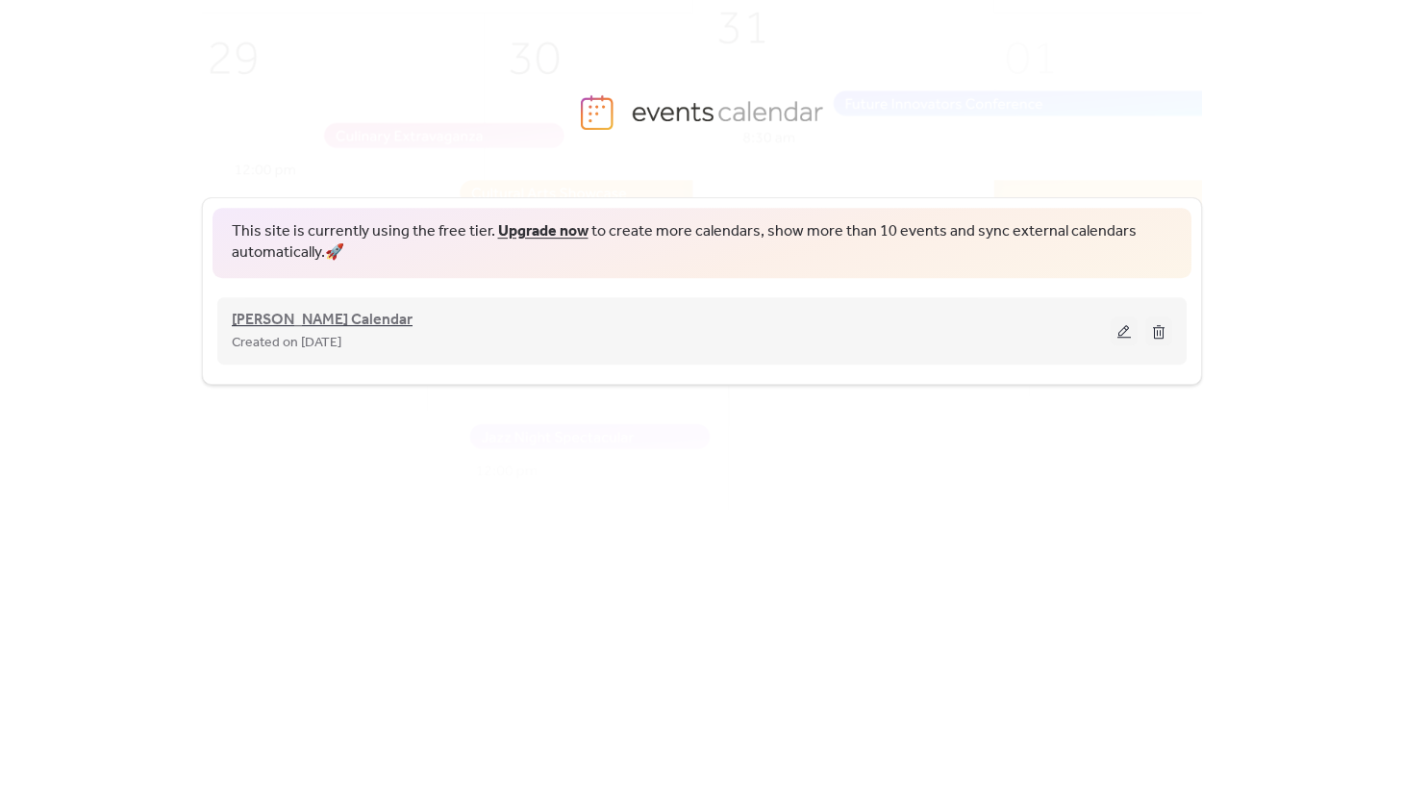
click at [288, 322] on span "[PERSON_NAME] Calendar" at bounding box center [322, 320] width 181 height 23
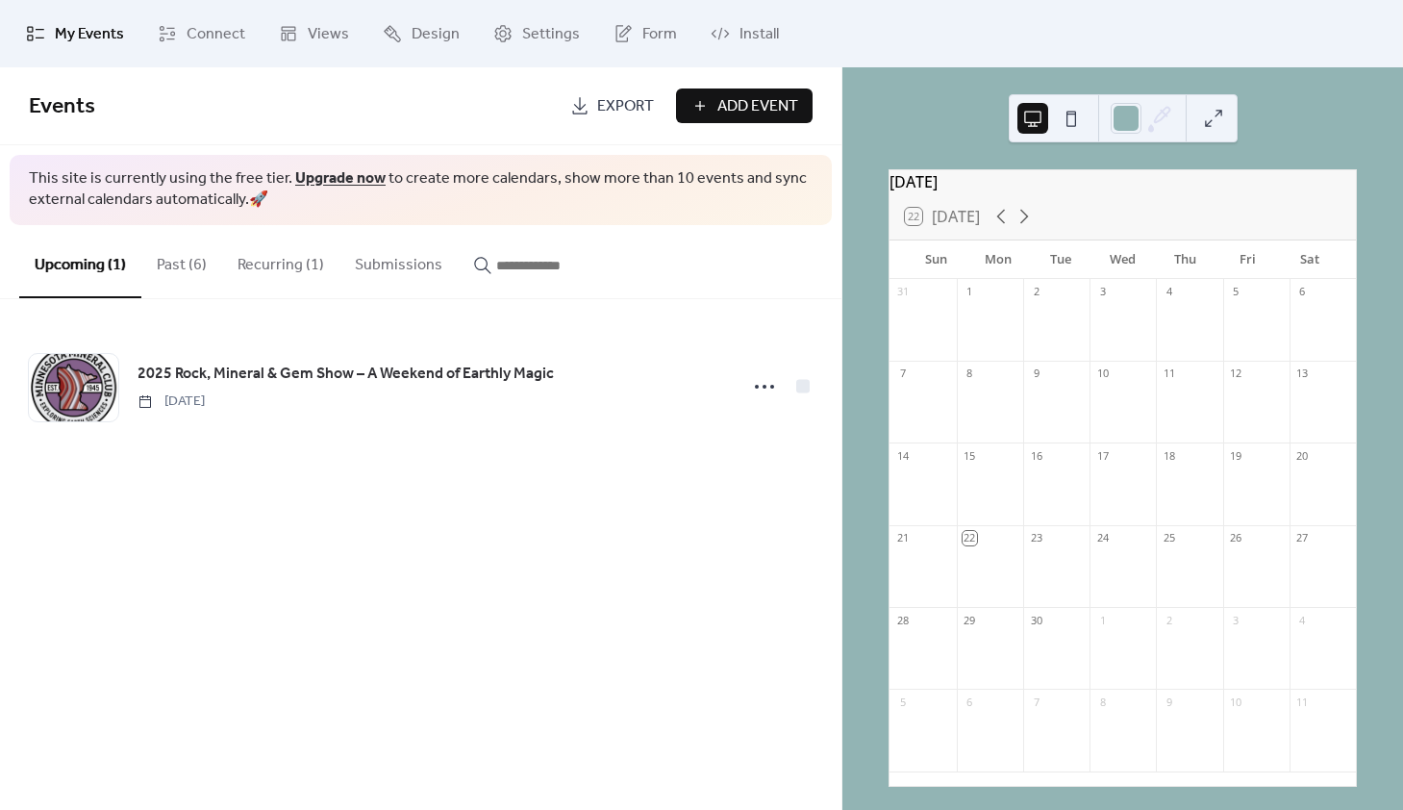
click at [284, 265] on button "Recurring (1)" at bounding box center [280, 260] width 117 height 71
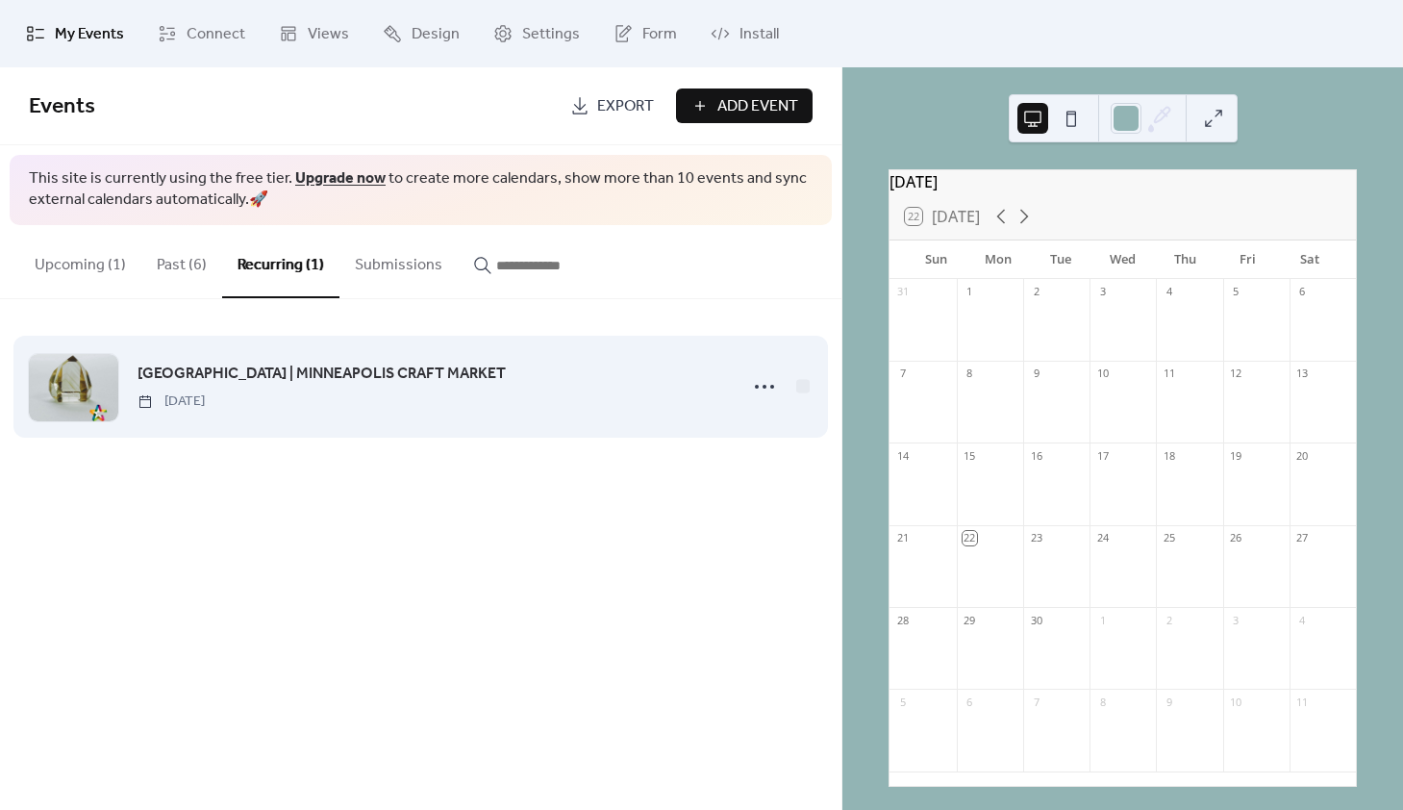
click at [470, 381] on span "[GEOGRAPHIC_DATA] | MINNEAPOLIS CRAFT MARKET" at bounding box center [322, 374] width 368 height 23
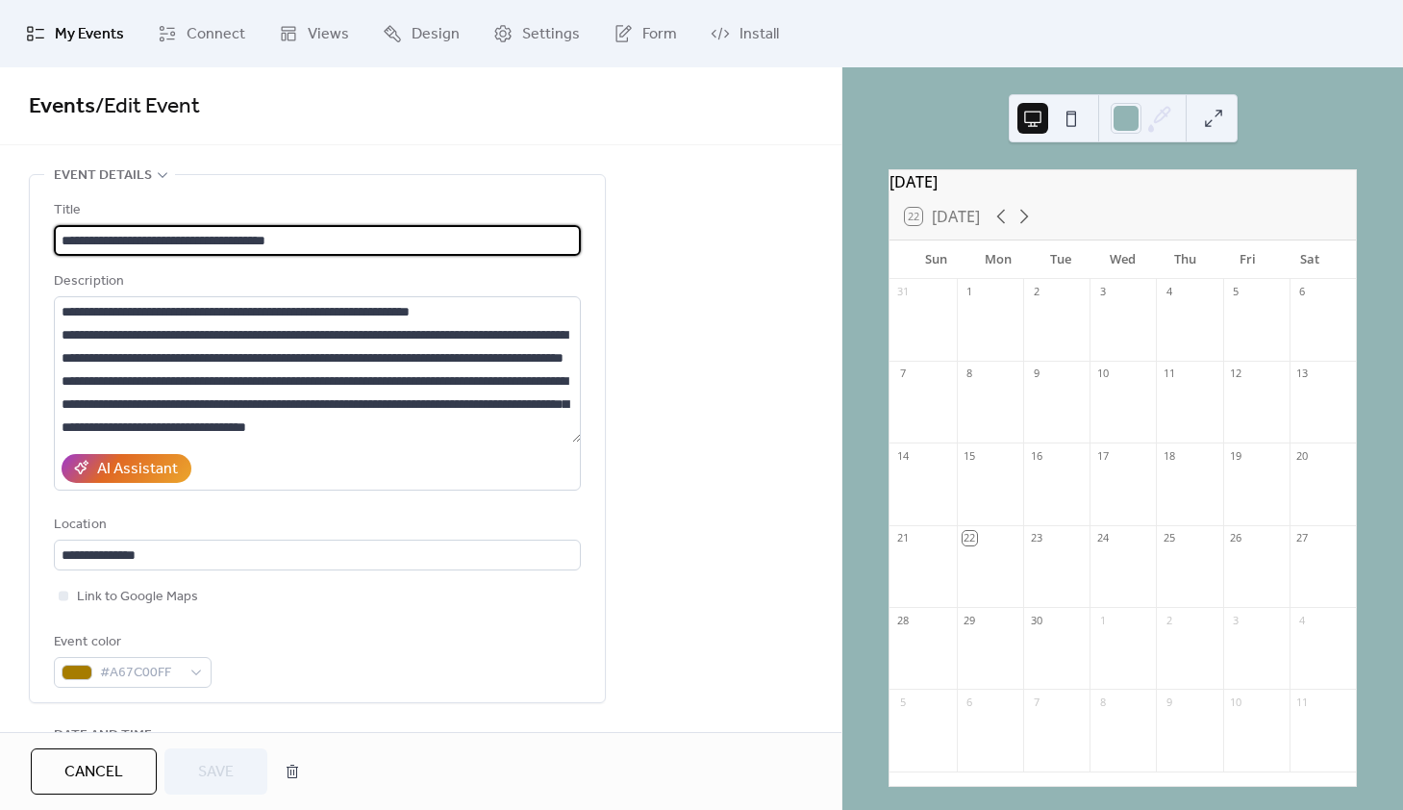
type input "**********"
